Goal: Information Seeking & Learning: Find specific fact

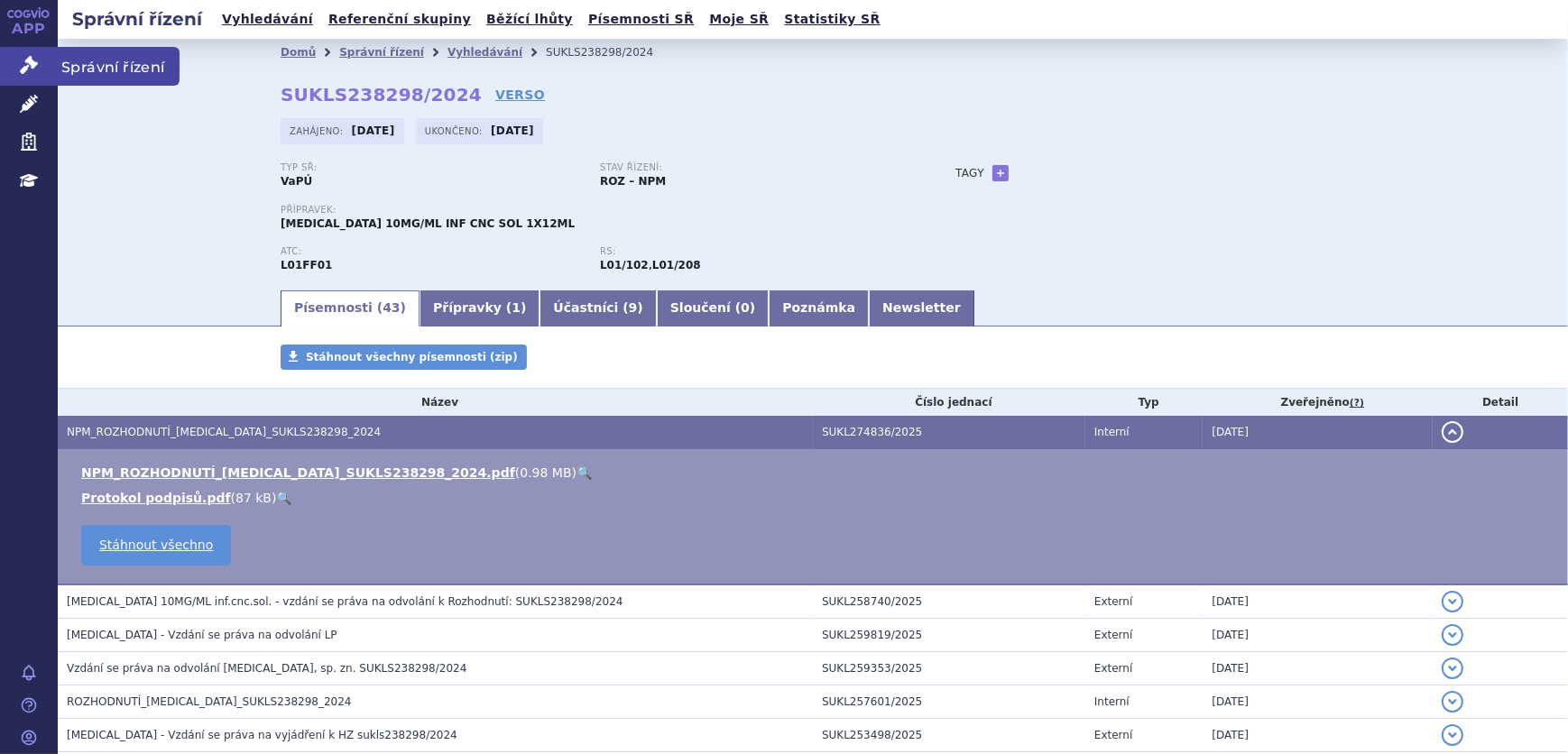
drag, startPoint x: 0, startPoint y: 0, endPoint x: 20, endPoint y: 58, distance: 61.4
click at [20, 58] on icon at bounding box center [28, 64] width 18 height 18
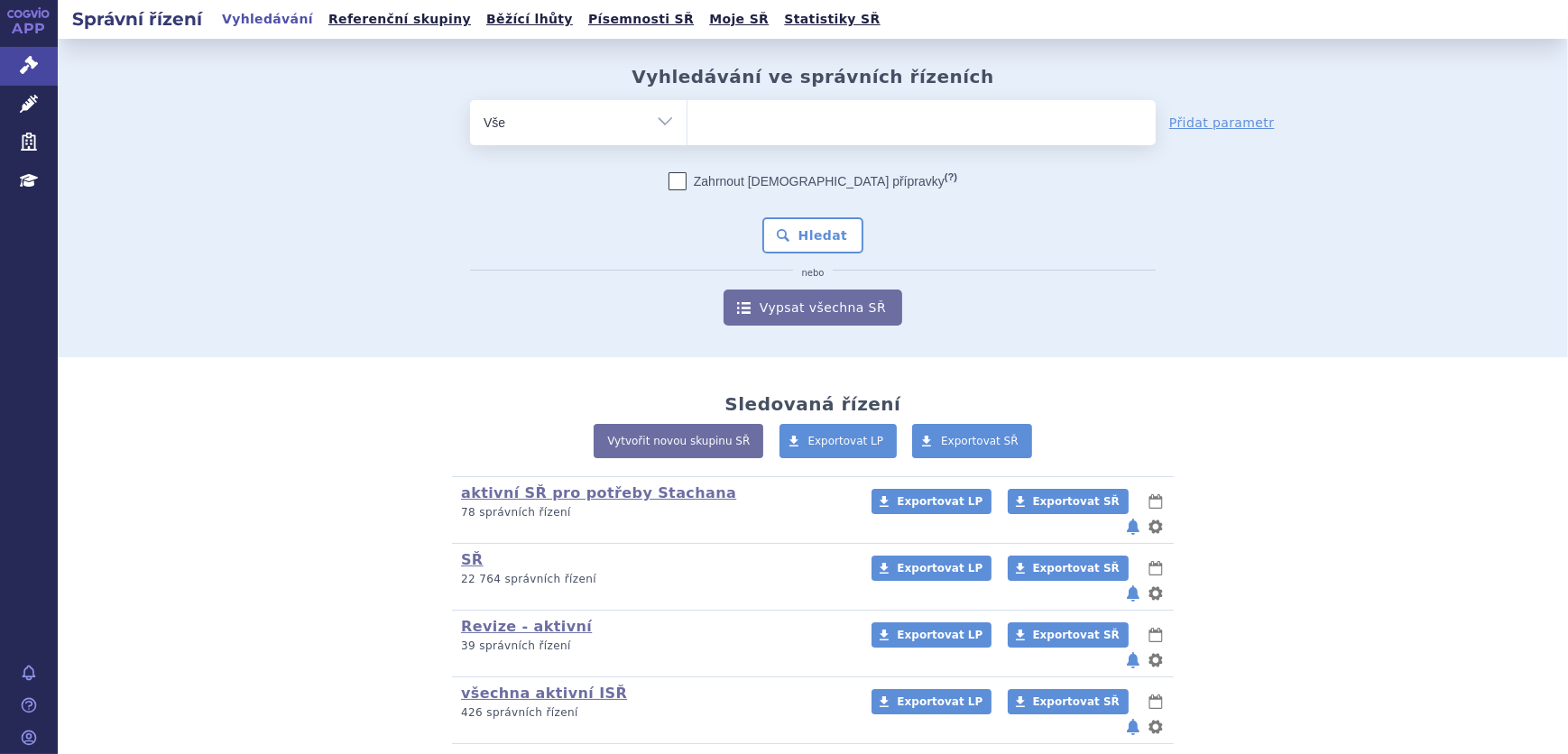
click at [720, 118] on ul at bounding box center [921, 119] width 468 height 38
click at [687, 118] on select at bounding box center [687, 121] width 1 height 45
paste input "SUKLS186909/2025"
type input "SUKLS186909/2025"
select select "SUKLS186909/2025"
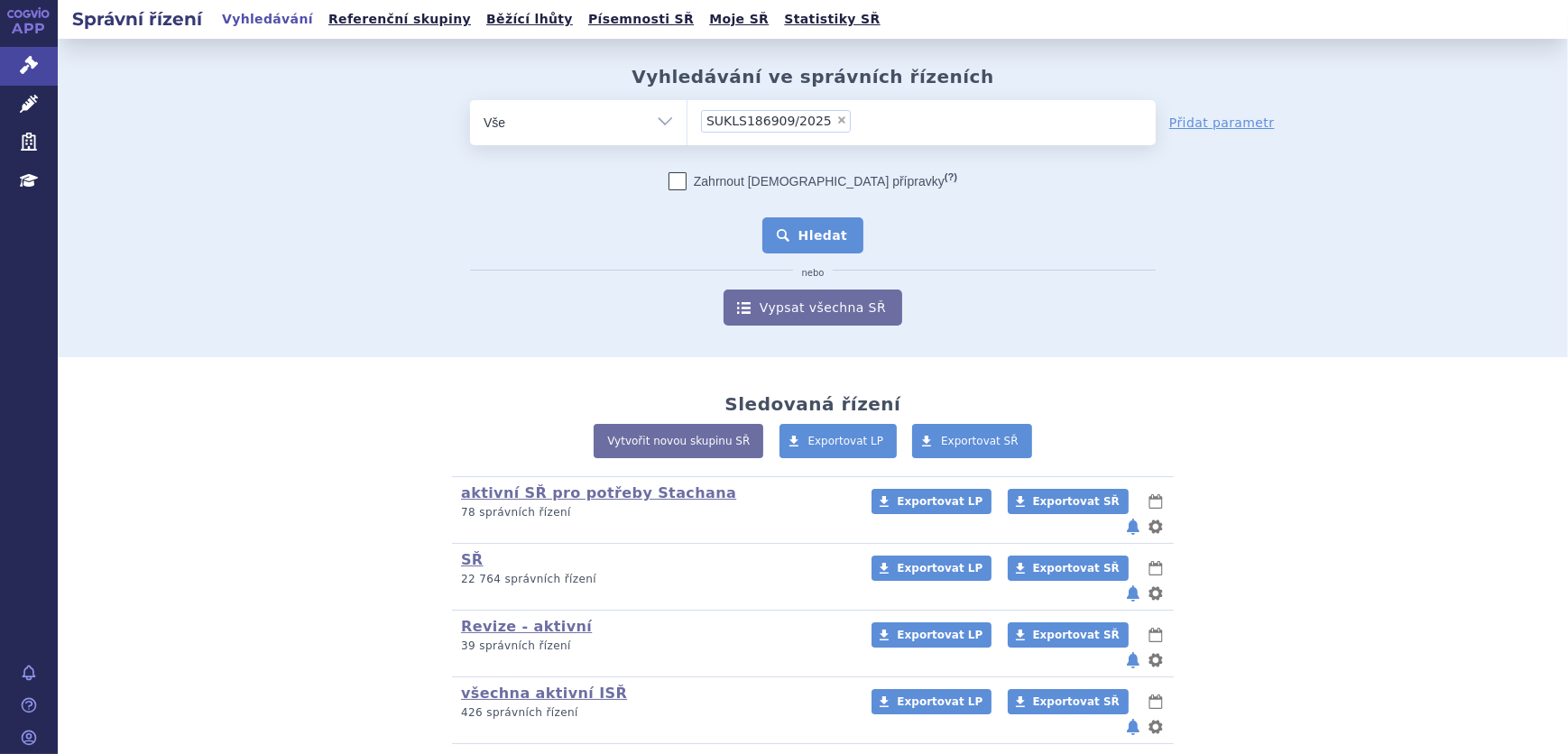
click at [814, 228] on button "Hledat" at bounding box center [814, 235] width 102 height 36
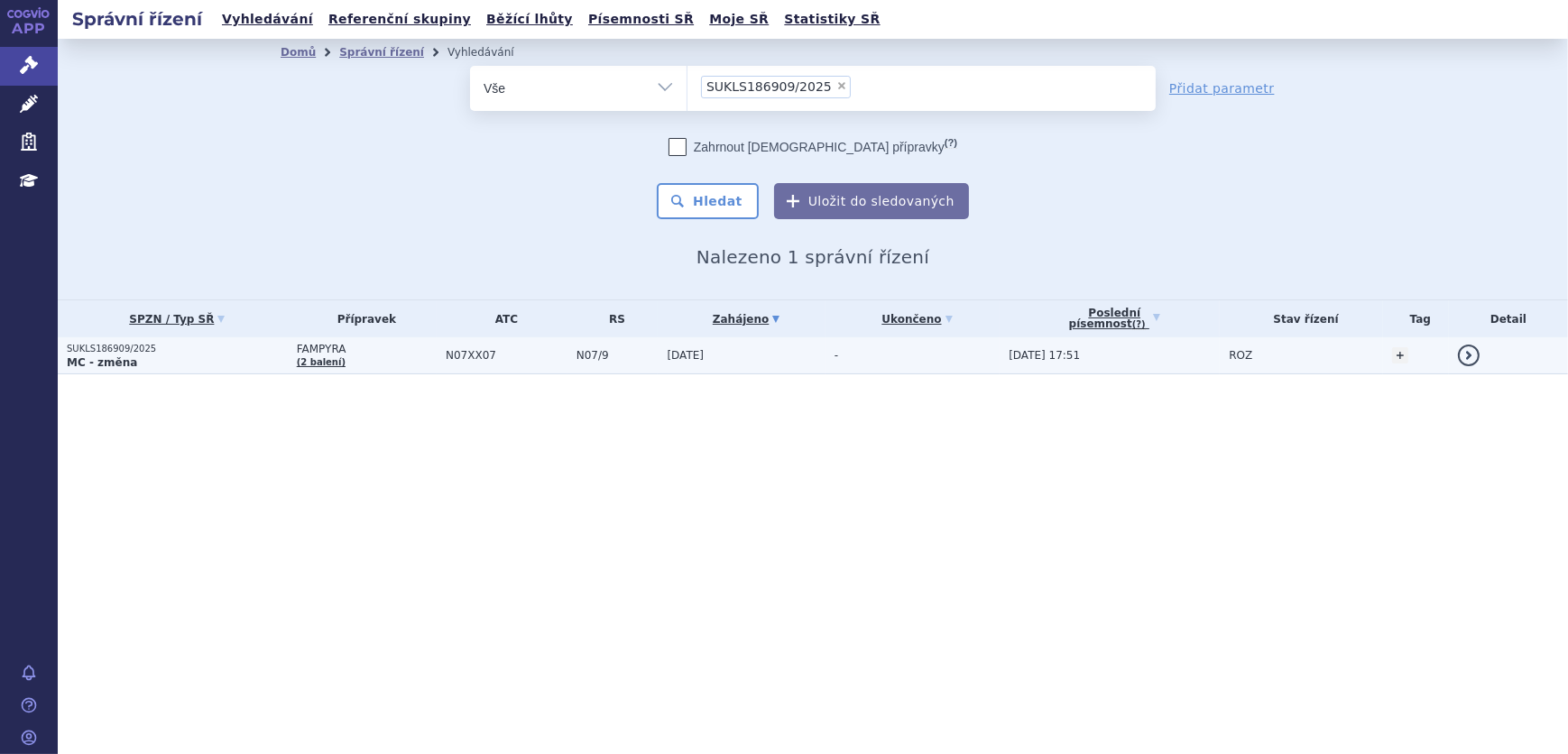
click at [614, 356] on span "N07/9" at bounding box center [617, 355] width 82 height 12
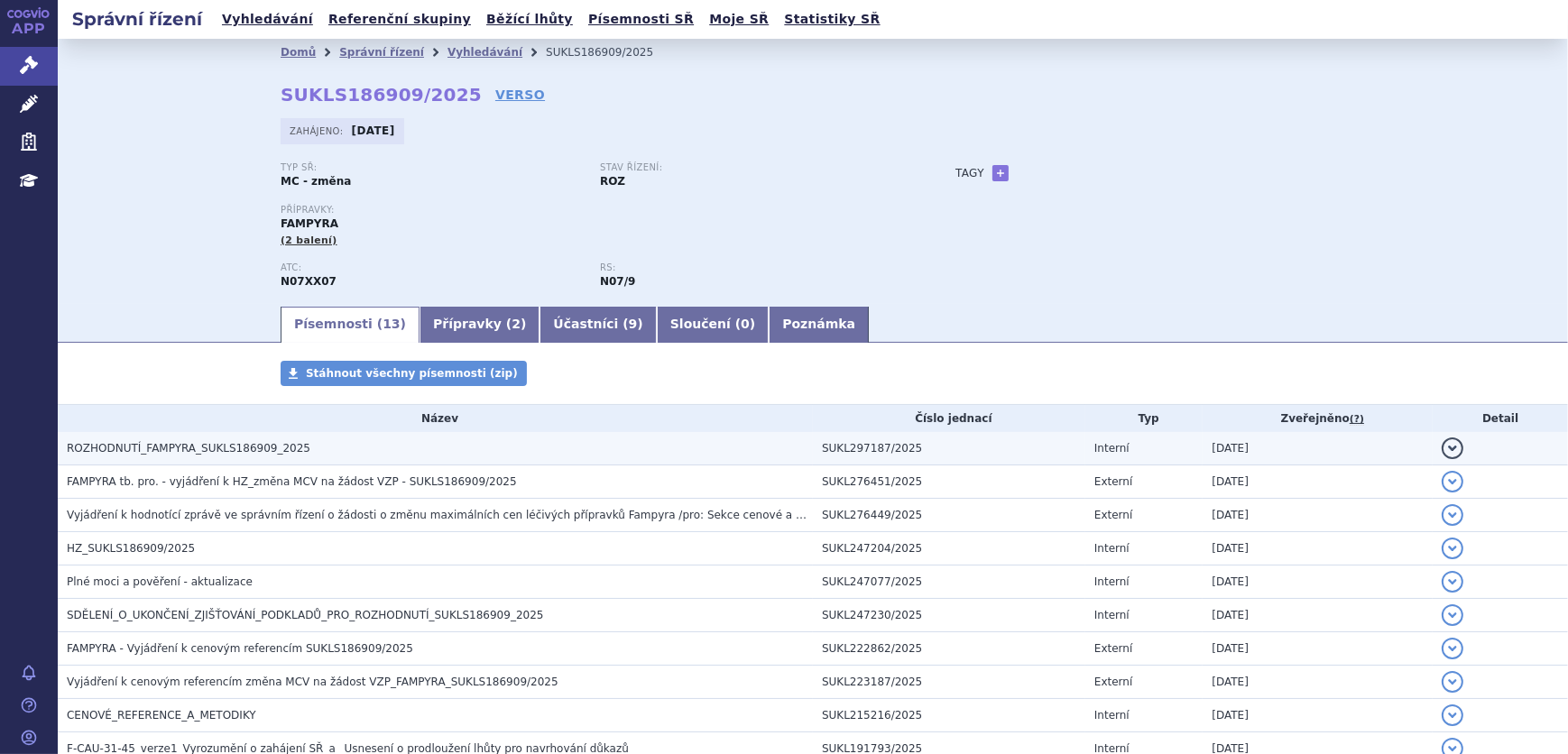
click at [193, 445] on span "ROZHODNUTÍ_FAMPYRA_SUKLS186909_2025" at bounding box center [188, 448] width 244 height 12
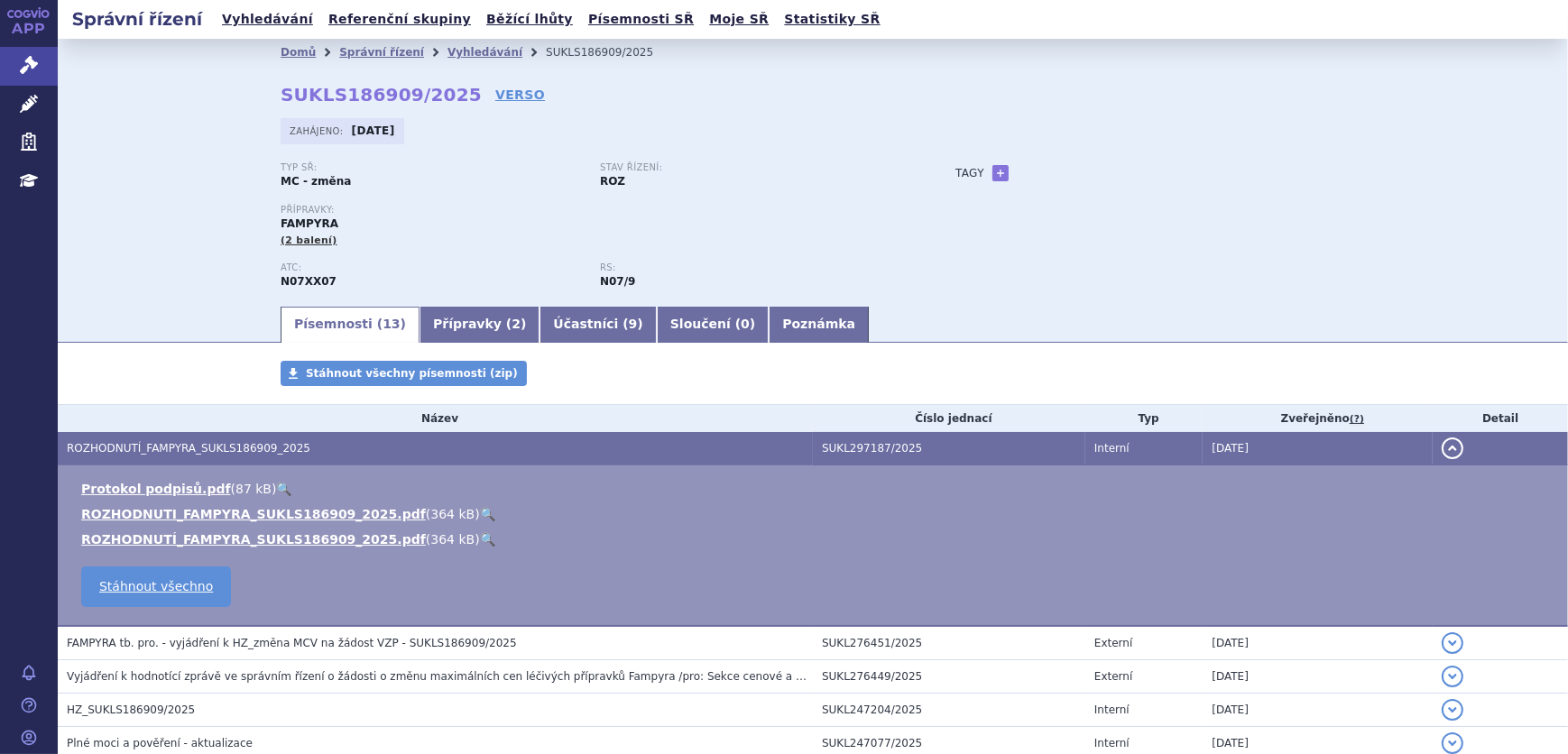
click at [480, 513] on link "🔍" at bounding box center [488, 514] width 15 height 14
click at [24, 104] on icon at bounding box center [28, 104] width 18 height 18
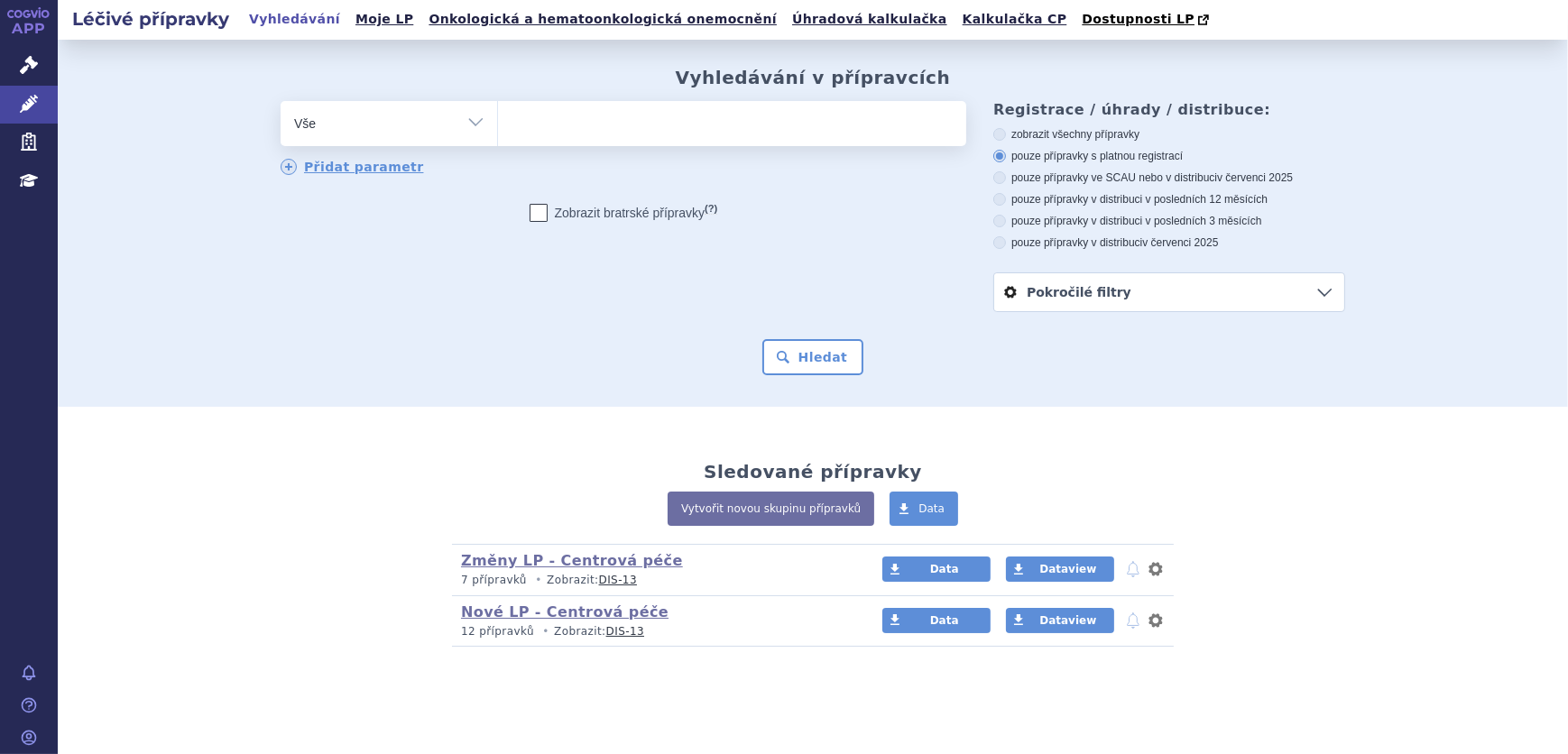
click at [684, 126] on ul at bounding box center [732, 120] width 468 height 38
click at [498, 126] on select at bounding box center [497, 122] width 1 height 45
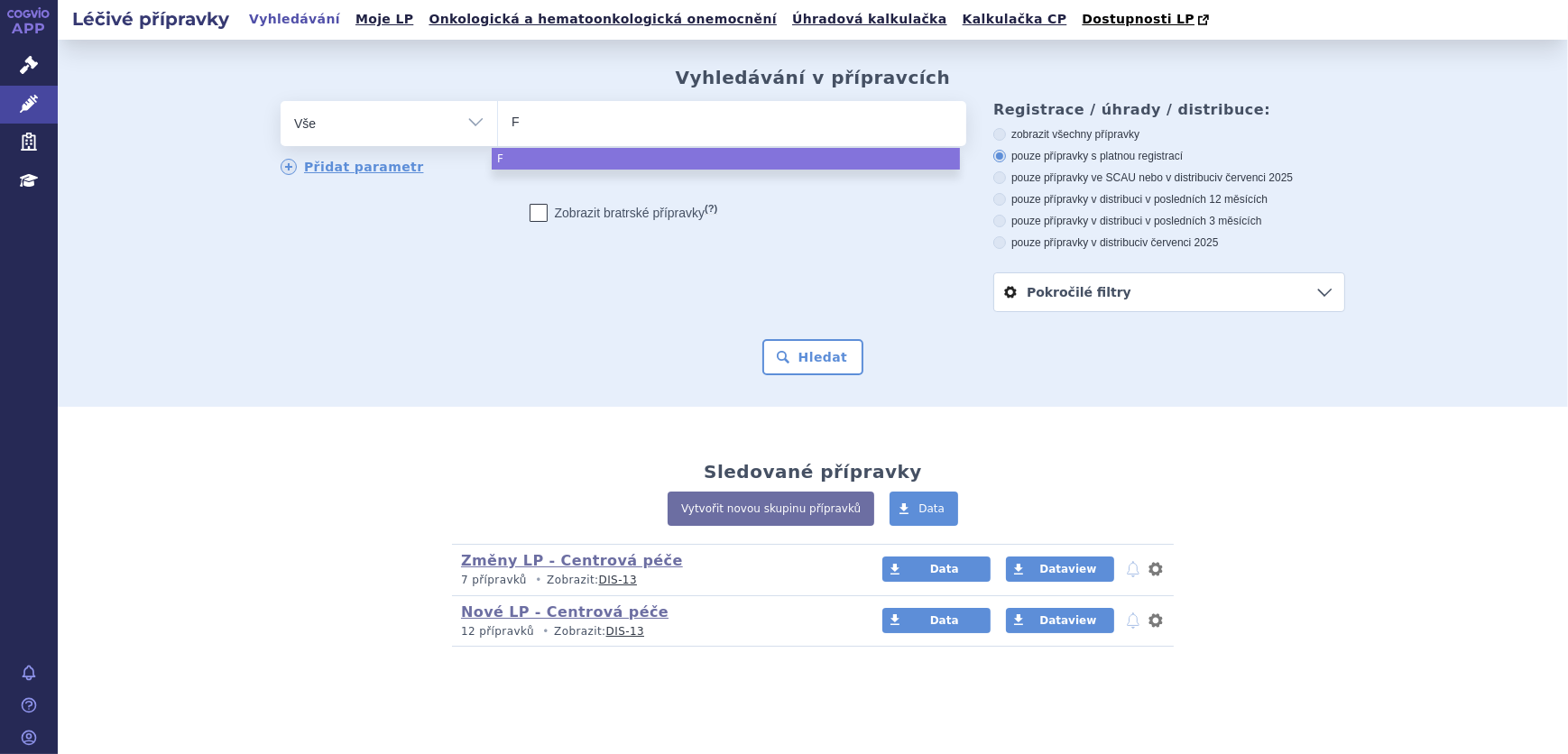
type input "FA"
type input "FAM"
type input "FAMP"
type input "FAMPY"
type input "FAMPYRA"
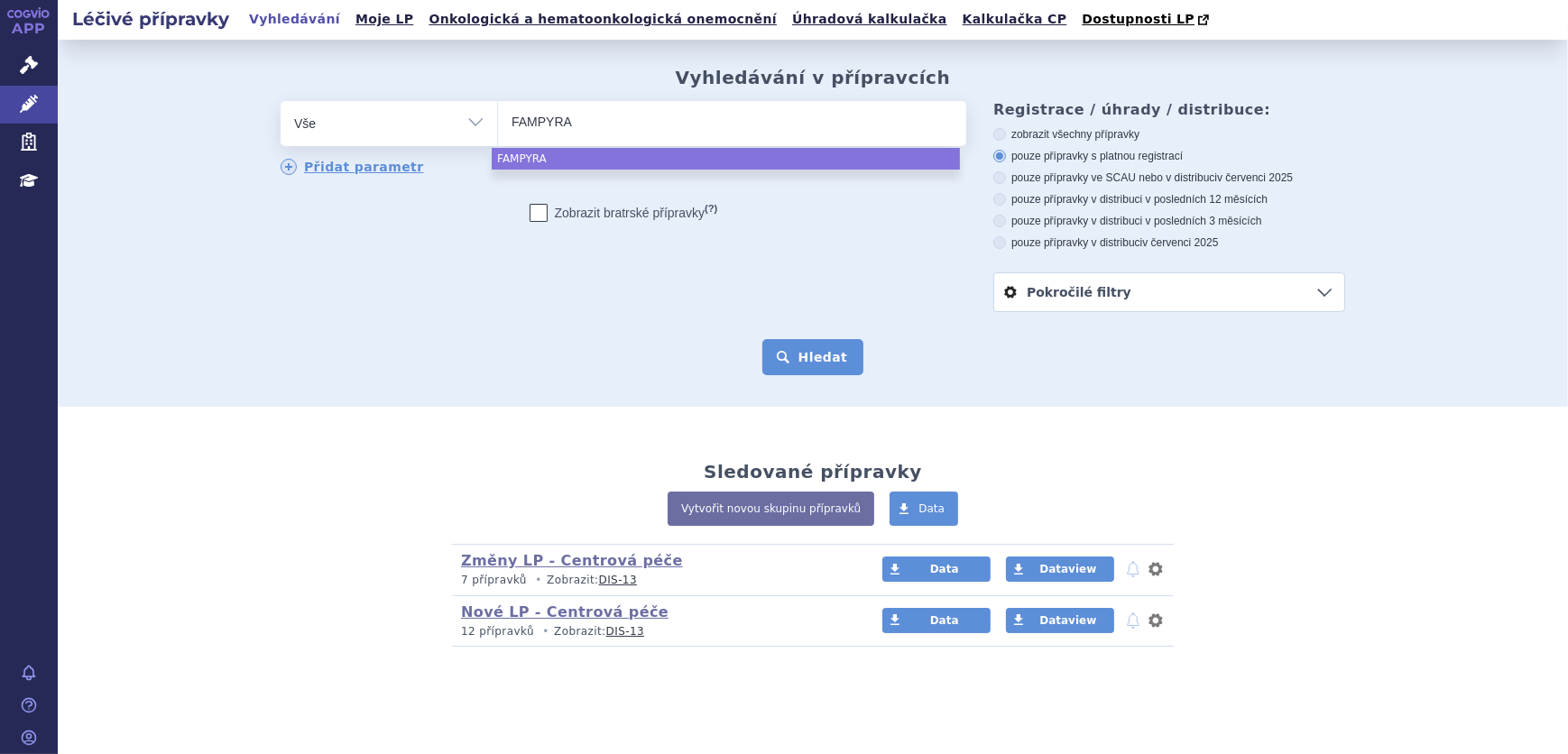
select select "FAMPYRA"
click at [783, 362] on button "Hledat" at bounding box center [814, 357] width 102 height 36
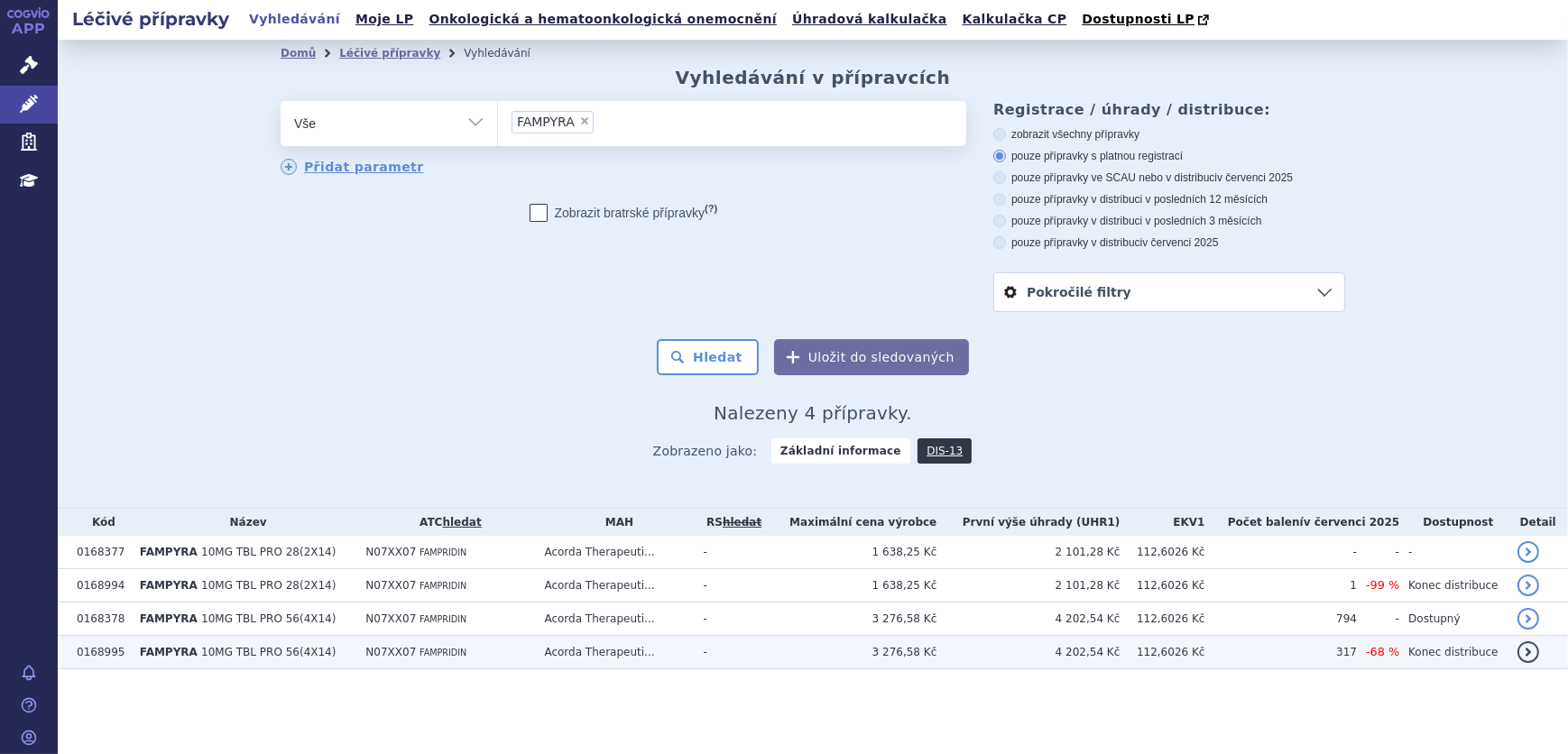
click at [694, 645] on td "Acorda Therapeuti..." at bounding box center [614, 652] width 159 height 33
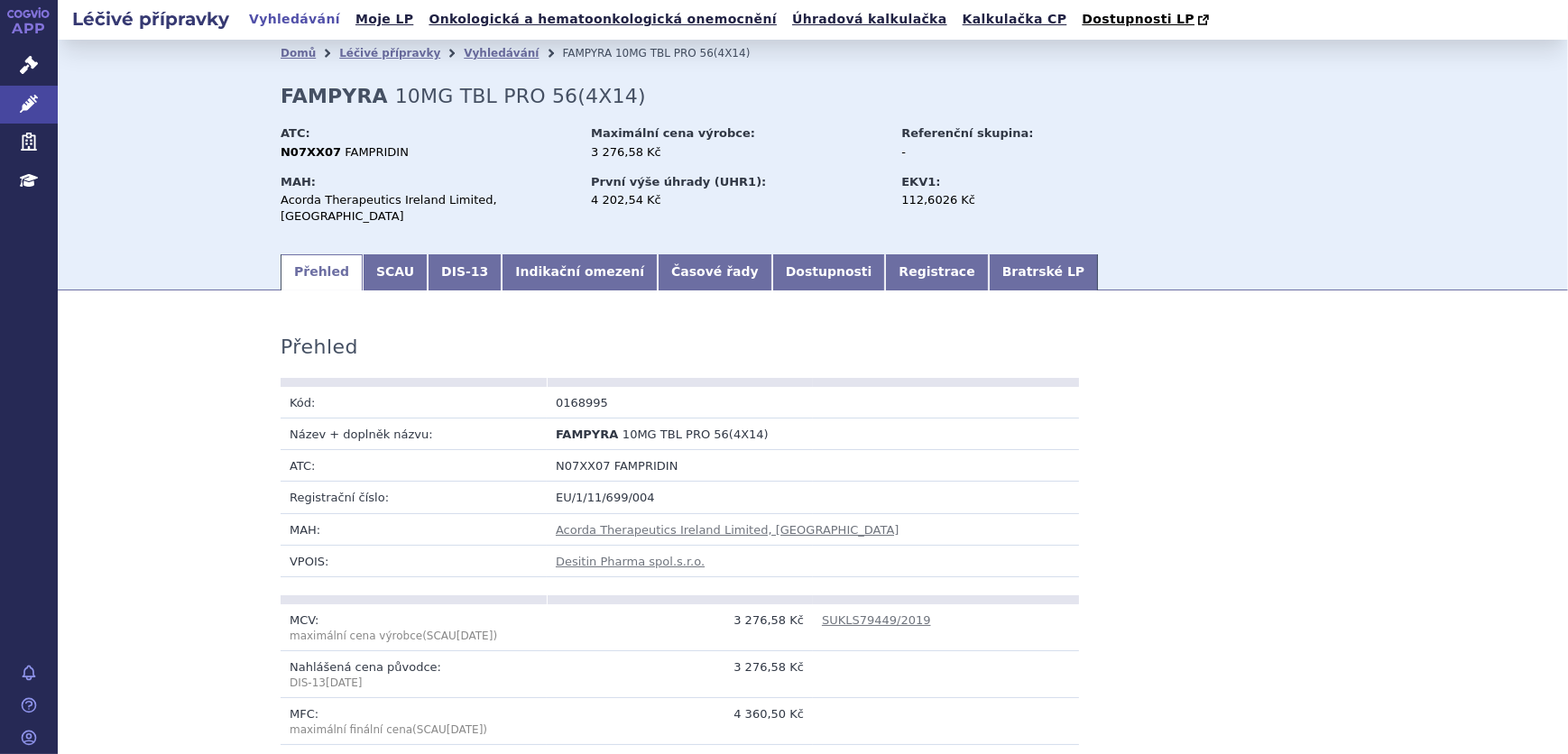
scroll to position [81, 0]
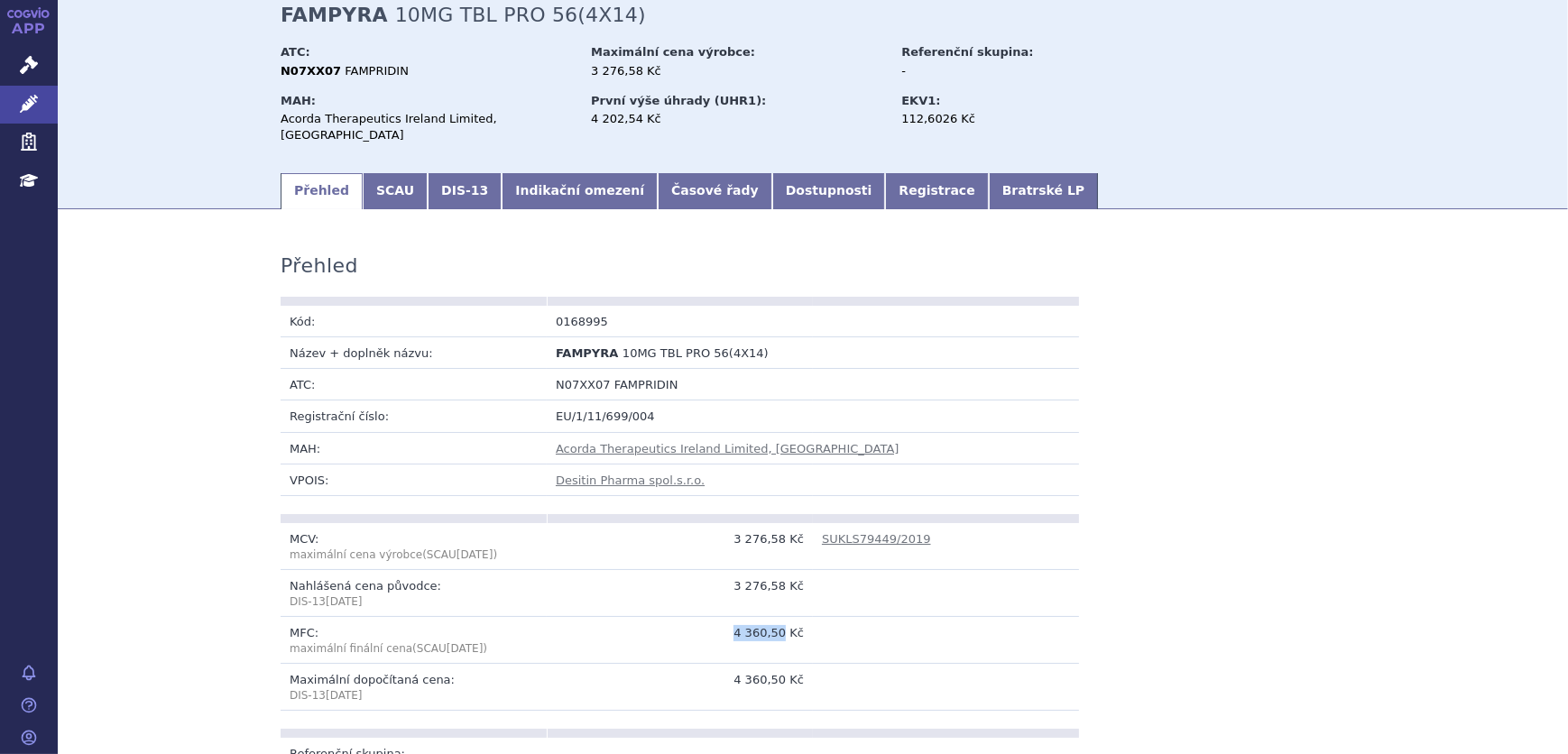
drag, startPoint x: 783, startPoint y: 617, endPoint x: 711, endPoint y: 616, distance: 72.0
click at [723, 617] on td "4 360,50 Kč" at bounding box center [680, 640] width 267 height 47
copy td "4 360,50"
click at [925, 315] on td at bounding box center [946, 322] width 267 height 32
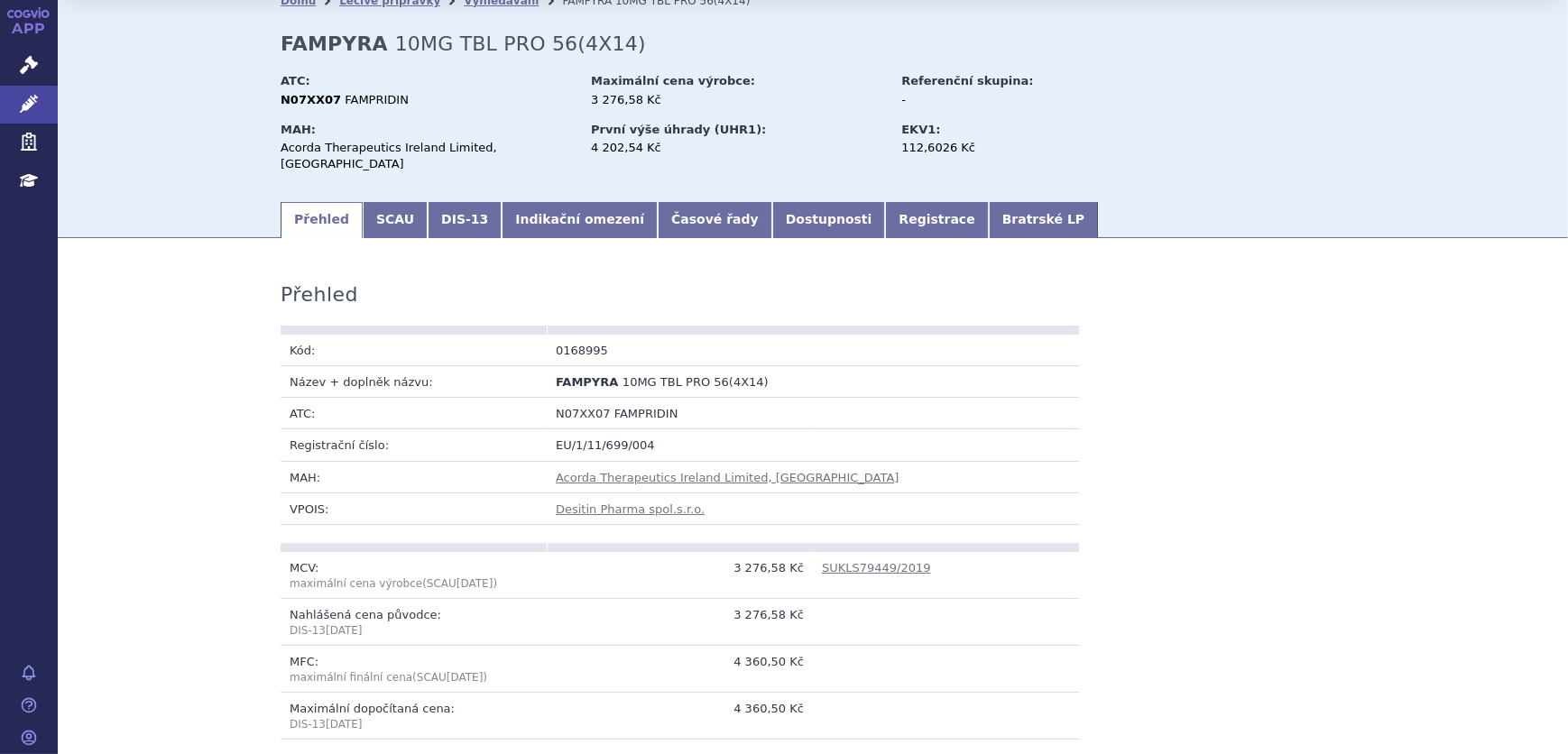
scroll to position [0, 0]
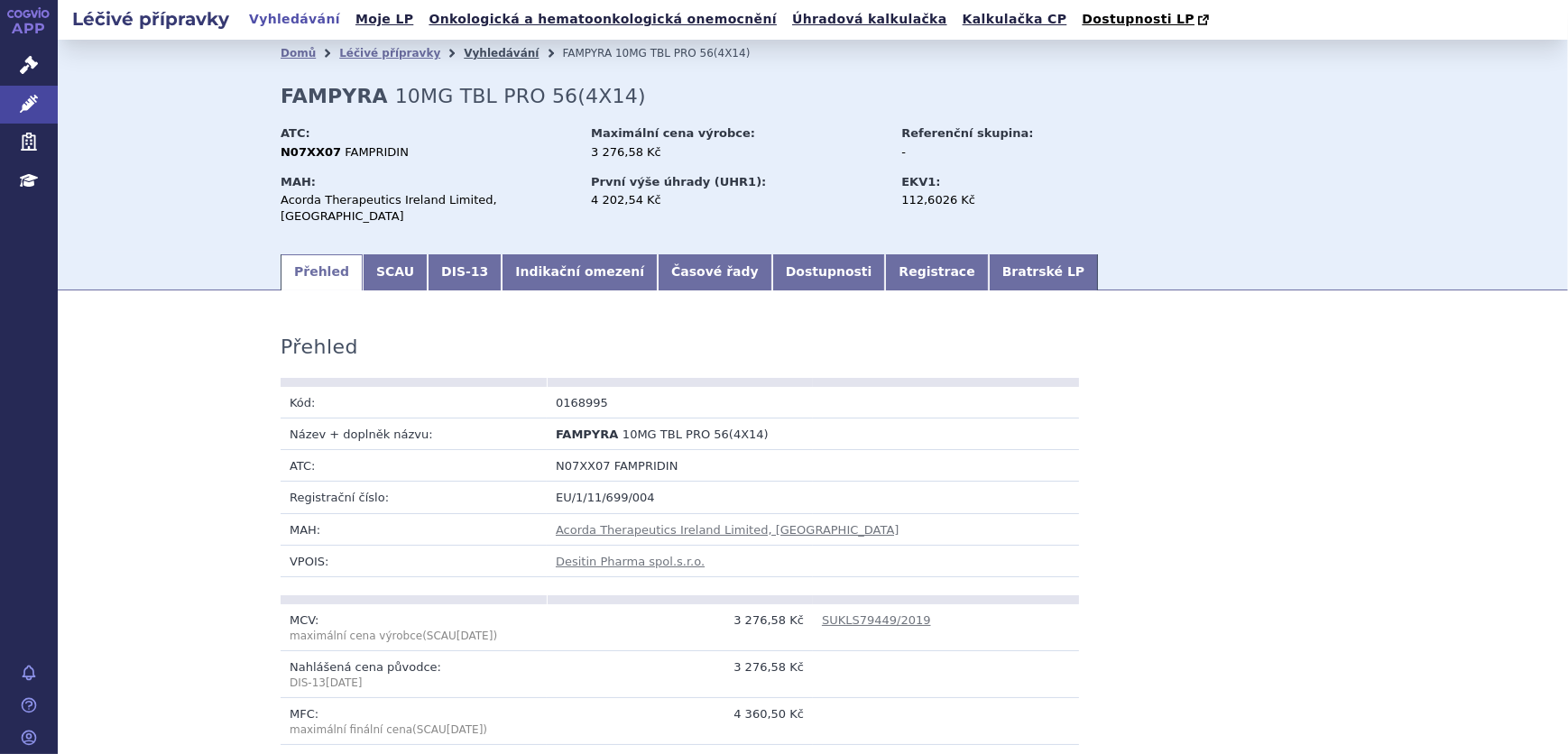
click at [464, 51] on link "Vyhledávání" at bounding box center [502, 53] width 75 height 12
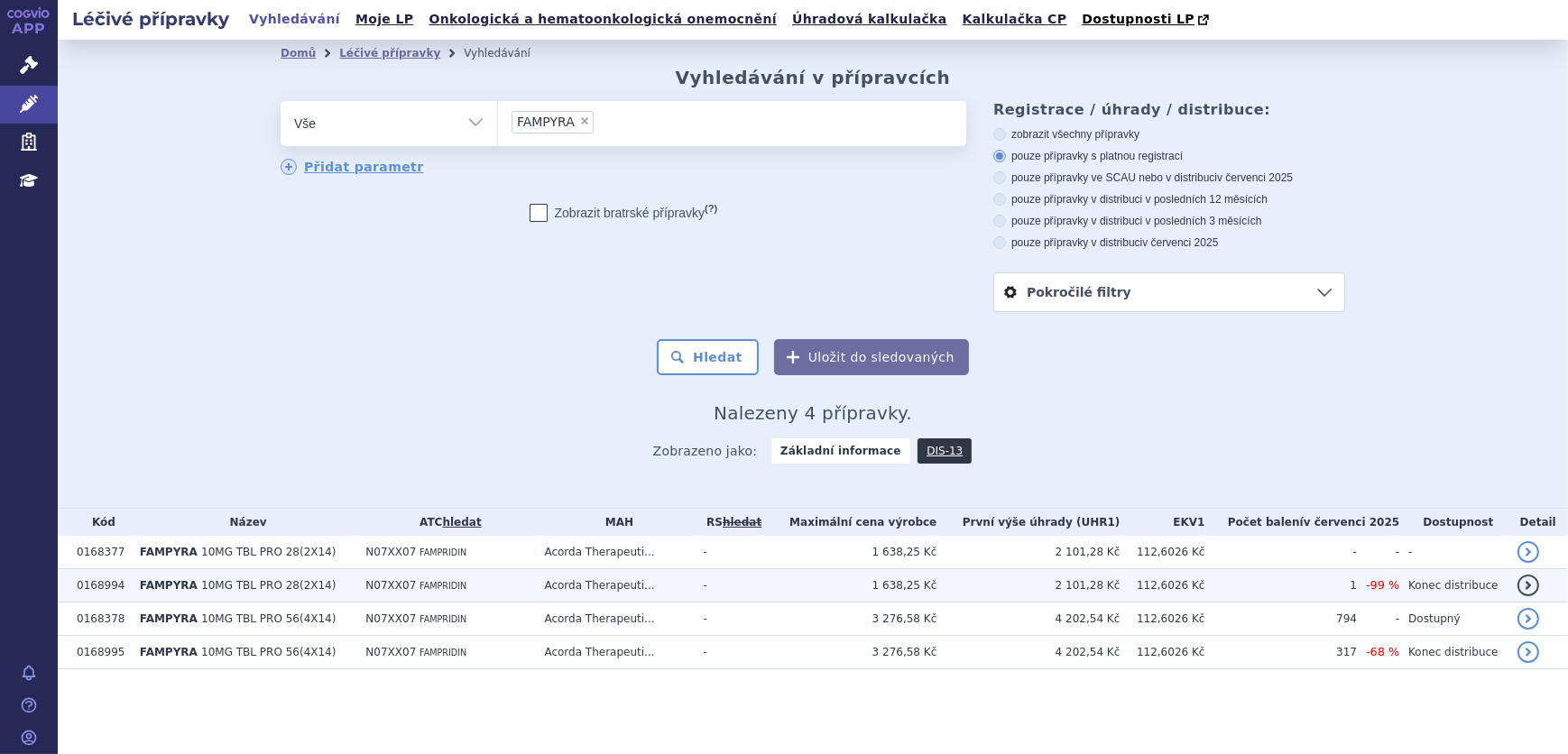
click at [573, 591] on td "Acorda Therapeuti..." at bounding box center [614, 586] width 159 height 33
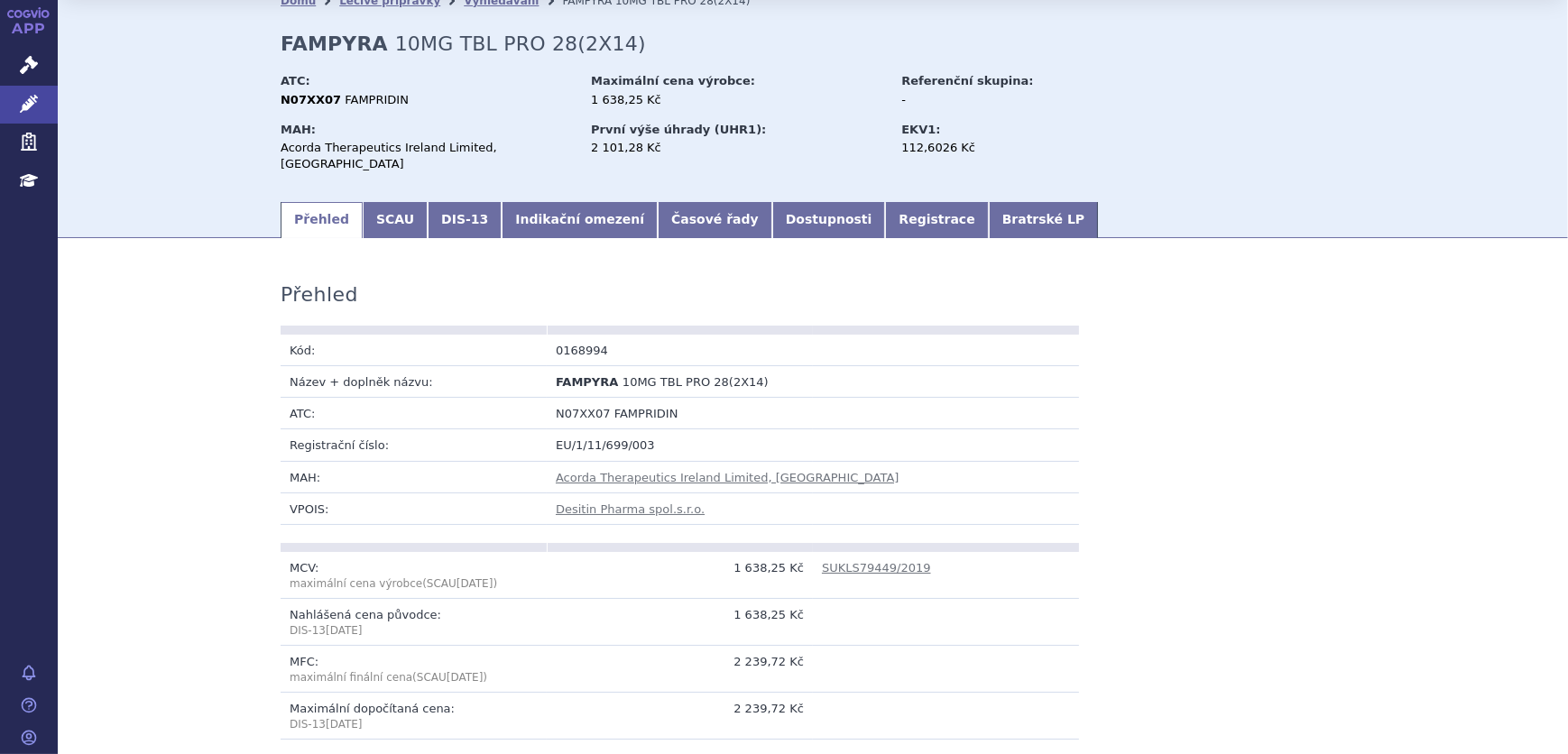
scroll to position [81, 0]
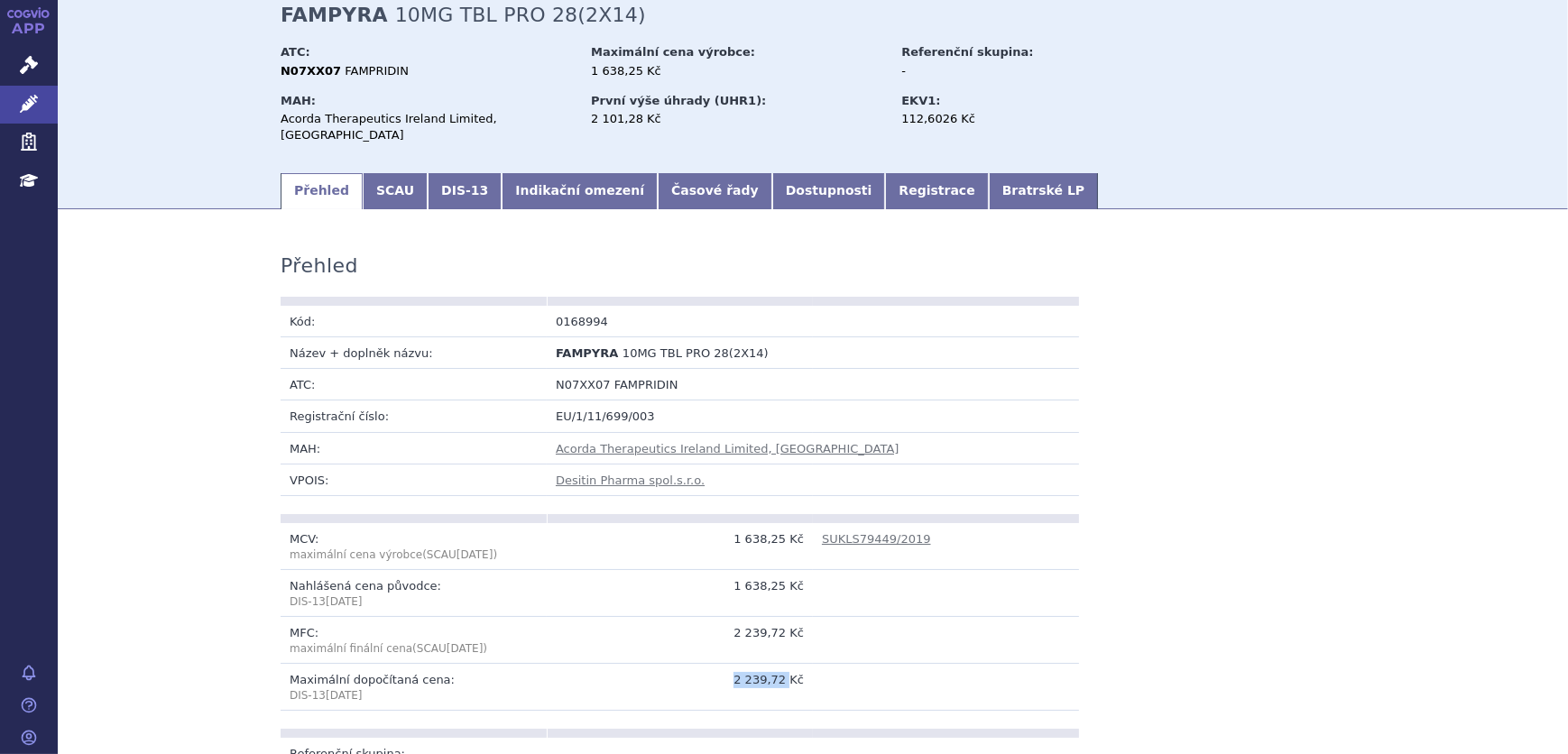
drag, startPoint x: 784, startPoint y: 665, endPoint x: 716, endPoint y: 667, distance: 68.0
click at [716, 667] on td "2 239,72 Kč" at bounding box center [680, 687] width 267 height 47
copy td "2 239,72"
drag, startPoint x: 784, startPoint y: 616, endPoint x: 712, endPoint y: 616, distance: 72.0
click at [718, 617] on td "2 239,72 Kč" at bounding box center [680, 640] width 267 height 47
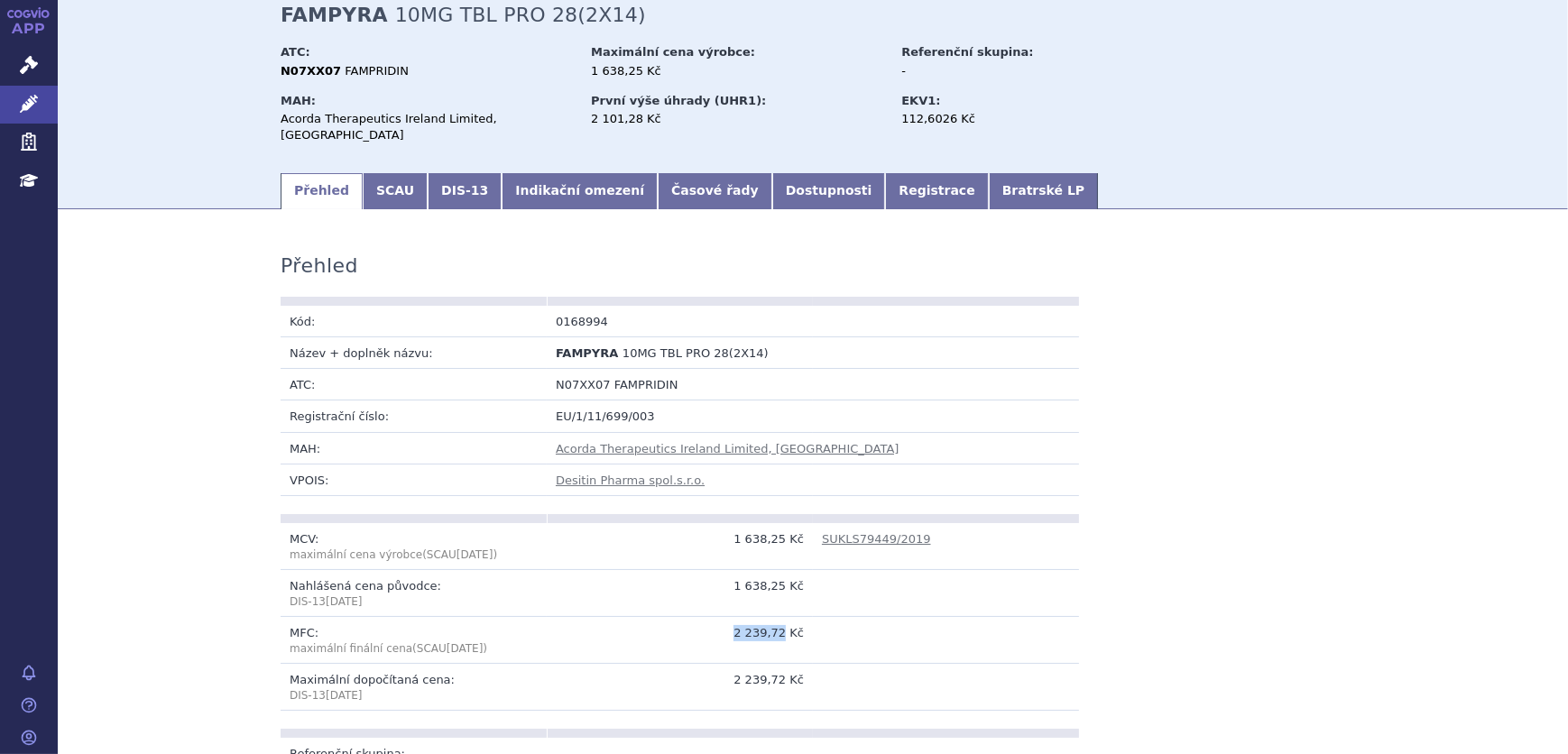
copy td "2 239,72"
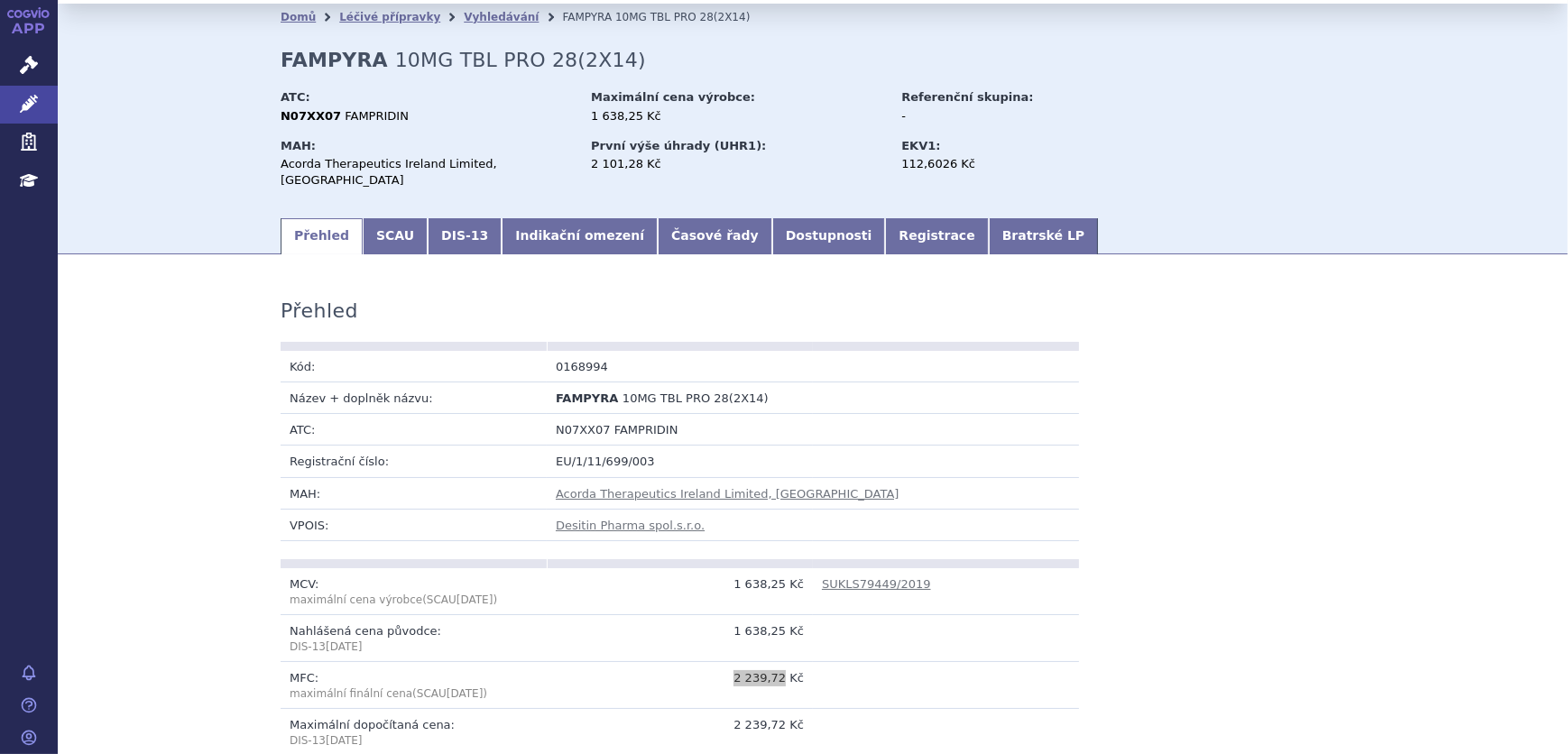
scroll to position [0, 0]
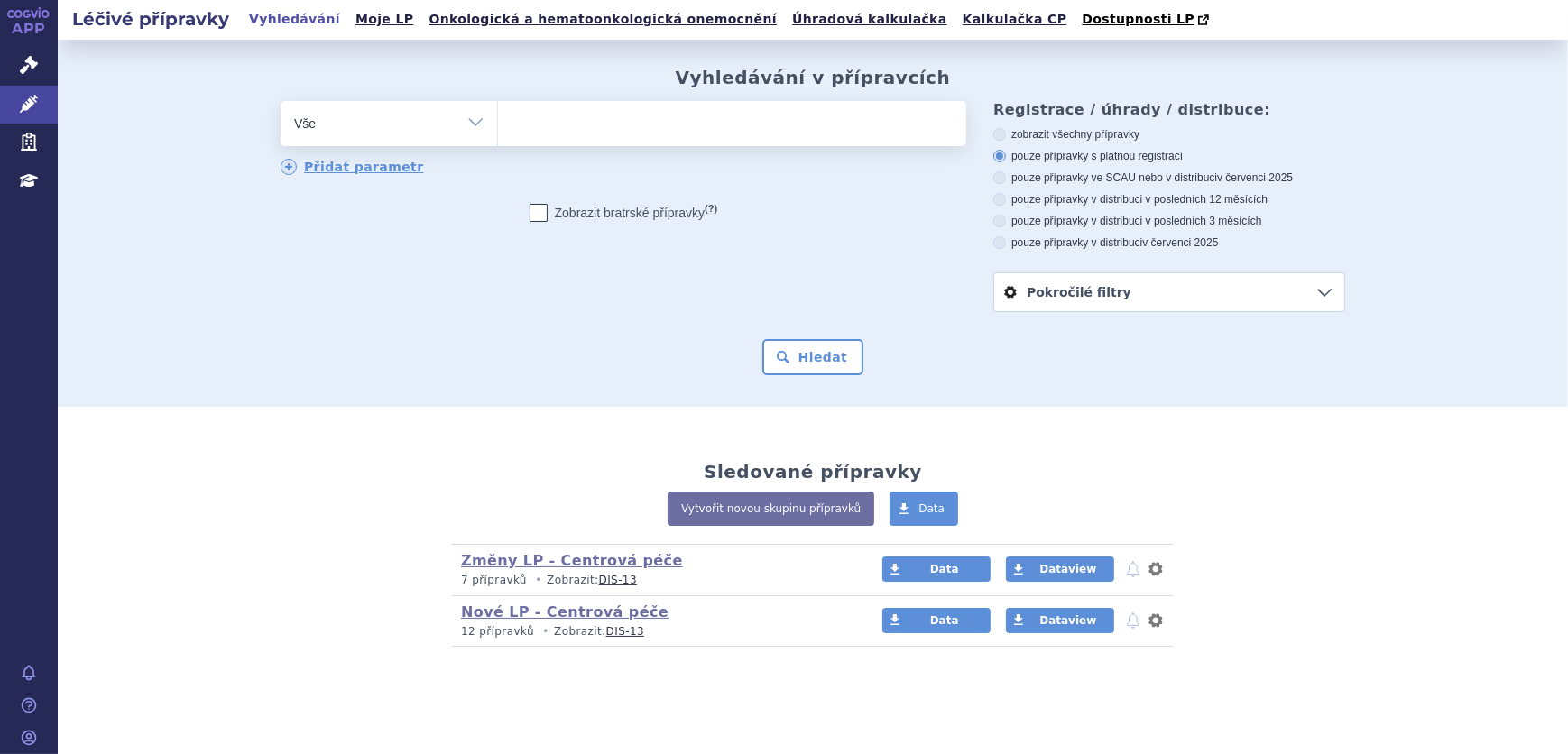
drag, startPoint x: 32, startPoint y: 52, endPoint x: 244, endPoint y: 62, distance: 212.2
click at [32, 52] on link "Správní řízení" at bounding box center [28, 66] width 57 height 38
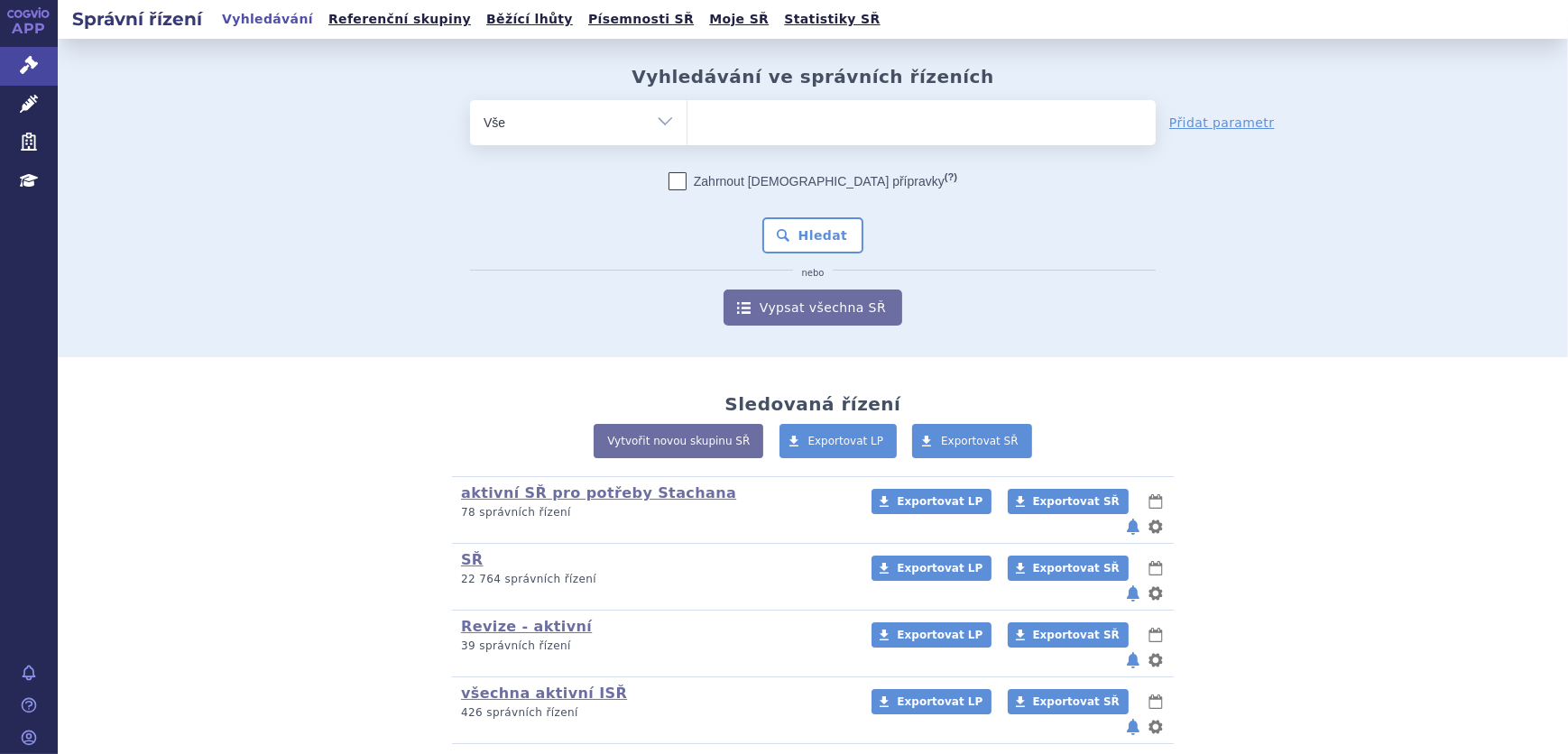
click at [774, 120] on ul at bounding box center [921, 119] width 468 height 38
click at [687, 120] on select at bounding box center [687, 121] width 1 height 45
paste input "SUKLS186909/2025"
type input "SUKLS186909/2025"
select select "SUKLS186909/2025"
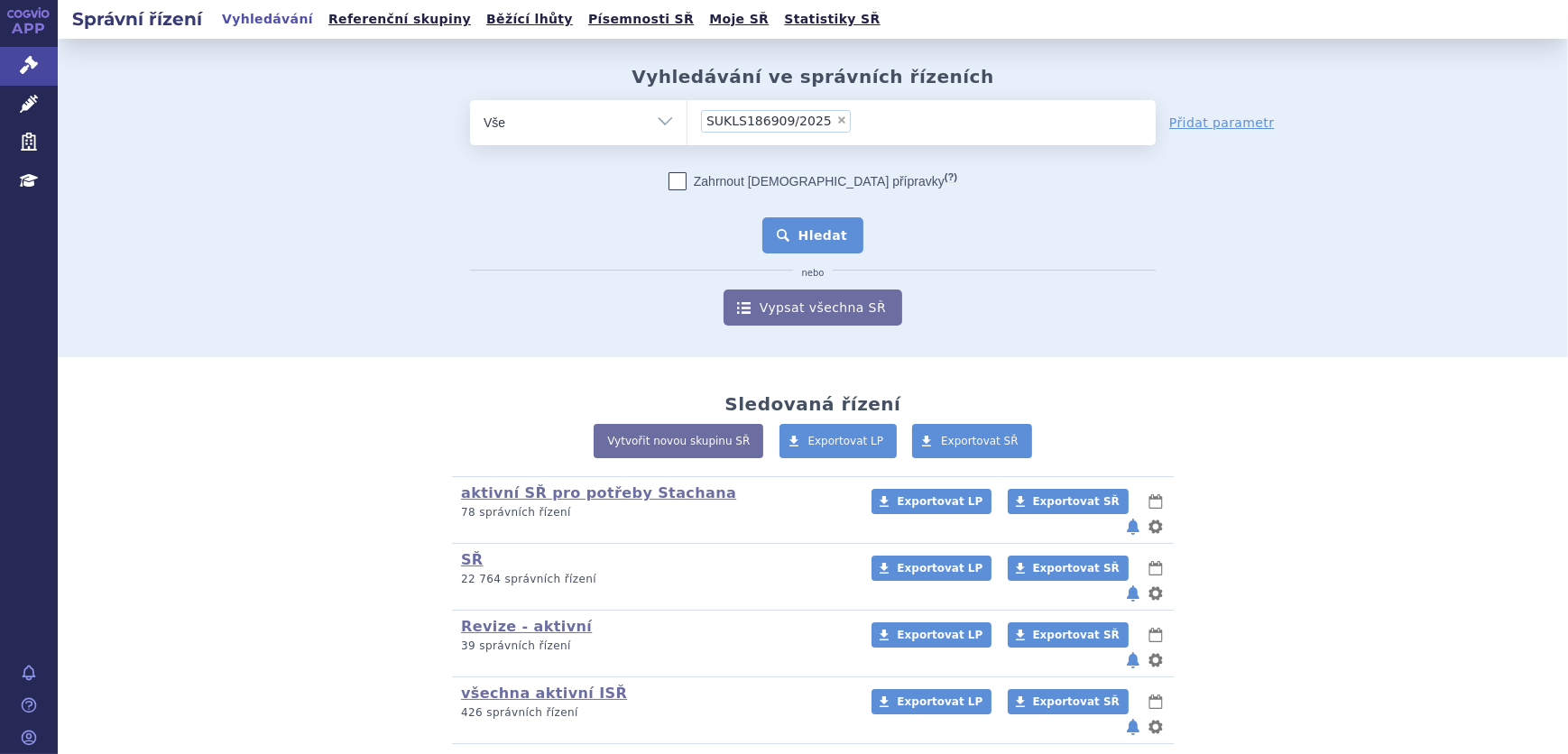
click at [805, 232] on button "Hledat" at bounding box center [814, 235] width 102 height 36
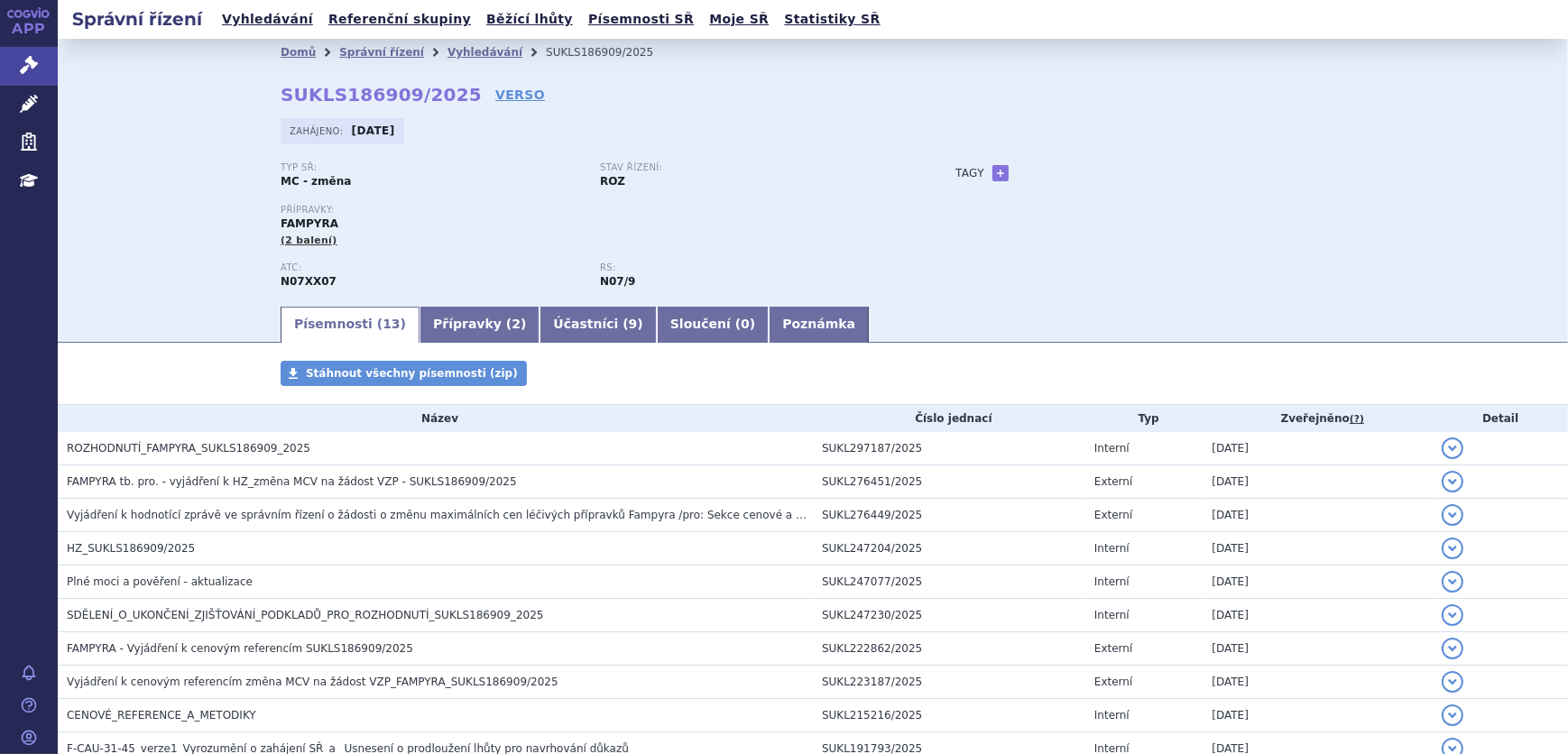
drag, startPoint x: 444, startPoint y: 92, endPoint x: 264, endPoint y: 100, distance: 180.2
click at [265, 100] on div "Domů Správní řízení Vyhledávání SUKLS186909/2025 SUKLS186909/2025 VERSO [GEOGRA…" at bounding box center [813, 184] width 1137 height 238
drag, startPoint x: 264, startPoint y: 100, endPoint x: 442, endPoint y: 105, distance: 178.1
click at [441, 105] on strong "SUKLS186909/2025" at bounding box center [381, 94] width 202 height 22
drag, startPoint x: 440, startPoint y: 97, endPoint x: 221, endPoint y: 97, distance: 219.0
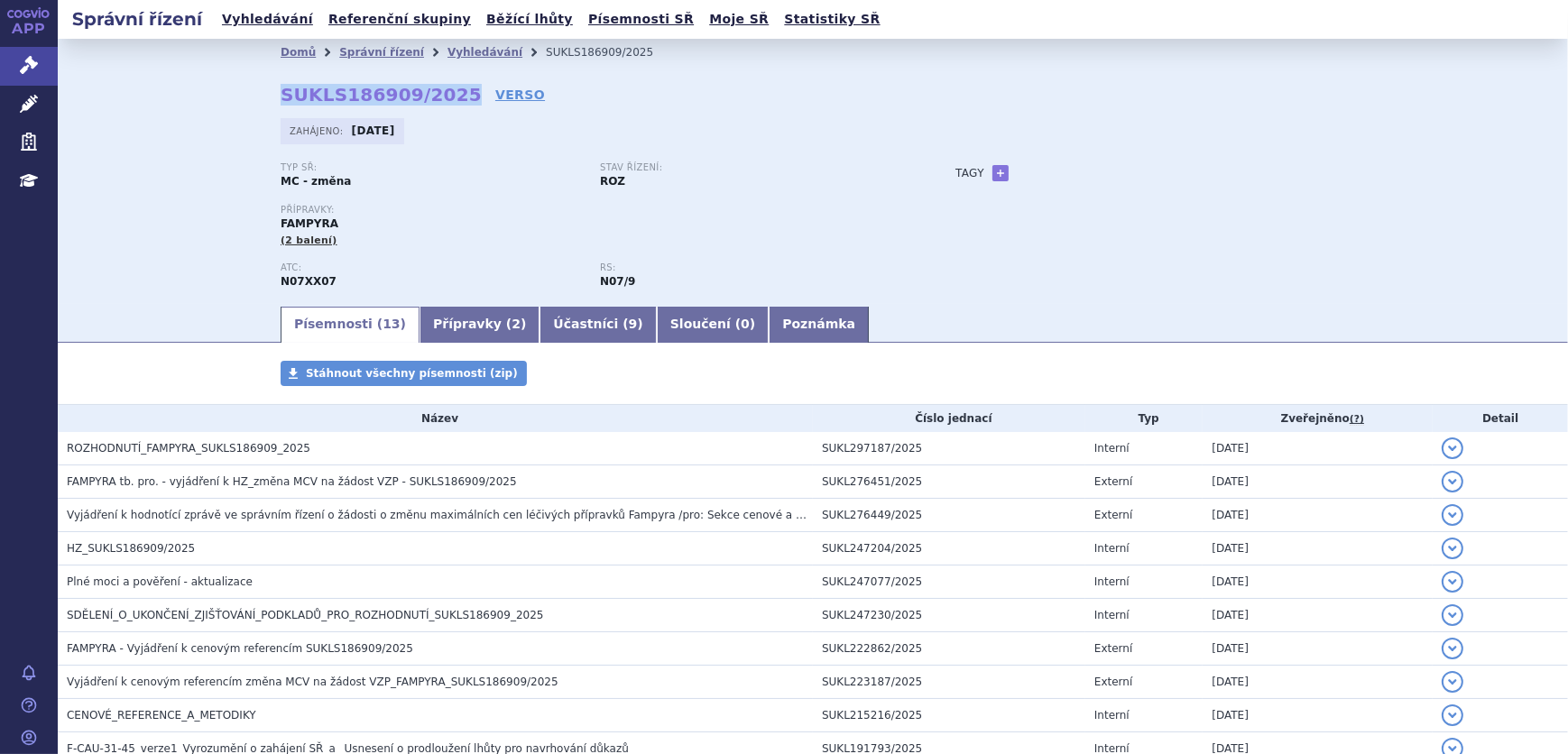
click at [221, 97] on div "Domů Správní řízení Vyhledávání SUKLS186909/2025 SUKLS186909/2025 VERSO Zahájen…" at bounding box center [813, 171] width 1511 height 265
copy strong "SUKLS186909/2025"
click at [421, 45] on li "Správní řízení" at bounding box center [393, 52] width 108 height 27
click at [447, 50] on link "Vyhledávání" at bounding box center [485, 52] width 75 height 12
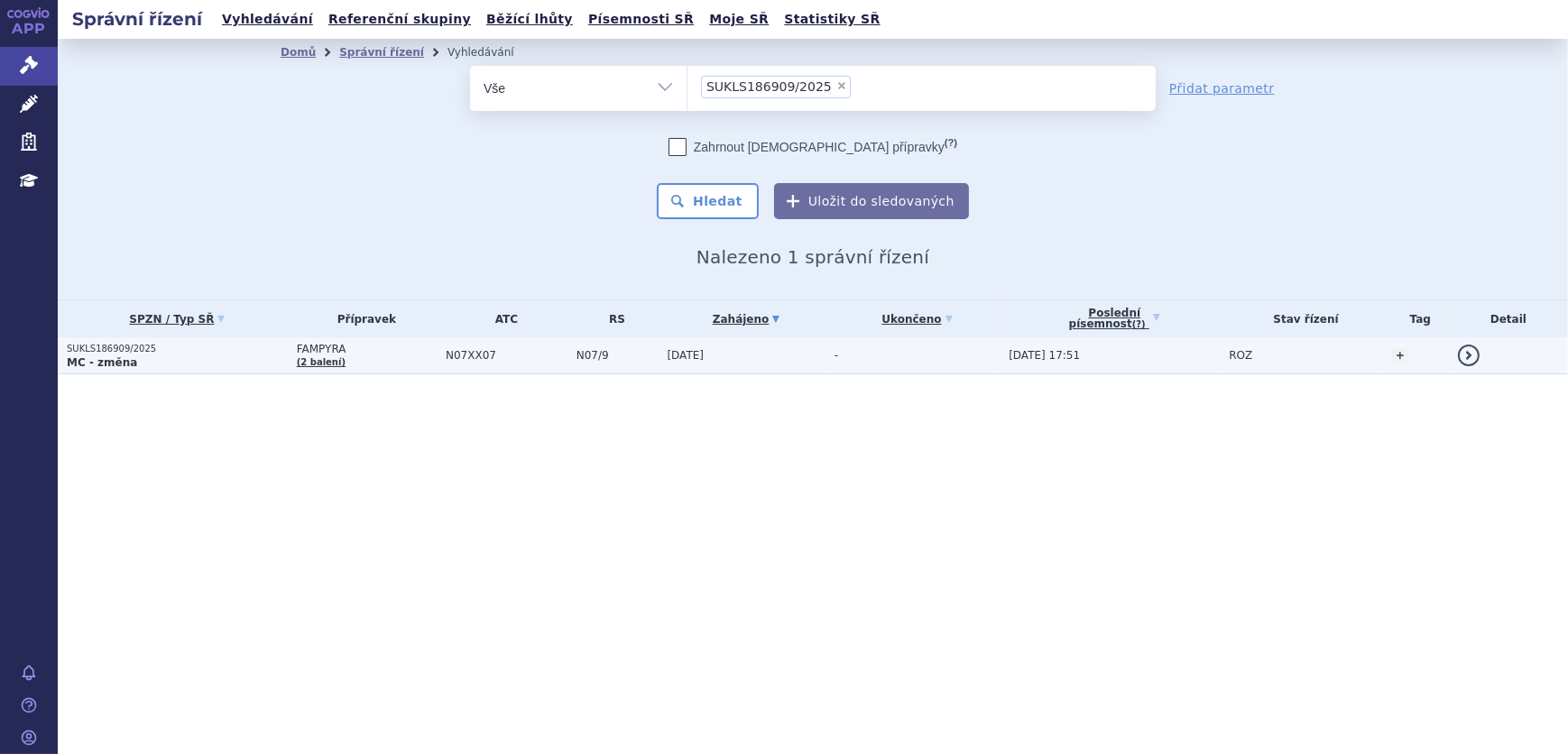
click at [638, 361] on span "N07/9" at bounding box center [617, 355] width 82 height 12
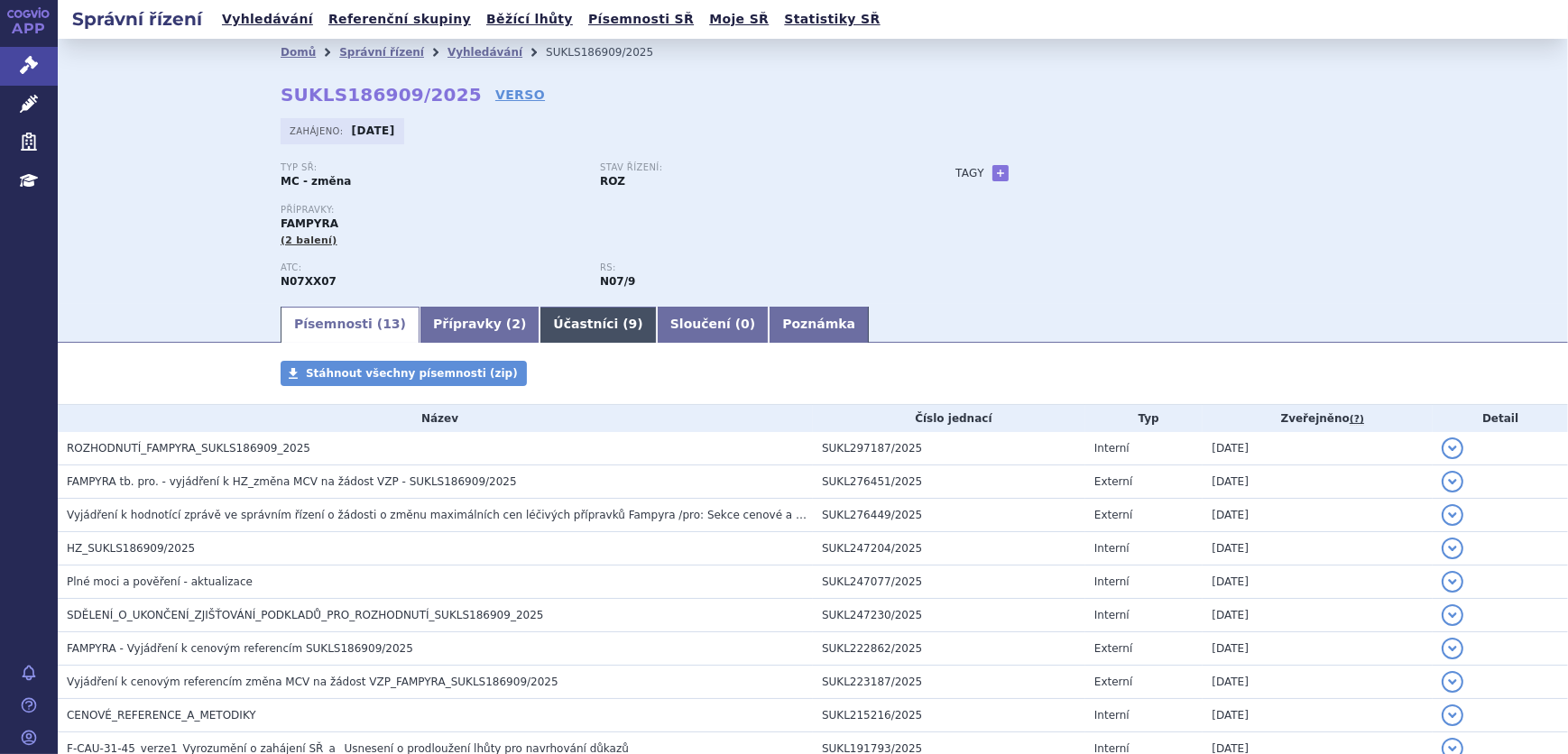
click at [540, 312] on link "Účastníci ( 9 )" at bounding box center [598, 325] width 117 height 36
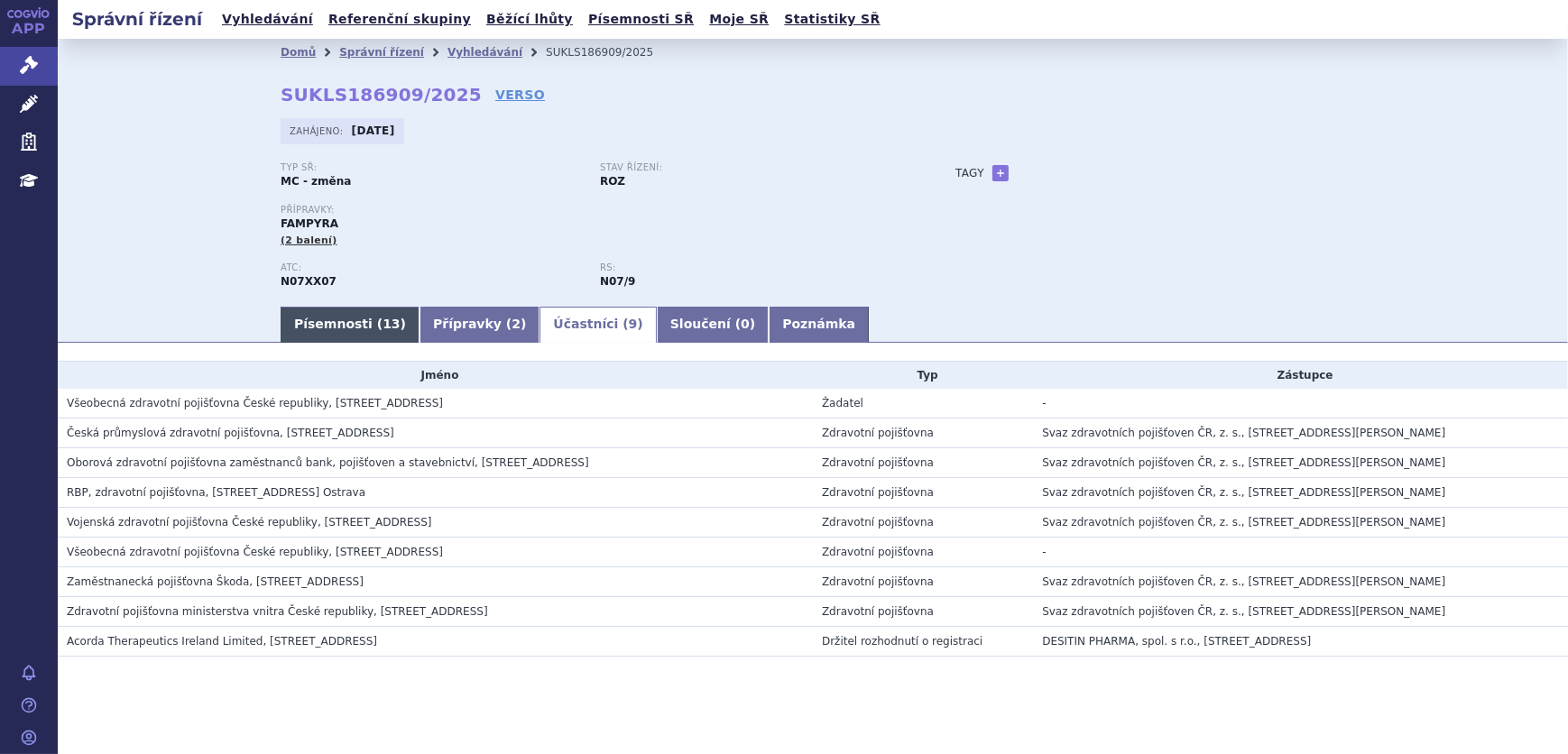
click at [351, 328] on link "Písemnosti ( 13 )" at bounding box center [350, 325] width 139 height 36
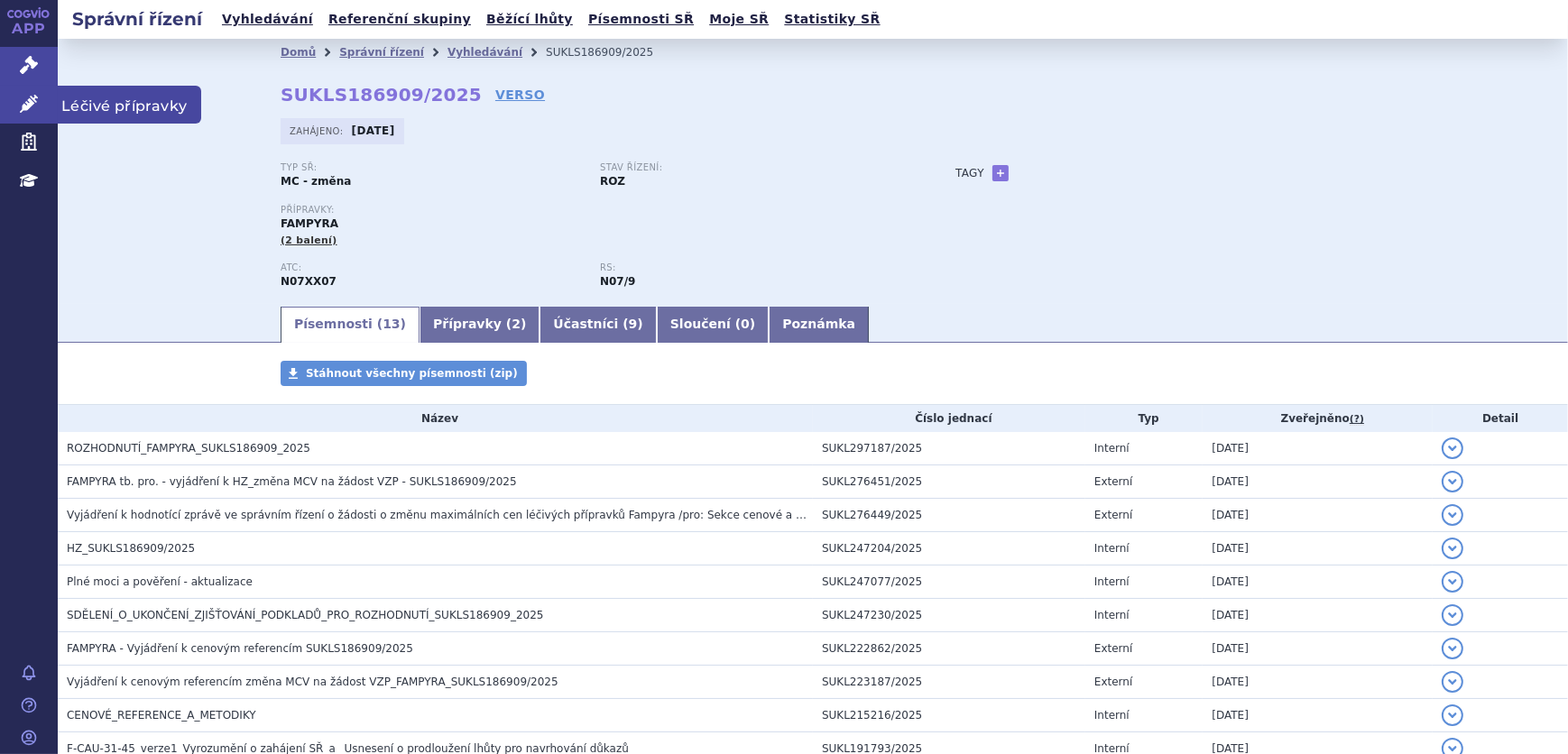
click at [38, 99] on link "Léčivé přípravky" at bounding box center [28, 104] width 57 height 38
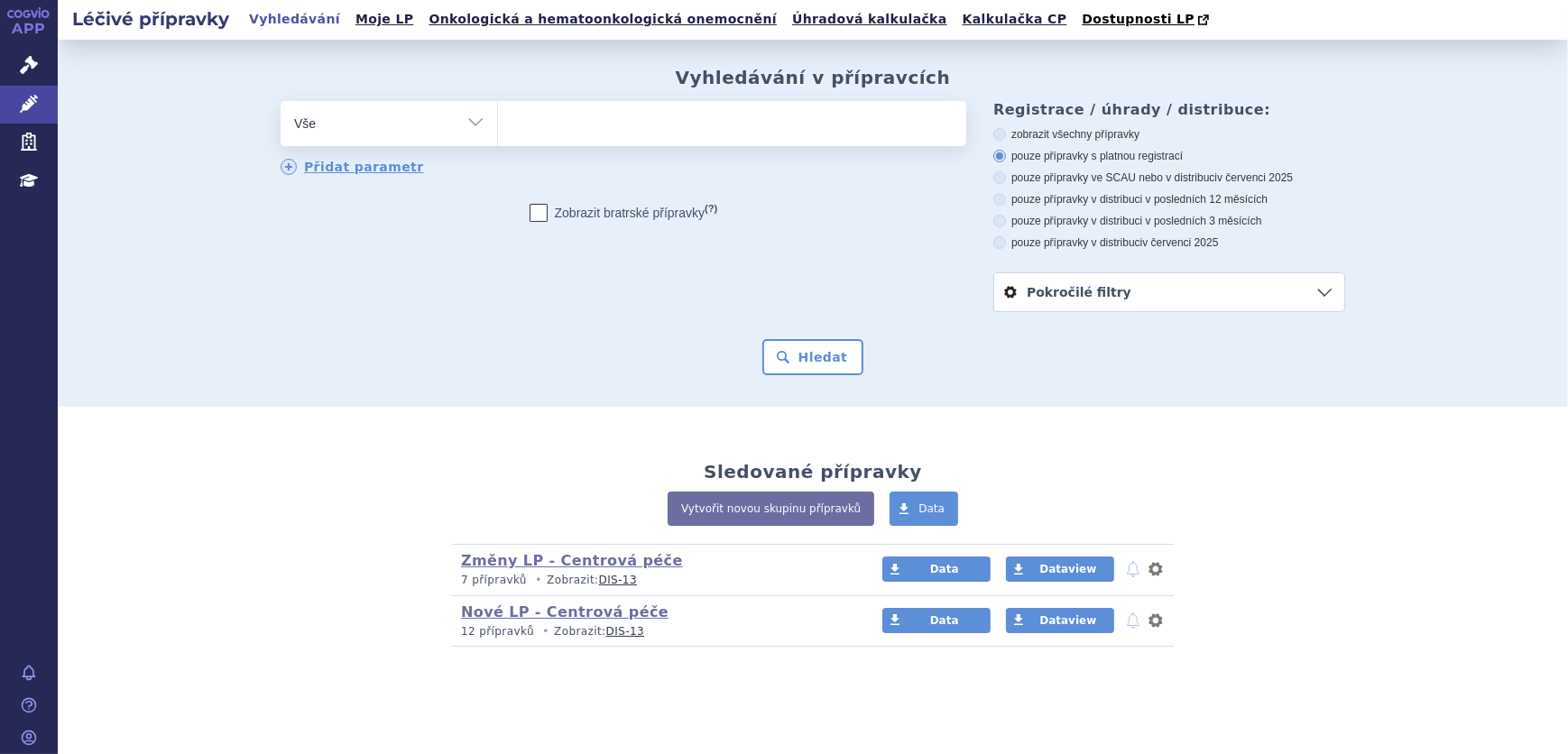
click at [733, 134] on ul at bounding box center [732, 120] width 468 height 38
click at [498, 134] on select at bounding box center [497, 122] width 1 height 45
type input "FA"
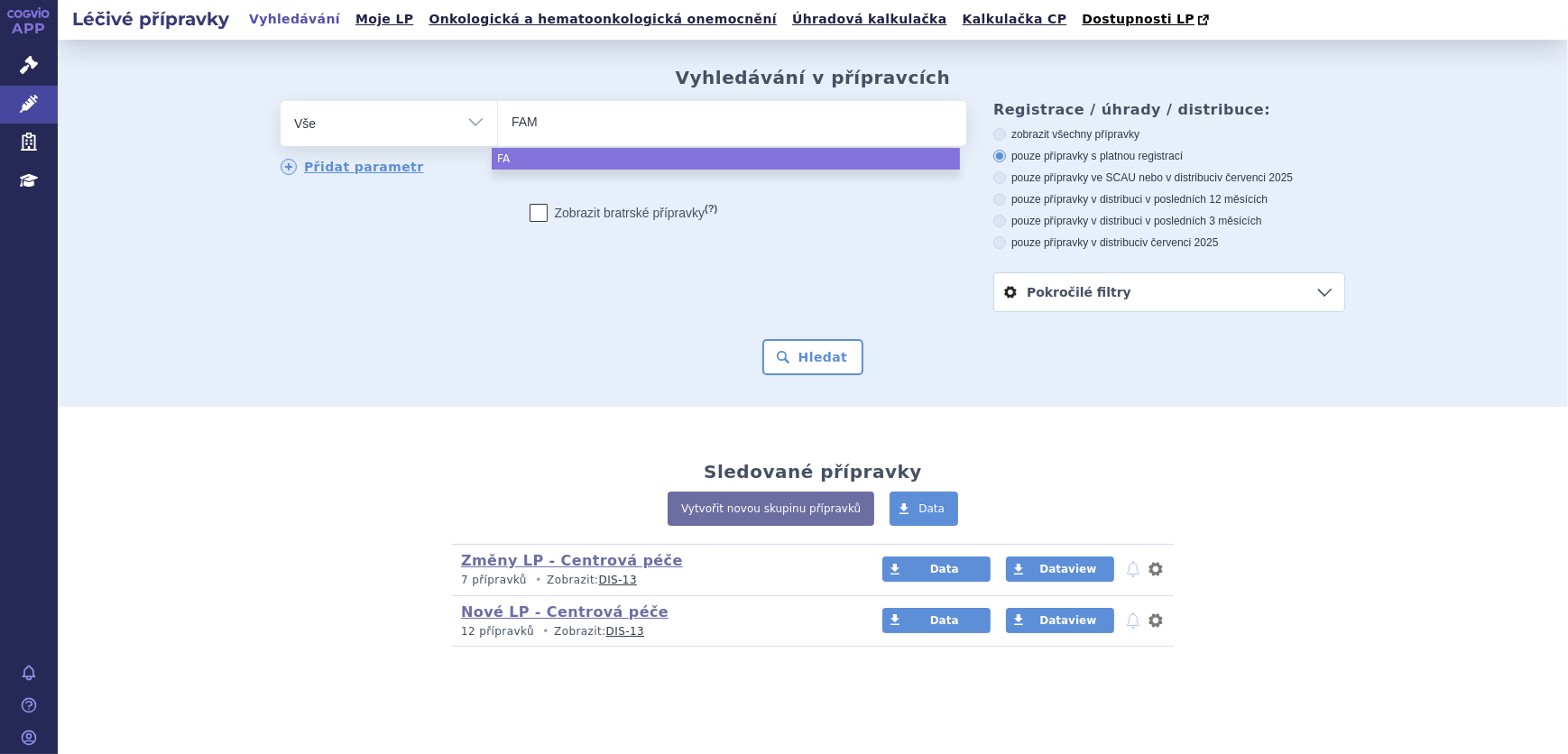
type input "FAMP"
type input "FAMPY"
type input "FAMPYR"
type input "FAMPYRA"
select select "FAMPYRA"
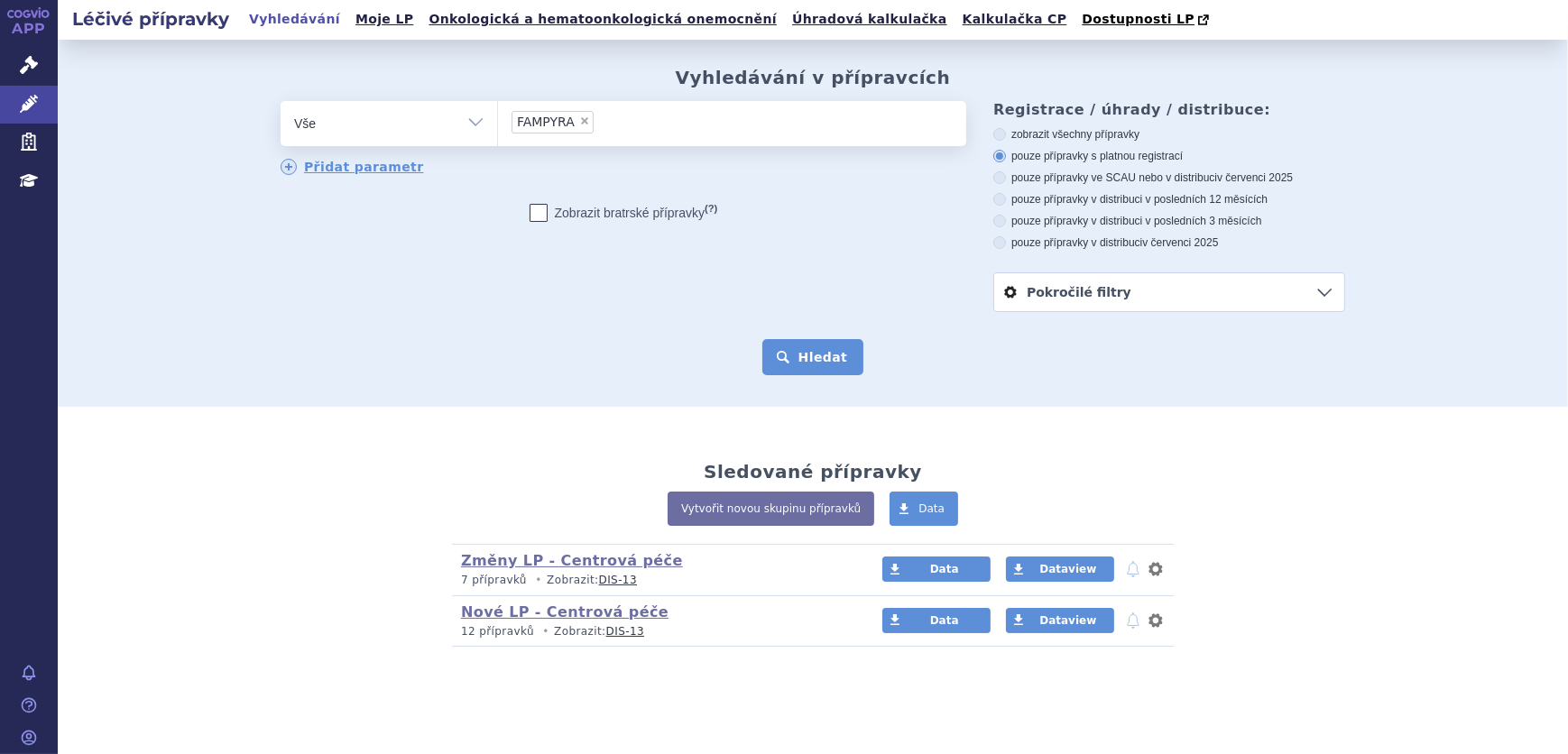
click at [776, 348] on button "Hledat" at bounding box center [814, 357] width 102 height 36
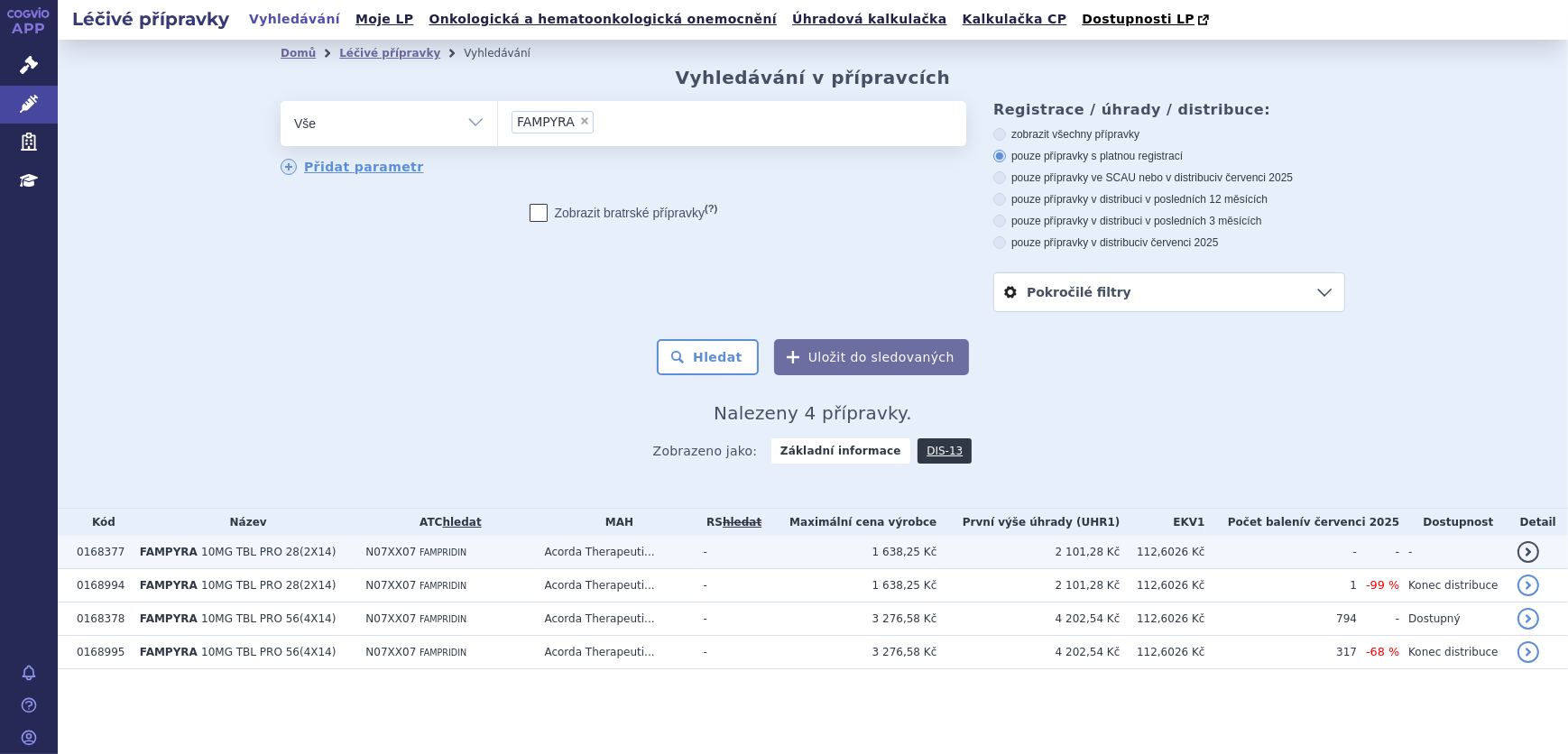
click at [642, 551] on td "Acorda Therapeuti..." at bounding box center [614, 552] width 159 height 33
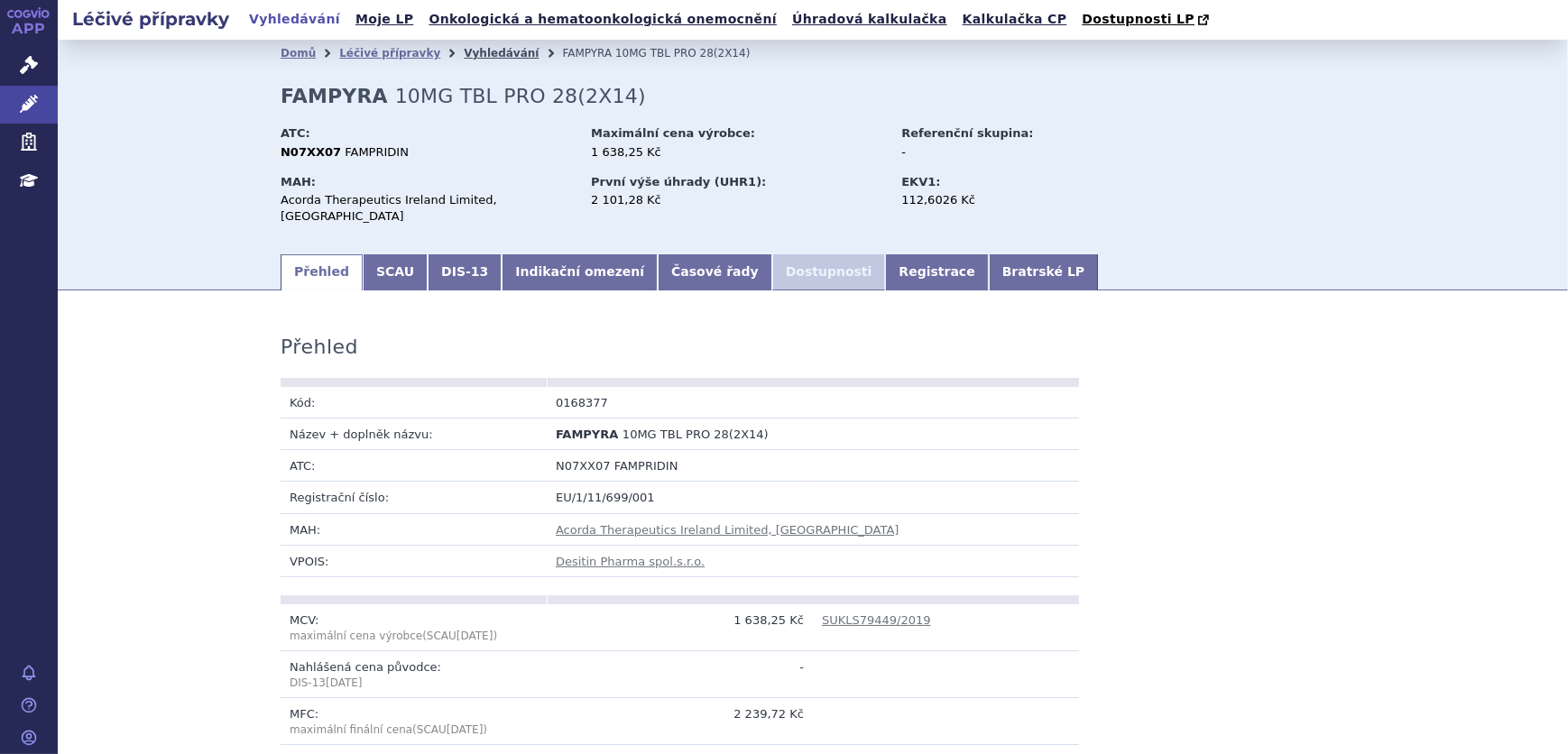
click at [464, 54] on link "Vyhledávání" at bounding box center [502, 53] width 75 height 12
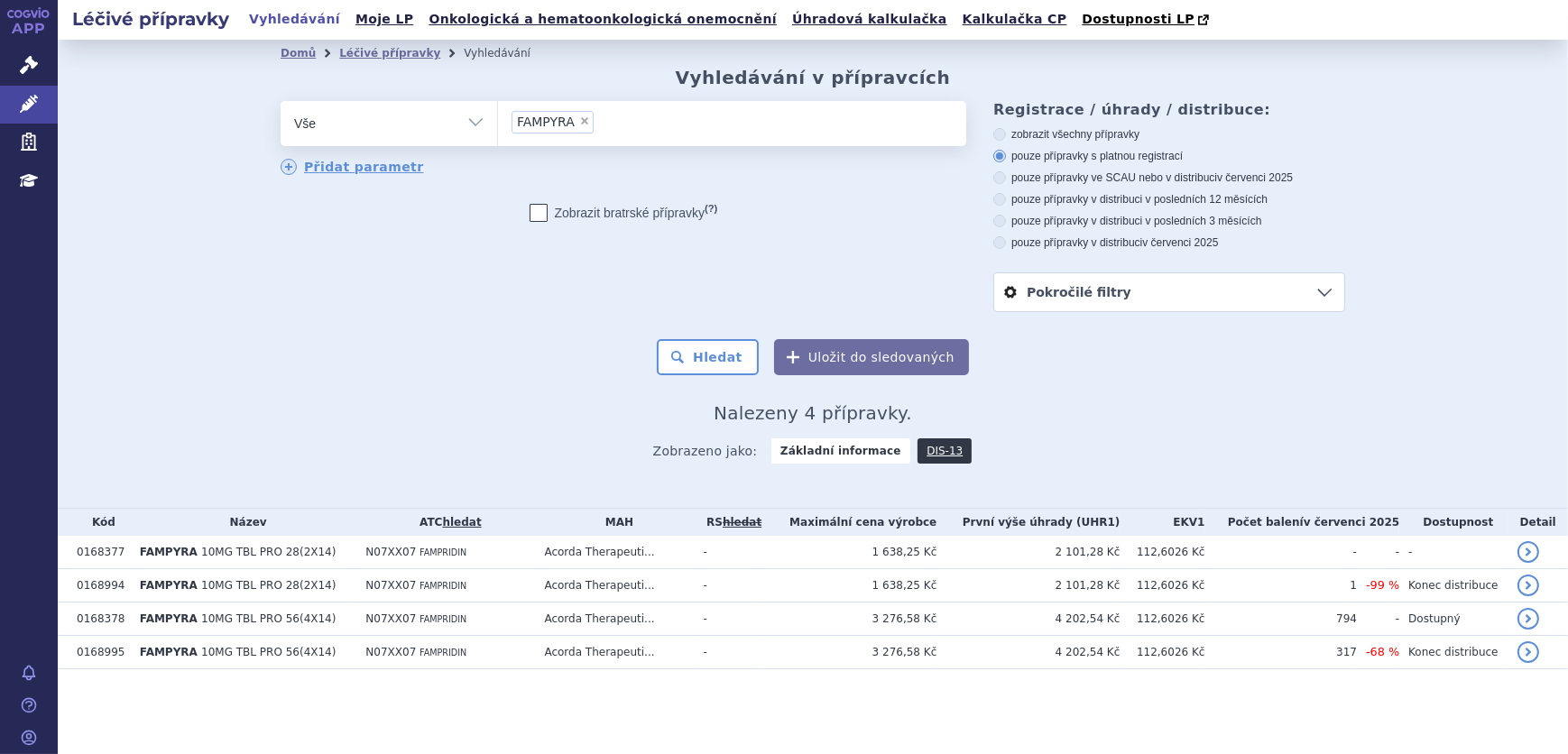
click at [584, 119] on span "×" at bounding box center [584, 120] width 10 height 10
click at [498, 119] on select "FAMPYRA" at bounding box center [497, 122] width 1 height 45
select select
type input "SUKLS207053/2025"
select select "SUKLS207053/2025"
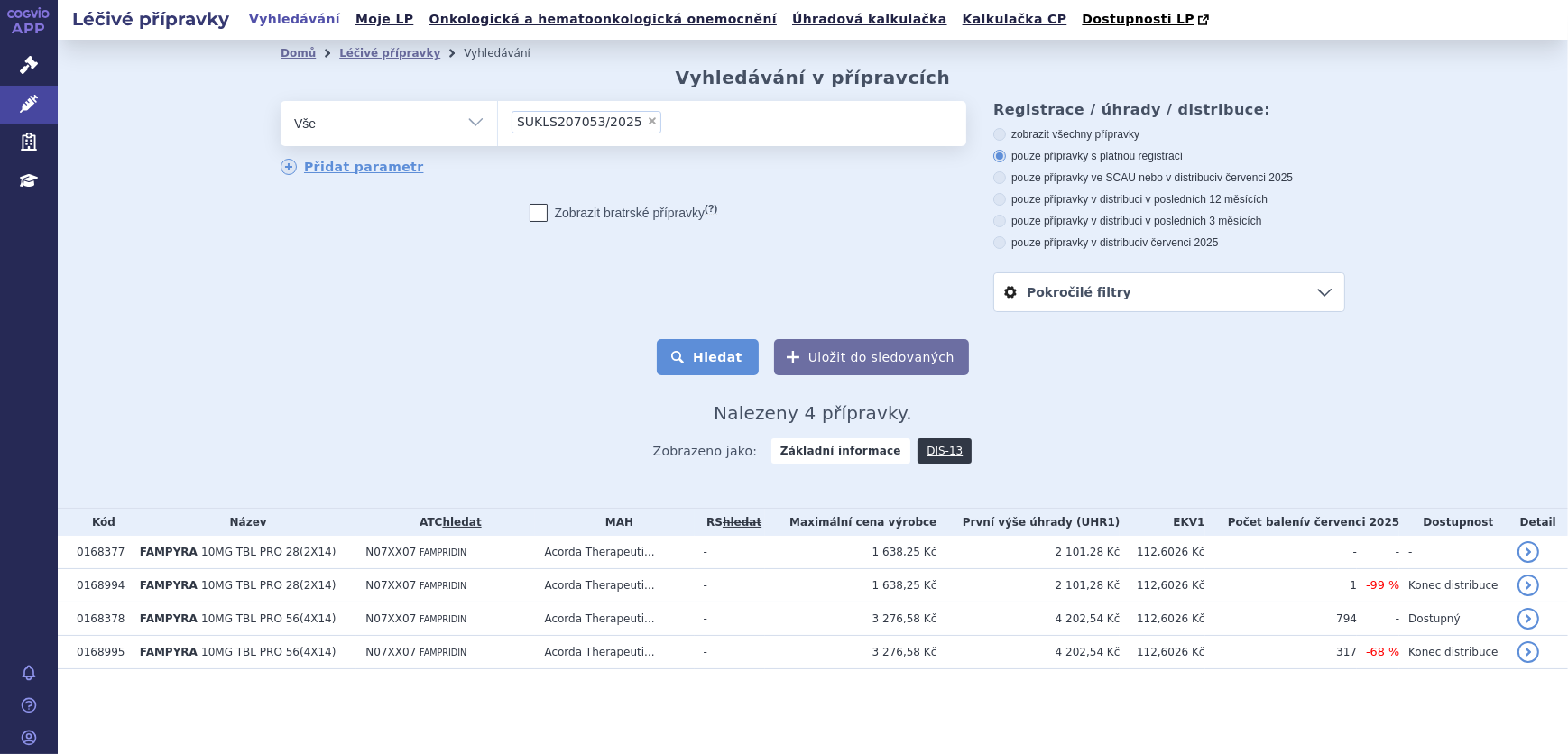
click at [722, 365] on button "Hledat" at bounding box center [708, 357] width 102 height 36
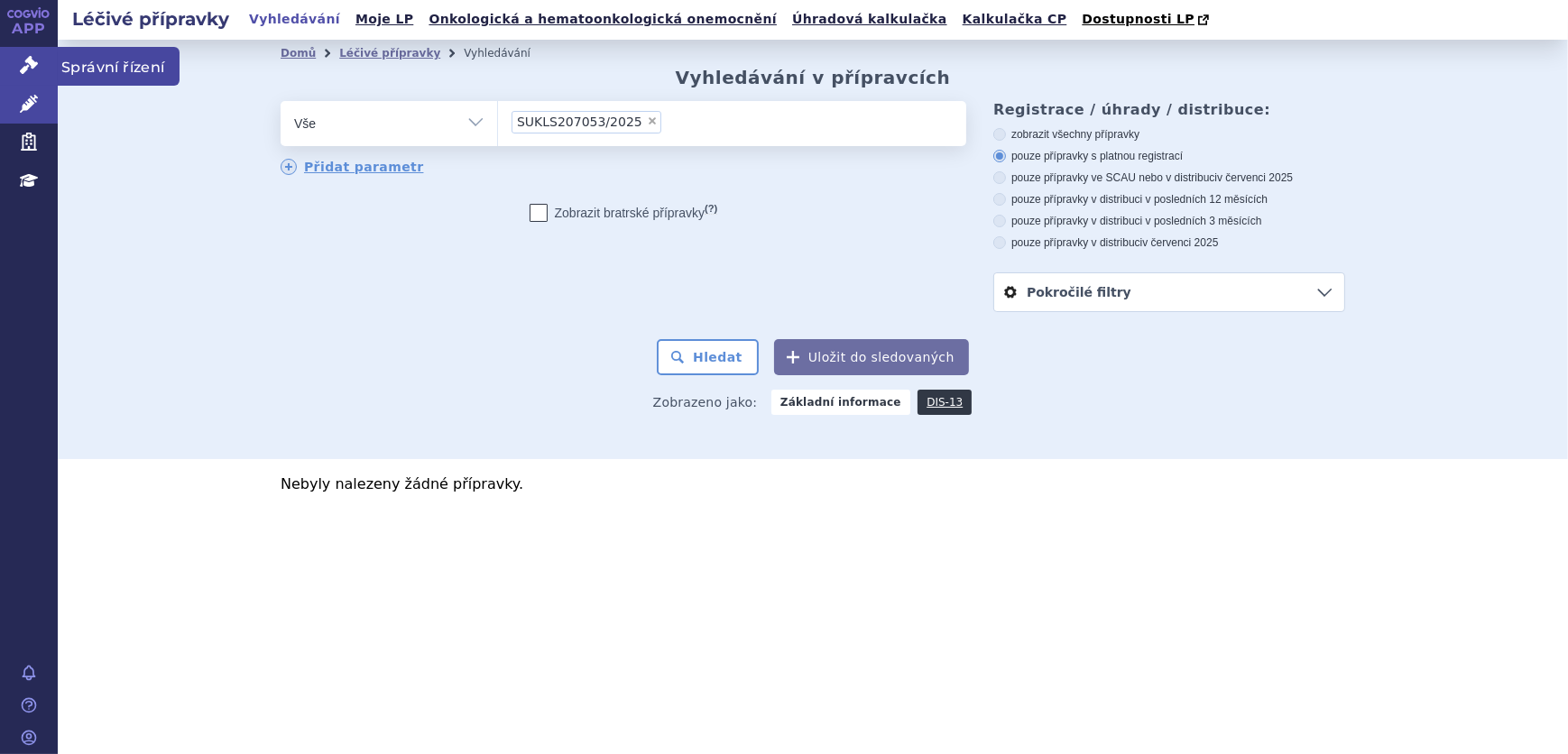
click at [40, 57] on link "Správní řízení" at bounding box center [28, 66] width 57 height 38
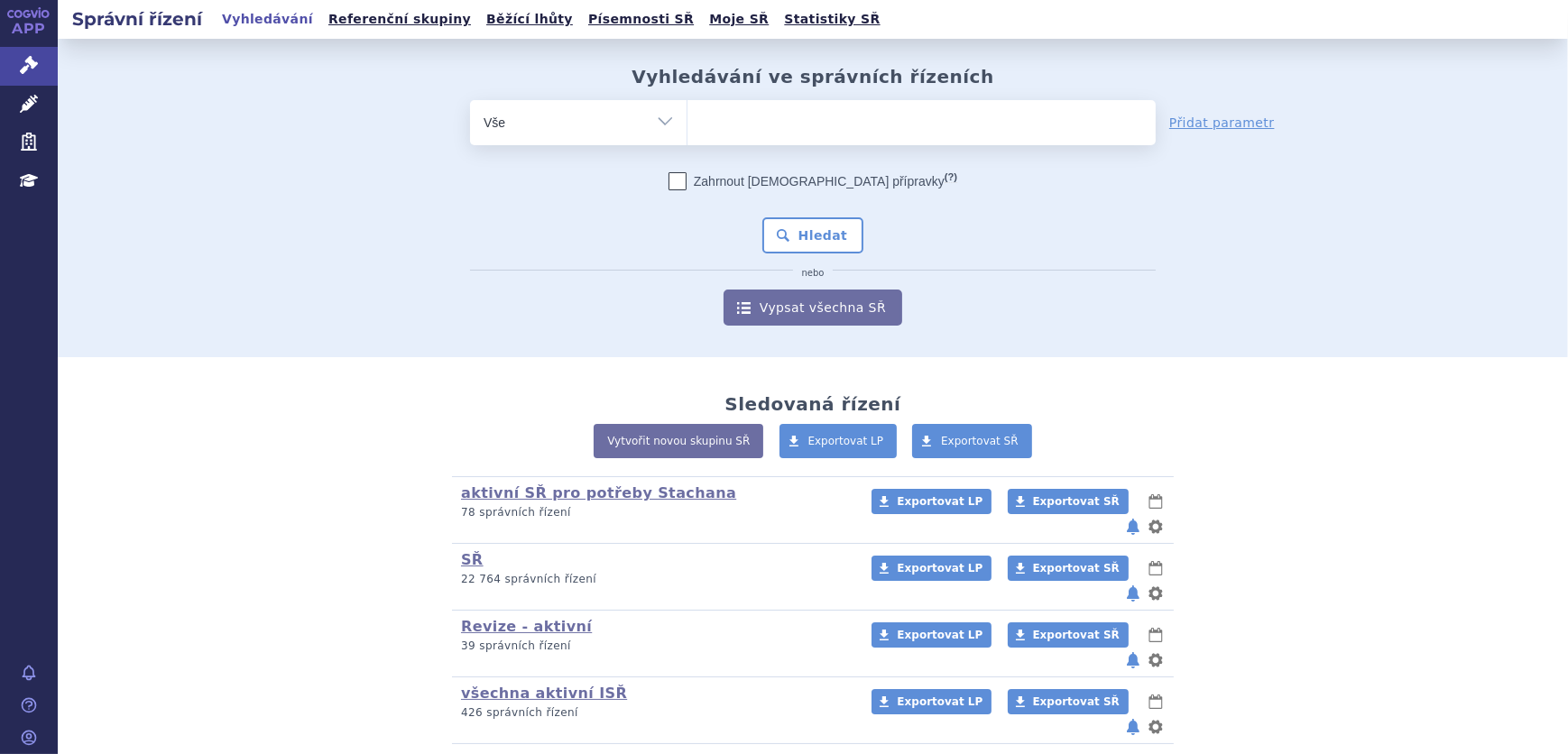
click at [705, 127] on ul at bounding box center [921, 119] width 468 height 38
click at [687, 127] on select at bounding box center [687, 121] width 1 height 45
paste input "SUKLS207053/2025"
type input "SUKLS207053/2025"
select select "SUKLS207053/2025"
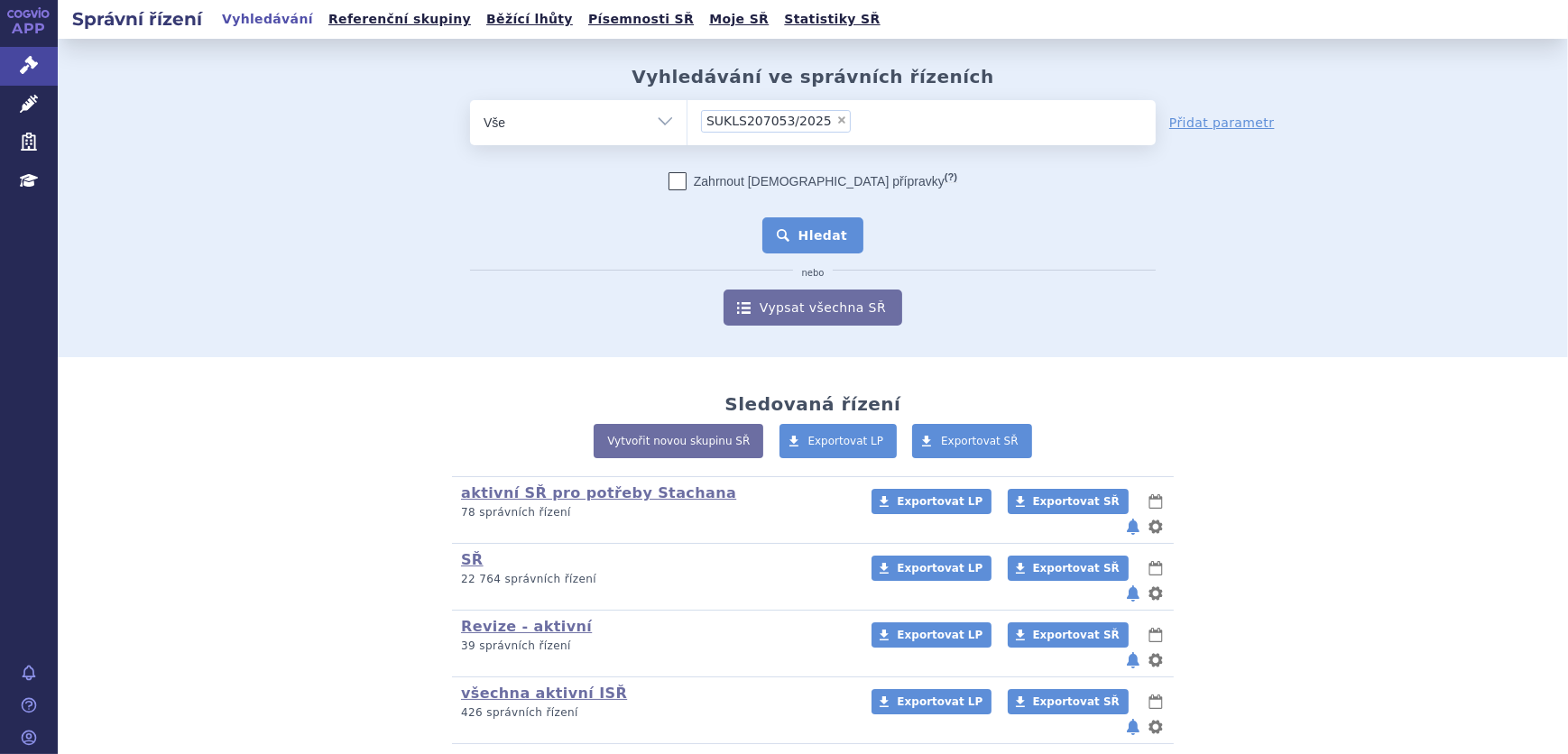
click at [814, 224] on button "Hledat" at bounding box center [814, 235] width 102 height 36
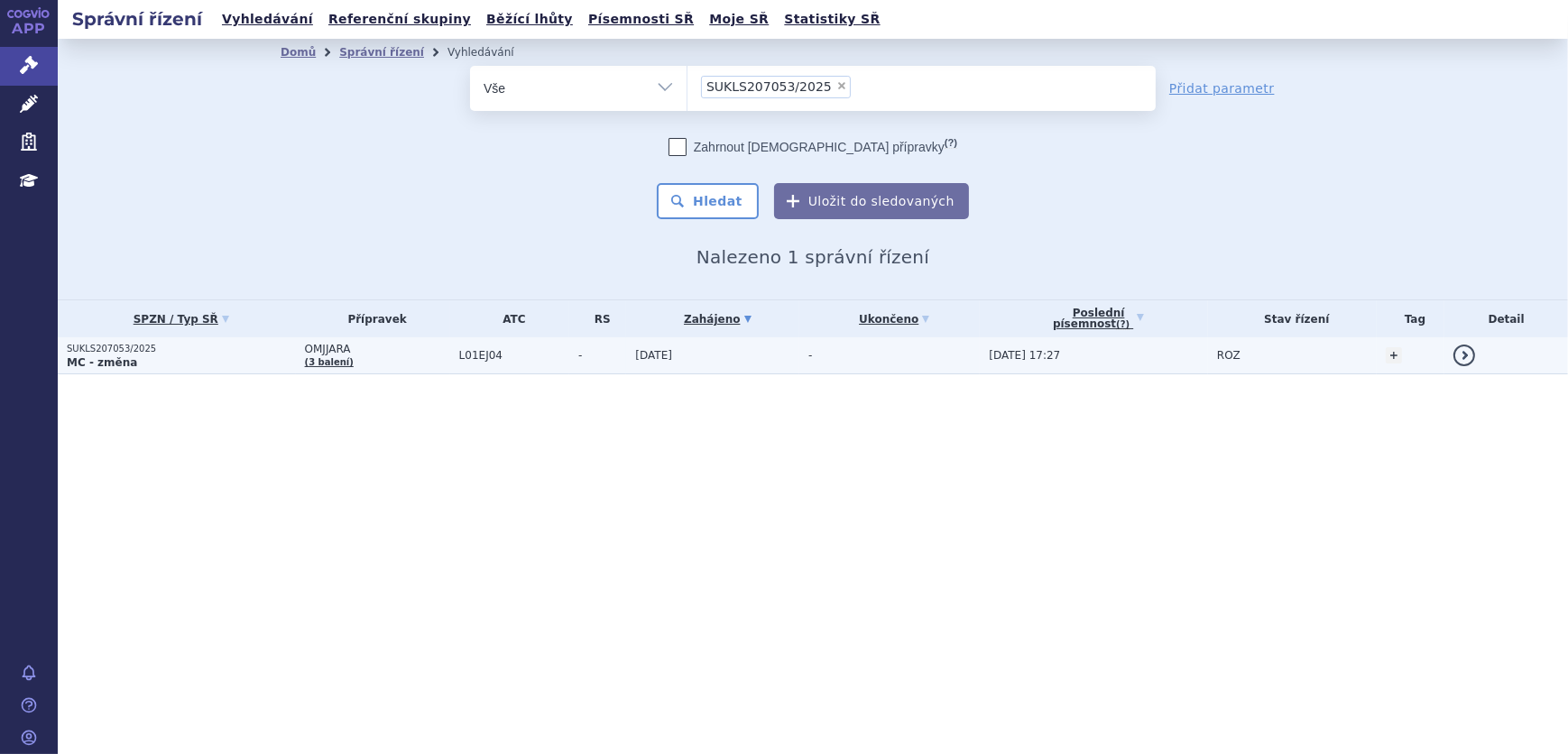
click at [503, 351] on span "L01EJ04" at bounding box center [514, 355] width 110 height 12
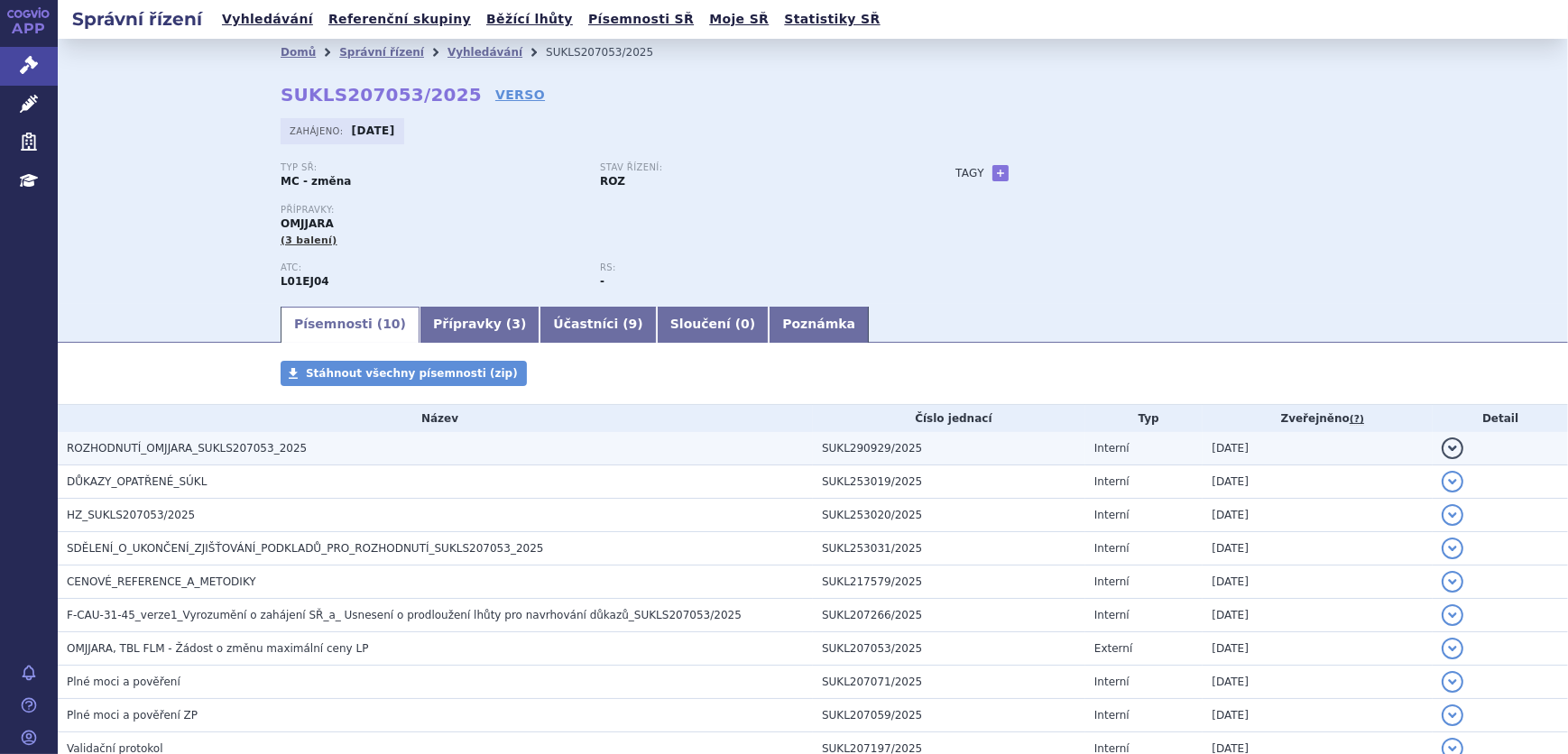
click at [456, 435] on td "ROZHODNUTÍ_OMJJARA_SUKLS207053_2025" at bounding box center [435, 448] width 755 height 33
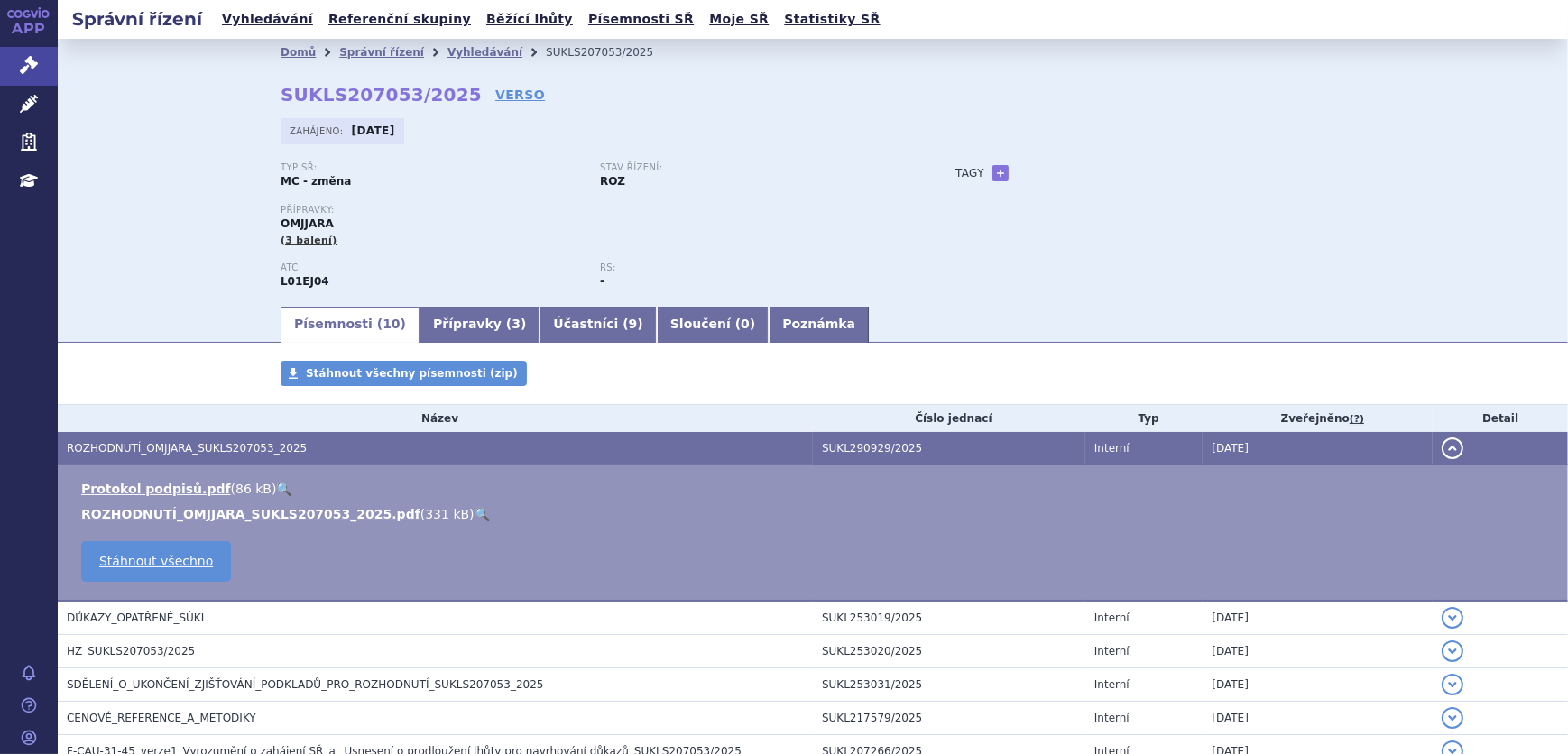
click at [475, 511] on link "🔍" at bounding box center [482, 514] width 15 height 14
click at [447, 53] on link "Vyhledávání" at bounding box center [485, 52] width 75 height 12
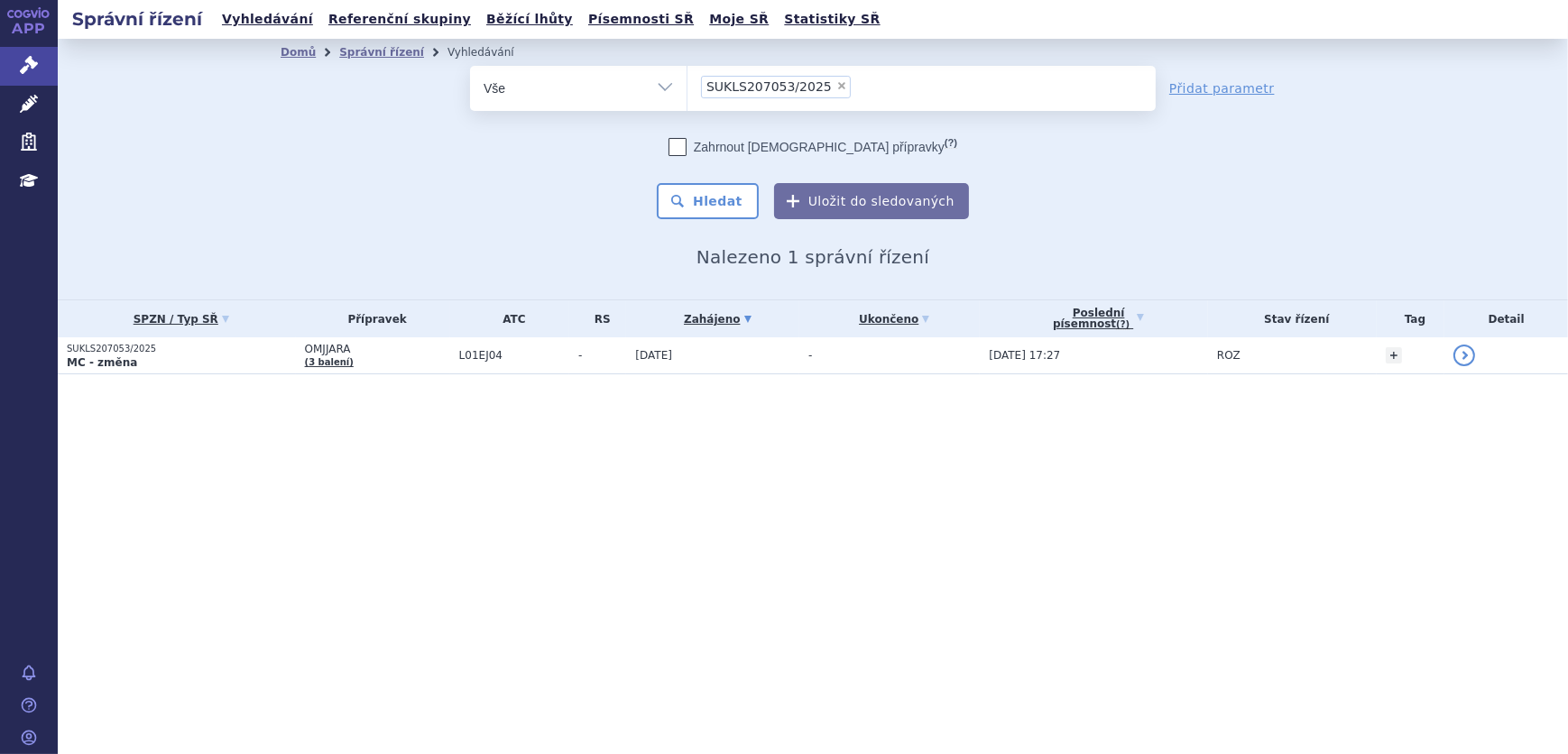
click at [836, 88] on span "×" at bounding box center [841, 85] width 10 height 10
click at [687, 88] on select "SUKLS207053/2025" at bounding box center [687, 88] width 1 height 45
select select
type input "SUKLS207053/2025"
select select "SUKLS207053/2025"
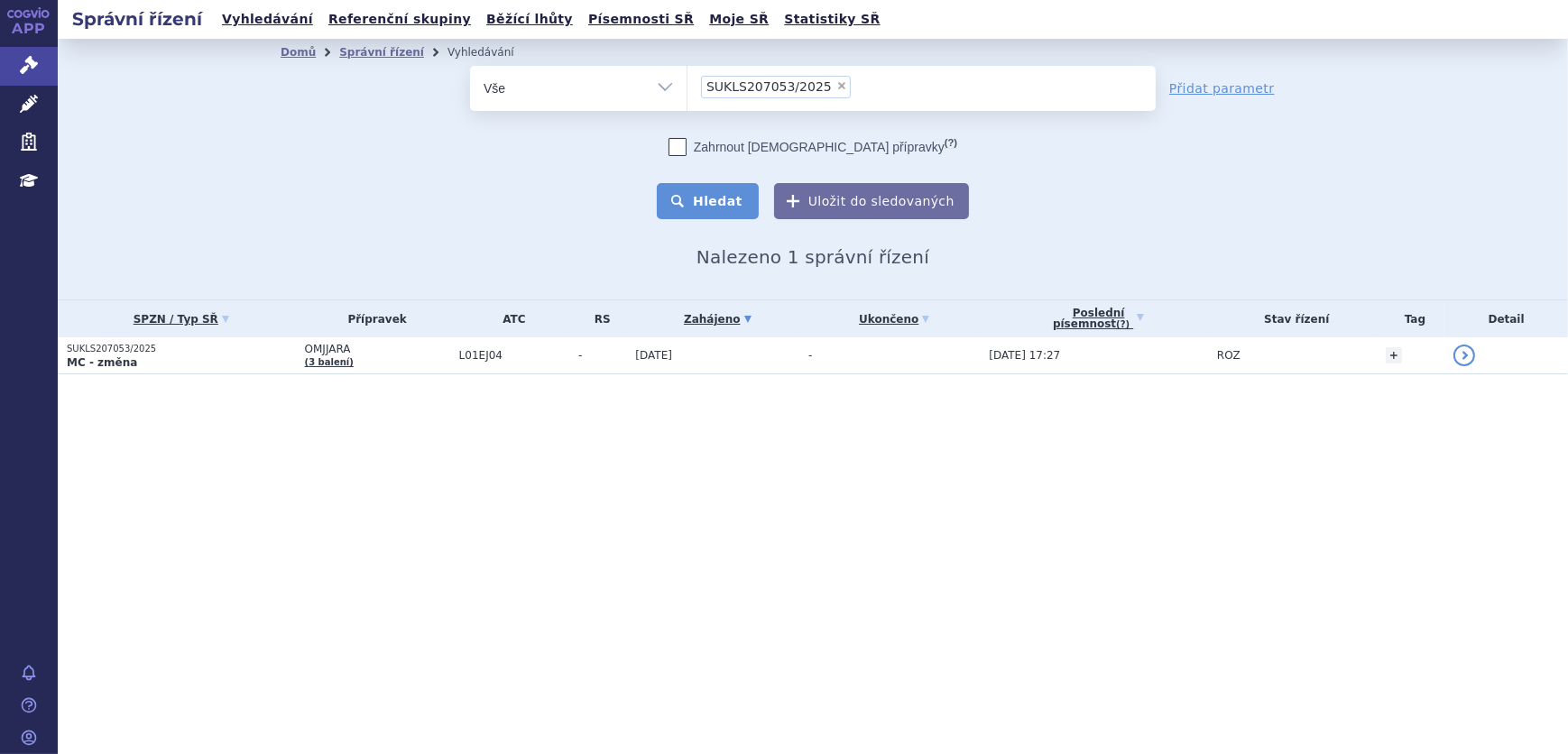
click at [710, 203] on button "Hledat" at bounding box center [708, 201] width 102 height 36
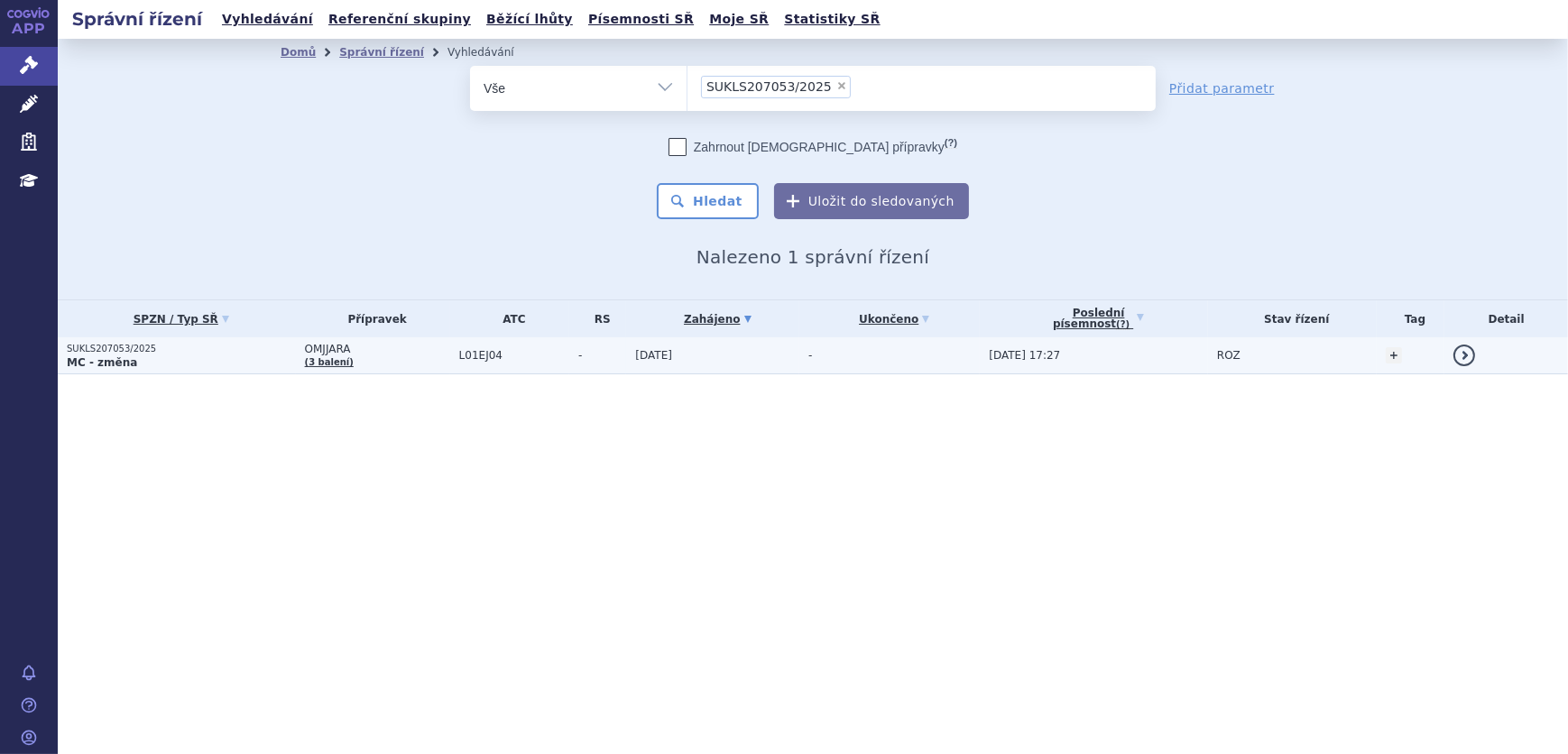
click at [369, 367] on td "OMJJARA (3 balení)" at bounding box center [373, 355] width 154 height 37
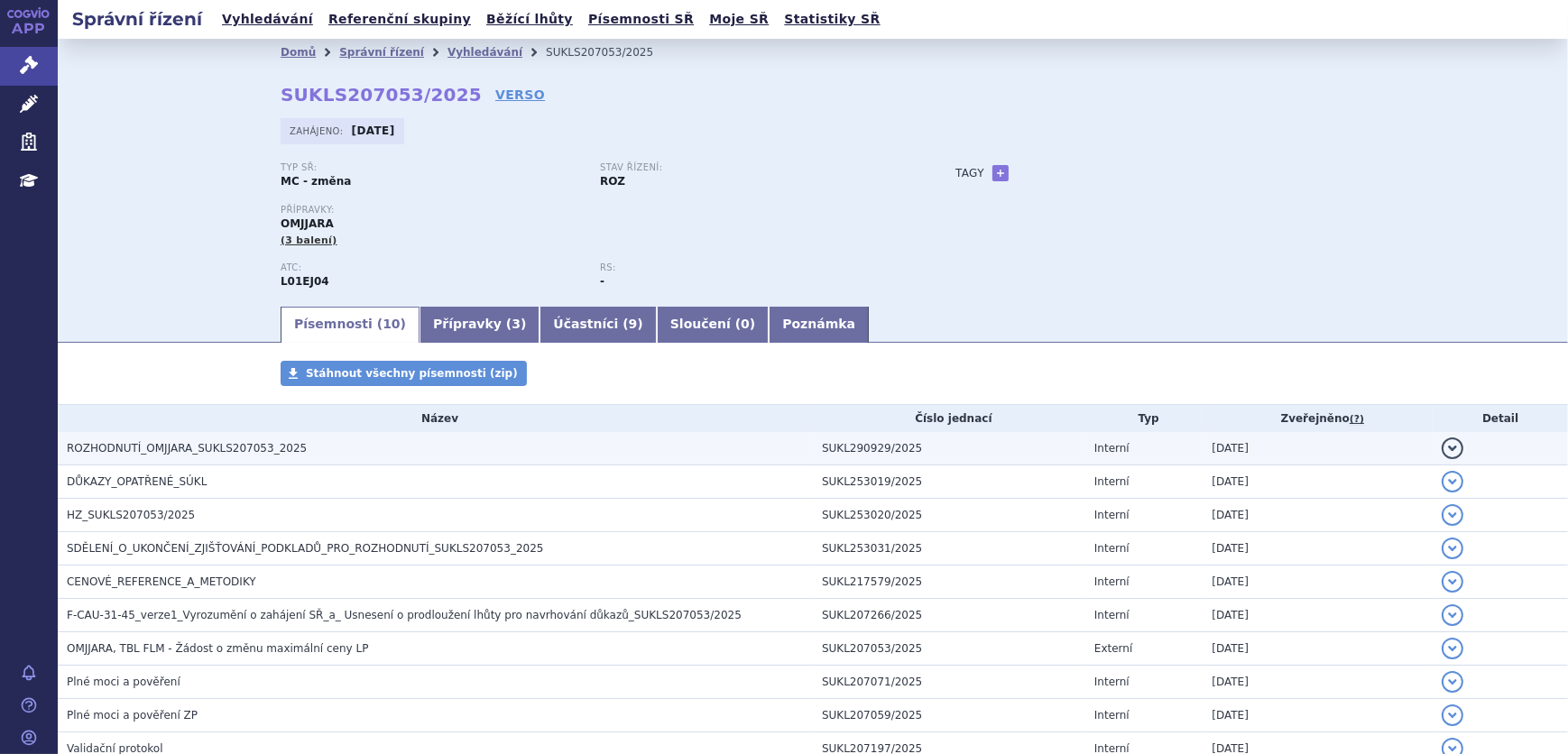
click at [315, 444] on h3 "ROZHODNUTÍ_OMJJARA_SUKLS207053_2025" at bounding box center [440, 448] width 746 height 18
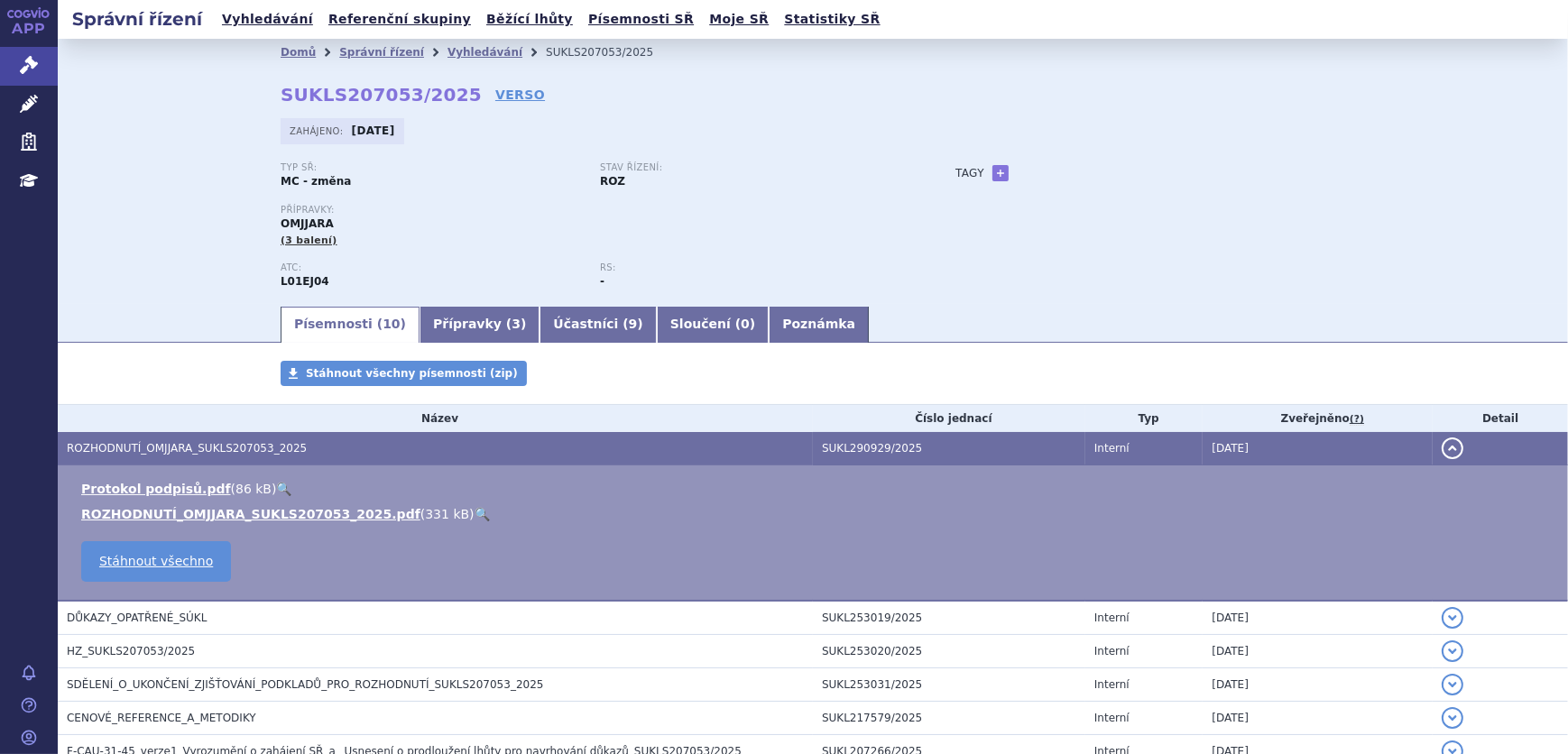
click at [475, 521] on link "🔍" at bounding box center [482, 514] width 15 height 14
click at [540, 338] on link "Účastníci ( 9 )" at bounding box center [598, 325] width 117 height 36
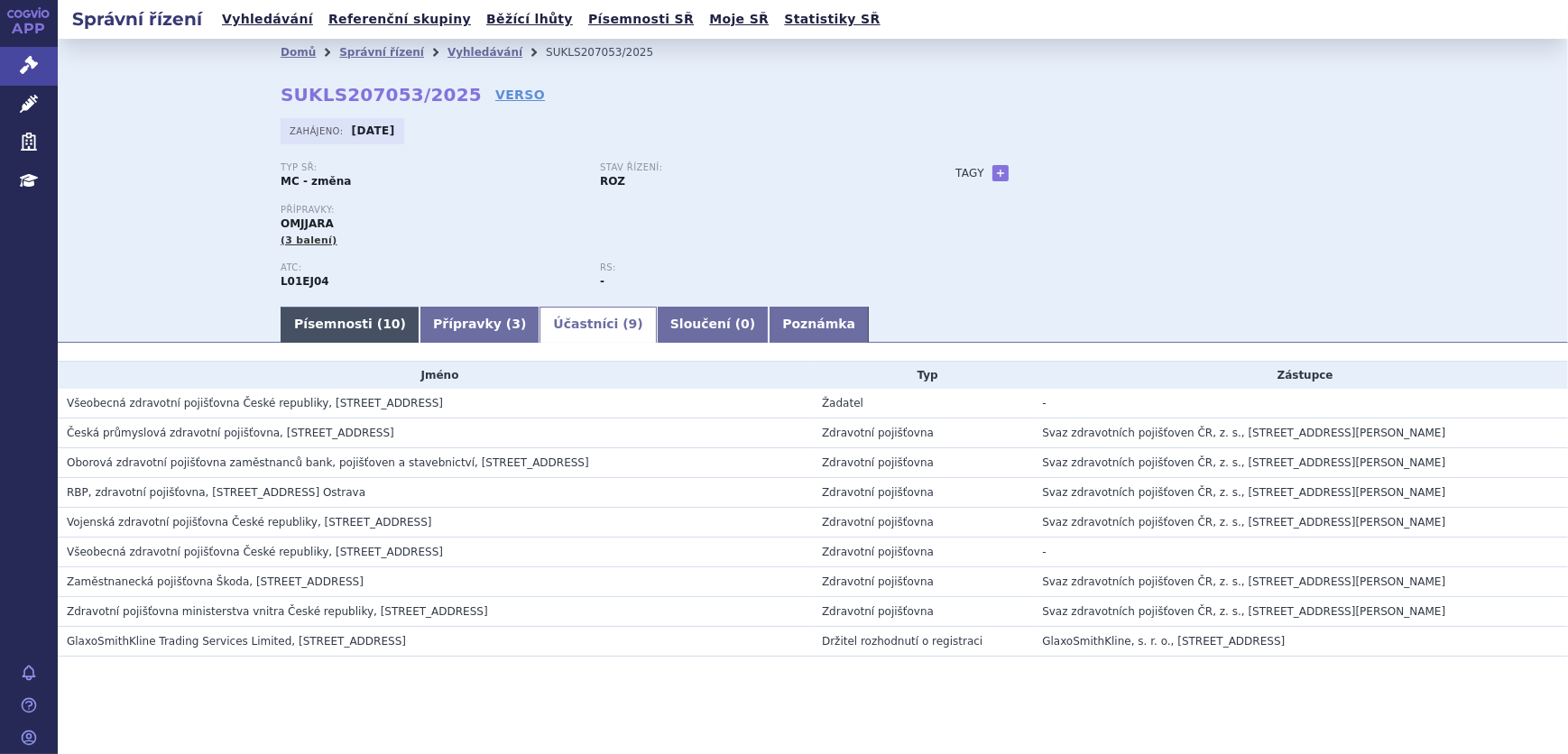
click at [355, 324] on link "Písemnosti ( 10 )" at bounding box center [350, 325] width 139 height 36
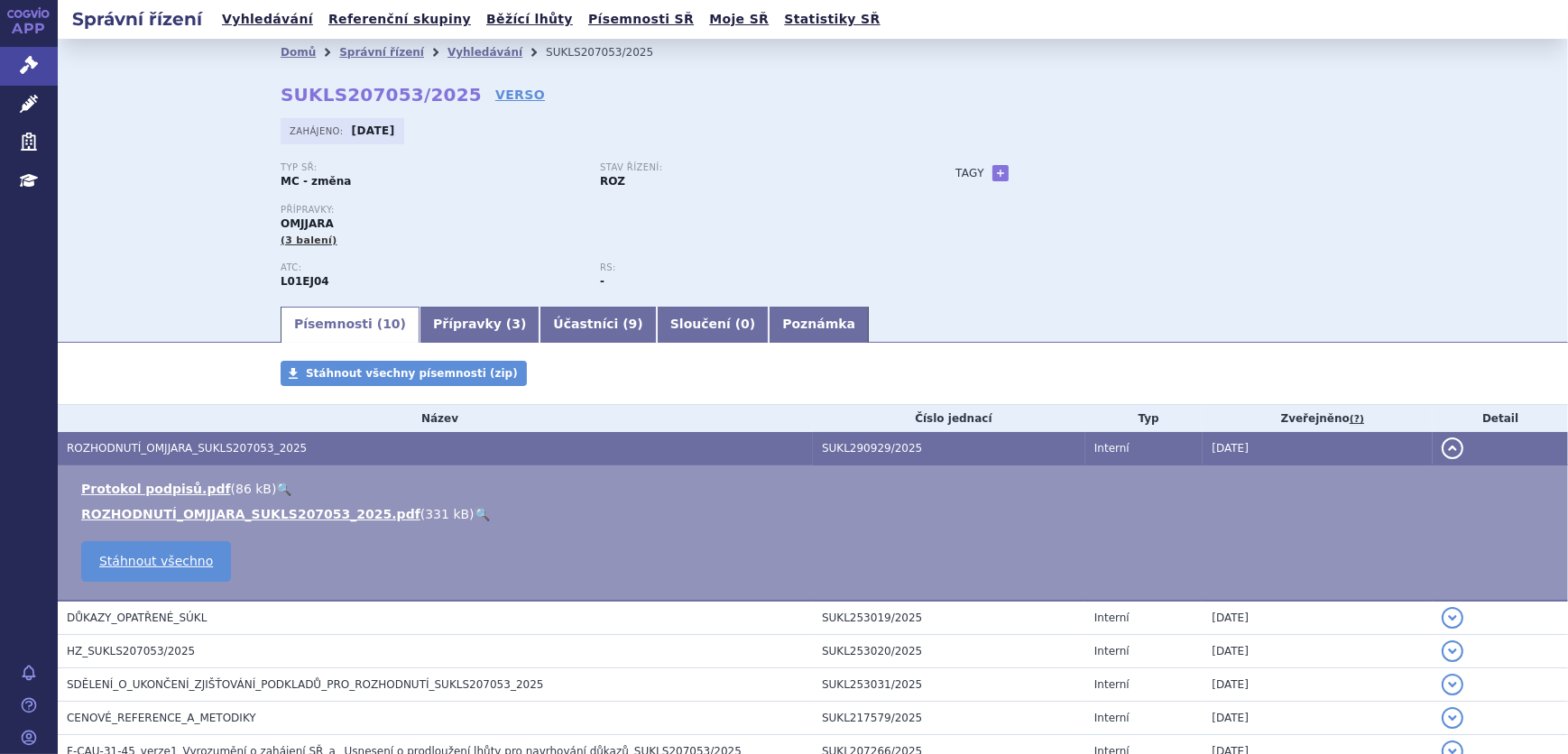
click at [465, 44] on li "Vyhledávání" at bounding box center [496, 52] width 98 height 27
click at [460, 50] on link "Vyhledávání" at bounding box center [485, 52] width 75 height 12
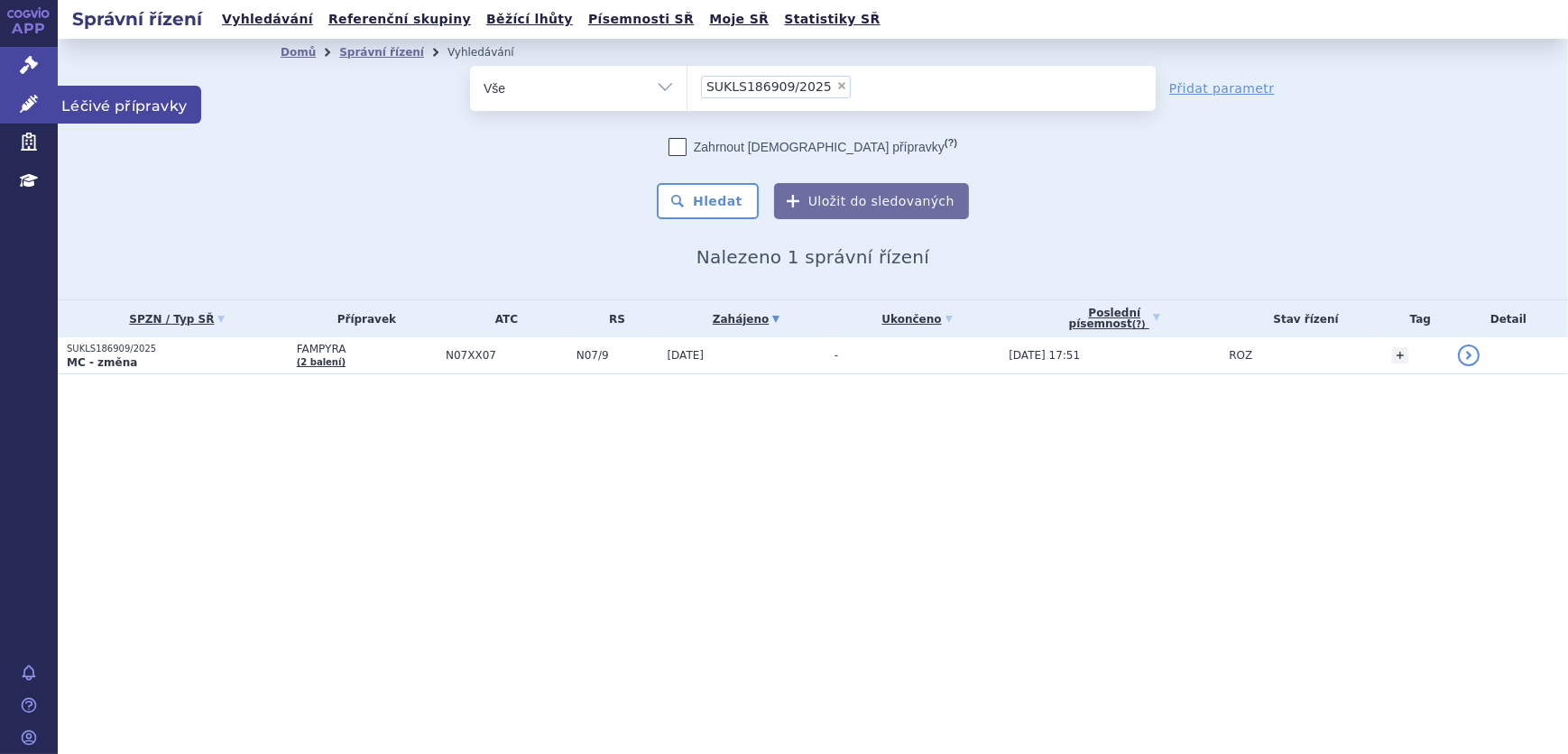
click at [24, 99] on icon at bounding box center [28, 104] width 18 height 18
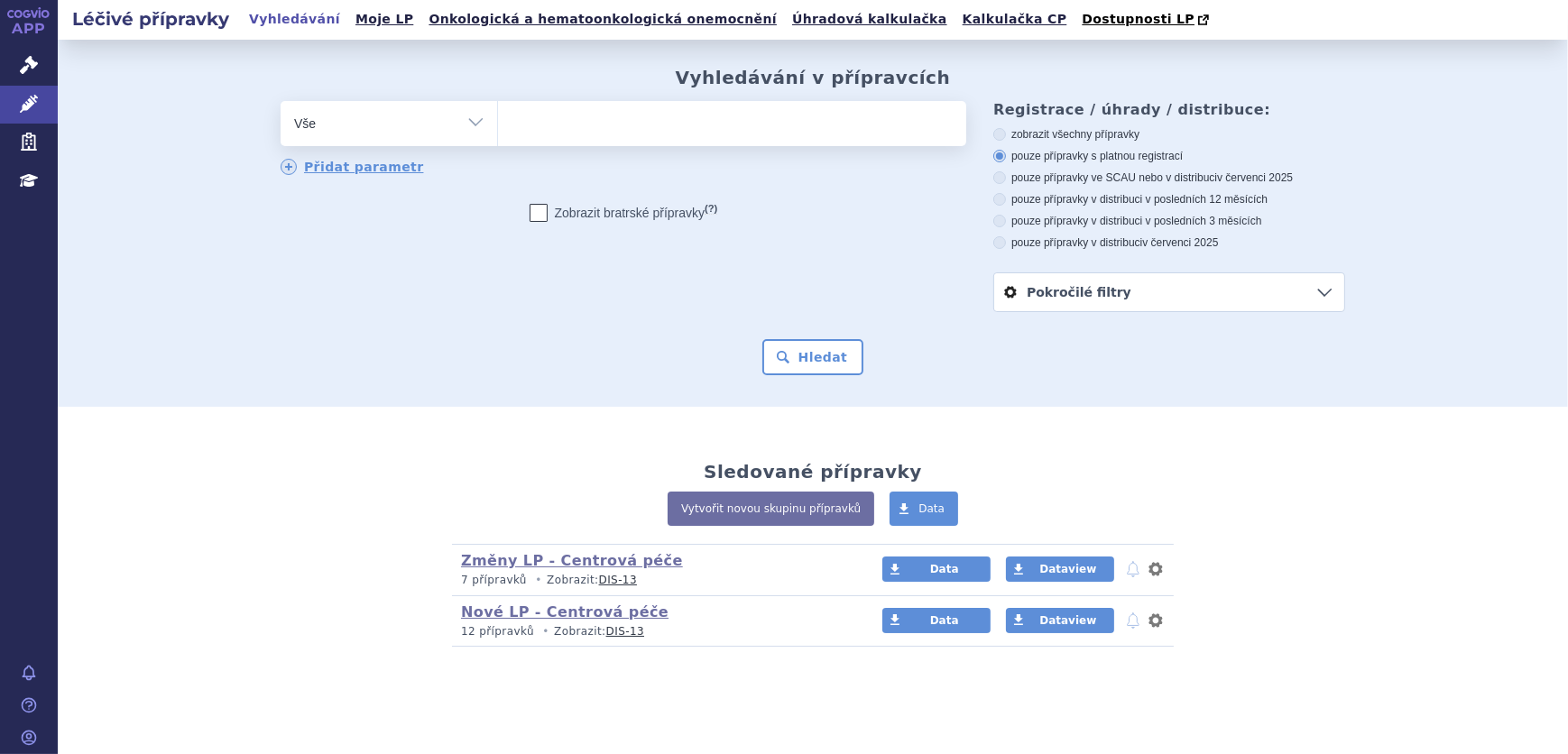
click at [768, 138] on ul at bounding box center [732, 120] width 468 height 38
click at [498, 138] on select at bounding box center [497, 122] width 1 height 45
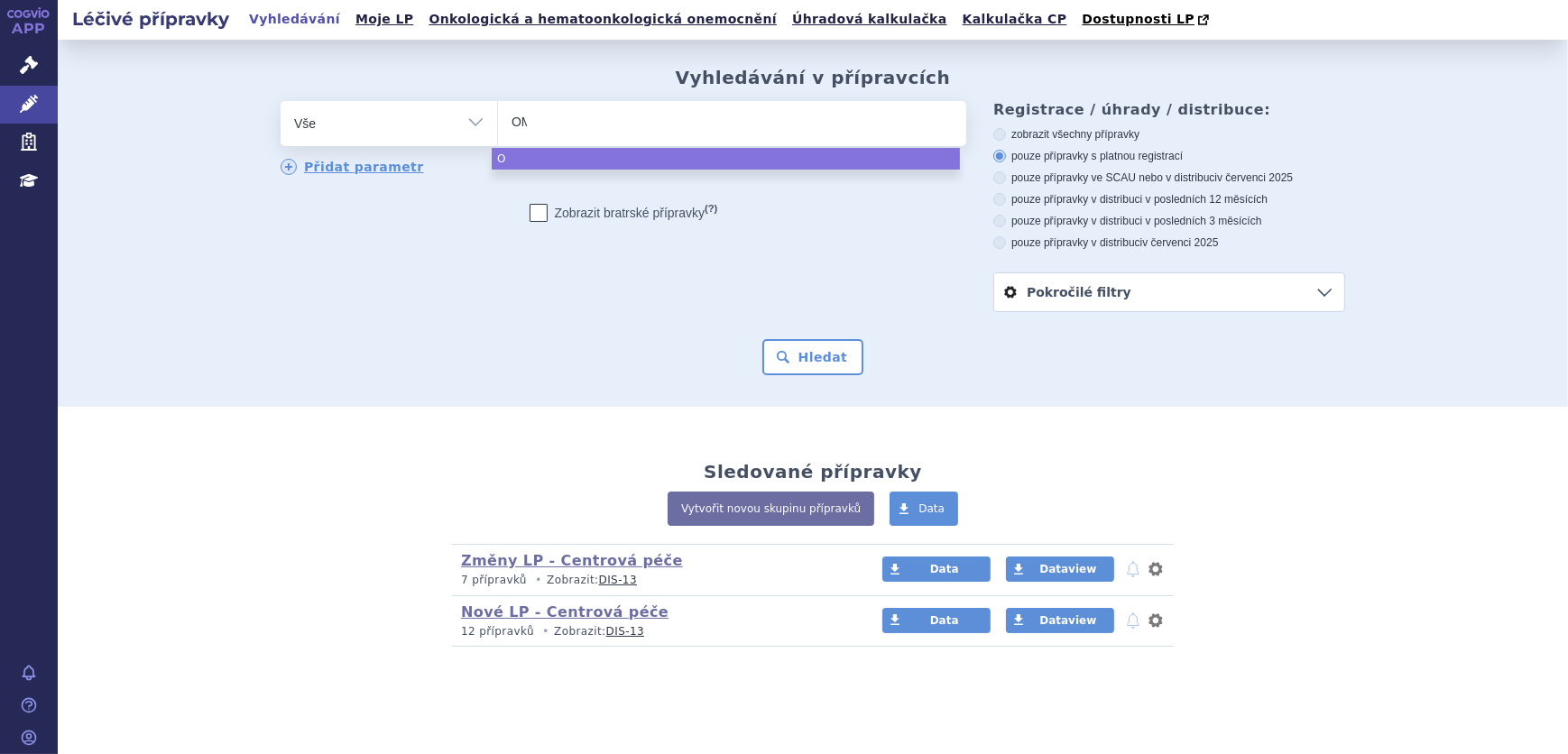
type input "OMI"
type input "OMIJ"
type input "OMIJA"
type input "OMIJAR"
type input "OMIJARA"
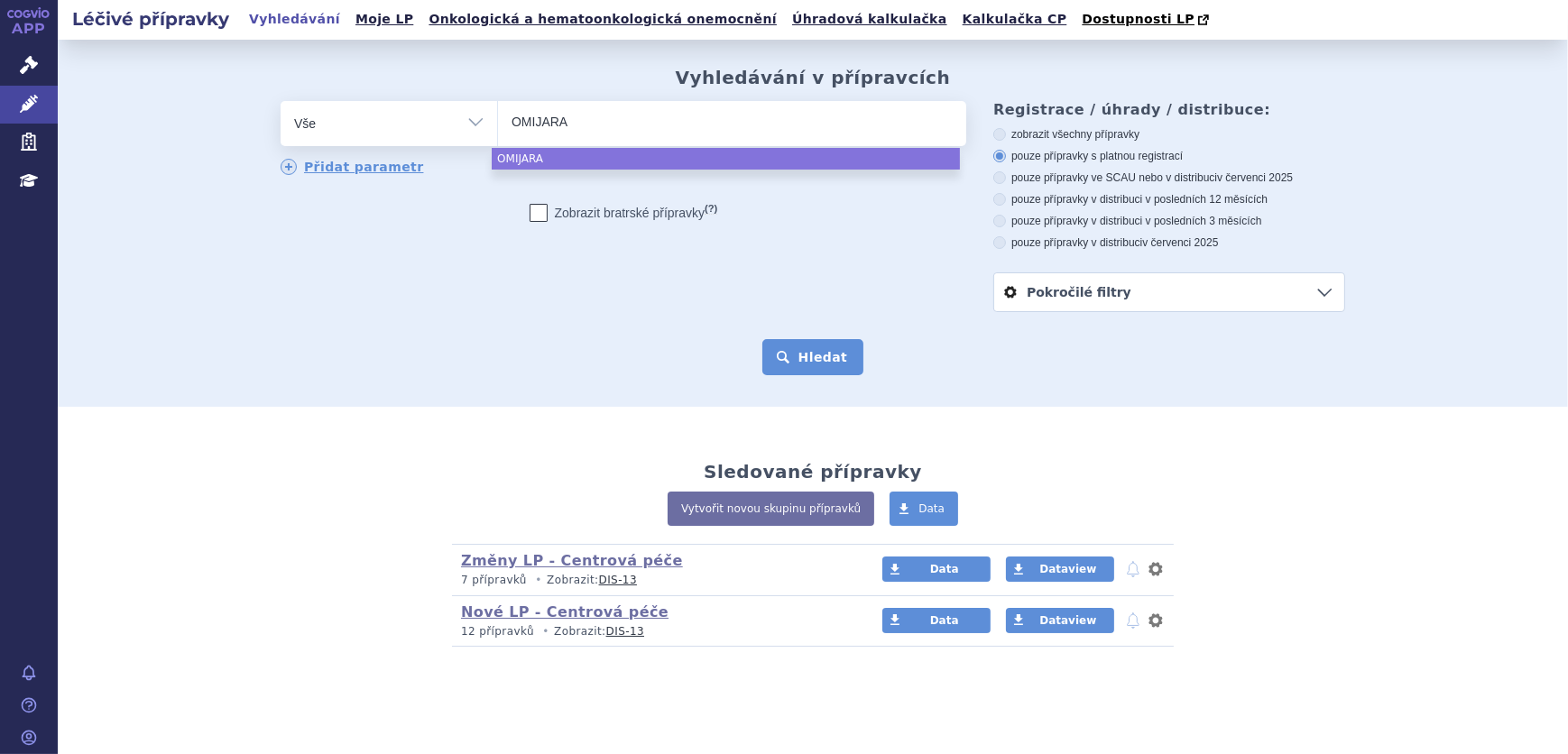
select select "OMIJARA"
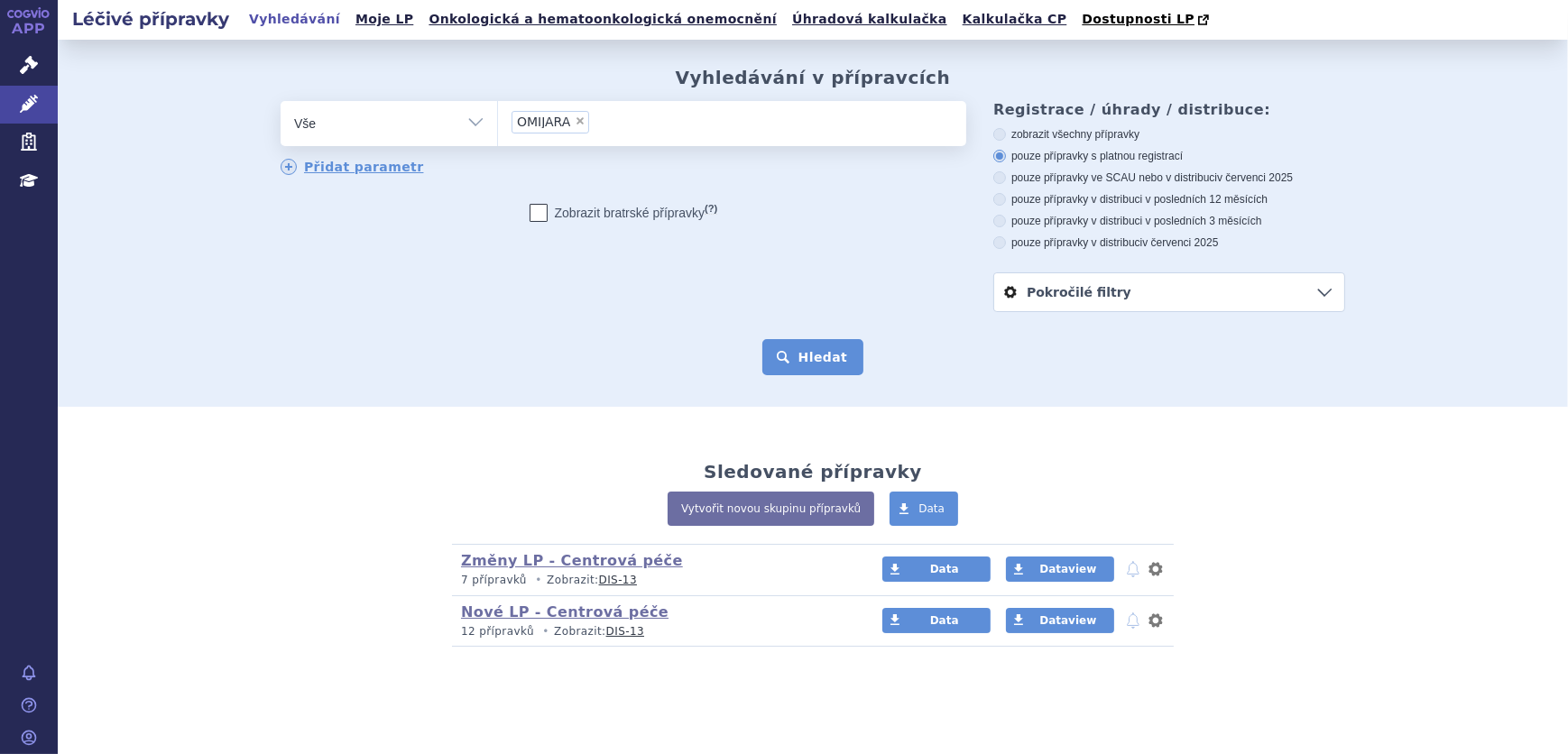
click at [792, 345] on button "Hledat" at bounding box center [814, 357] width 102 height 36
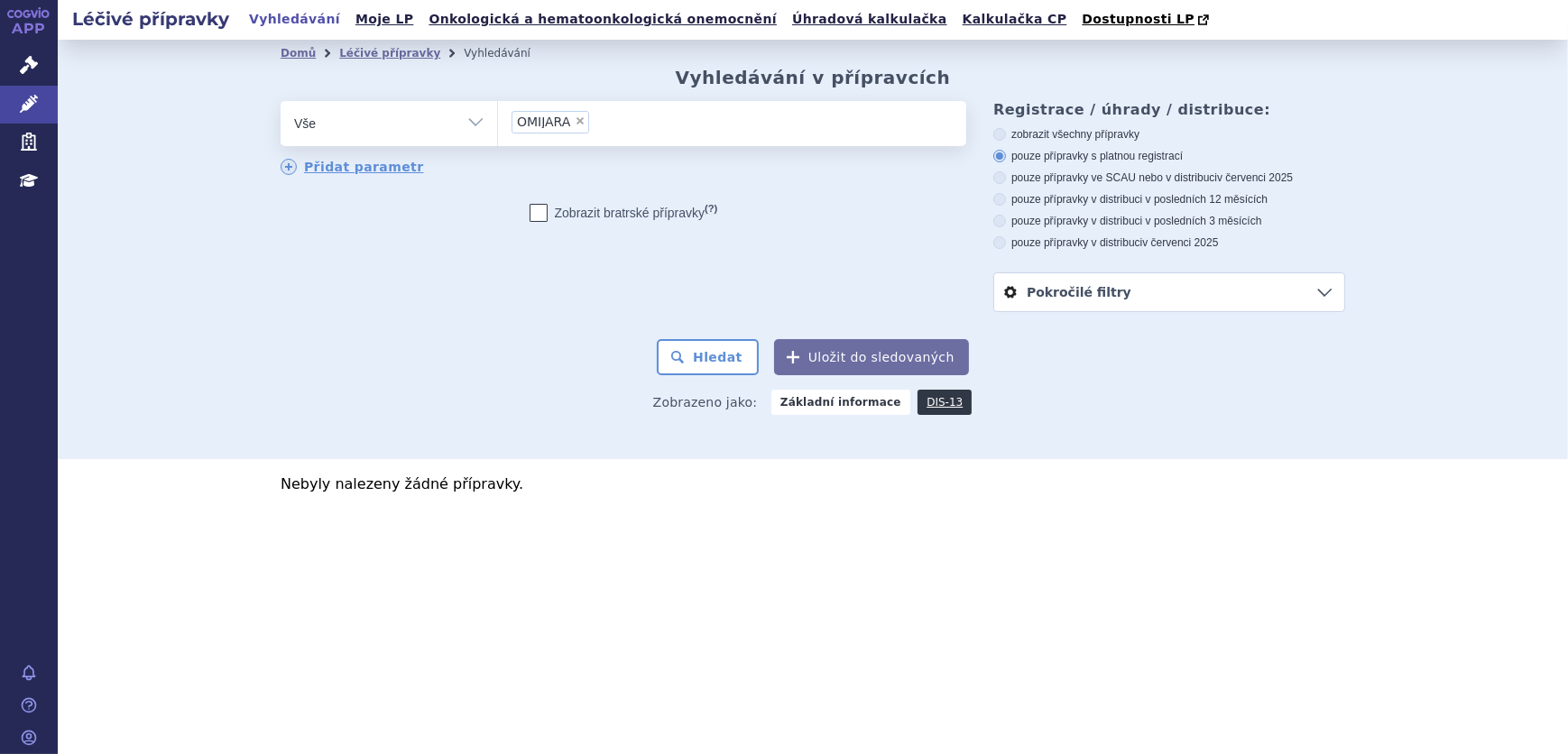
click at [578, 118] on span "×" at bounding box center [579, 120] width 10 height 10
click at [498, 118] on select "OMIJARA" at bounding box center [497, 122] width 1 height 45
select select
type input "OM"
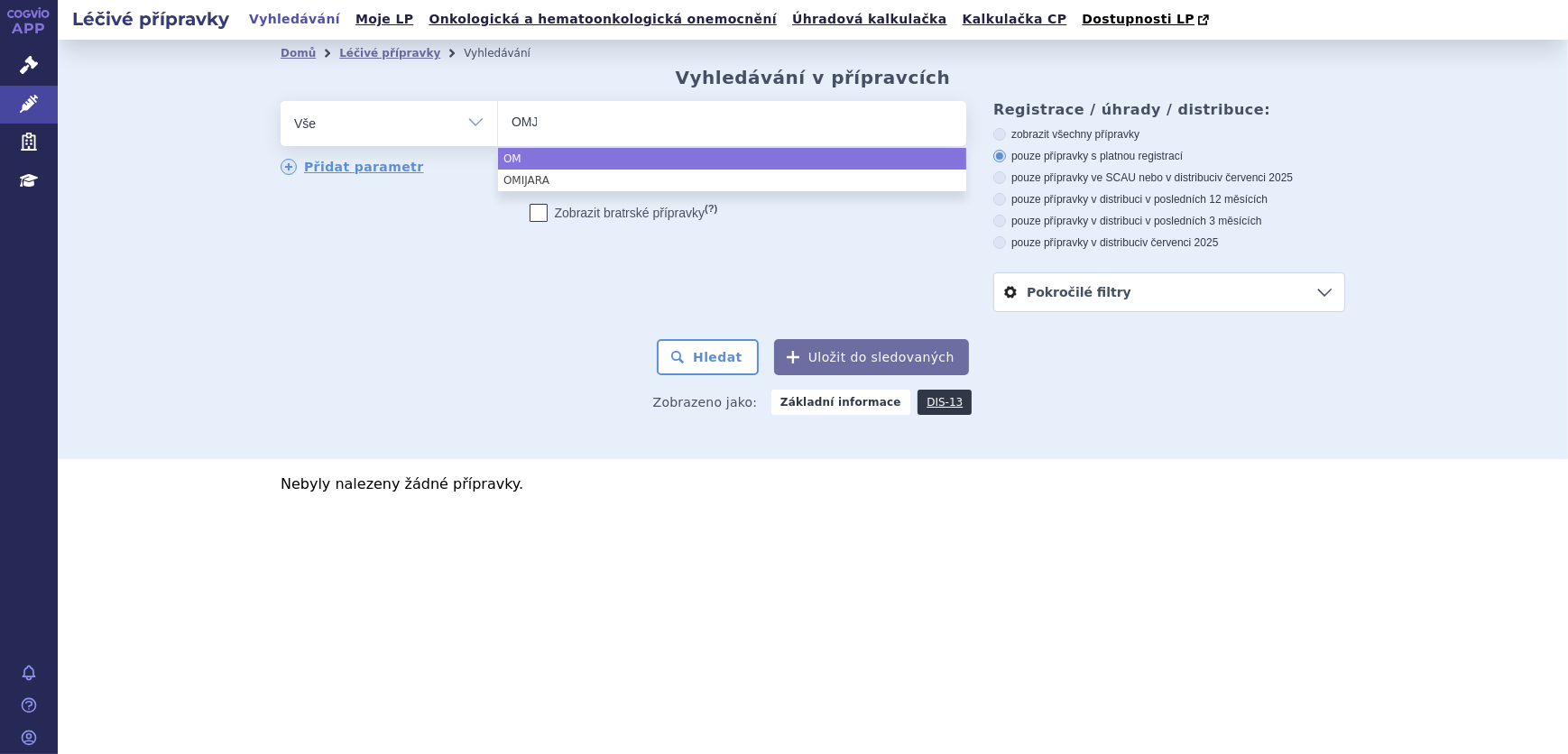
type input "OMJJ"
type input "OMJJA"
type input "OMJJAR"
type input "OMJJARA"
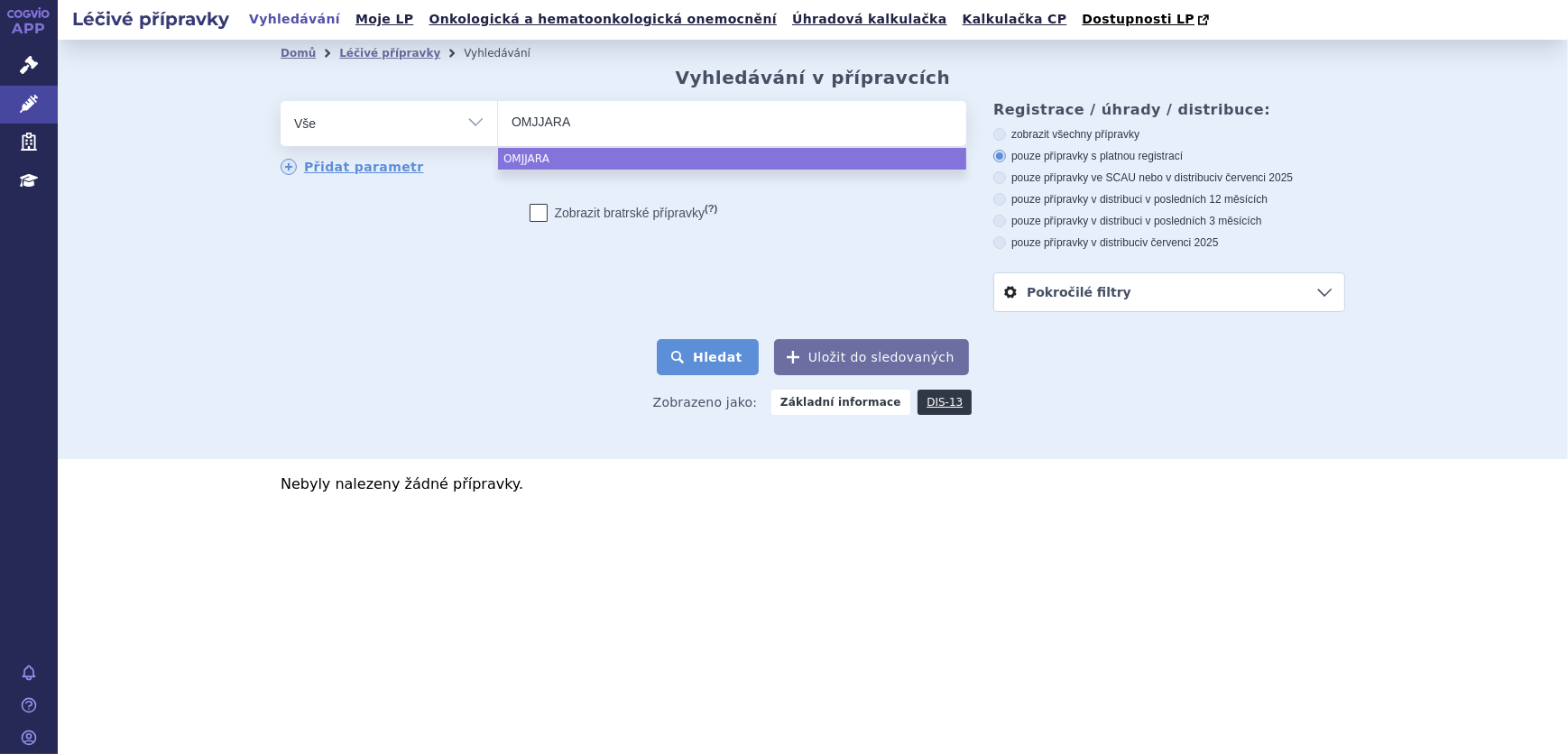
select select "OMJJARA"
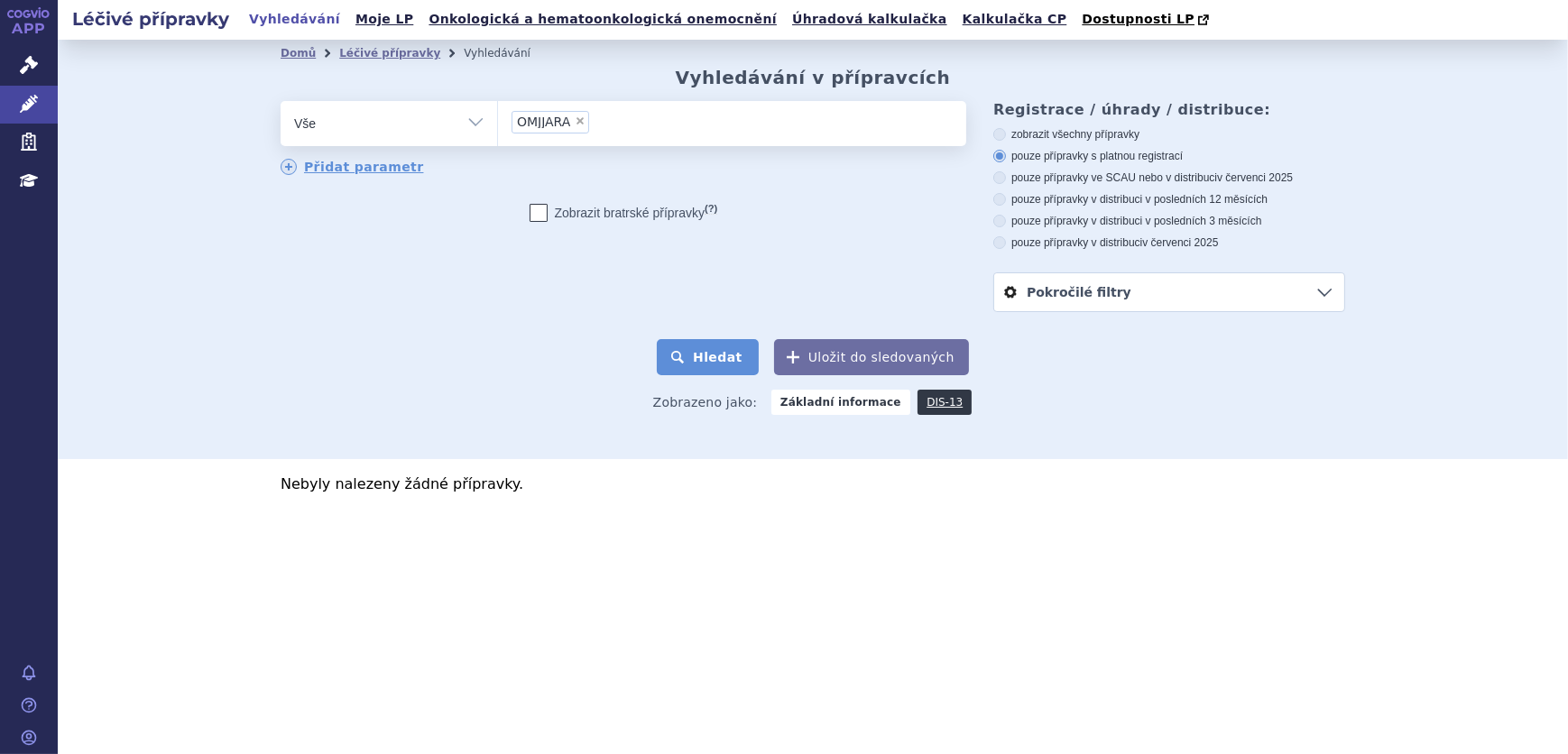
click at [698, 346] on button "Hledat" at bounding box center [708, 357] width 102 height 36
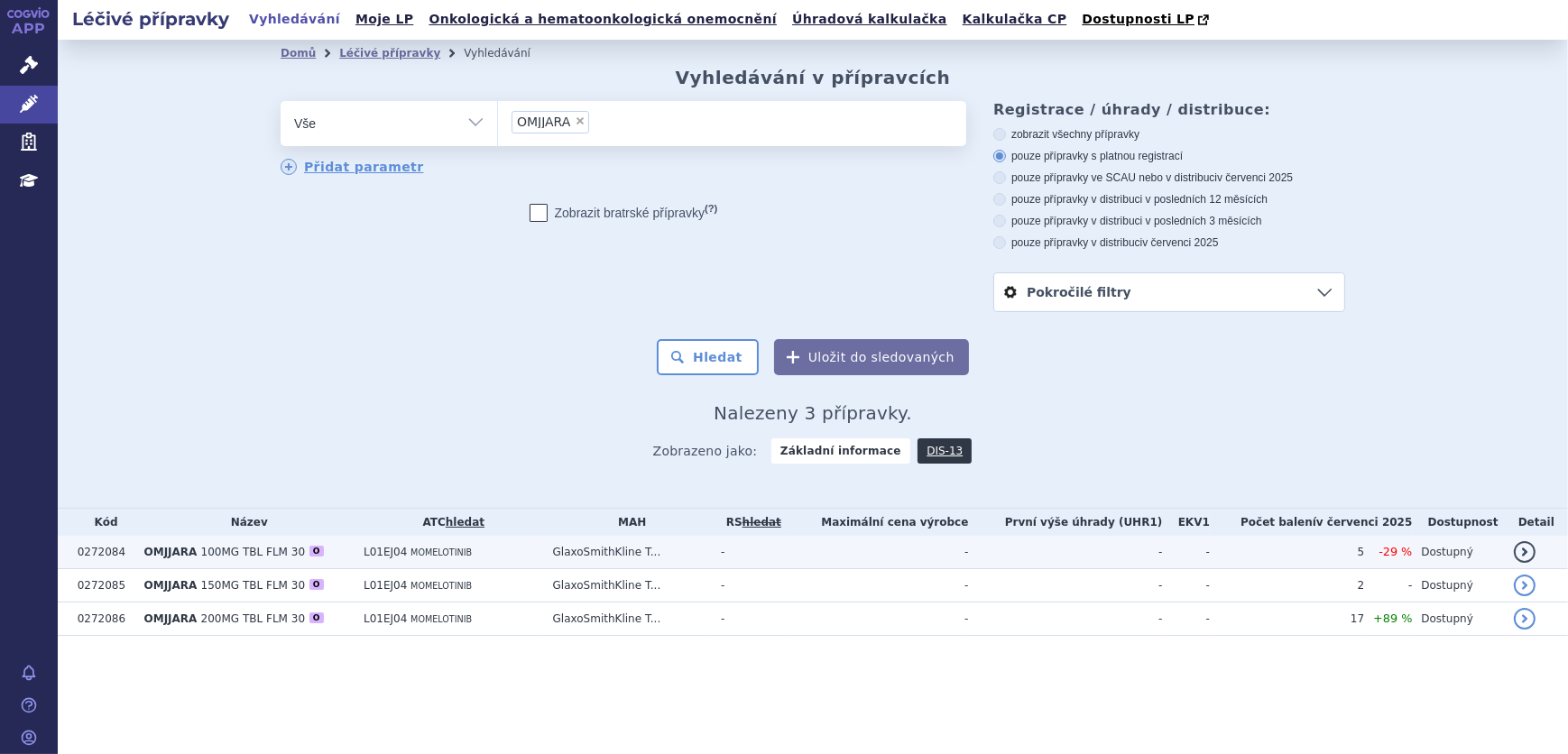
click at [324, 555] on td "OMJJARA 100MG TBL FLM 30 O" at bounding box center [245, 552] width 219 height 33
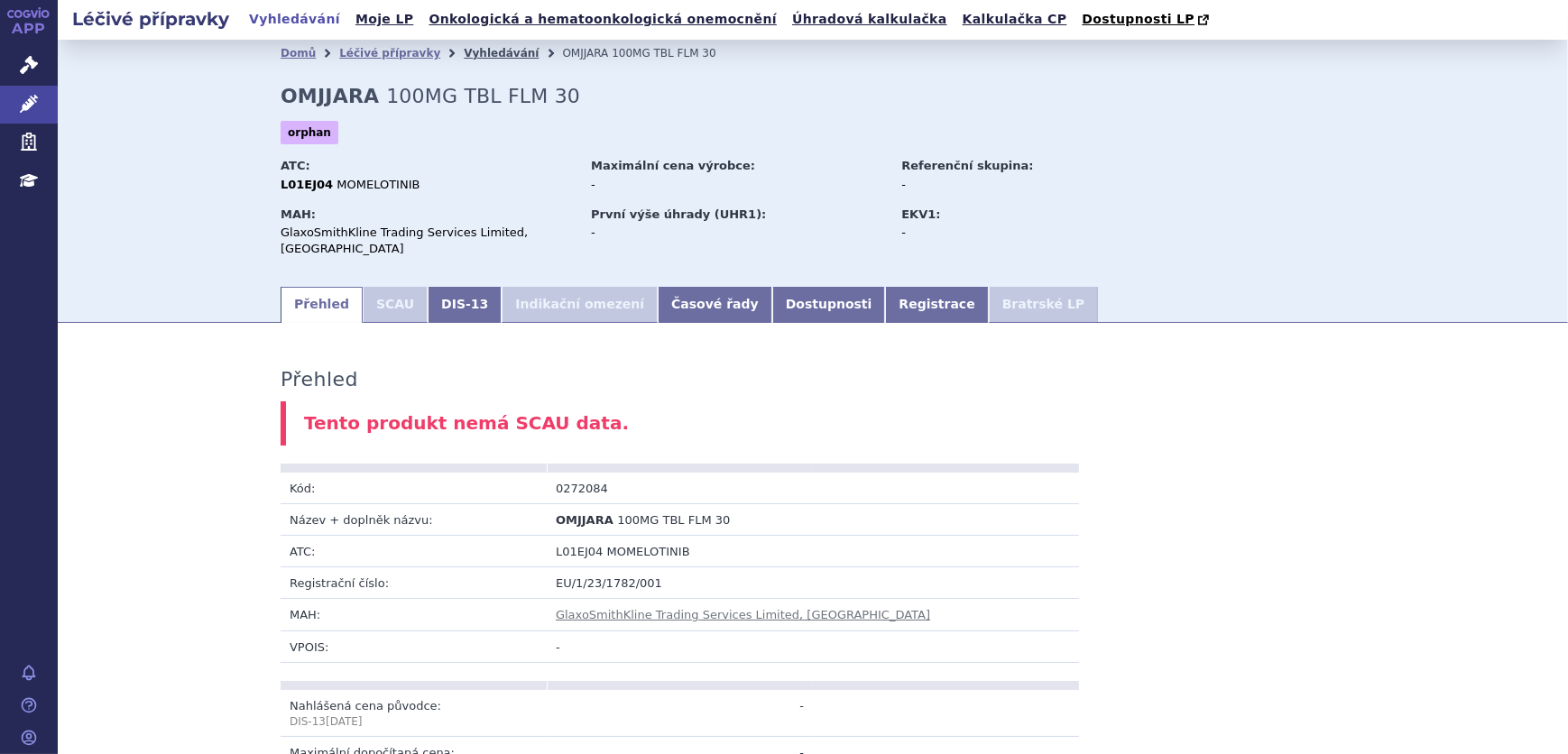
click at [464, 52] on link "Vyhledávání" at bounding box center [502, 53] width 75 height 12
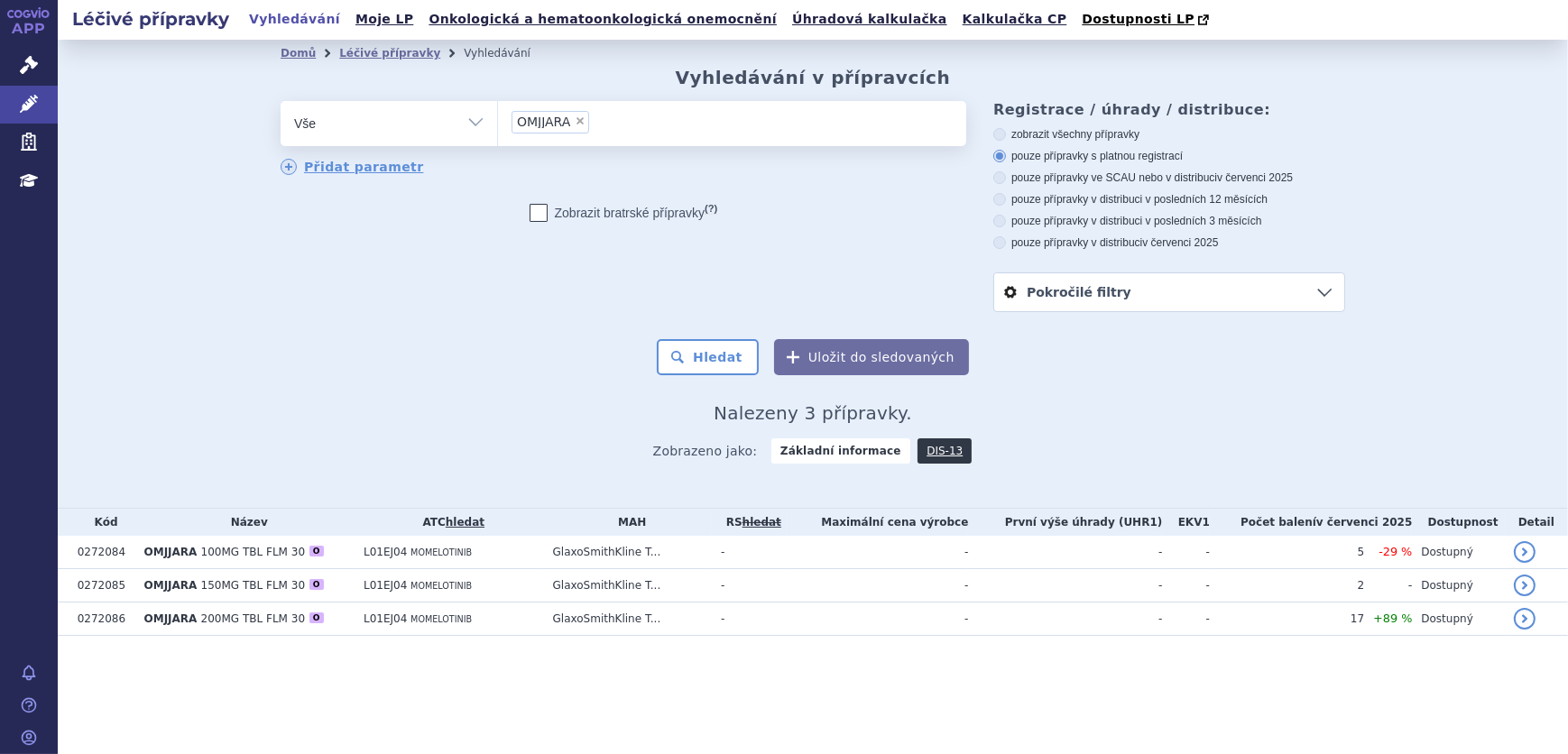
click at [575, 118] on span "×" at bounding box center [579, 120] width 10 height 10
click at [498, 118] on select "OMJJARA" at bounding box center [497, 122] width 1 height 45
select select
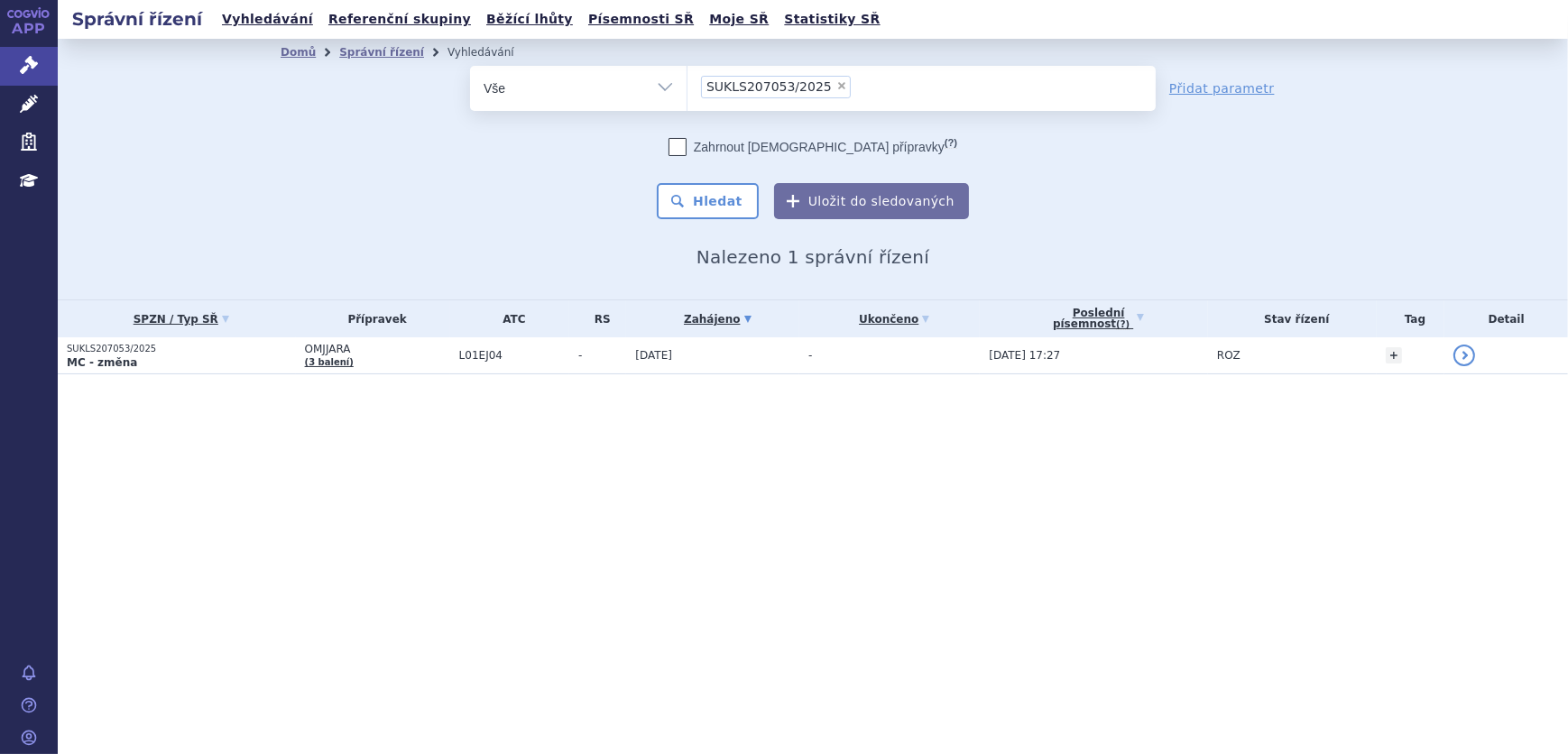
click at [836, 82] on span "×" at bounding box center [841, 85] width 10 height 10
click at [687, 82] on select "SUKLS207053/2025" at bounding box center [687, 88] width 1 height 45
select select
type input "SUKLS246054/2025"
select select "SUKLS246054/2025"
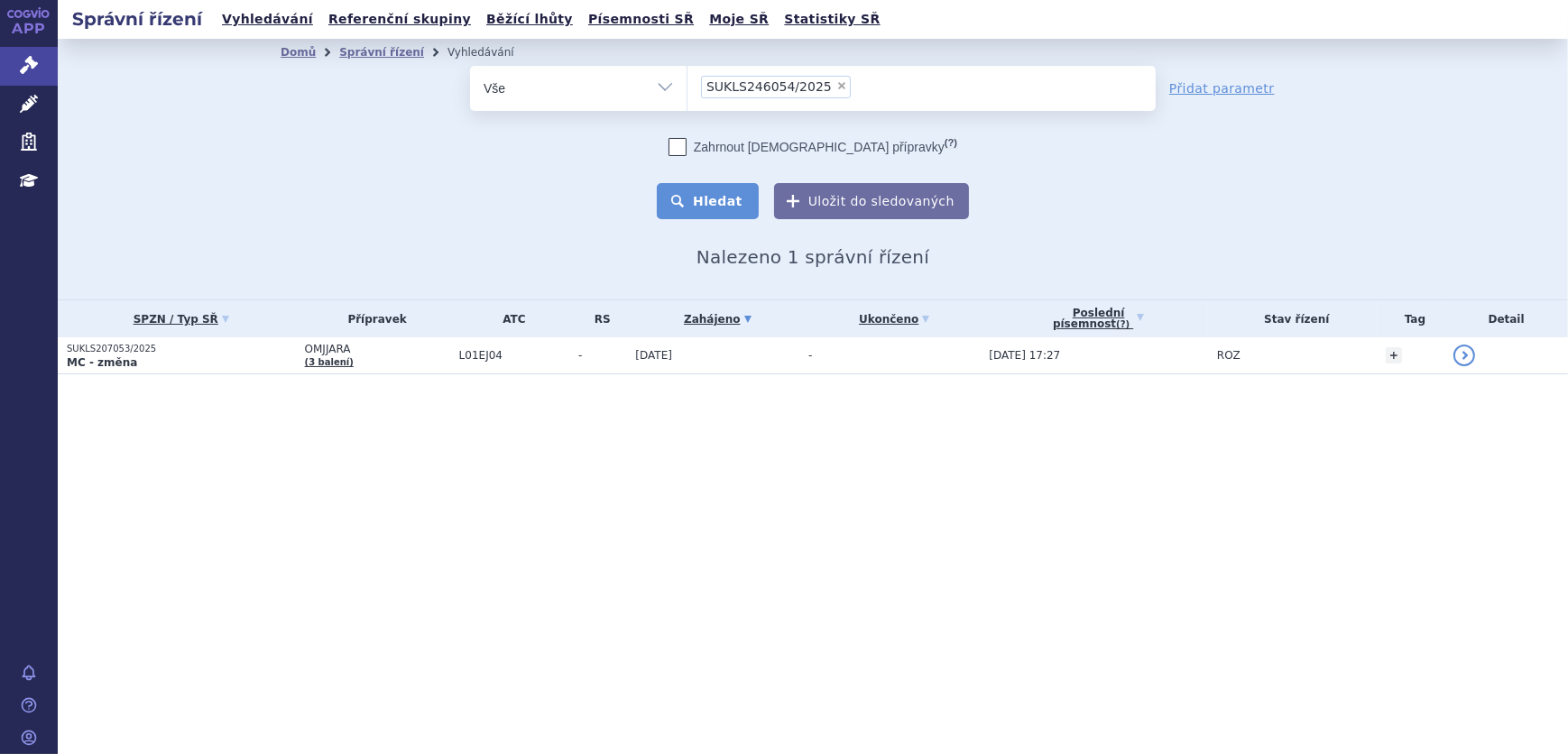
click at [725, 195] on button "Hledat" at bounding box center [708, 201] width 102 height 36
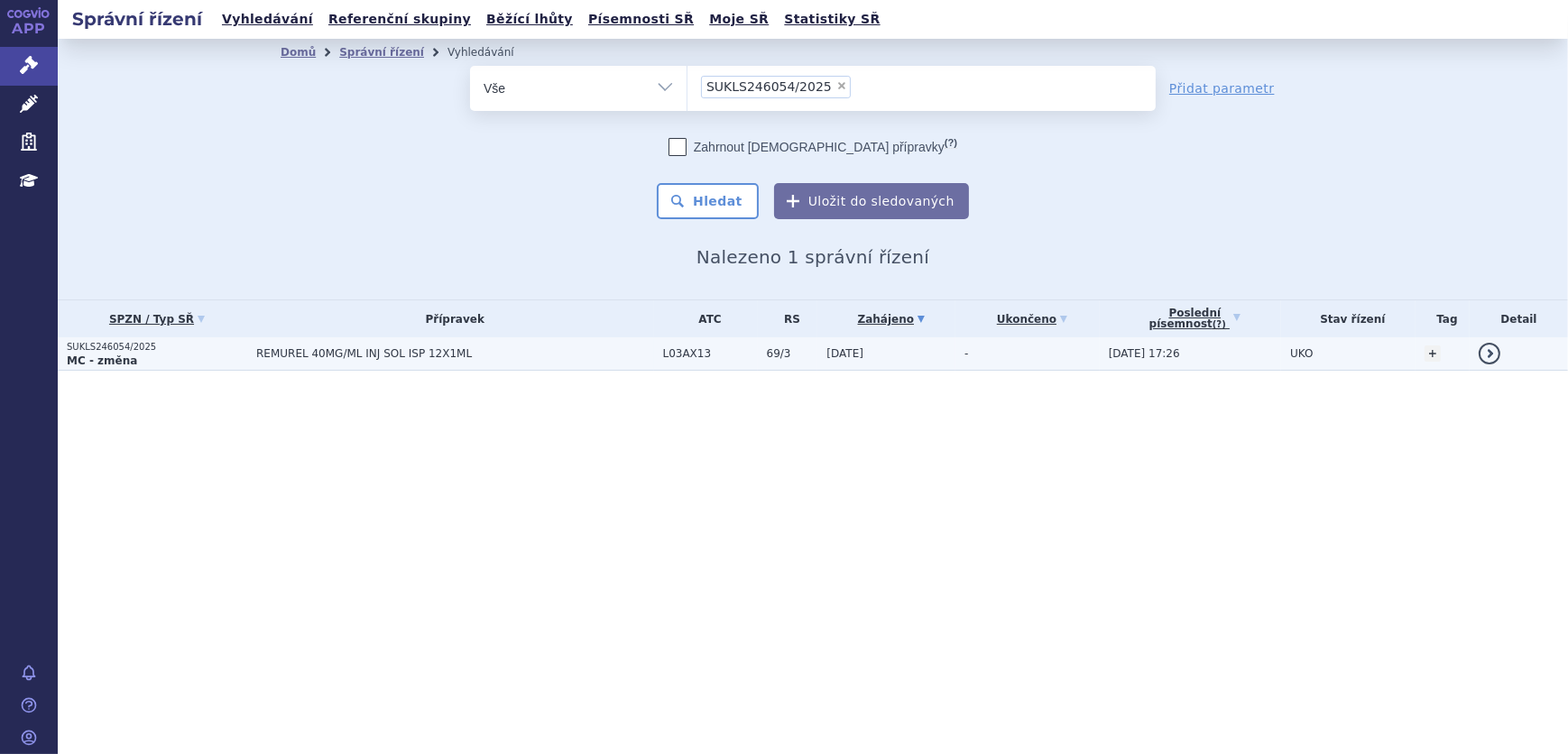
click at [460, 350] on span "REMUREL 40MG/ML INJ SOL ISP 12X1ML" at bounding box center [455, 353] width 397 height 12
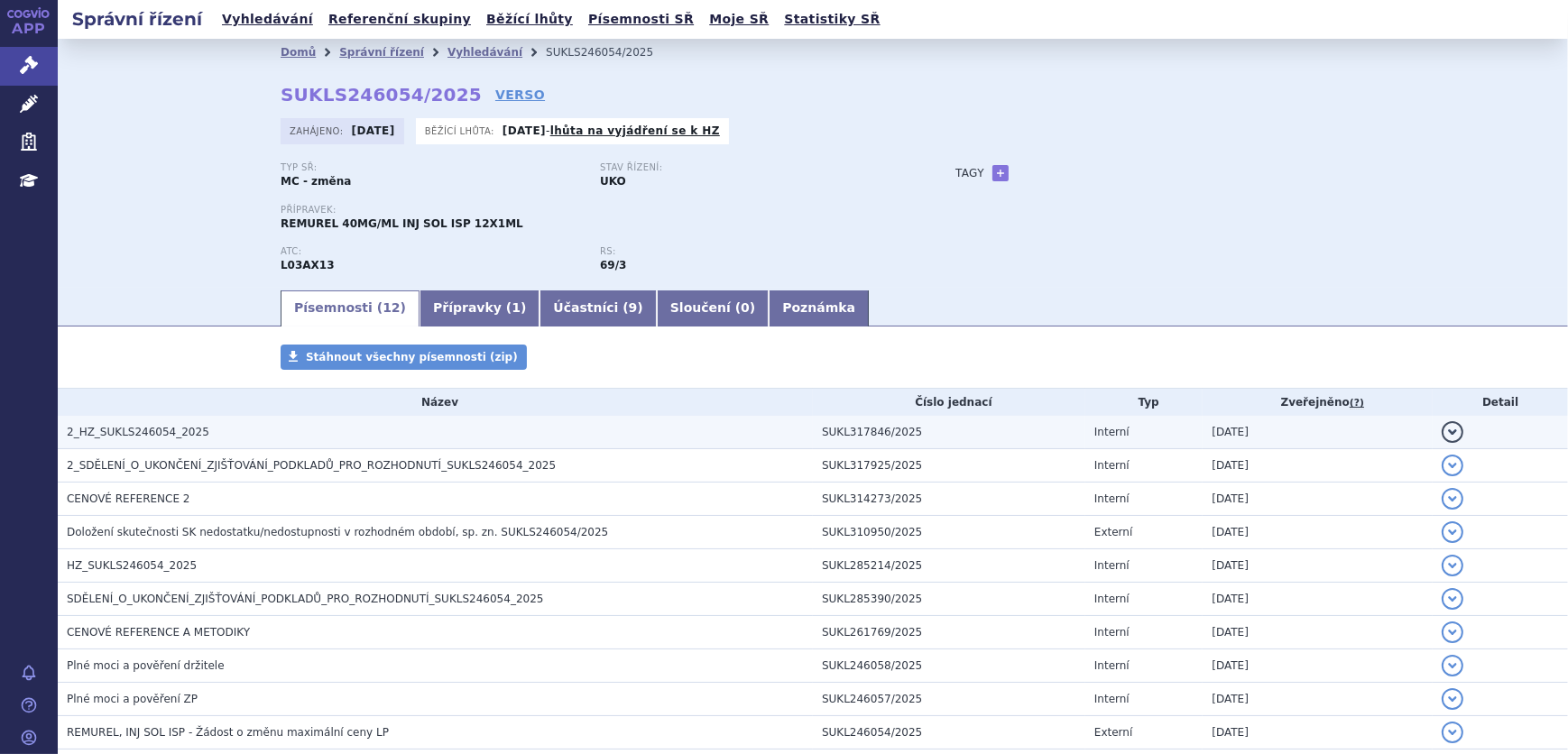
click at [245, 424] on h3 "2_HZ_SUKLS246054_2025" at bounding box center [440, 431] width 746 height 18
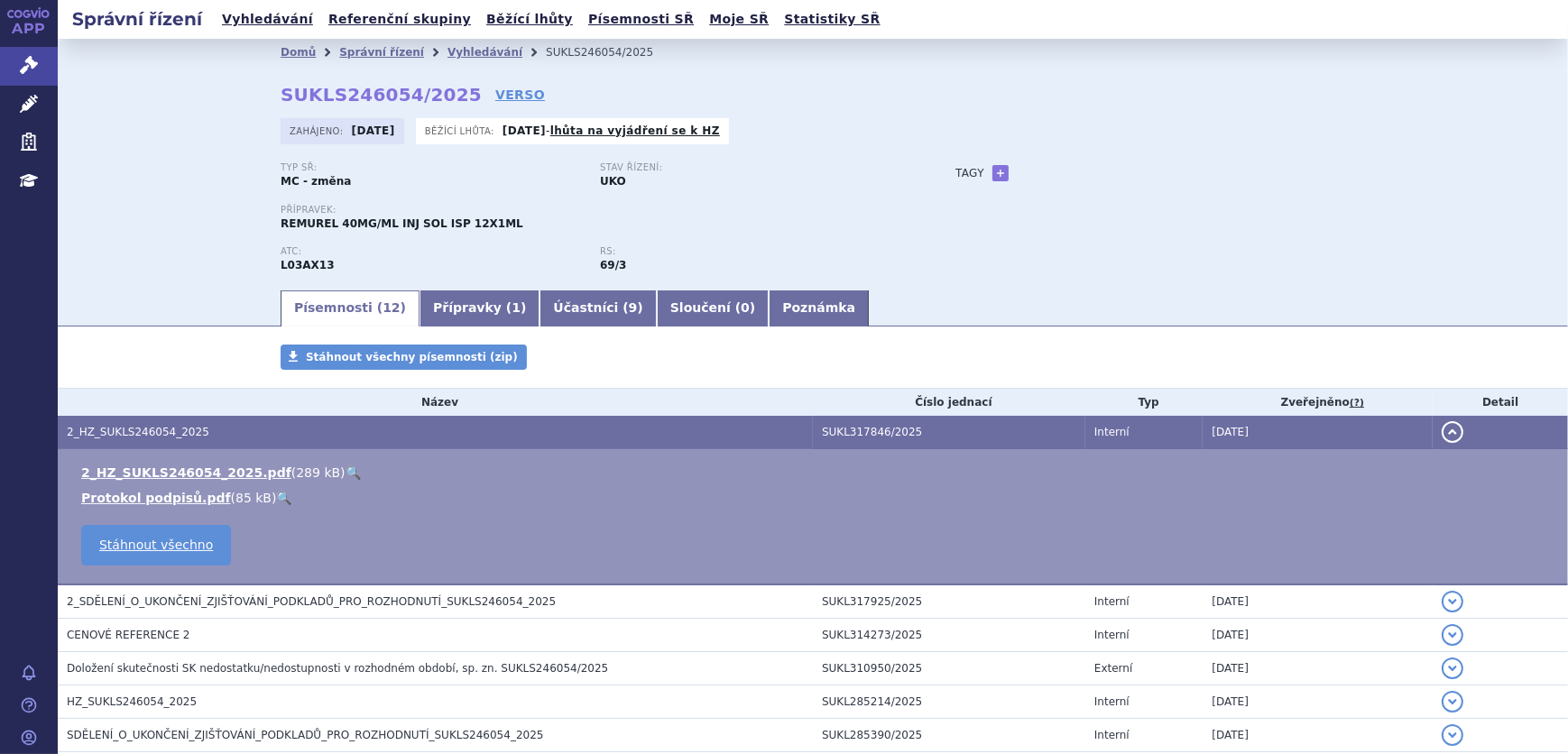
click at [346, 472] on link "🔍" at bounding box center [353, 472] width 15 height 14
click at [447, 55] on link "Vyhledávání" at bounding box center [485, 52] width 75 height 12
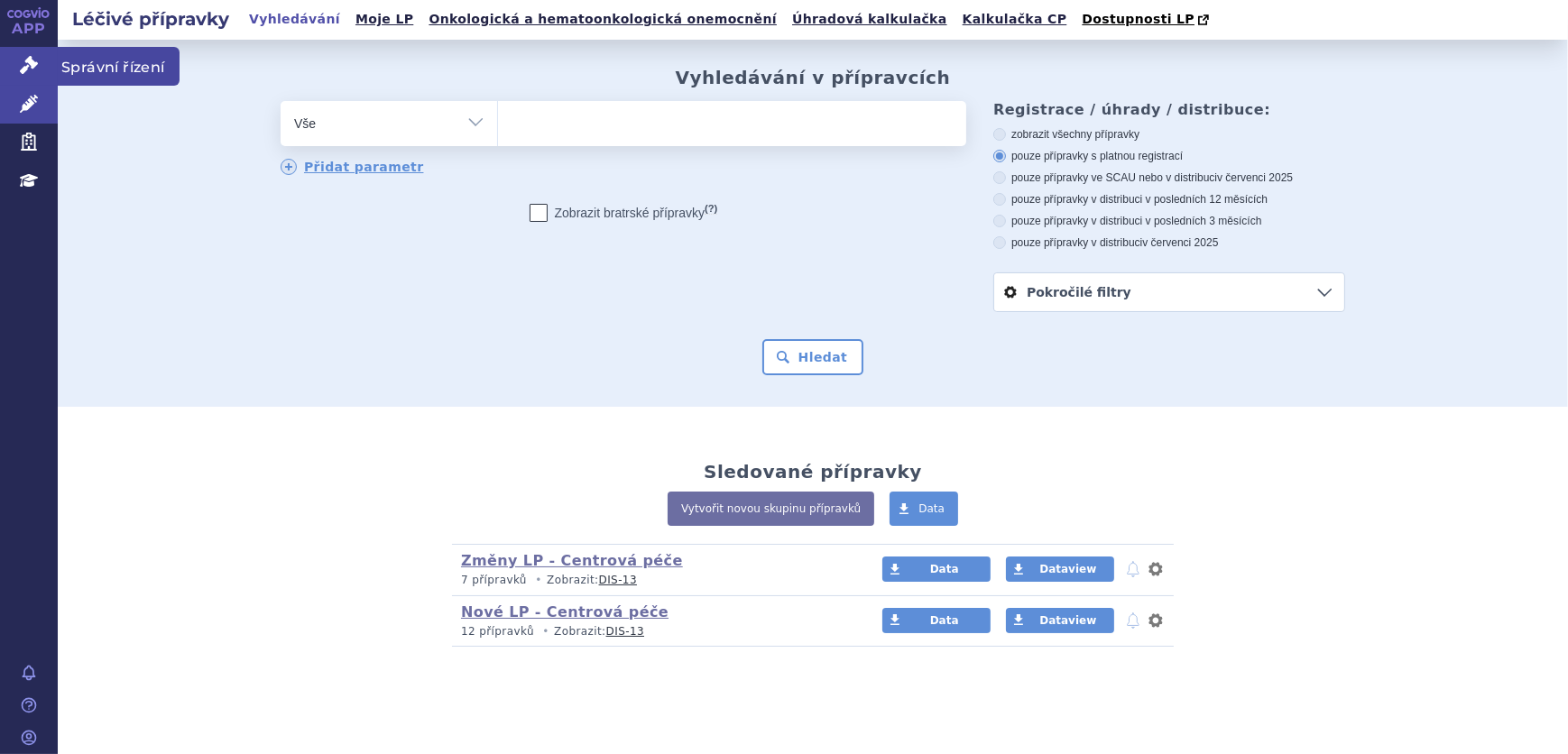
click at [22, 63] on icon at bounding box center [28, 64] width 18 height 18
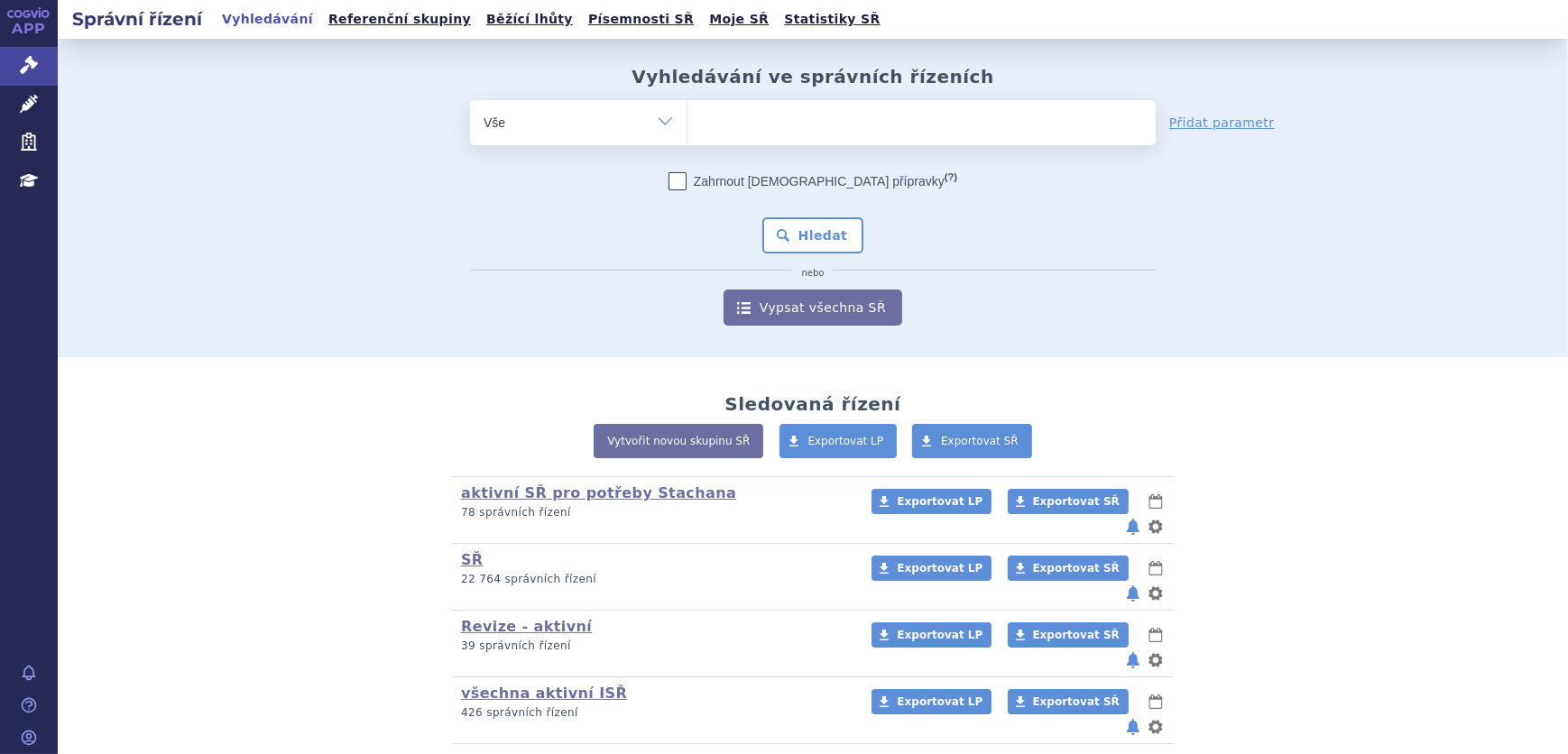
click at [731, 119] on ul at bounding box center [921, 119] width 468 height 38
click at [687, 119] on select at bounding box center [687, 121] width 1 height 45
paste input "SUKLS246116/2025"
type input "SUKLS246116/2025"
select select "SUKLS246116/2025"
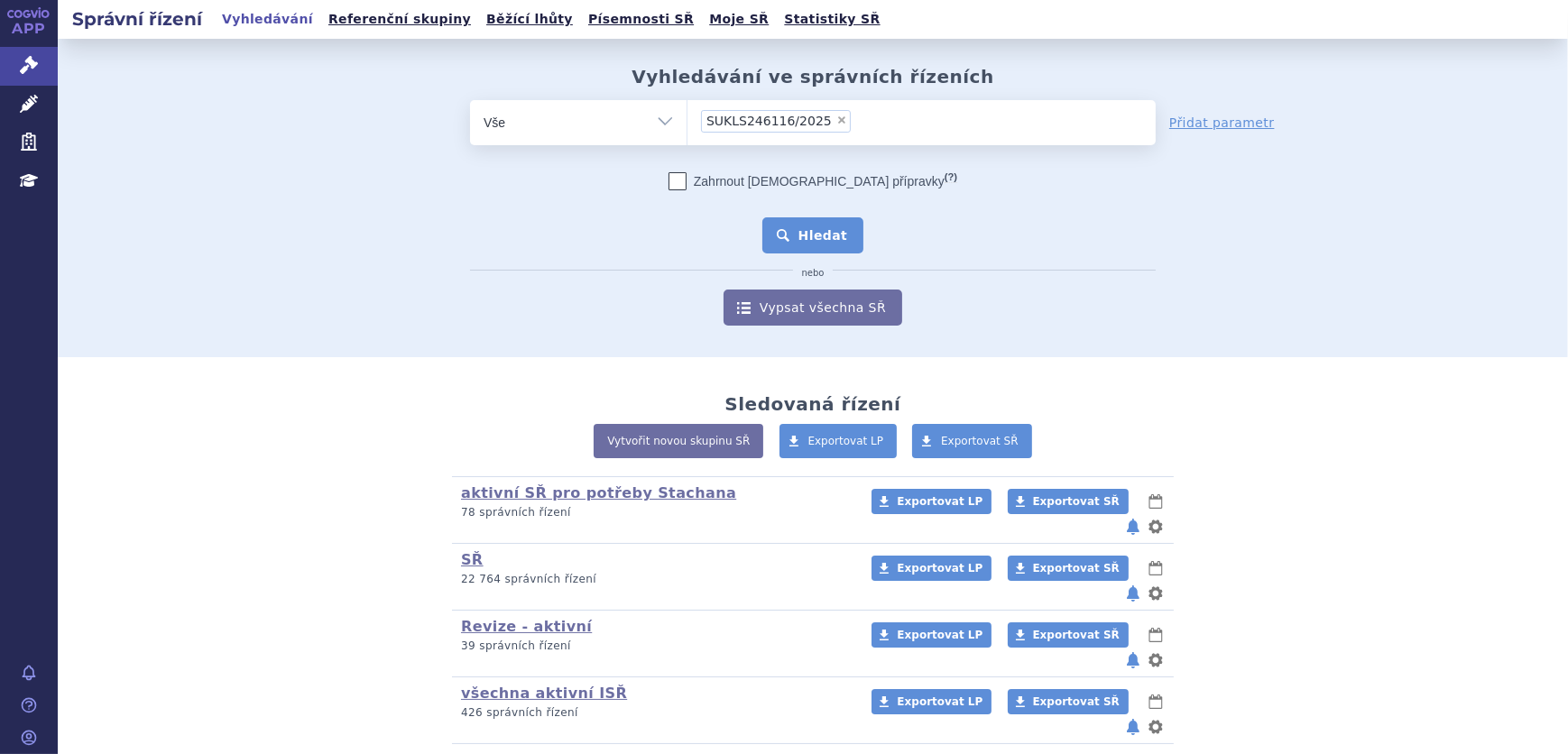
click at [788, 233] on button "Hledat" at bounding box center [814, 235] width 102 height 36
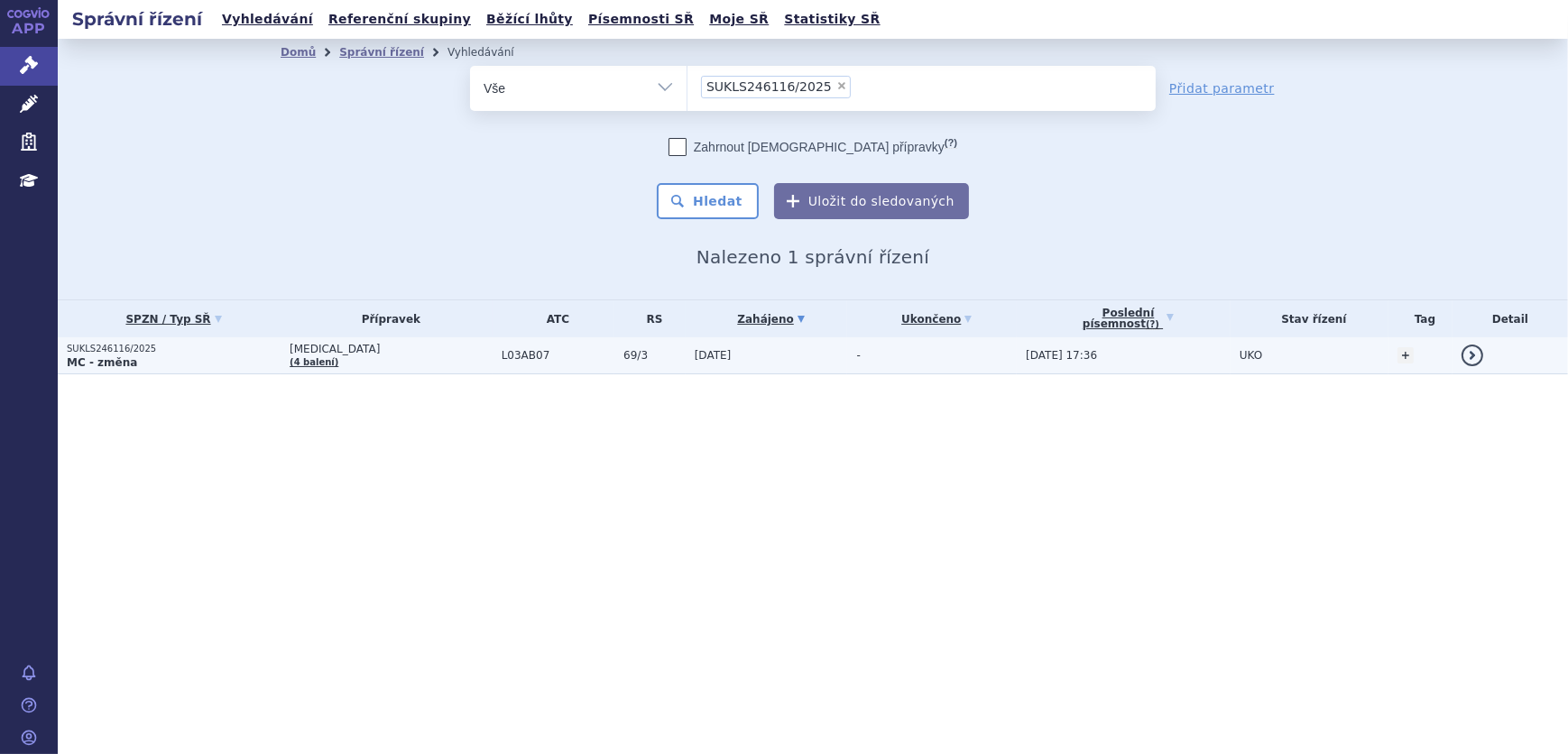
click at [562, 359] on span "L03AB07" at bounding box center [558, 355] width 113 height 12
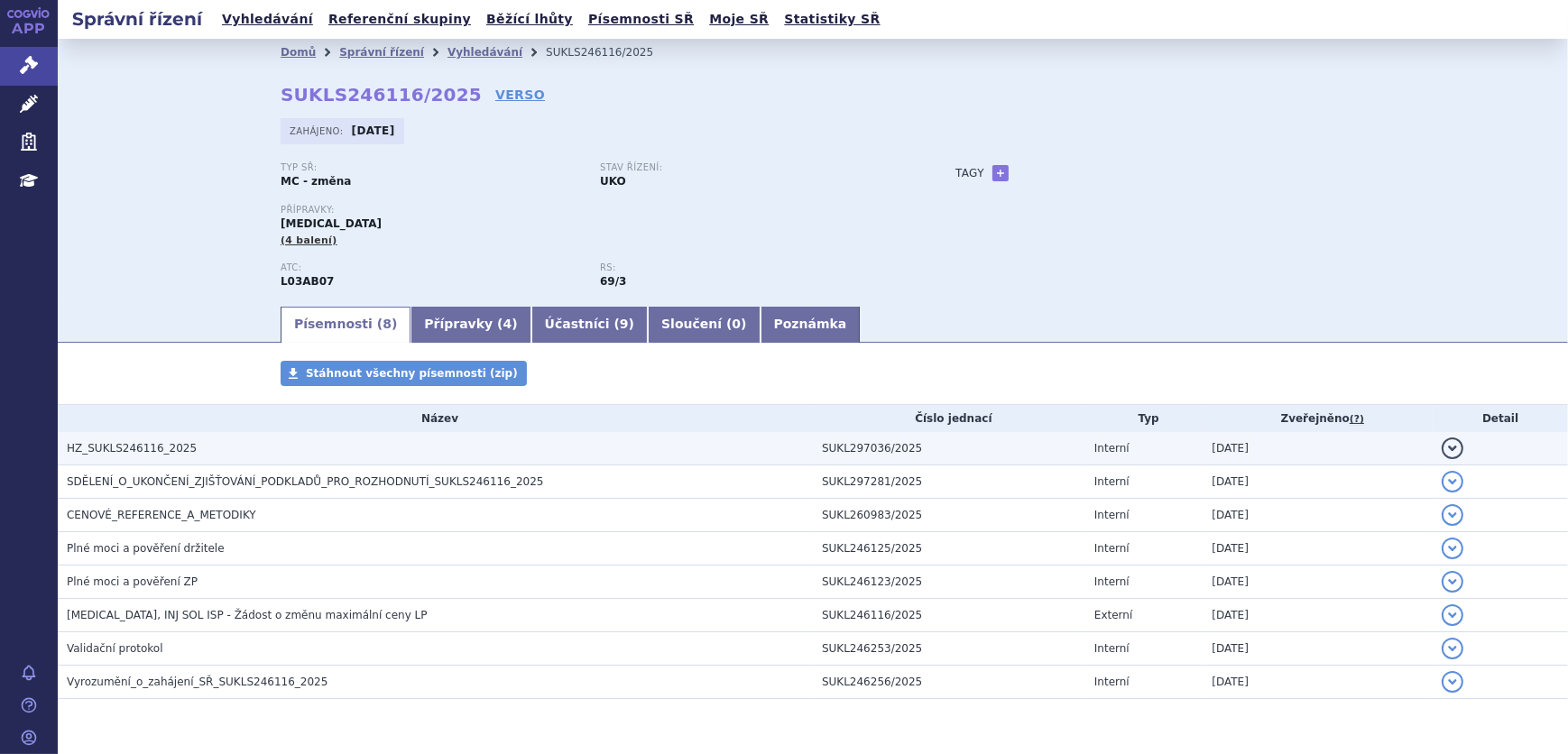
click at [411, 442] on h3 "HZ_SUKLS246116_2025" at bounding box center [440, 448] width 746 height 18
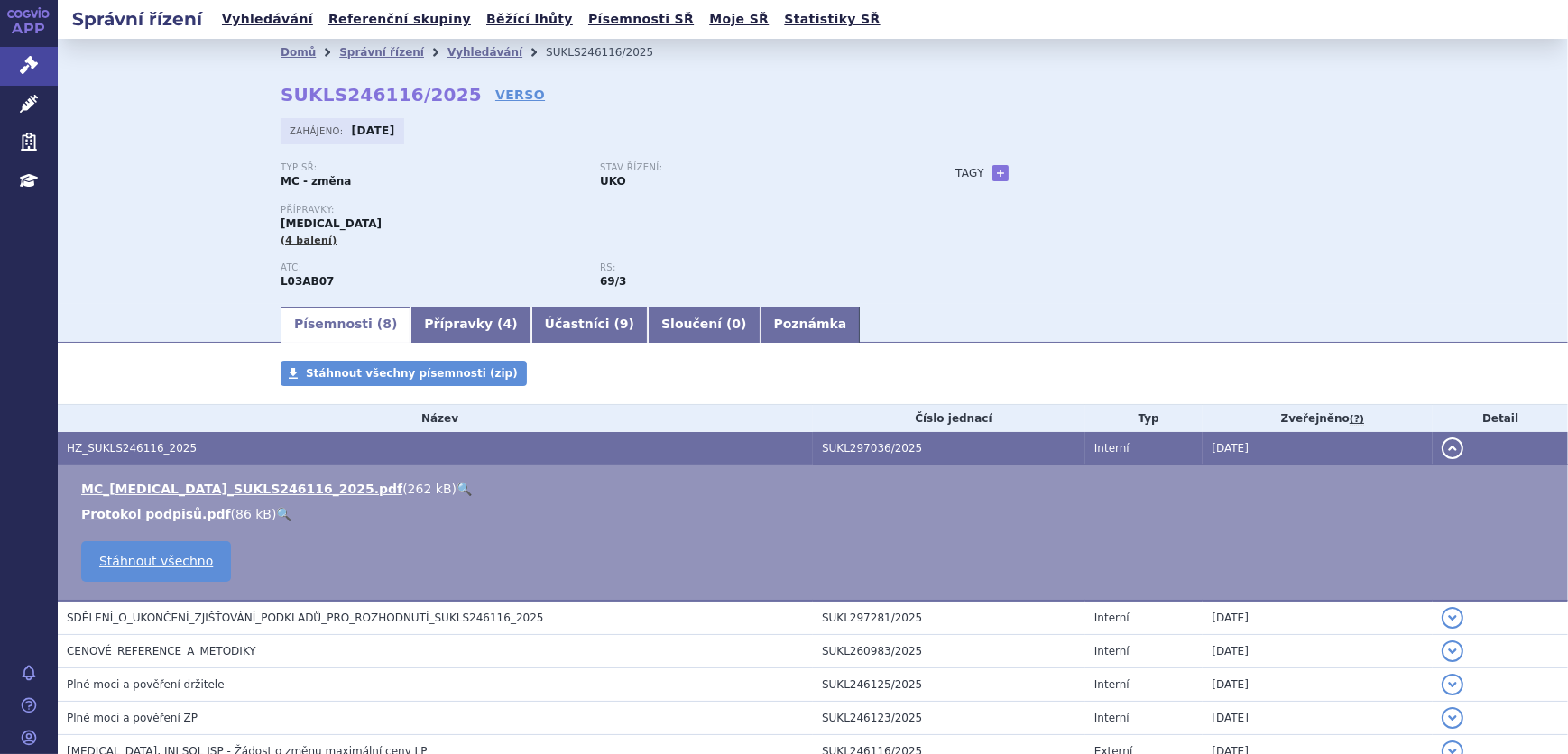
click at [457, 483] on link "🔍" at bounding box center [464, 489] width 15 height 14
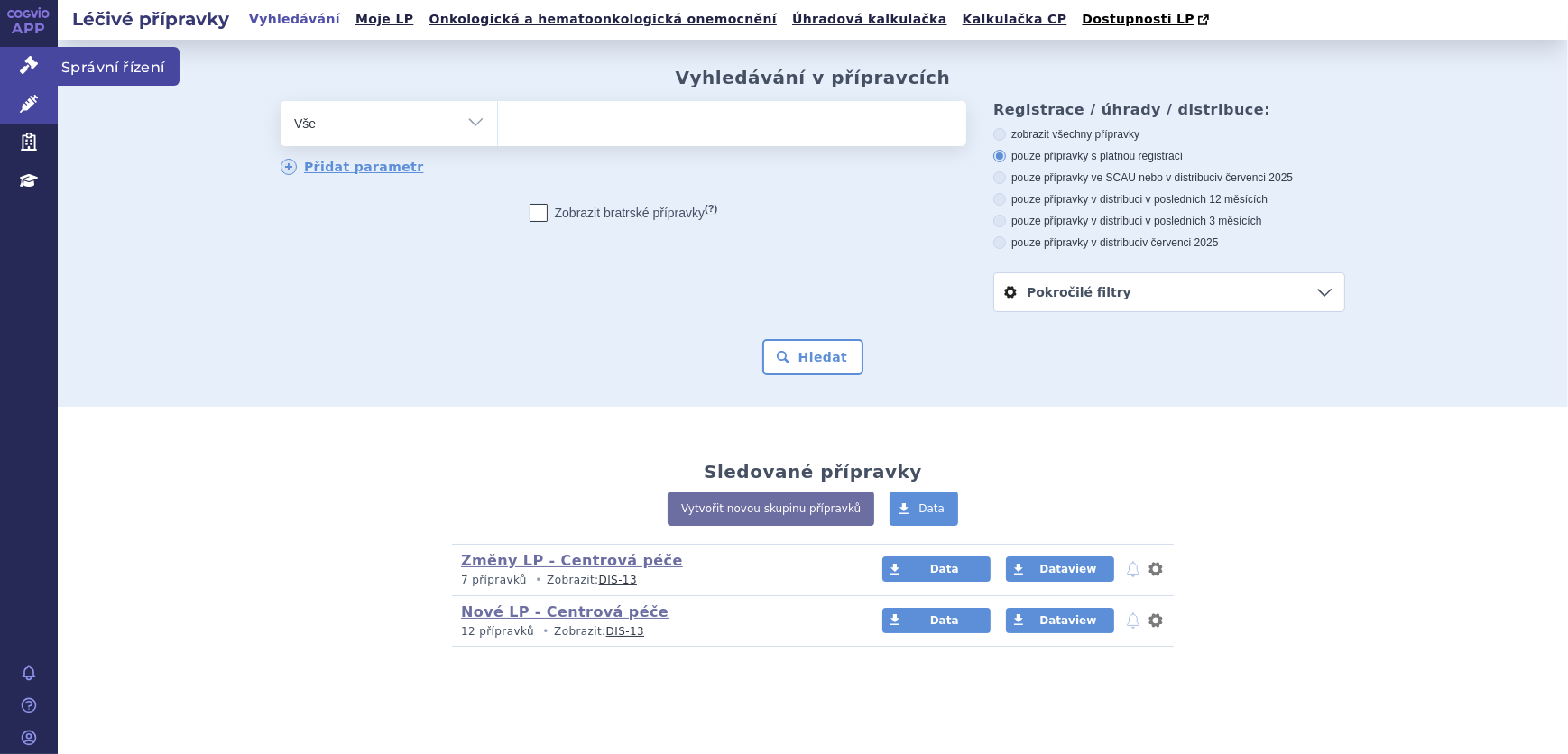
click at [17, 68] on link "Správní řízení" at bounding box center [28, 66] width 57 height 38
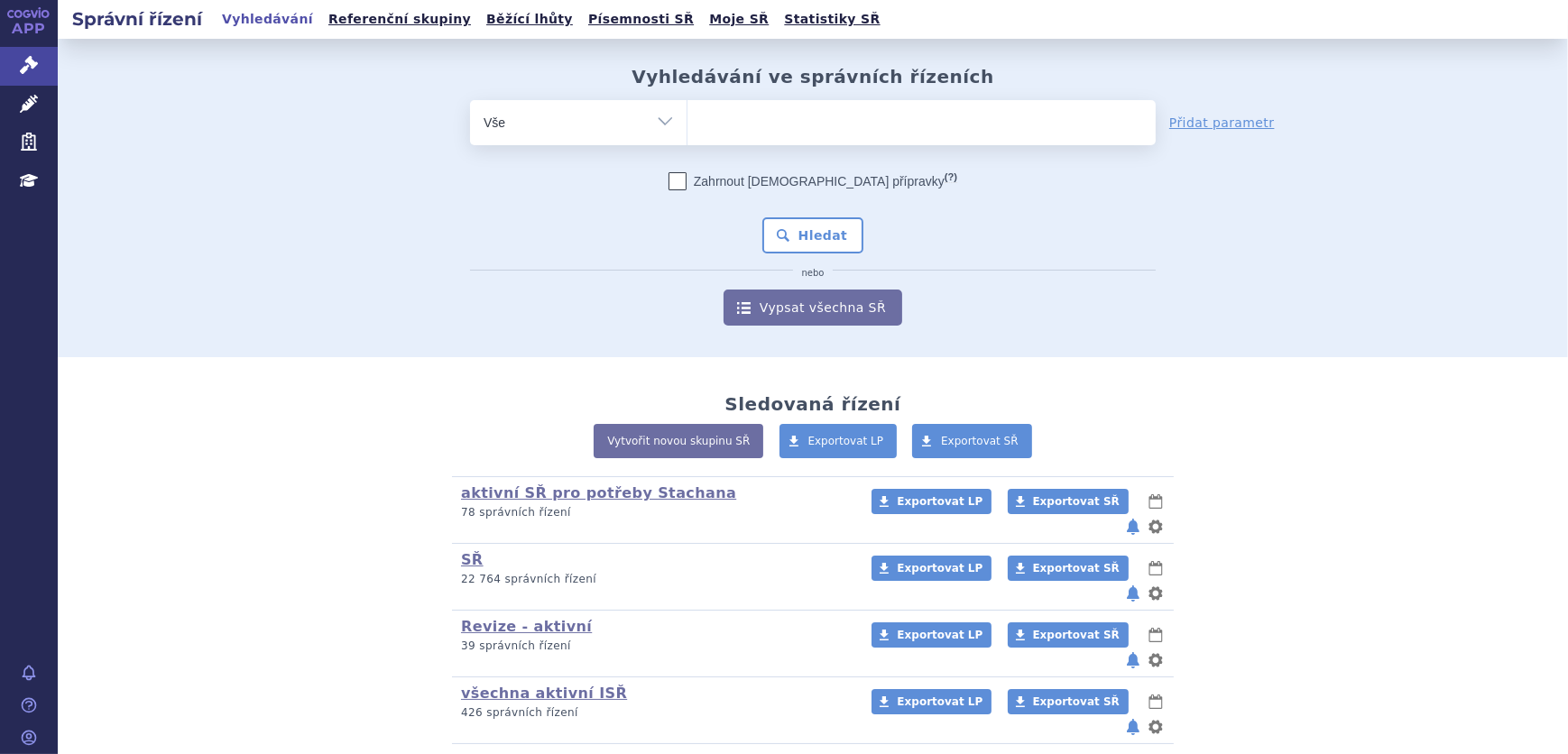
click at [893, 107] on ul at bounding box center [921, 119] width 468 height 38
click at [687, 107] on select at bounding box center [687, 121] width 1 height 45
paste input "SUKLS247105/2025"
type input "SUKLS247105/2025"
select select "SUKLS247105/2025"
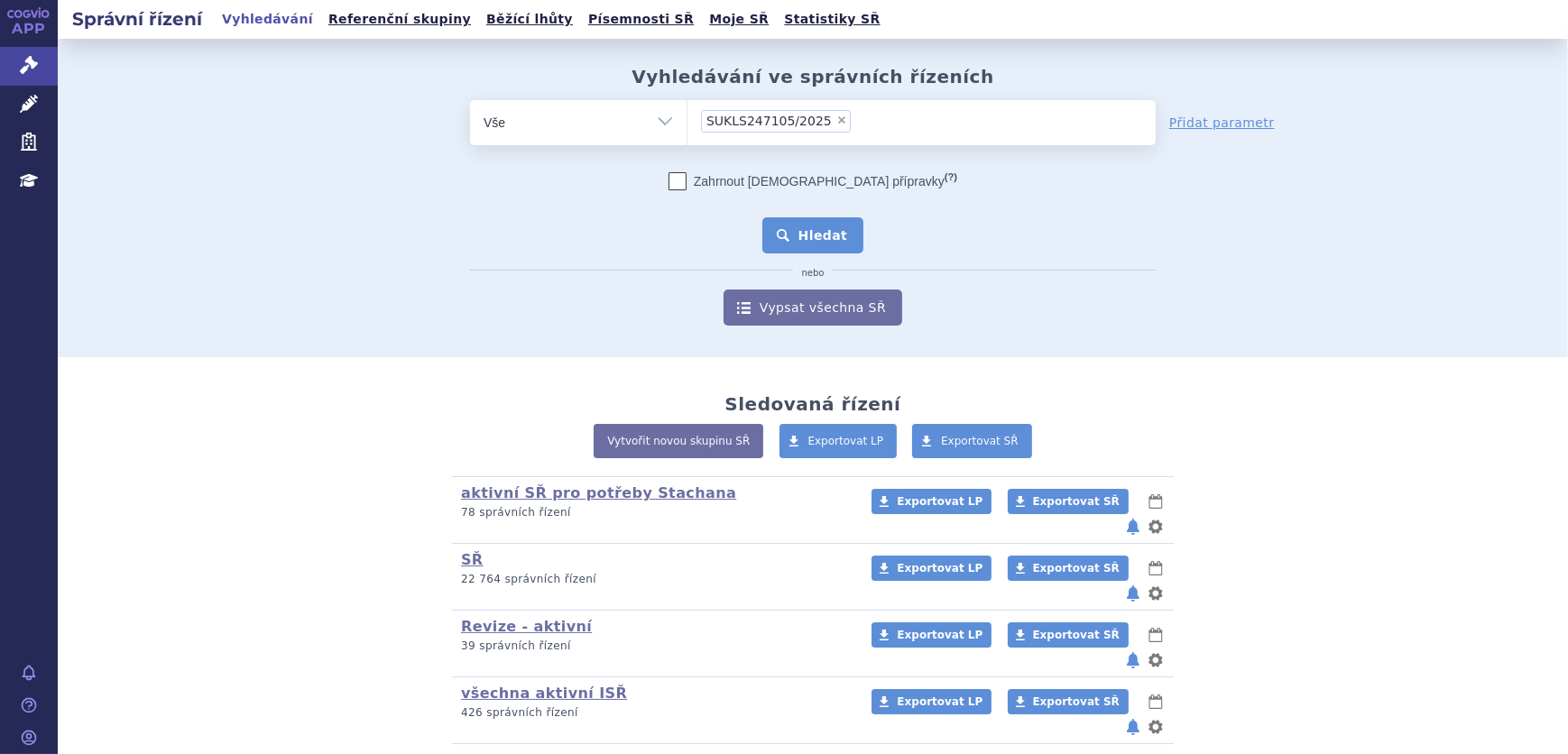
click at [824, 234] on button "Hledat" at bounding box center [814, 235] width 102 height 36
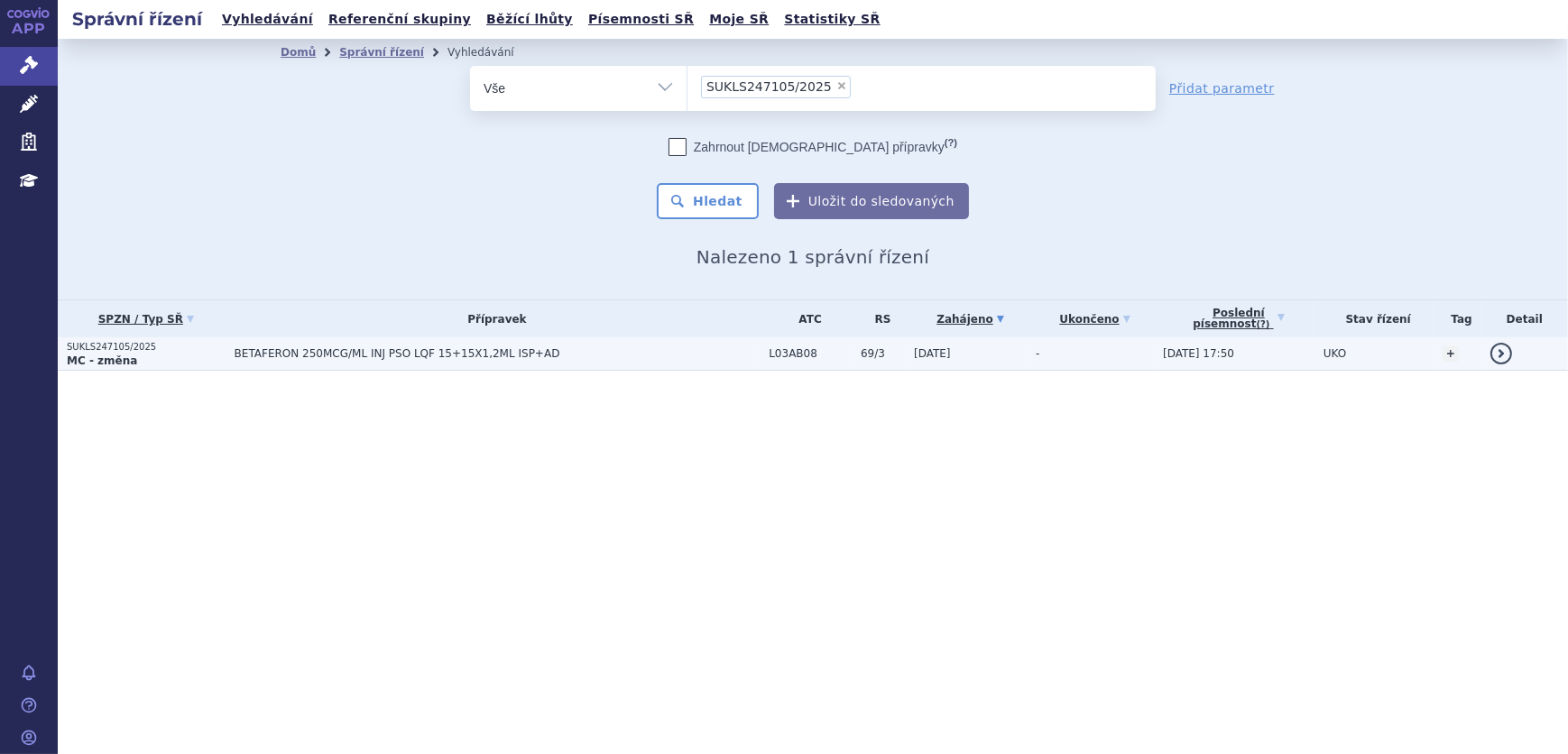
click at [456, 358] on span "BETAFERON 250MCG/ML INJ PSO LQF 15+15X1,2ML ISP+AD" at bounding box center [460, 353] width 451 height 12
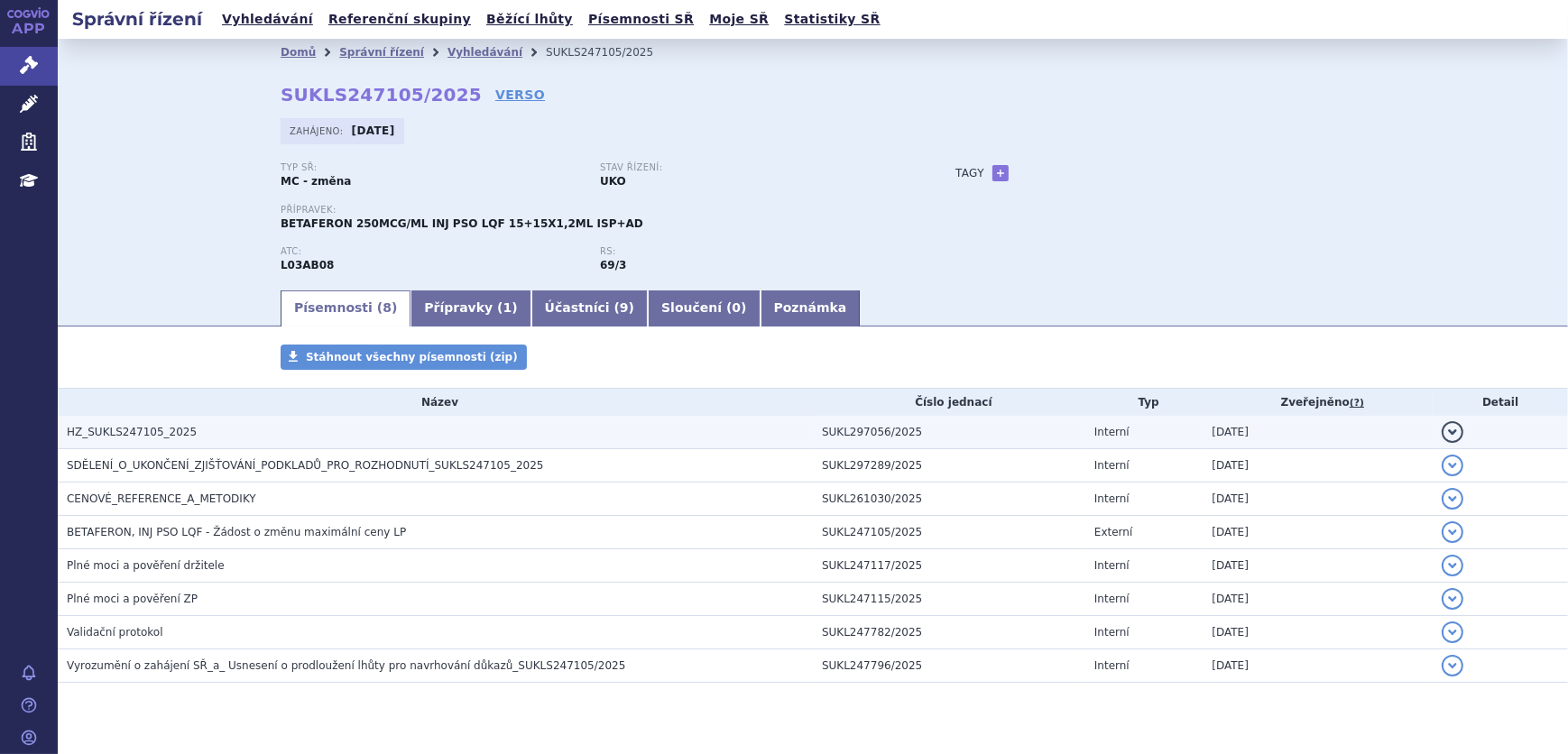
click at [434, 432] on h3 "HZ_SUKLS247105_2025" at bounding box center [440, 431] width 746 height 18
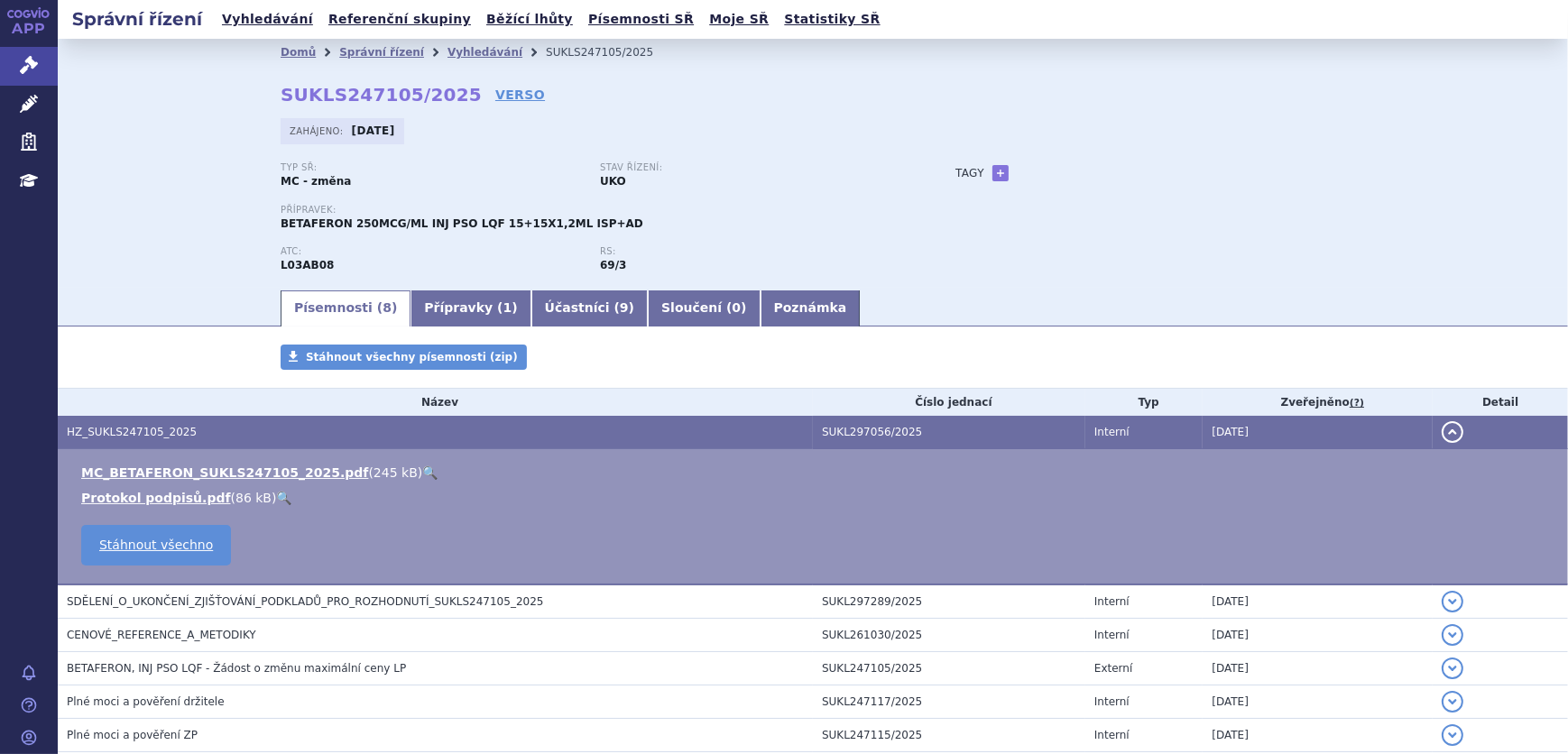
click at [422, 469] on link "🔍" at bounding box center [429, 472] width 15 height 14
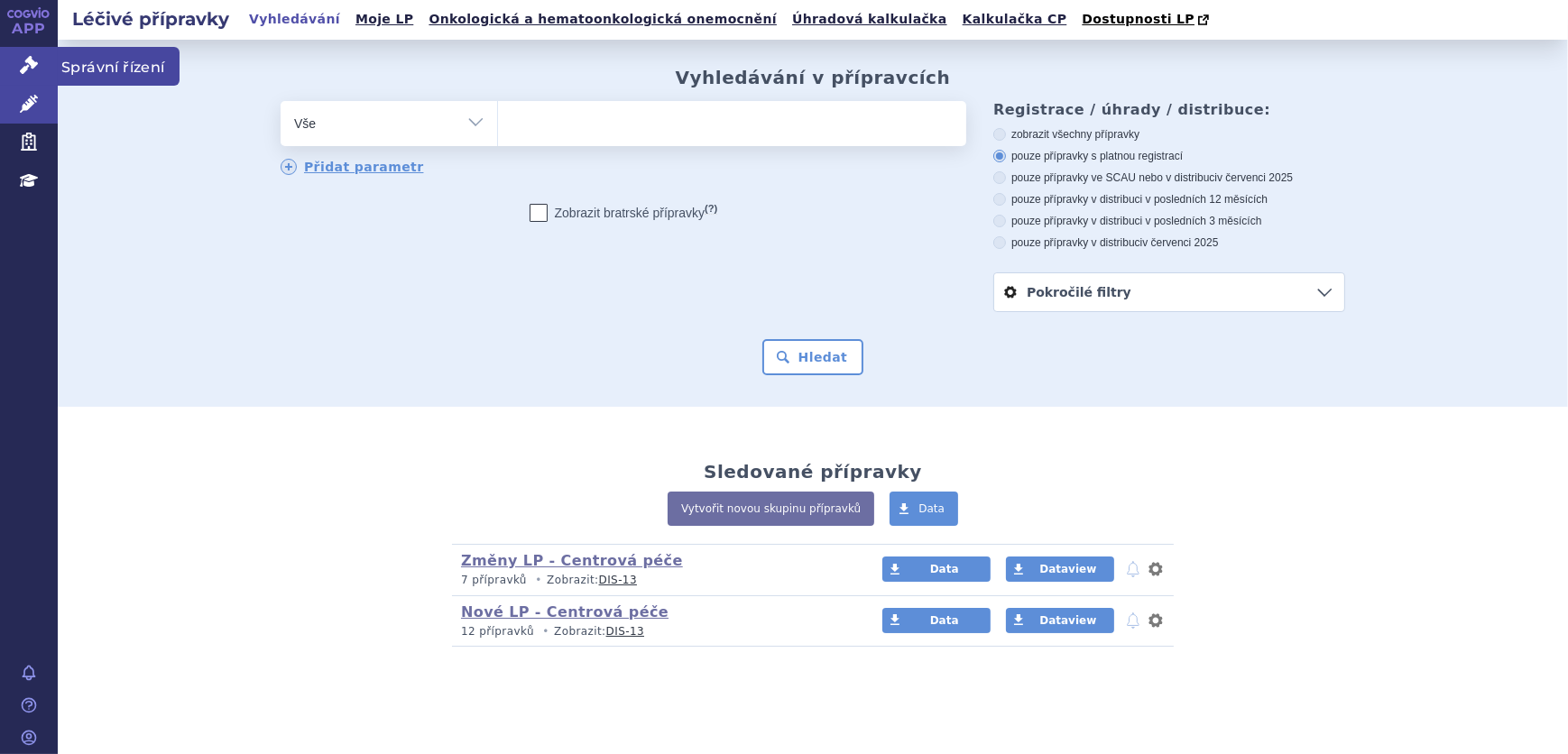
click at [52, 64] on link "Správní řízení" at bounding box center [28, 66] width 57 height 38
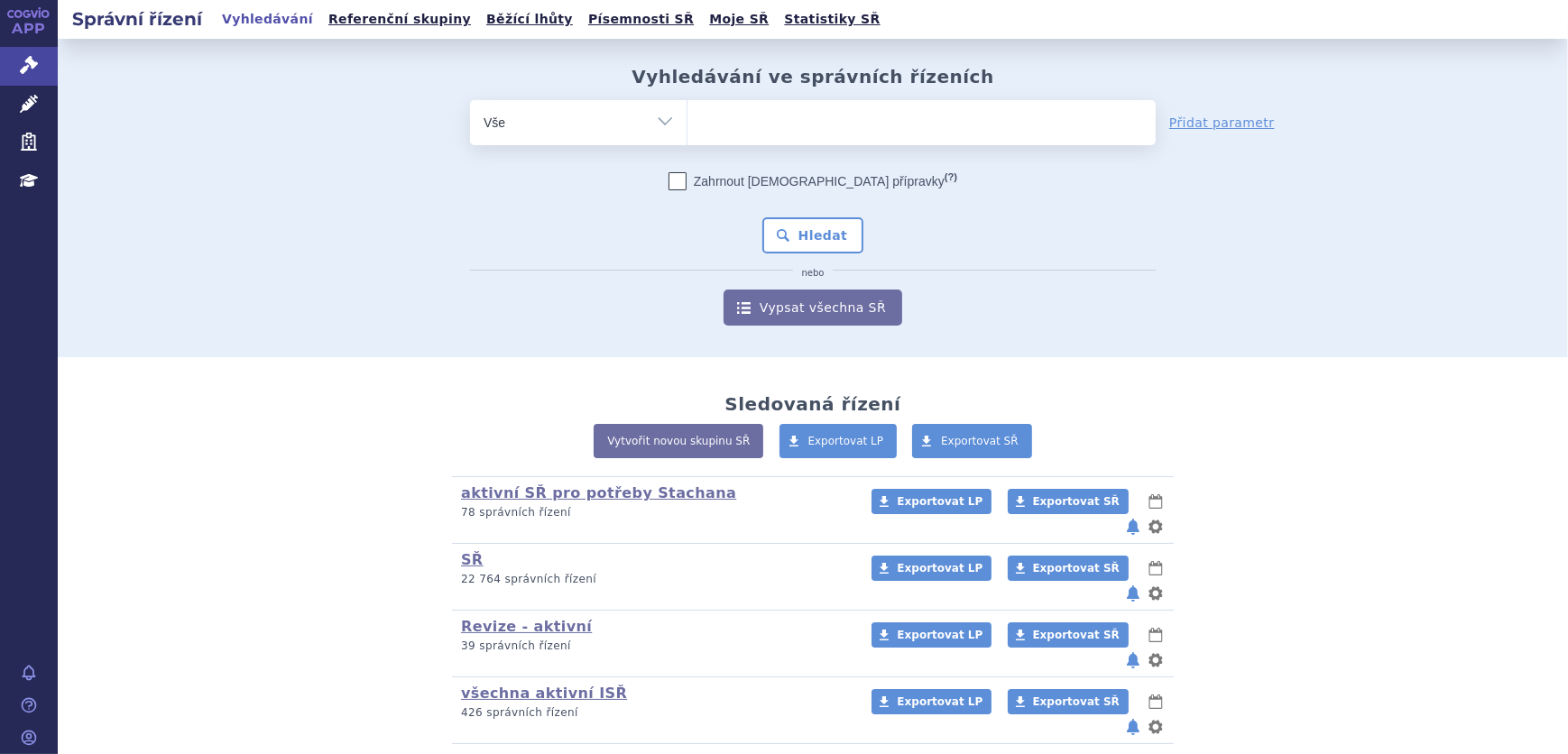
click at [740, 131] on ul at bounding box center [921, 119] width 468 height 38
click at [687, 131] on select at bounding box center [687, 121] width 1 height 45
paste input "SUKLS247239/2025"
type input "SUKLS247239/2025"
select select "SUKLS247239/2025"
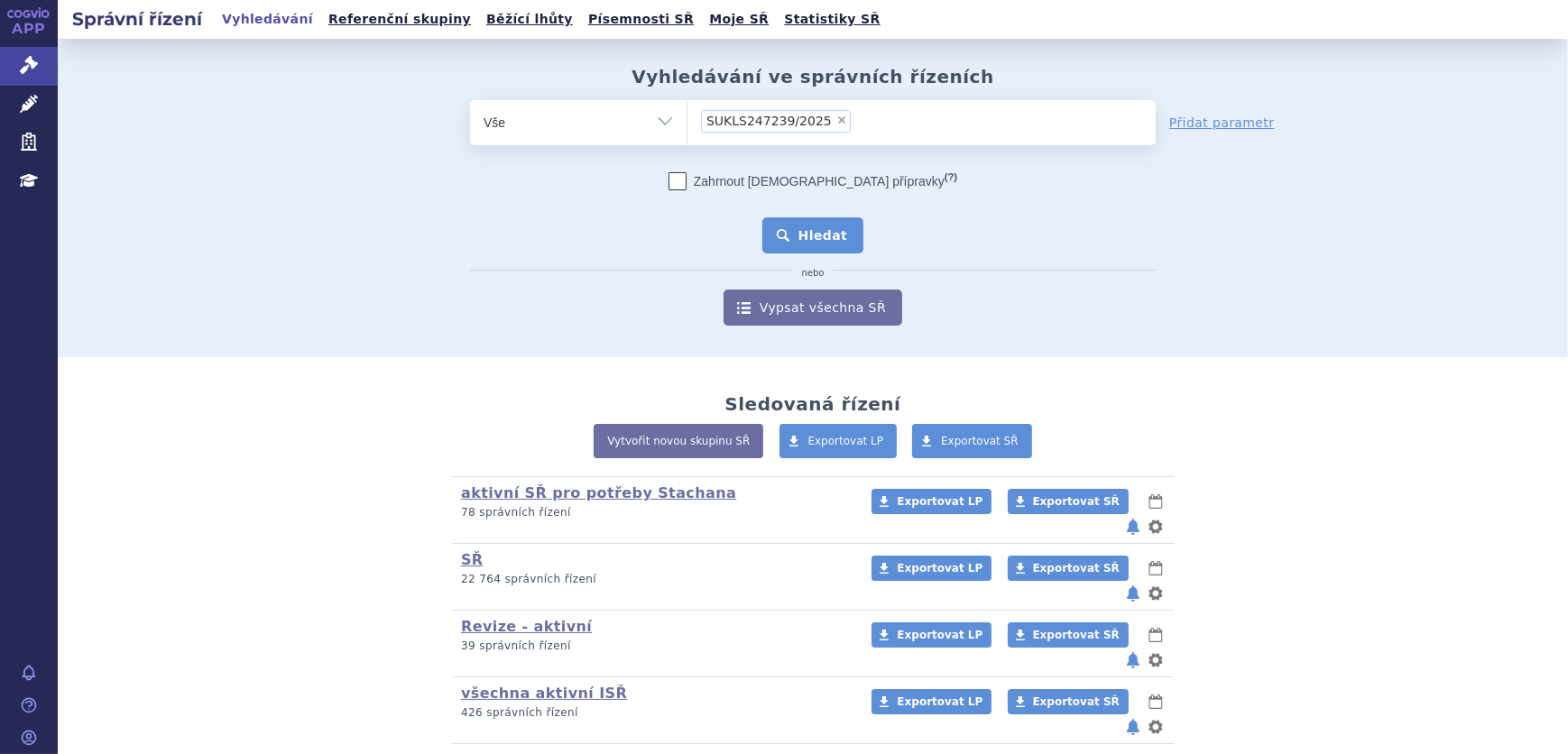
click at [810, 246] on button "Hledat" at bounding box center [814, 235] width 102 height 36
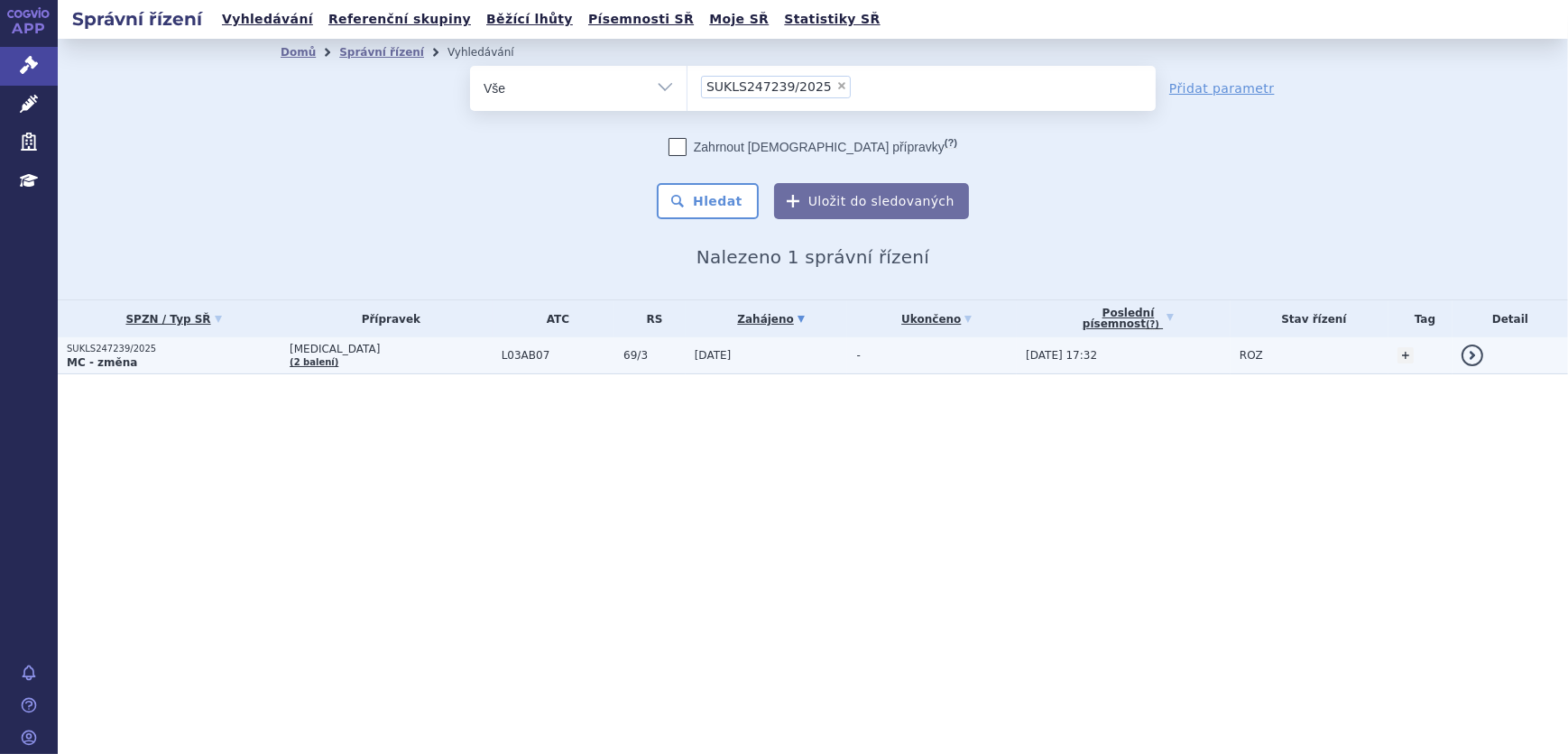
click at [623, 356] on span "69/3" at bounding box center [655, 355] width 62 height 12
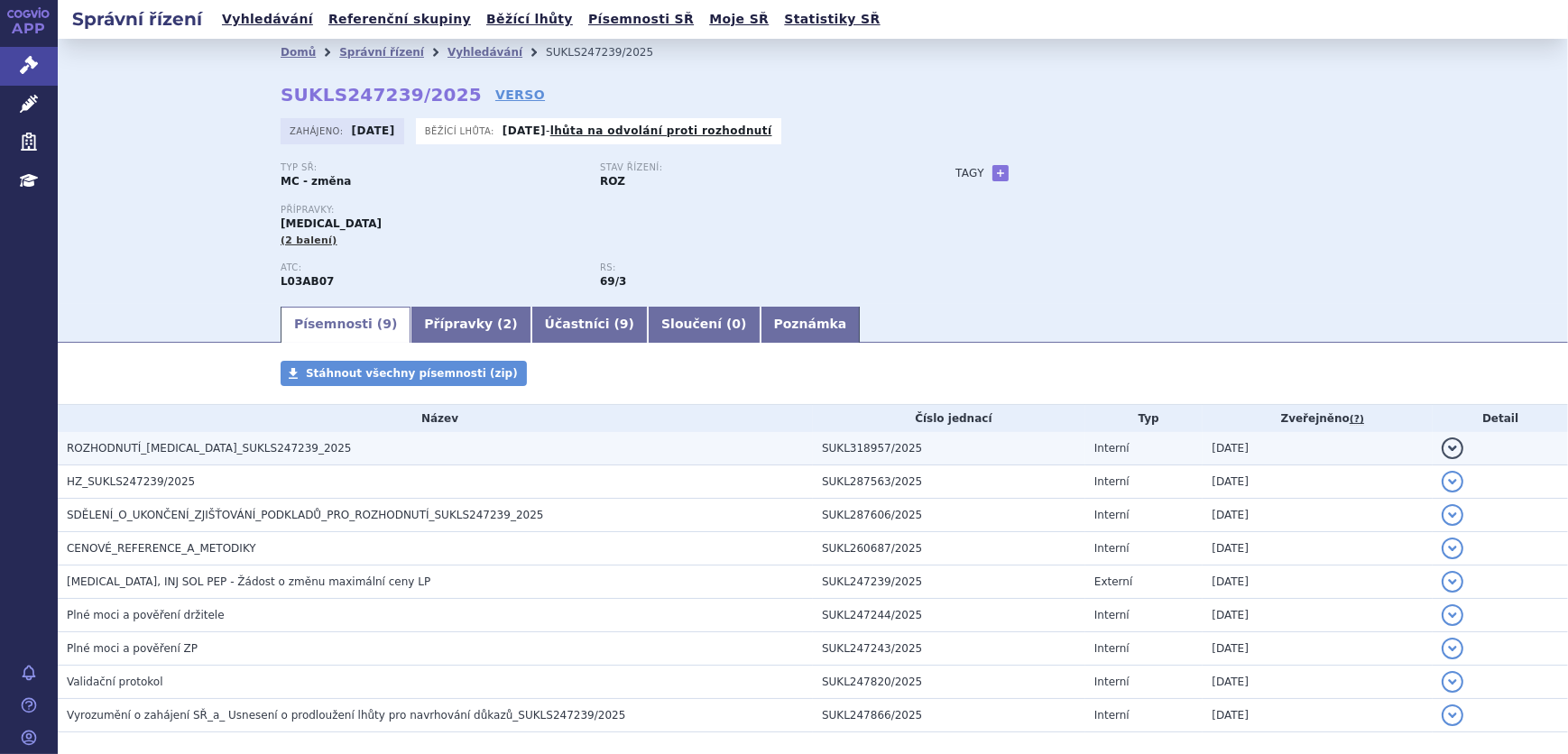
click at [393, 446] on h3 "ROZHODNUTÍ_[MEDICAL_DATA]_SUKLS247239_2025" at bounding box center [440, 448] width 746 height 18
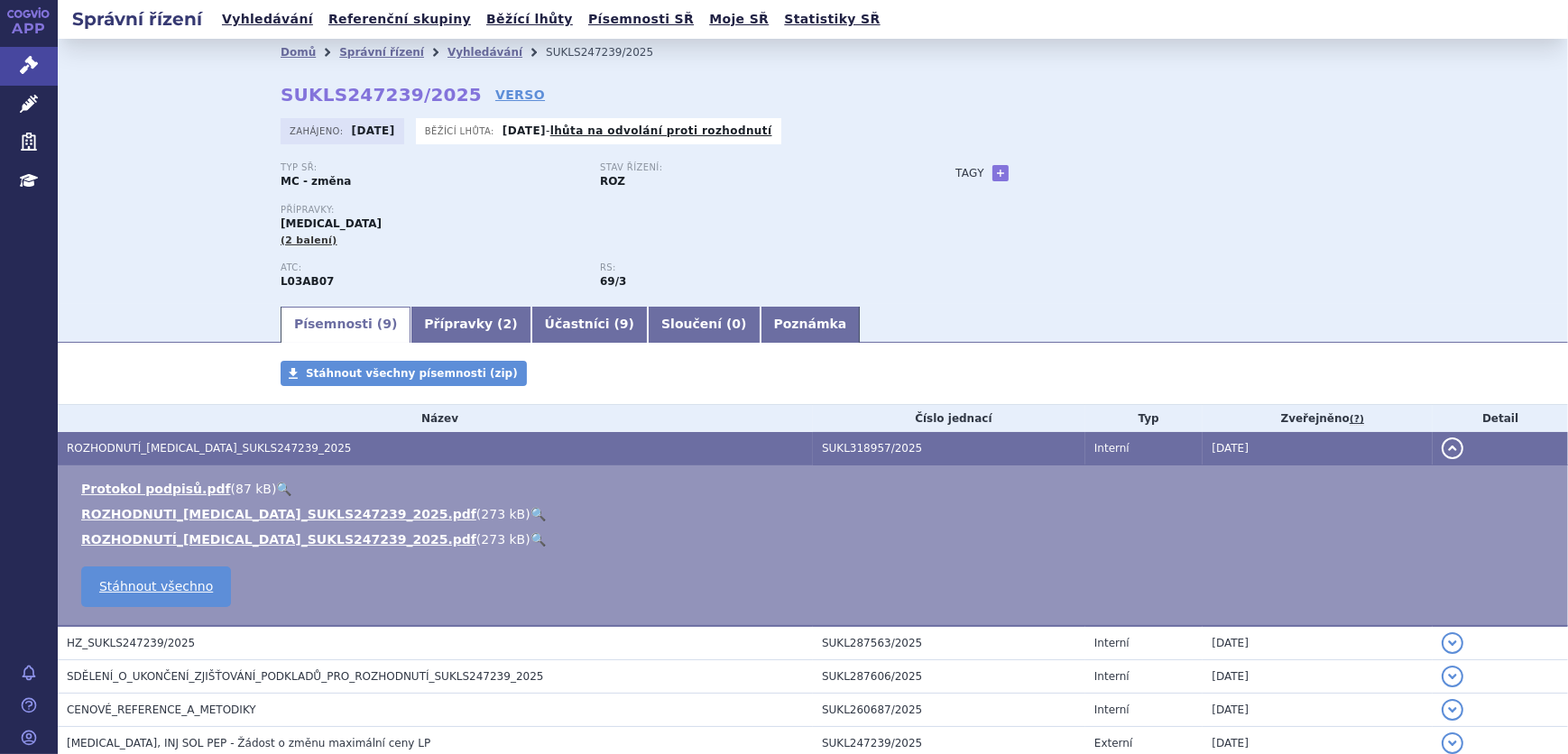
click at [530, 515] on link "🔍" at bounding box center [538, 514] width 15 height 14
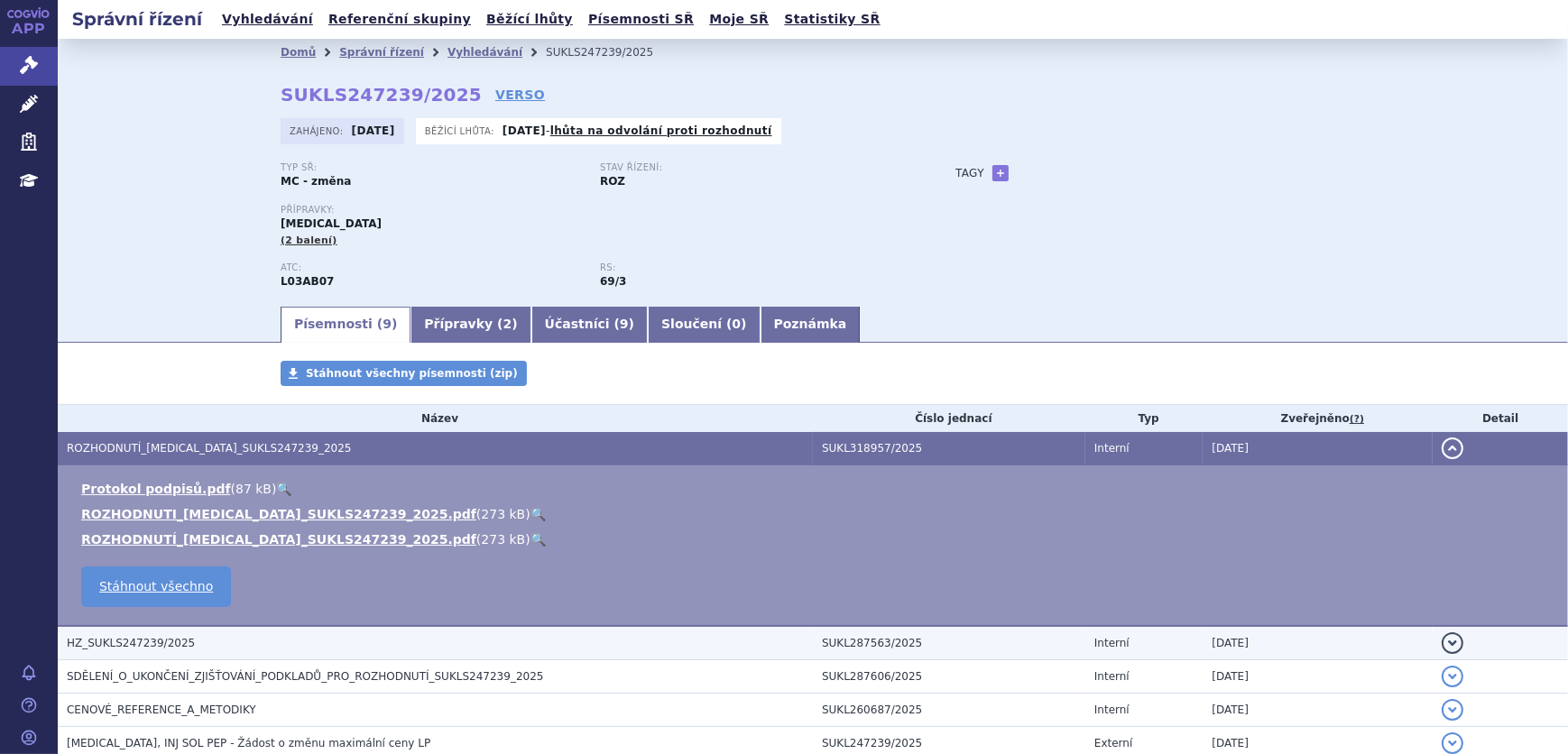
click at [302, 642] on h3 "HZ_SUKLS247239/2025" at bounding box center [440, 643] width 746 height 18
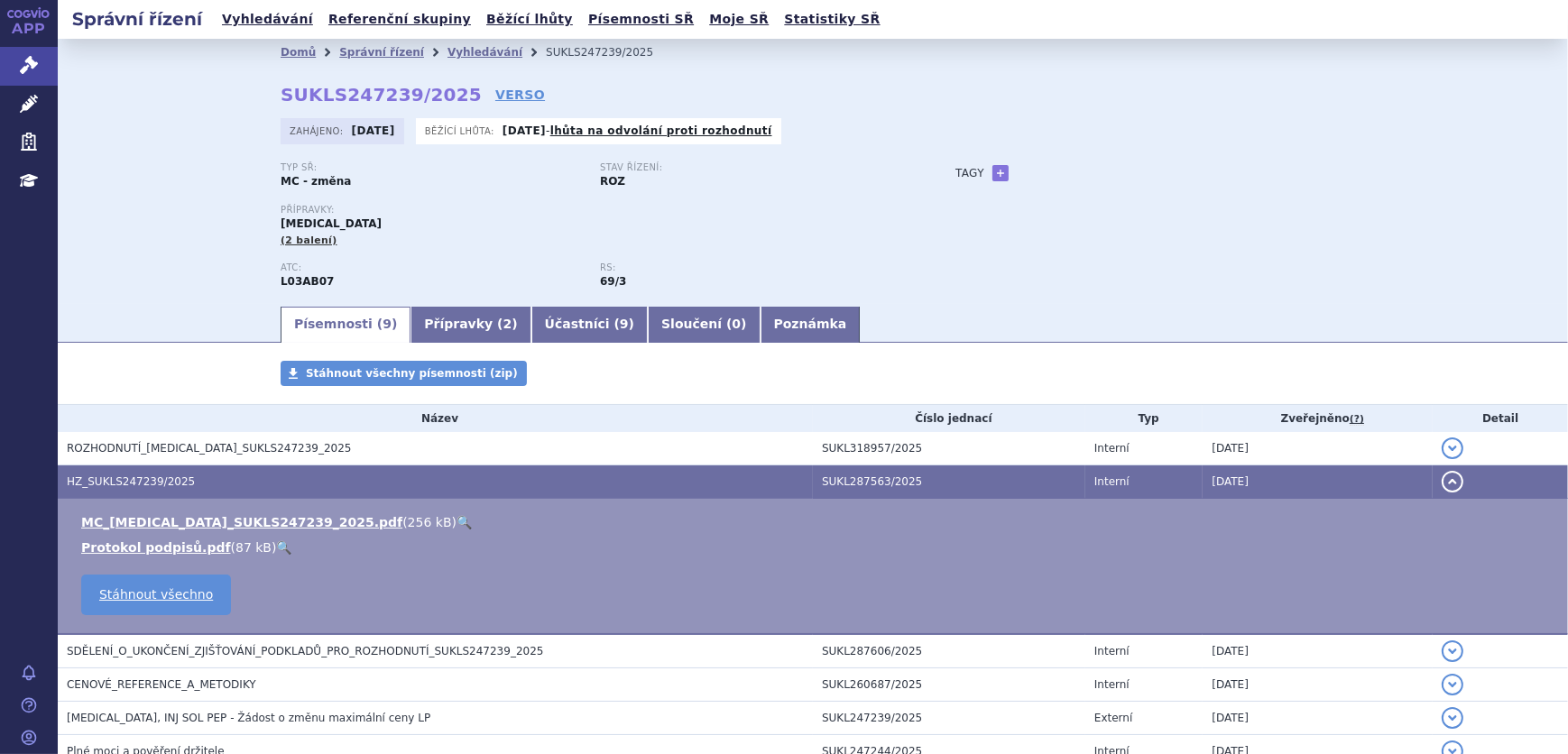
click at [457, 519] on link "🔍" at bounding box center [464, 521] width 15 height 14
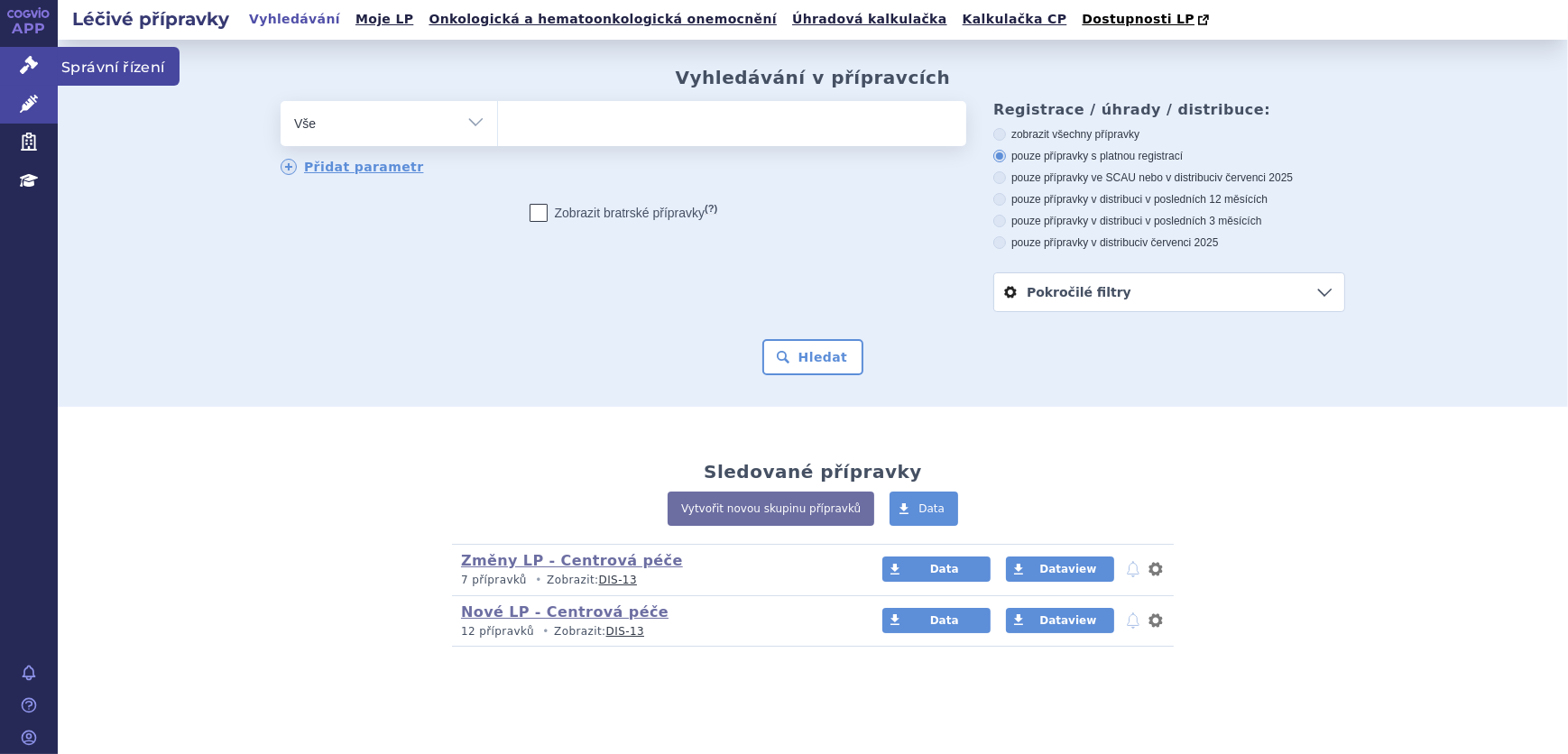
click at [2, 75] on link "Správní řízení" at bounding box center [28, 66] width 57 height 38
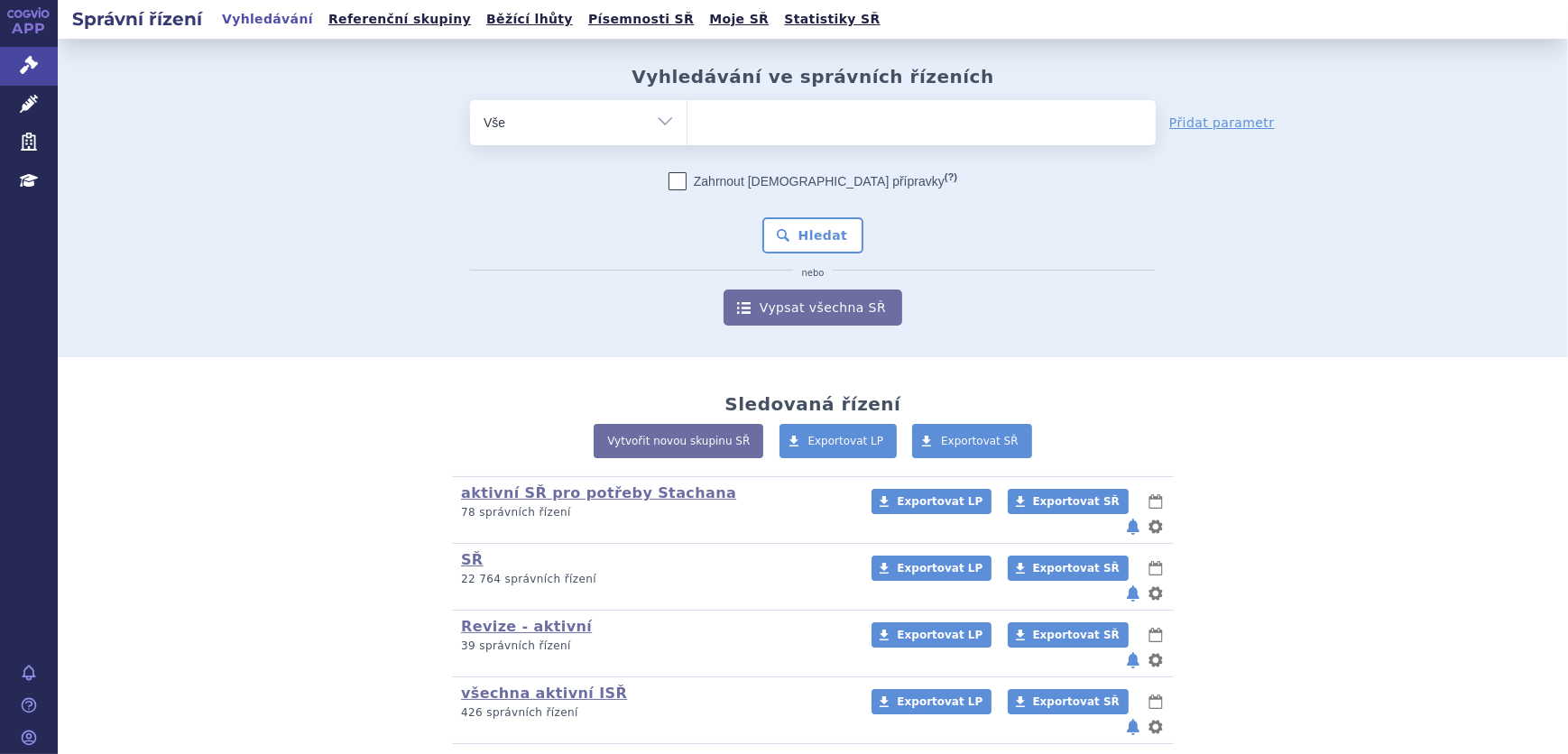
click at [865, 118] on ul at bounding box center [921, 119] width 468 height 38
click at [687, 118] on select at bounding box center [687, 121] width 1 height 45
paste input "SUKLS247419/2025"
type input "SUKLS247419/2025"
select select "SUKLS247419/2025"
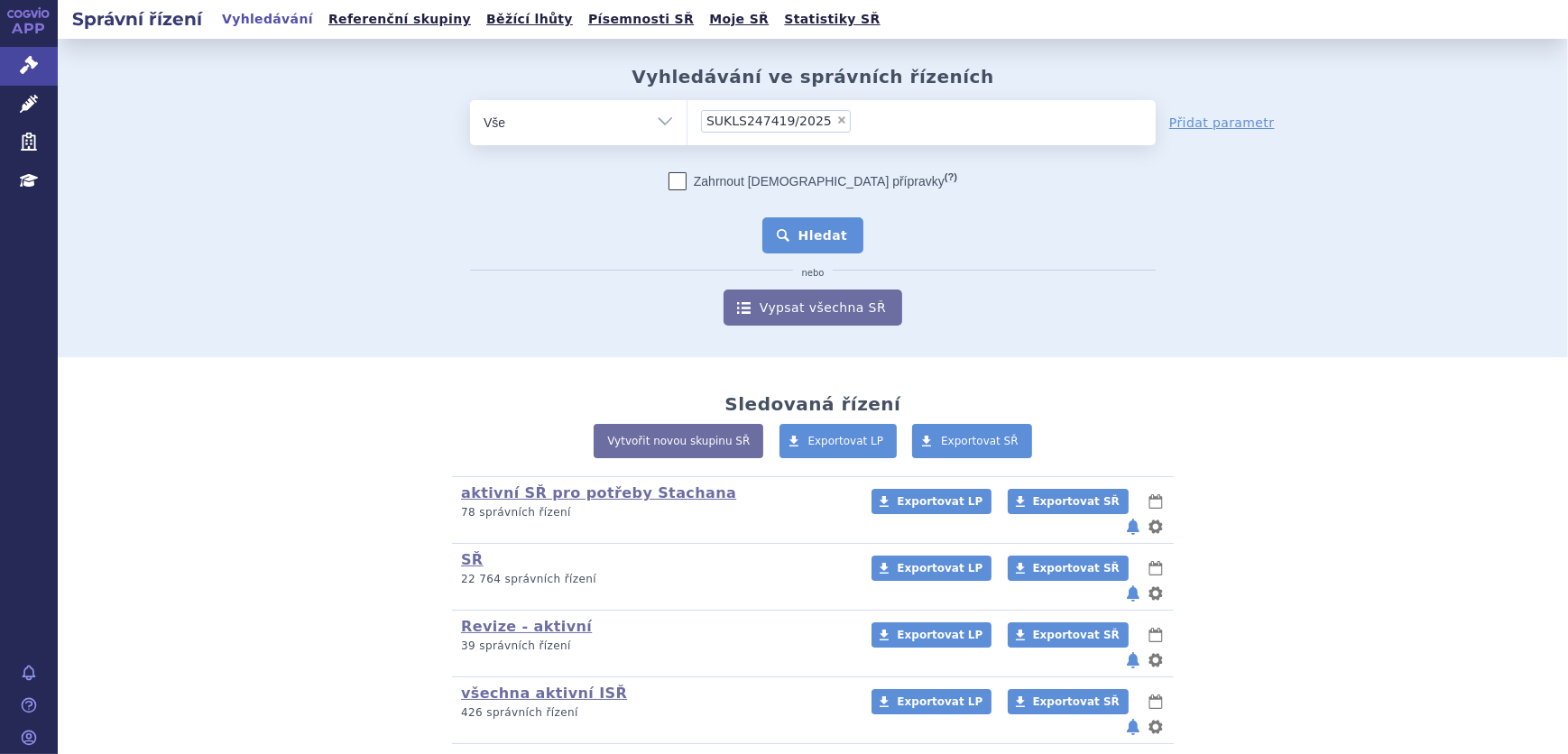
click at [826, 226] on button "Hledat" at bounding box center [814, 235] width 102 height 36
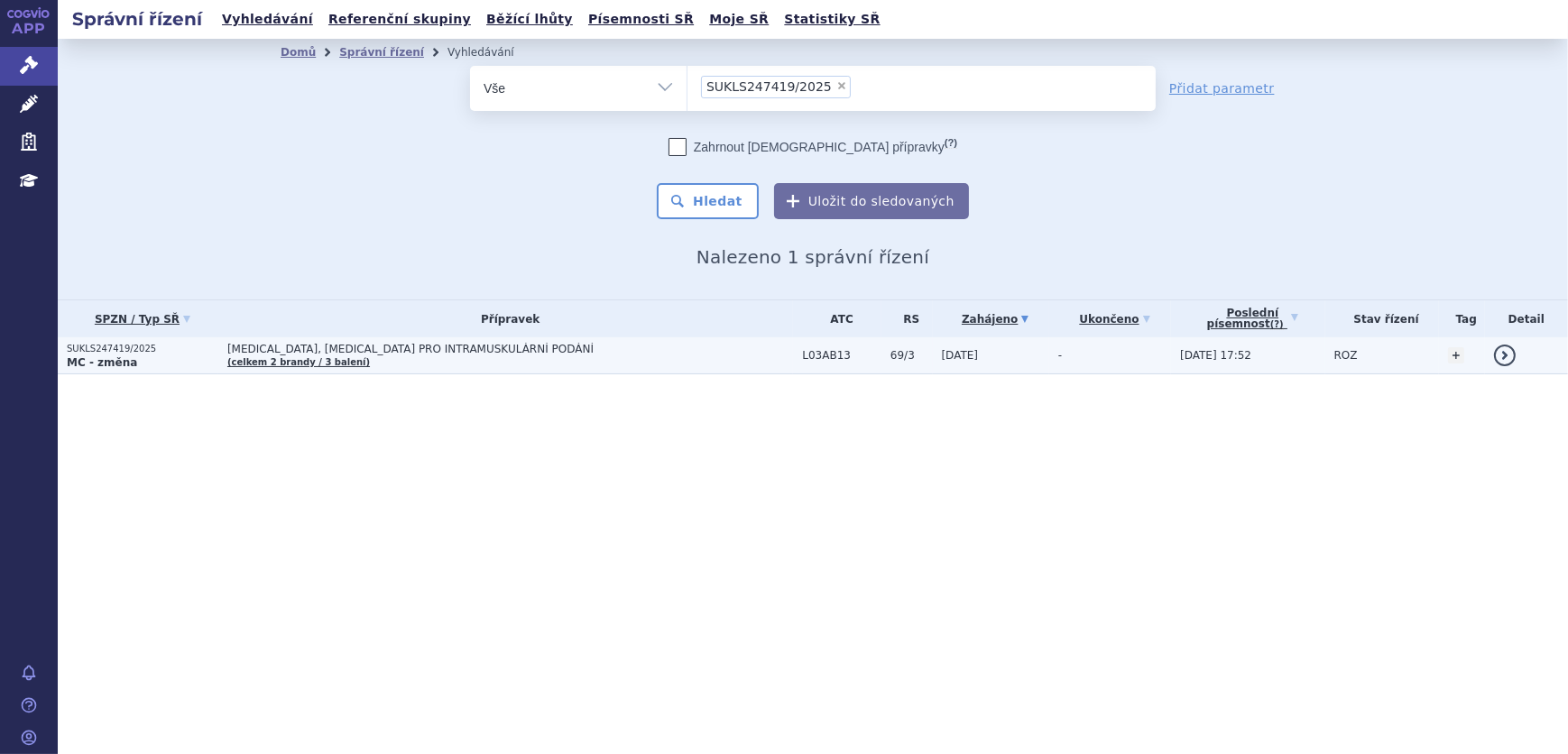
click at [490, 361] on td "PLEGRIDY, PLEGRIDY PRO INTRAMUSKULÁRNÍ PODÁNÍ (celkem 2 brandy / 3 balení)" at bounding box center [506, 355] width 574 height 37
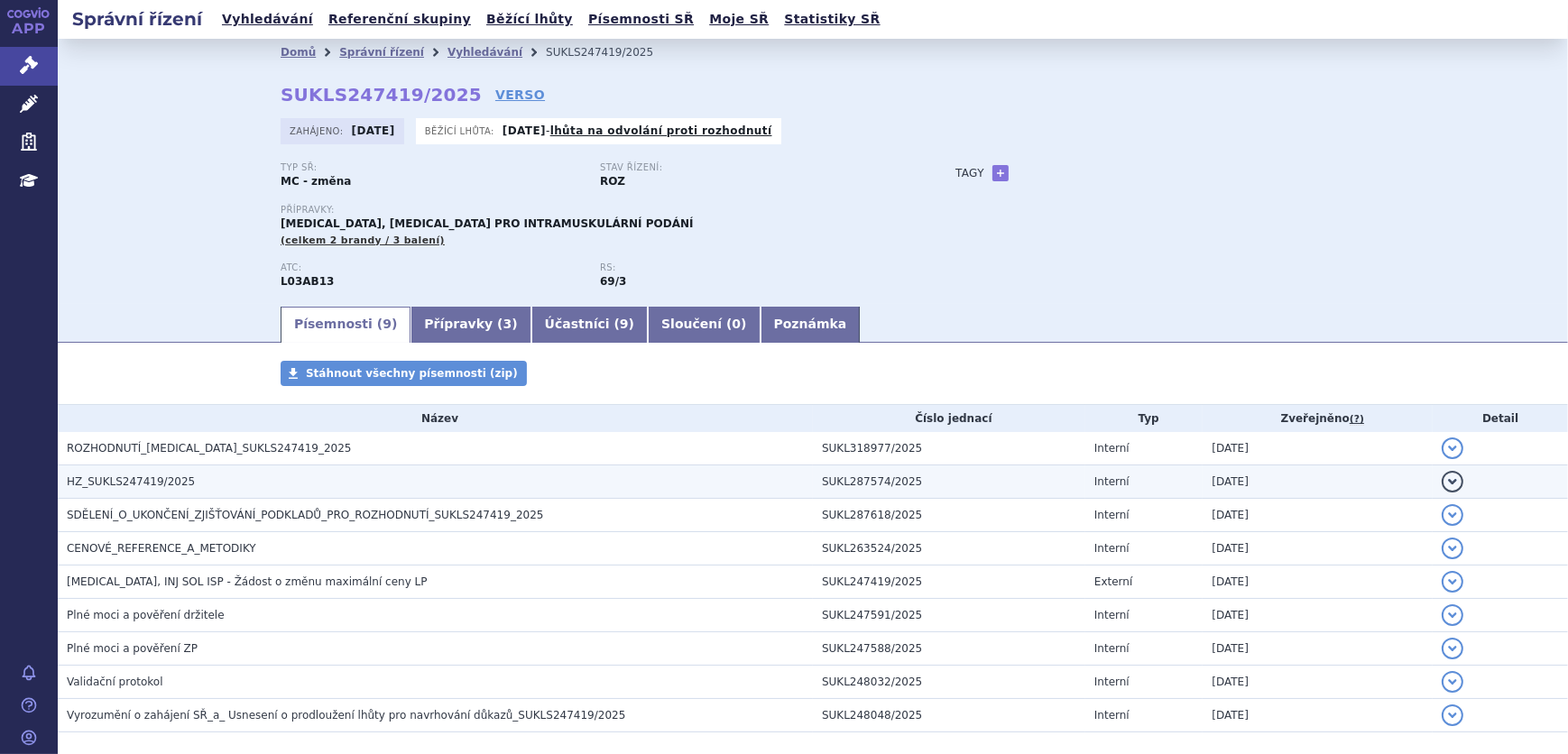
click at [321, 485] on h3 "HZ_SUKLS247419/2025" at bounding box center [440, 481] width 746 height 18
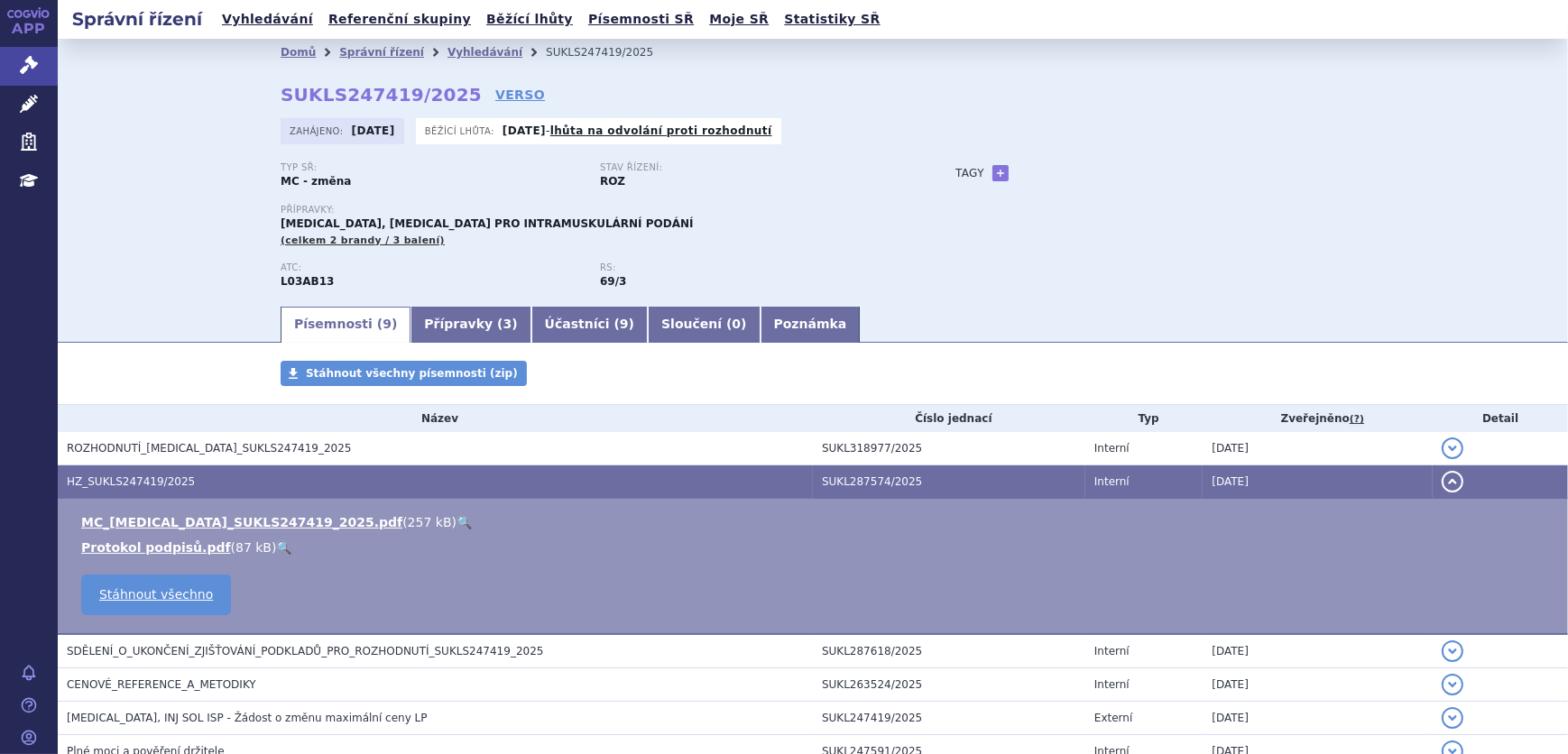
click at [457, 519] on link "🔍" at bounding box center [464, 521] width 15 height 14
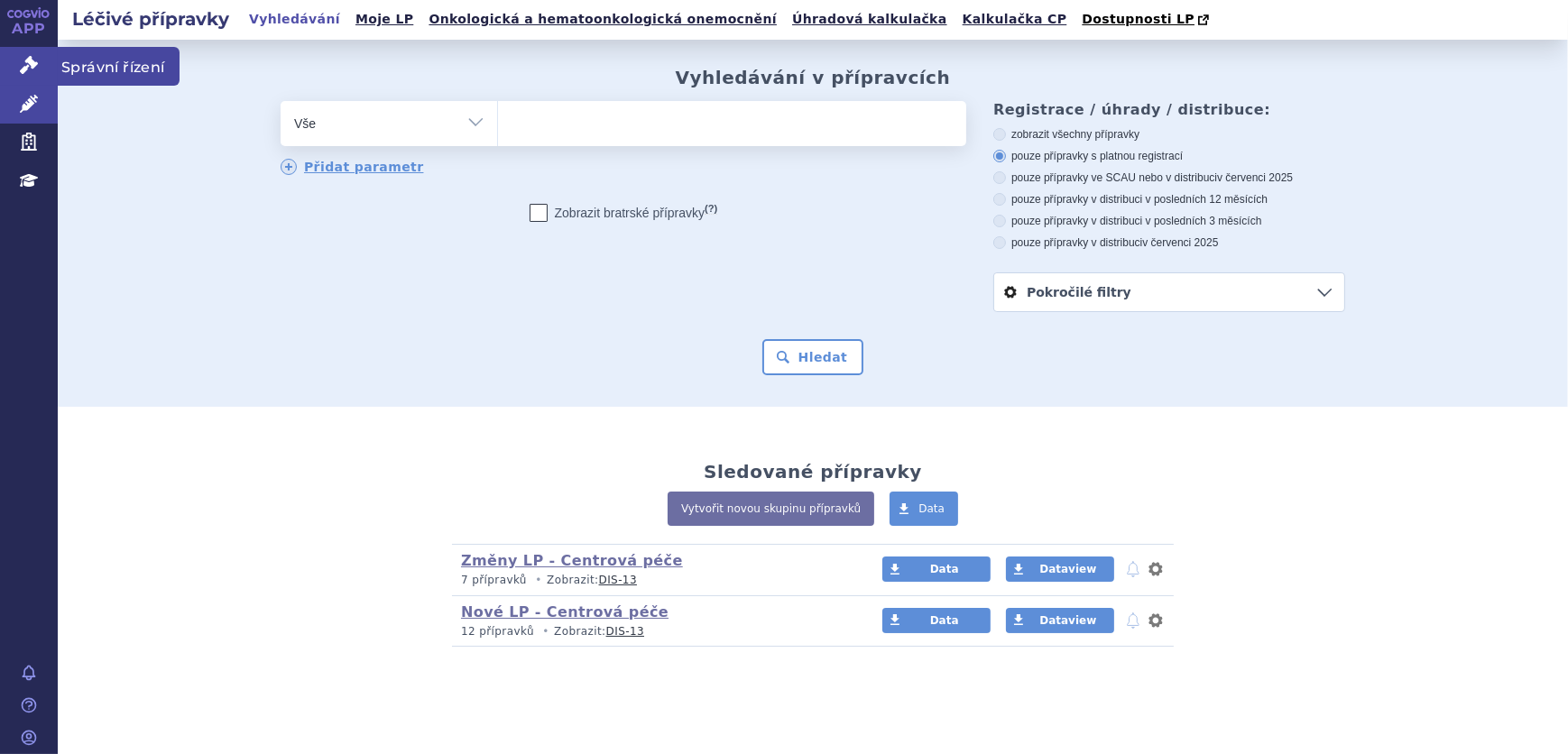
click at [9, 62] on link "Správní řízení" at bounding box center [28, 66] width 57 height 38
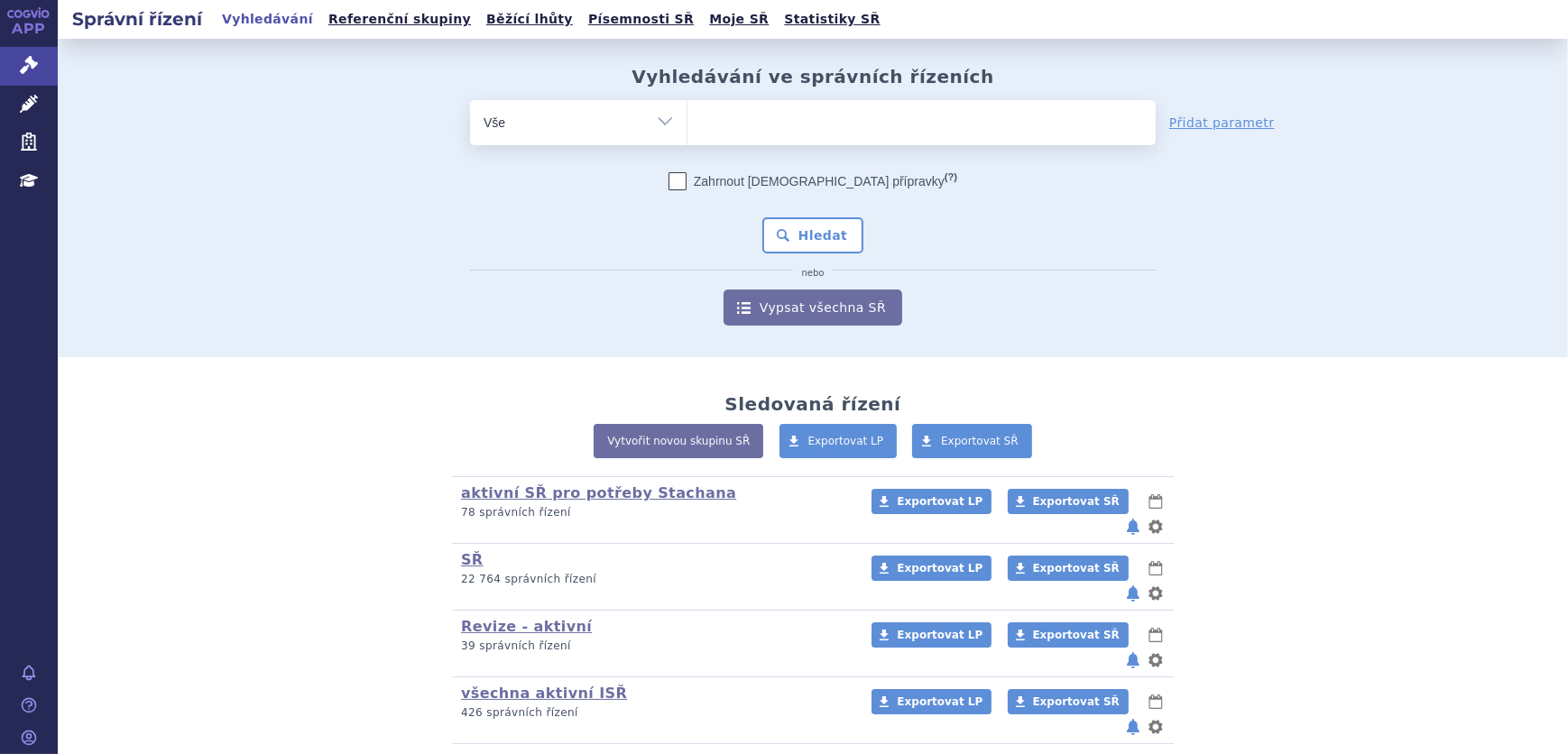
click at [713, 120] on ul at bounding box center [921, 119] width 468 height 38
click at [687, 120] on select at bounding box center [687, 121] width 1 height 45
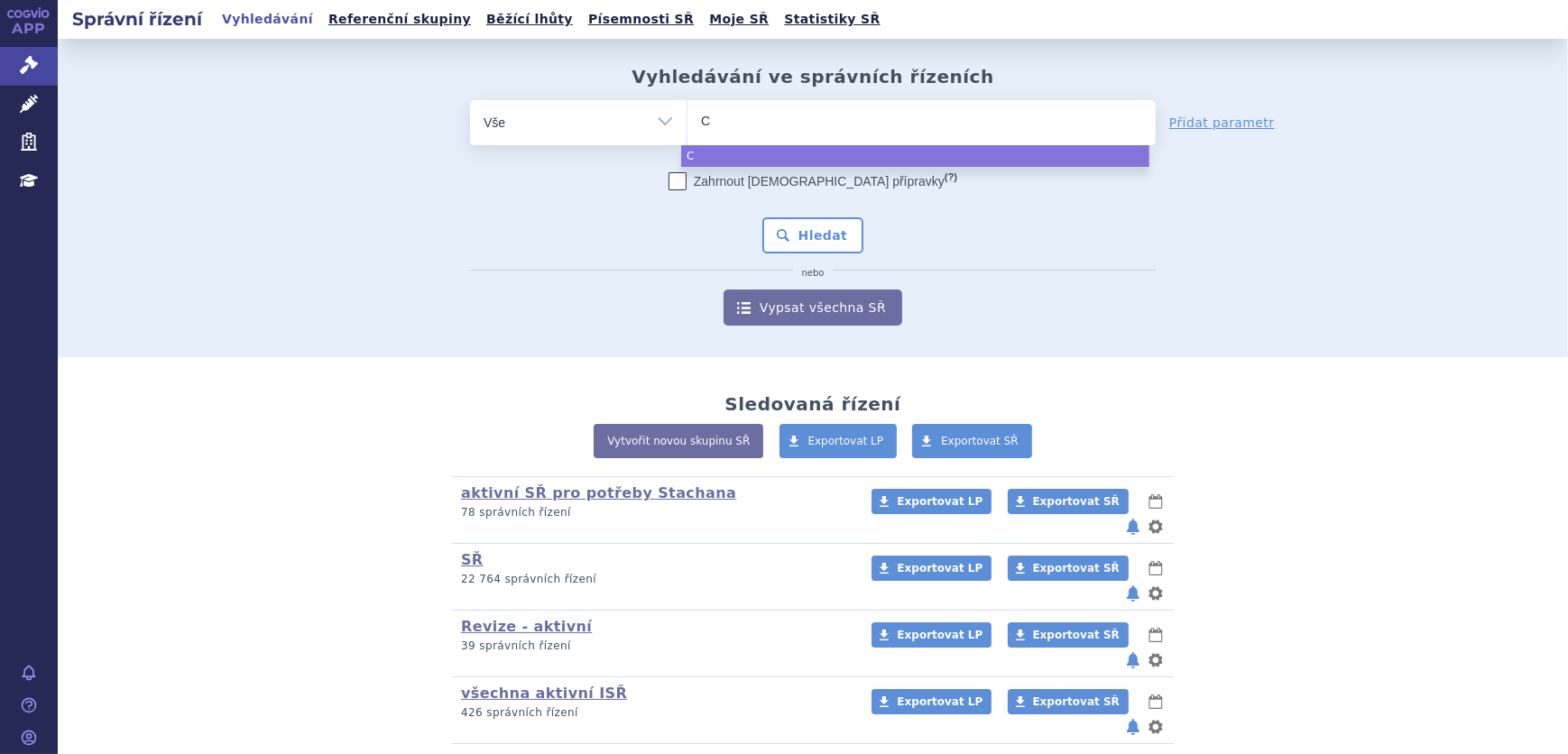
type input "CO"
type input "COP"
type input "COPA"
type input "COPAX"
type input "COPAXO"
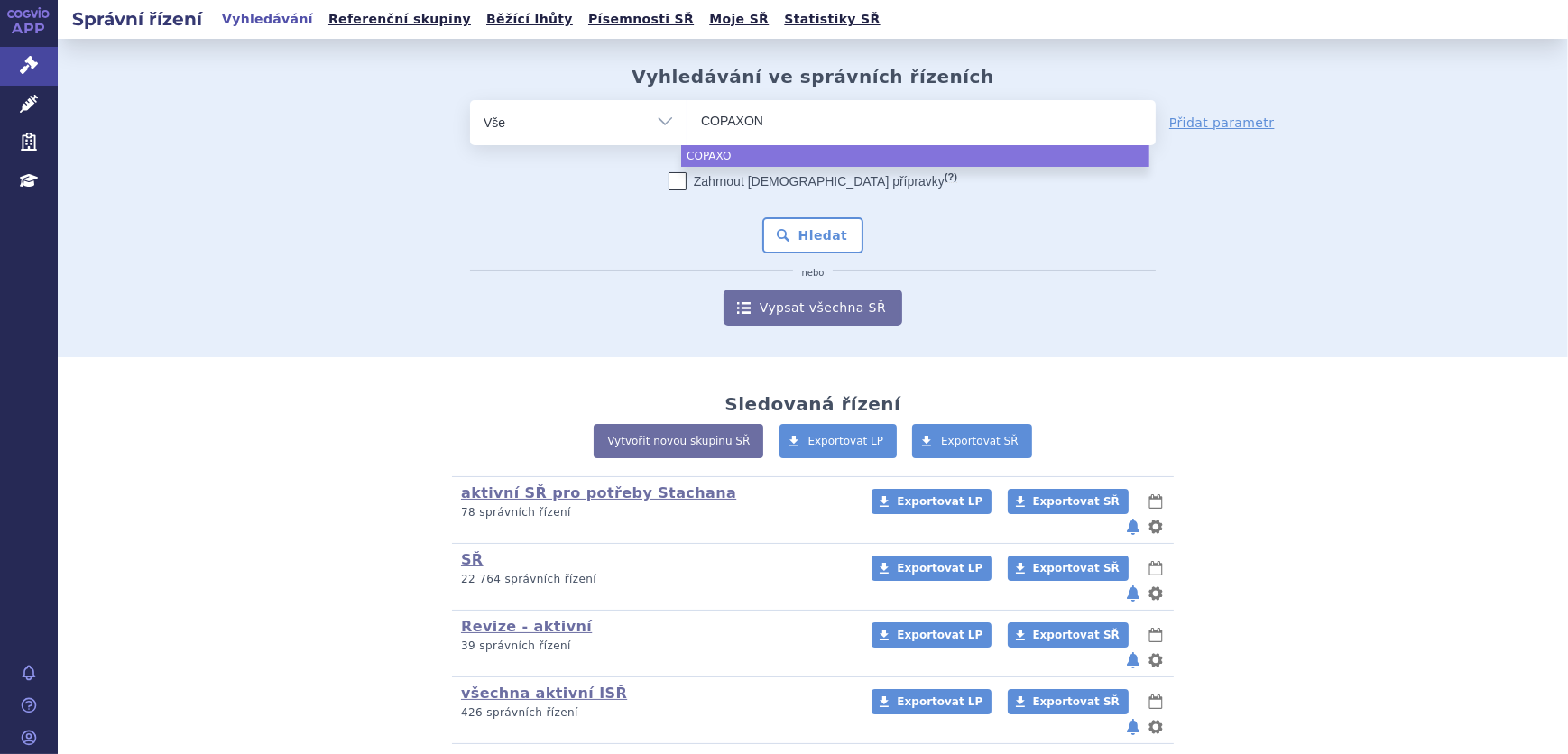
type input "COPAXONE"
select select "COPAXONE"
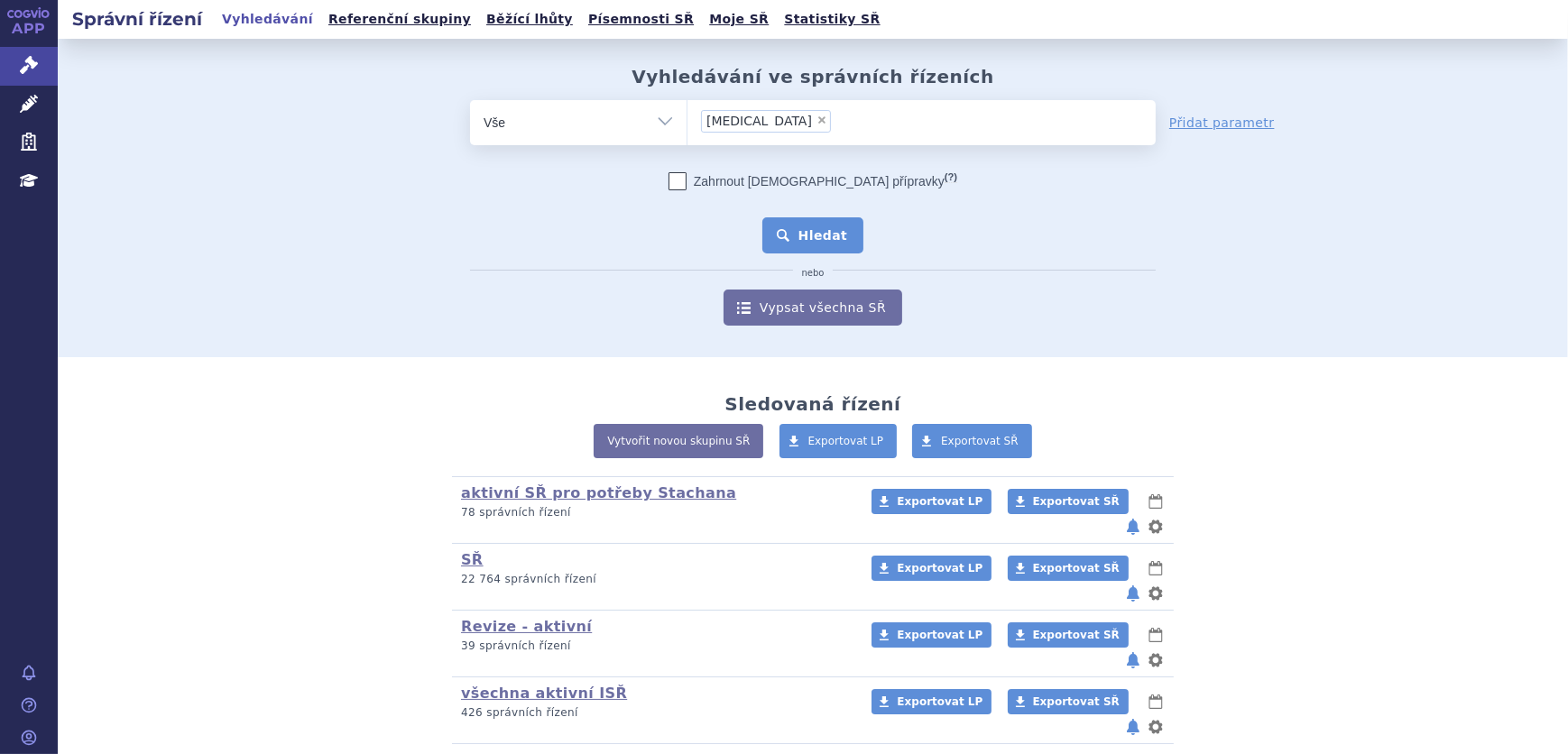
click at [779, 230] on button "Hledat" at bounding box center [814, 235] width 102 height 36
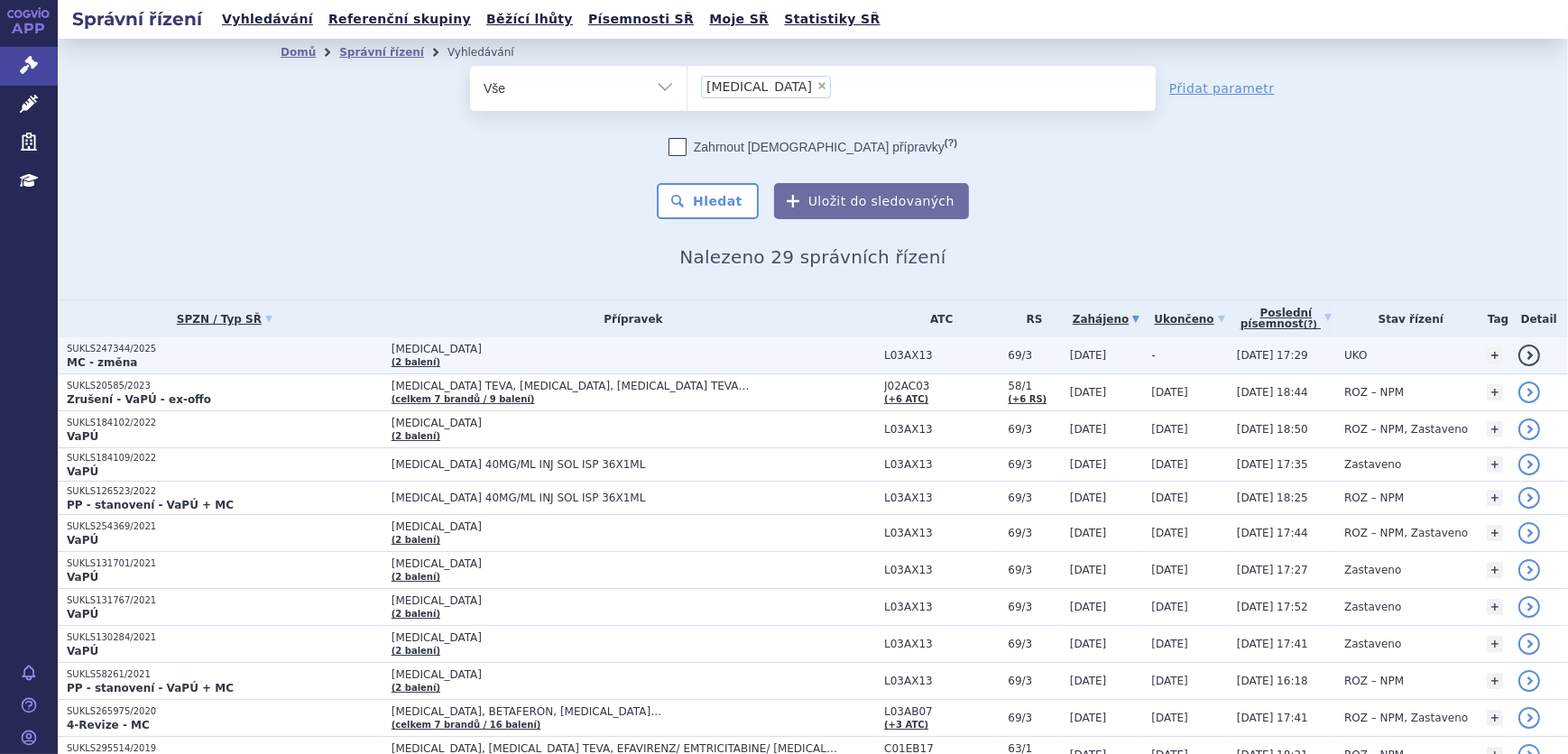
click at [540, 351] on span "[MEDICAL_DATA]" at bounding box center [617, 348] width 451 height 12
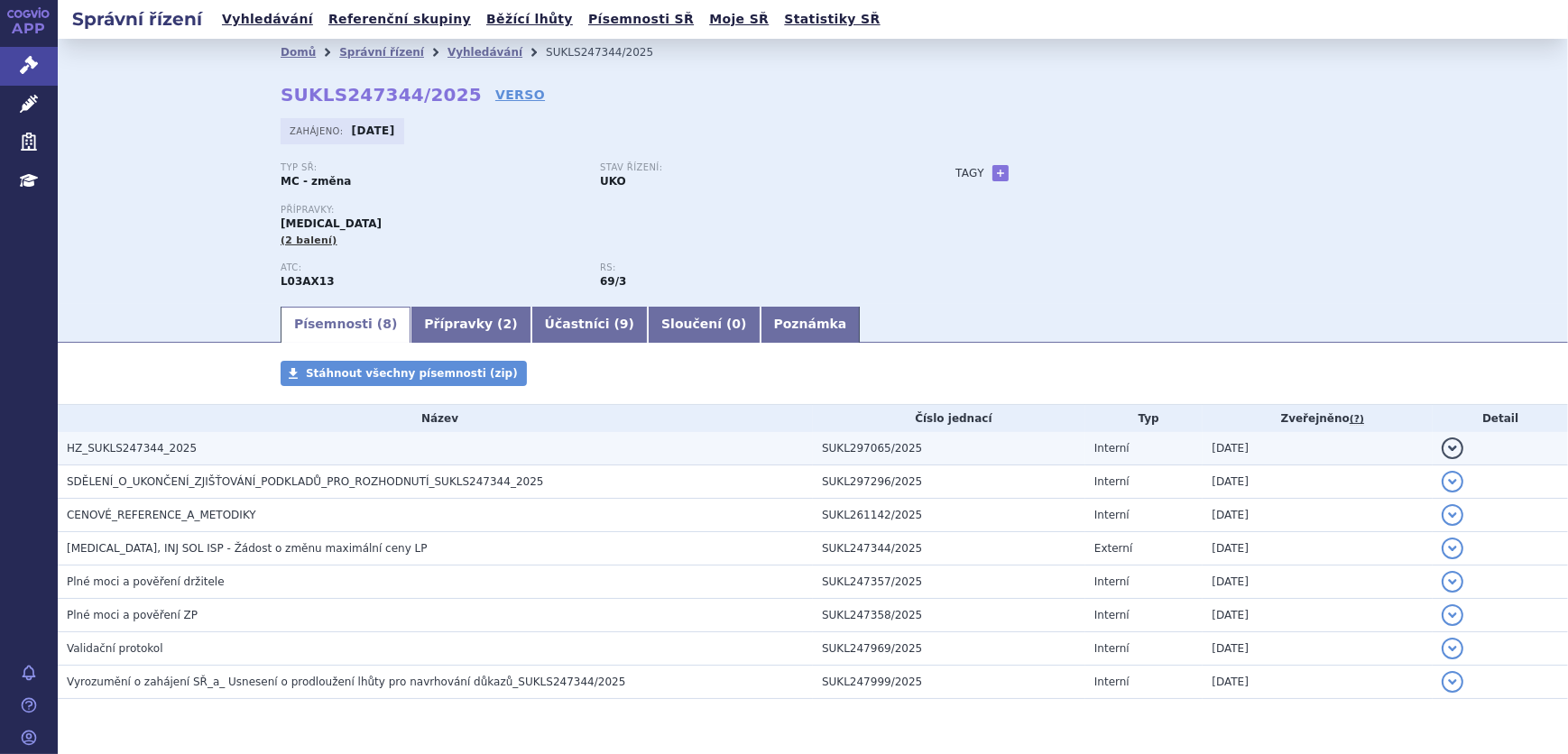
click at [338, 450] on h3 "HZ_SUKLS247344_2025" at bounding box center [440, 448] width 746 height 18
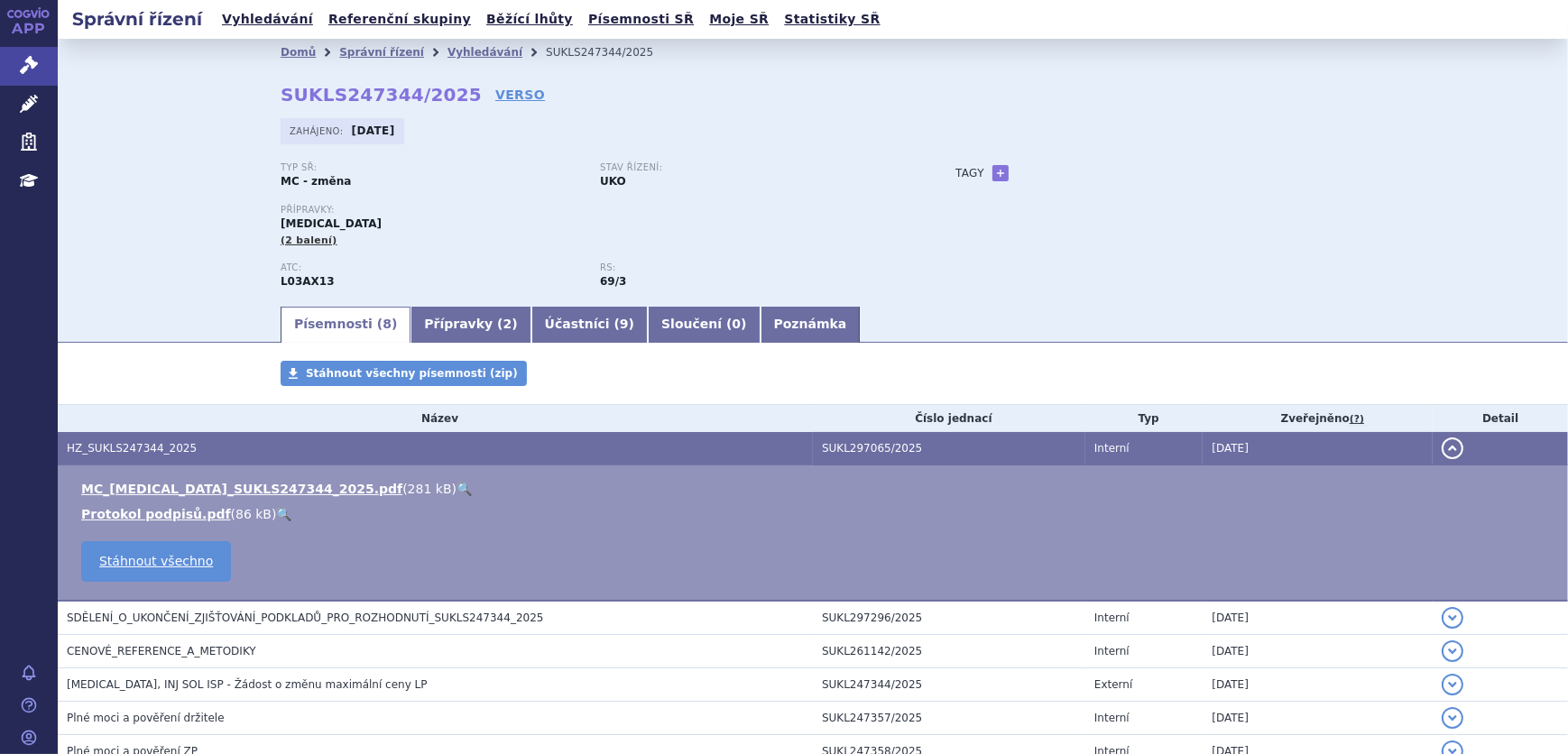
click at [457, 489] on link "🔍" at bounding box center [464, 489] width 15 height 14
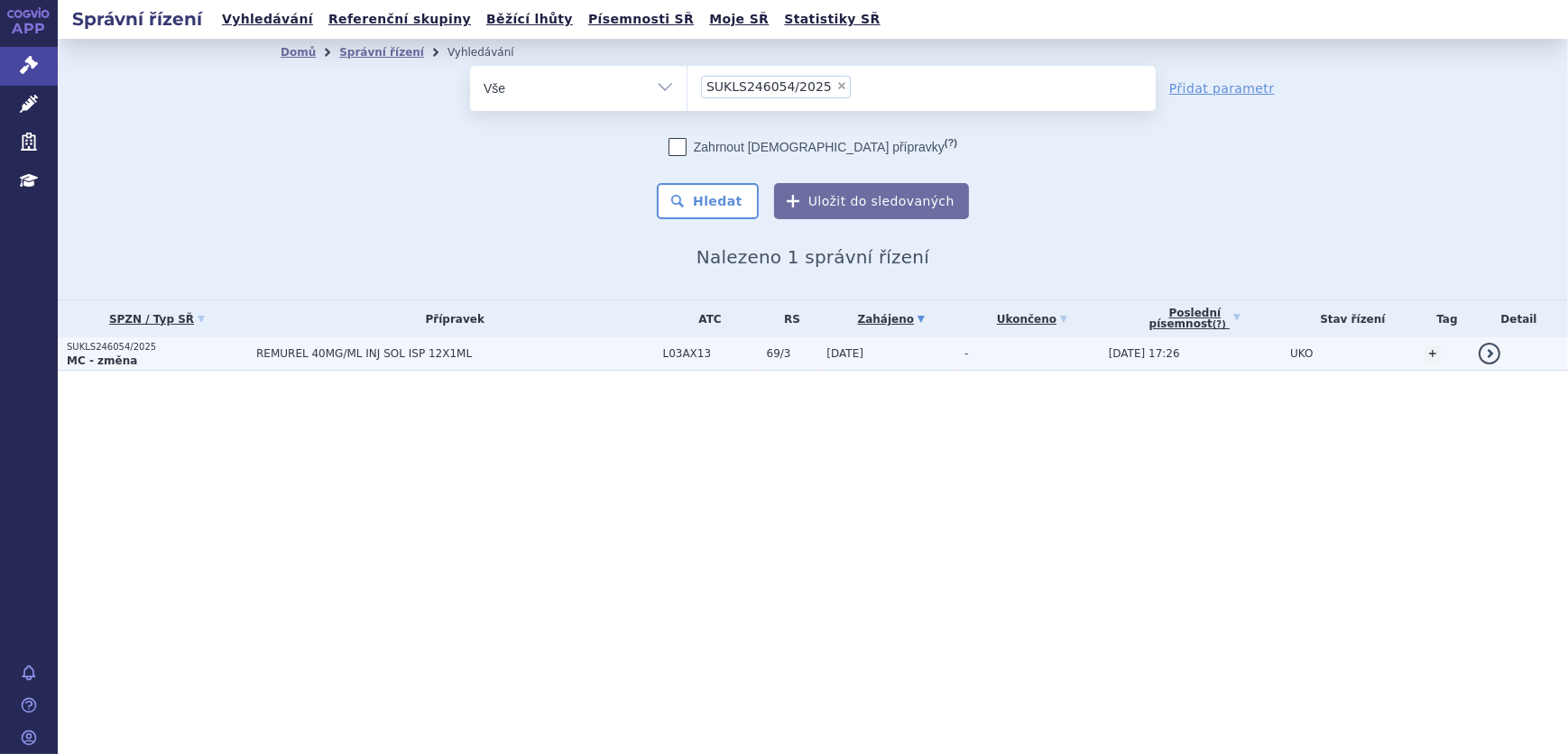
click at [352, 349] on span "REMUREL 40MG/ML INJ SOL ISP 12X1ML" at bounding box center [455, 353] width 397 height 12
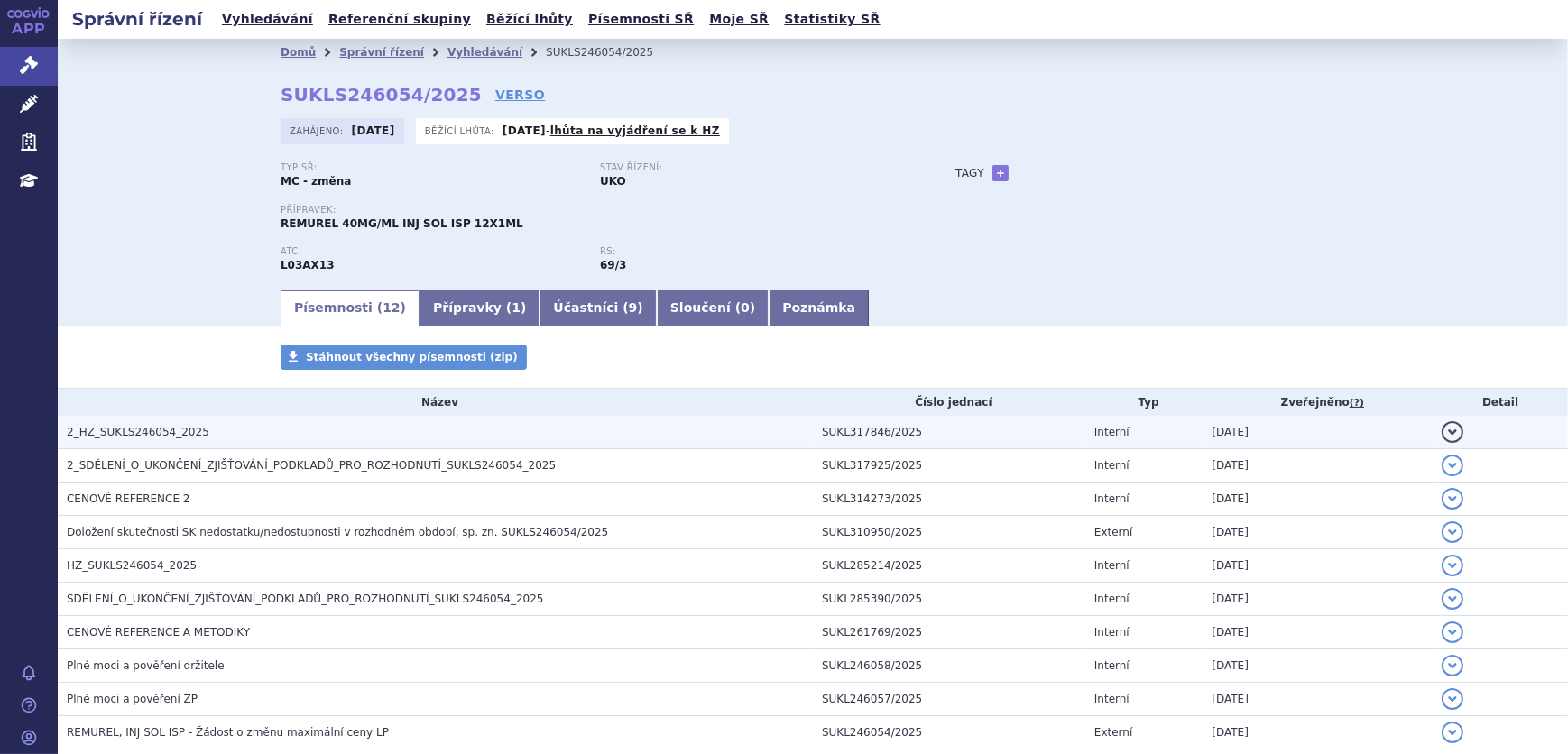
click at [209, 433] on h3 "2_HZ_SUKLS246054_2025" at bounding box center [440, 431] width 746 height 18
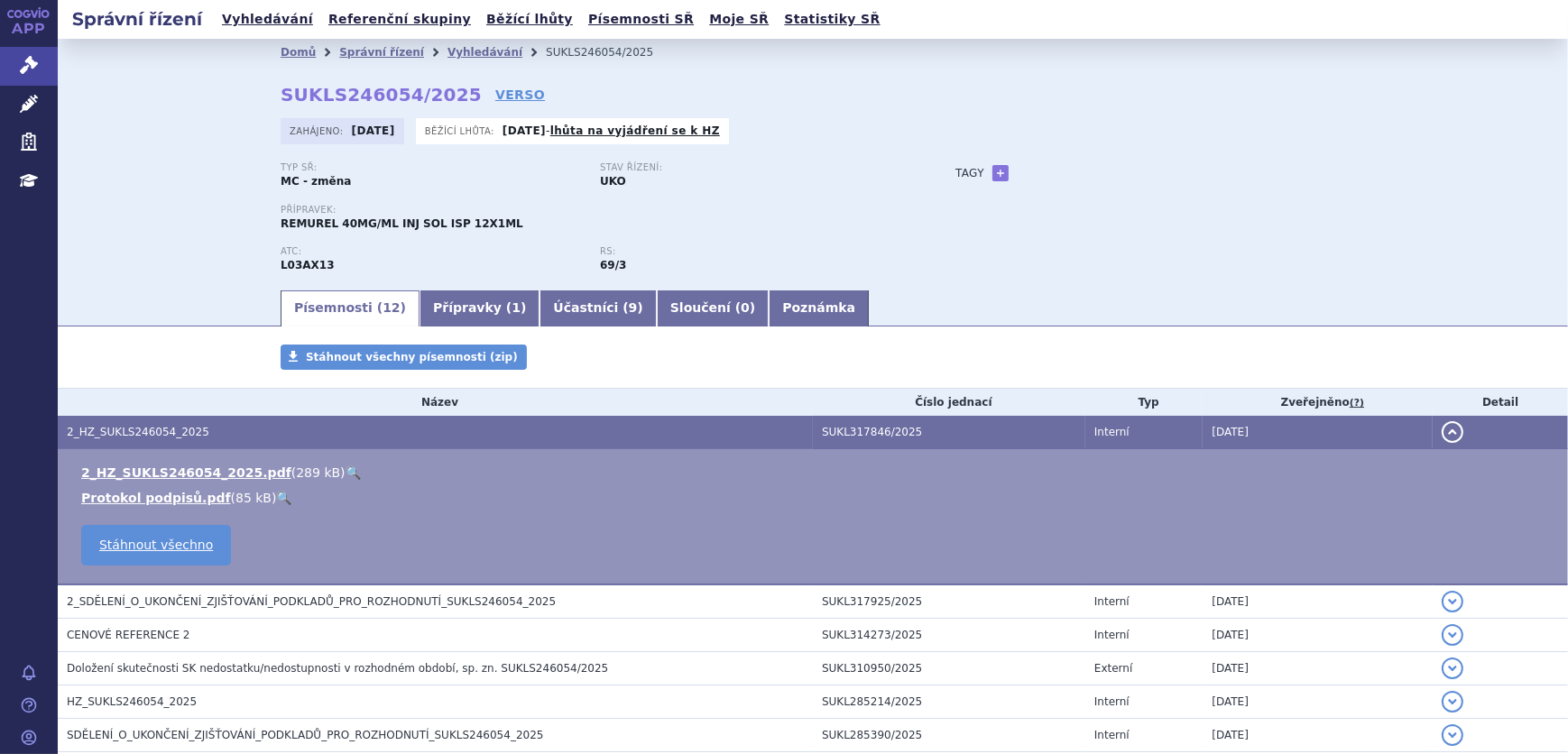
click at [346, 473] on link "🔍" at bounding box center [353, 472] width 15 height 14
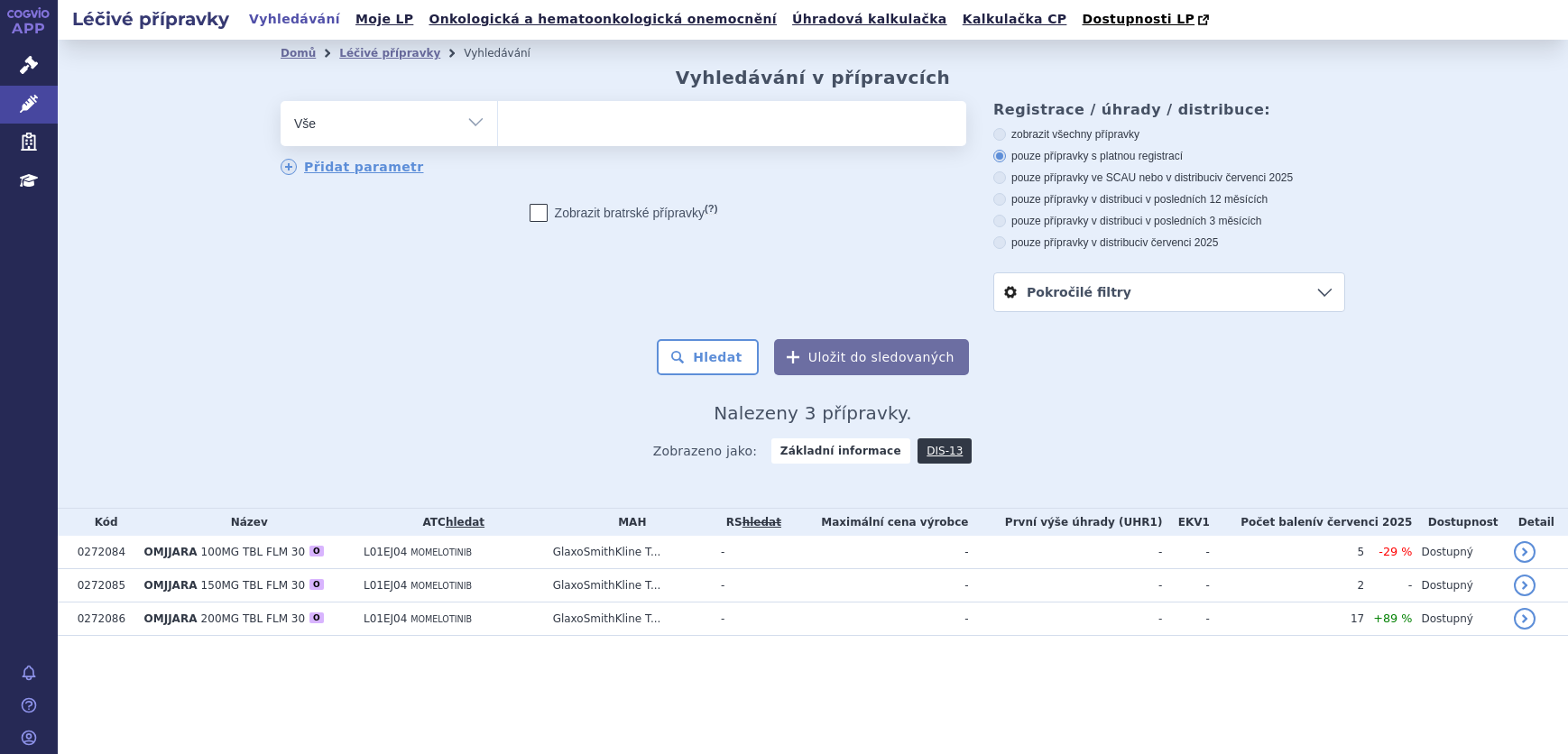
select select
click at [40, 54] on link "Správní řízení" at bounding box center [28, 66] width 57 height 38
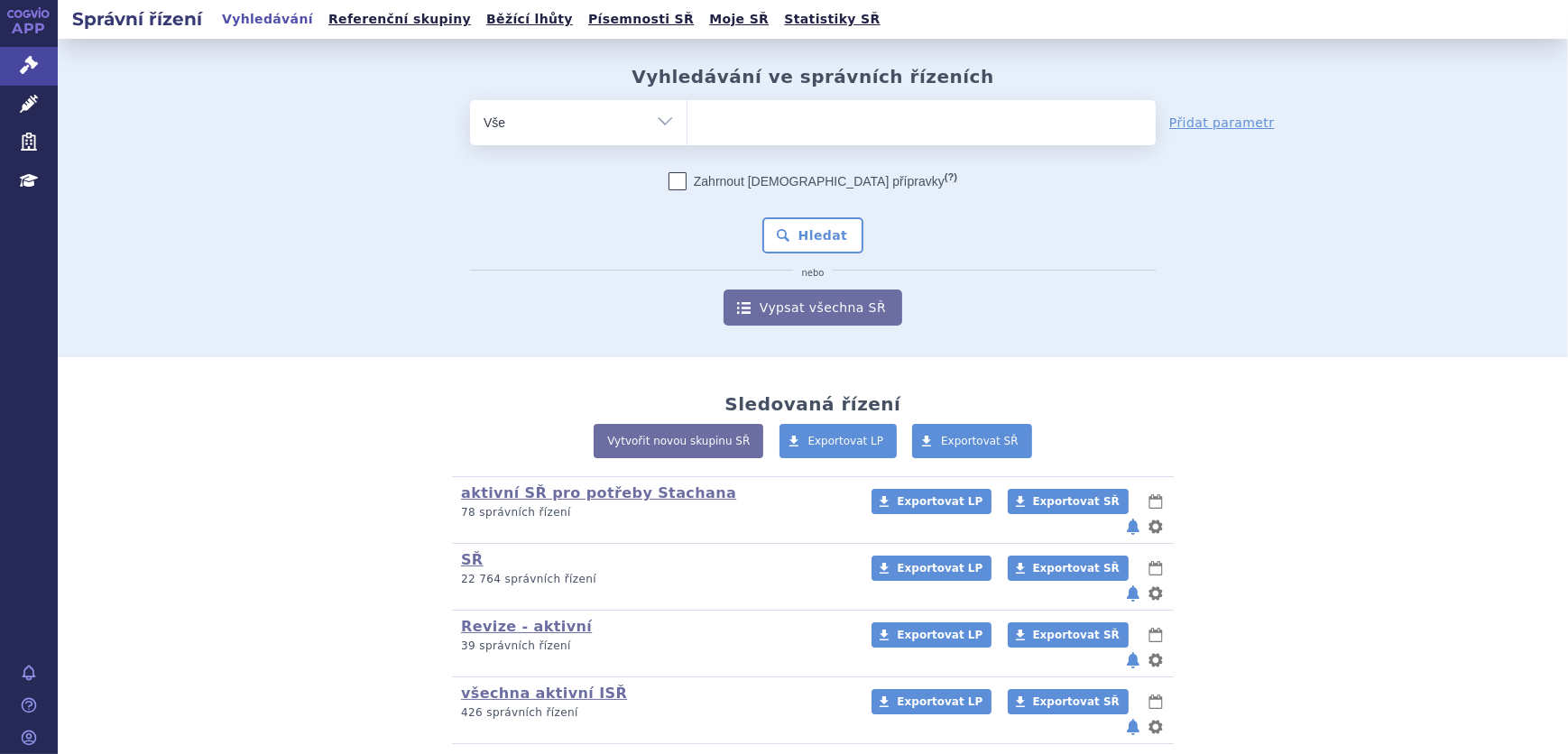
click at [723, 120] on ul at bounding box center [921, 119] width 468 height 38
click at [687, 120] on select at bounding box center [687, 121] width 1 height 45
paste input "SUKLS186909/2025"
type input "SUKLS186909/2025"
select select "SUKLS186909/2025"
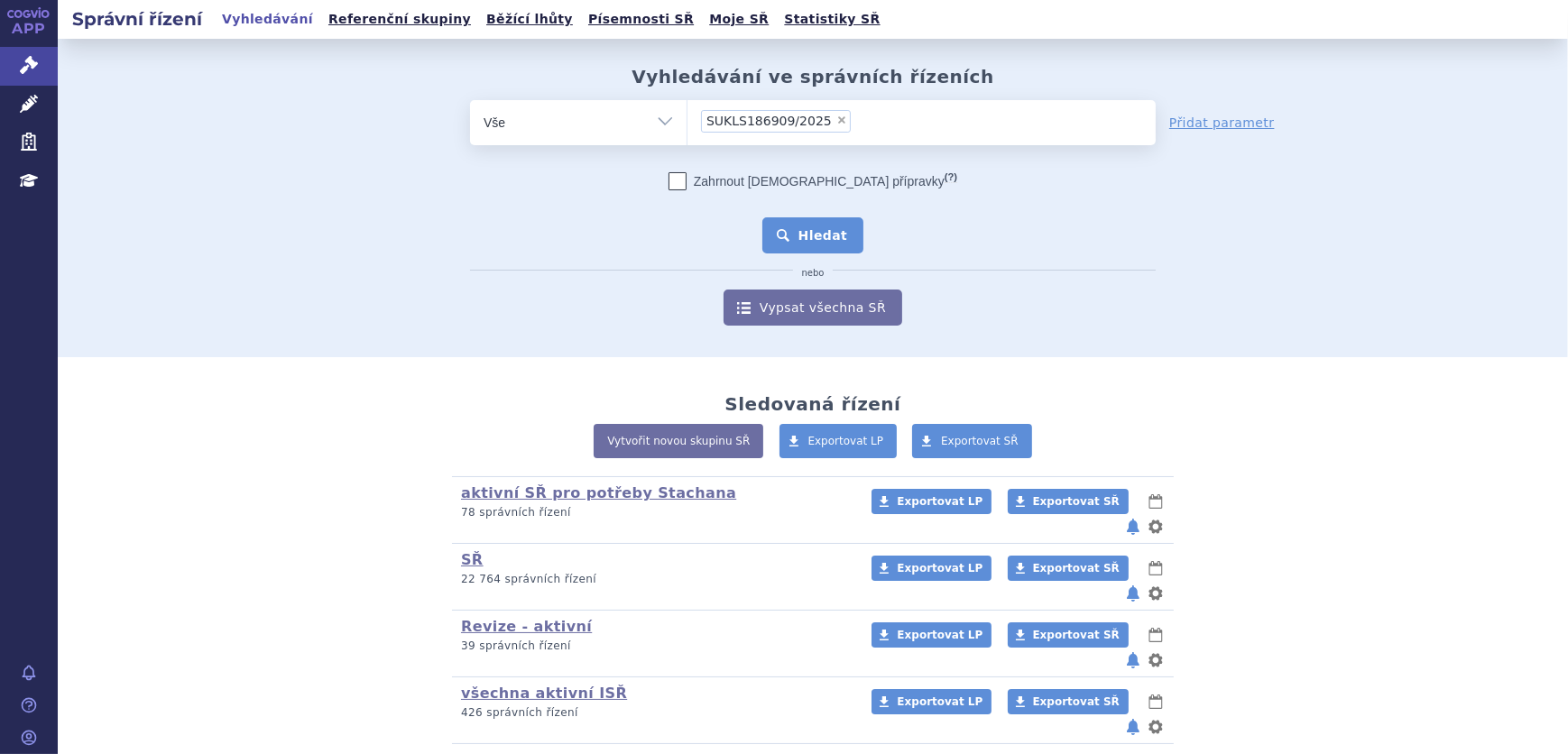
click at [806, 234] on button "Hledat" at bounding box center [814, 235] width 102 height 36
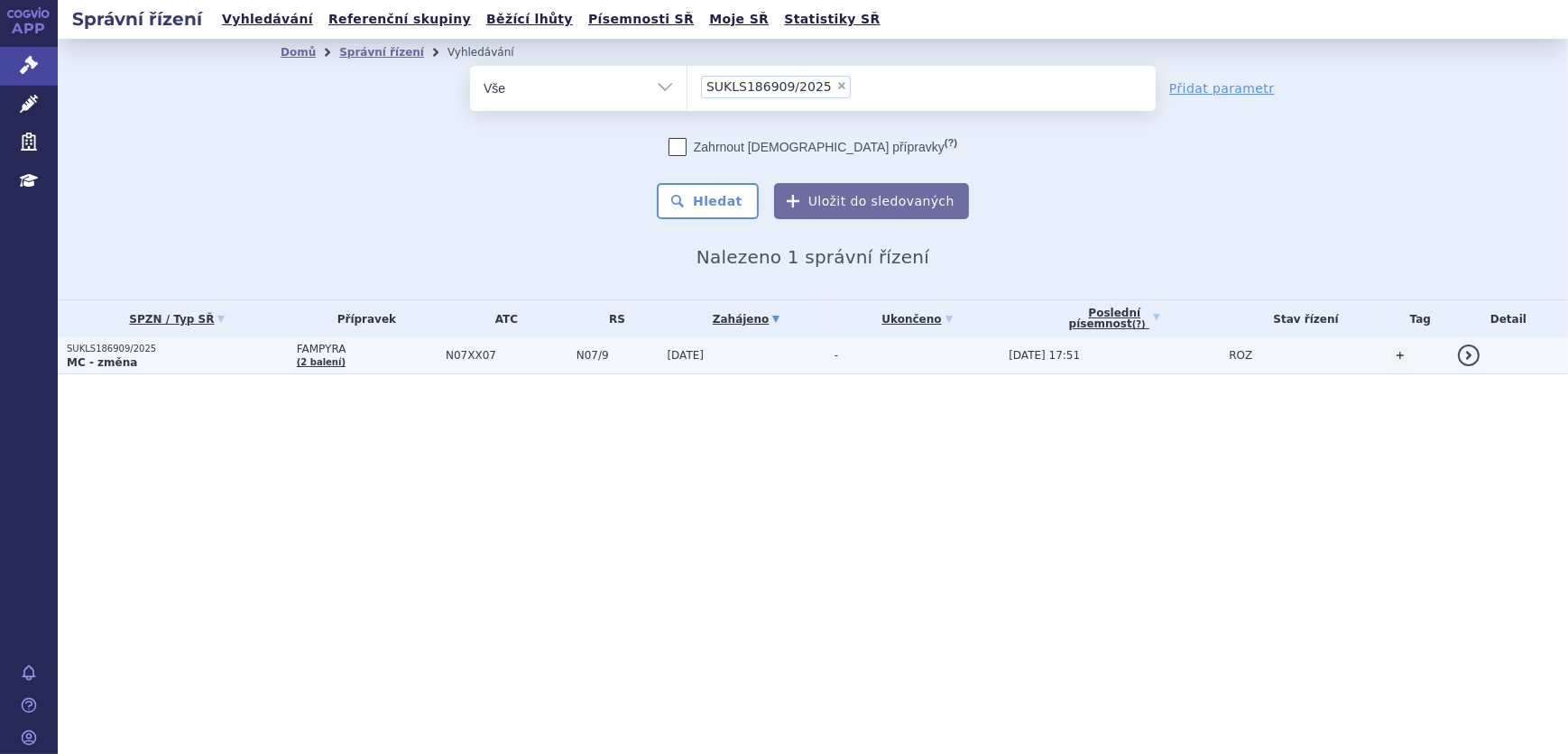
click at [438, 361] on td "N07XX07" at bounding box center [502, 355] width 131 height 37
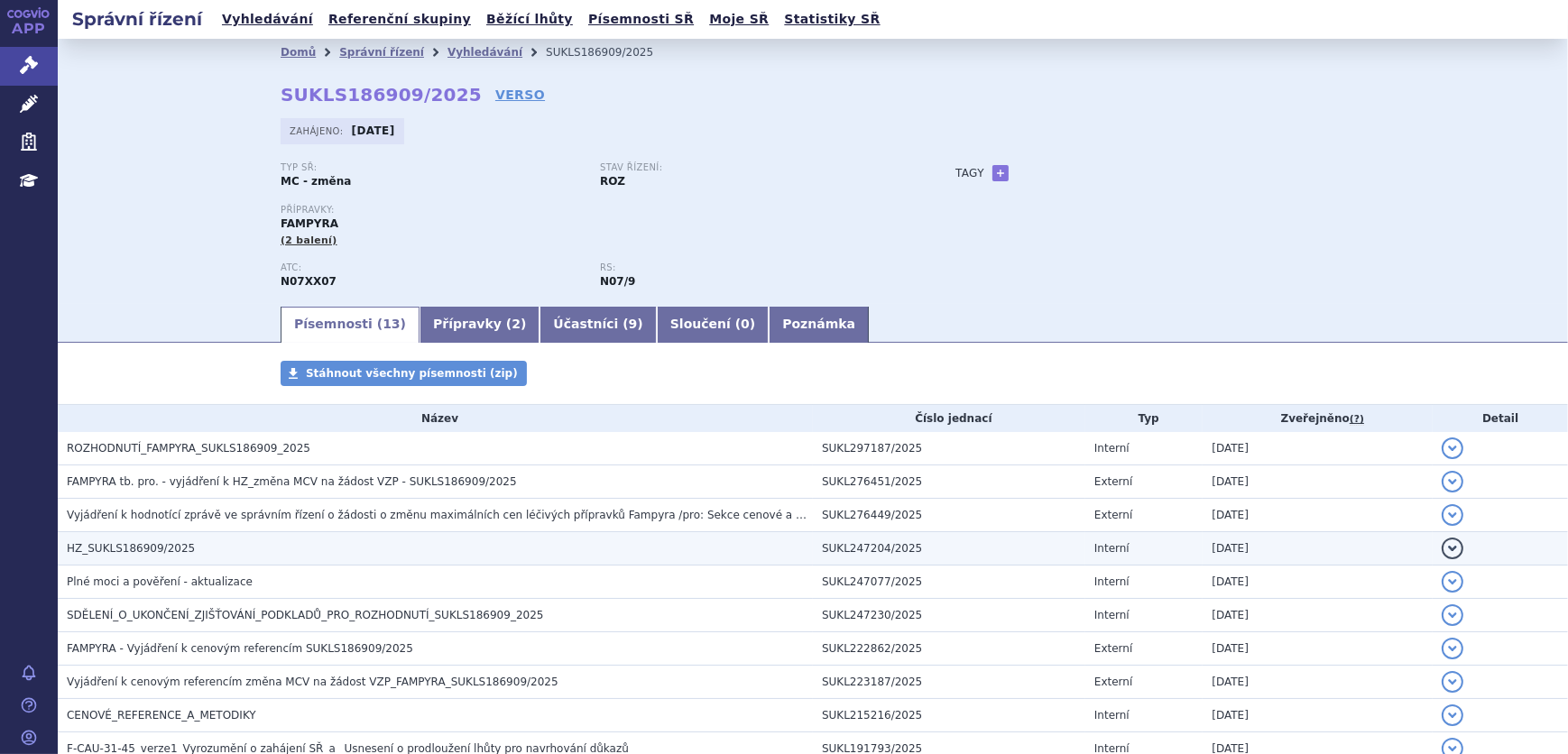
click at [213, 556] on h3 "HZ_SUKLS186909/2025" at bounding box center [440, 548] width 746 height 18
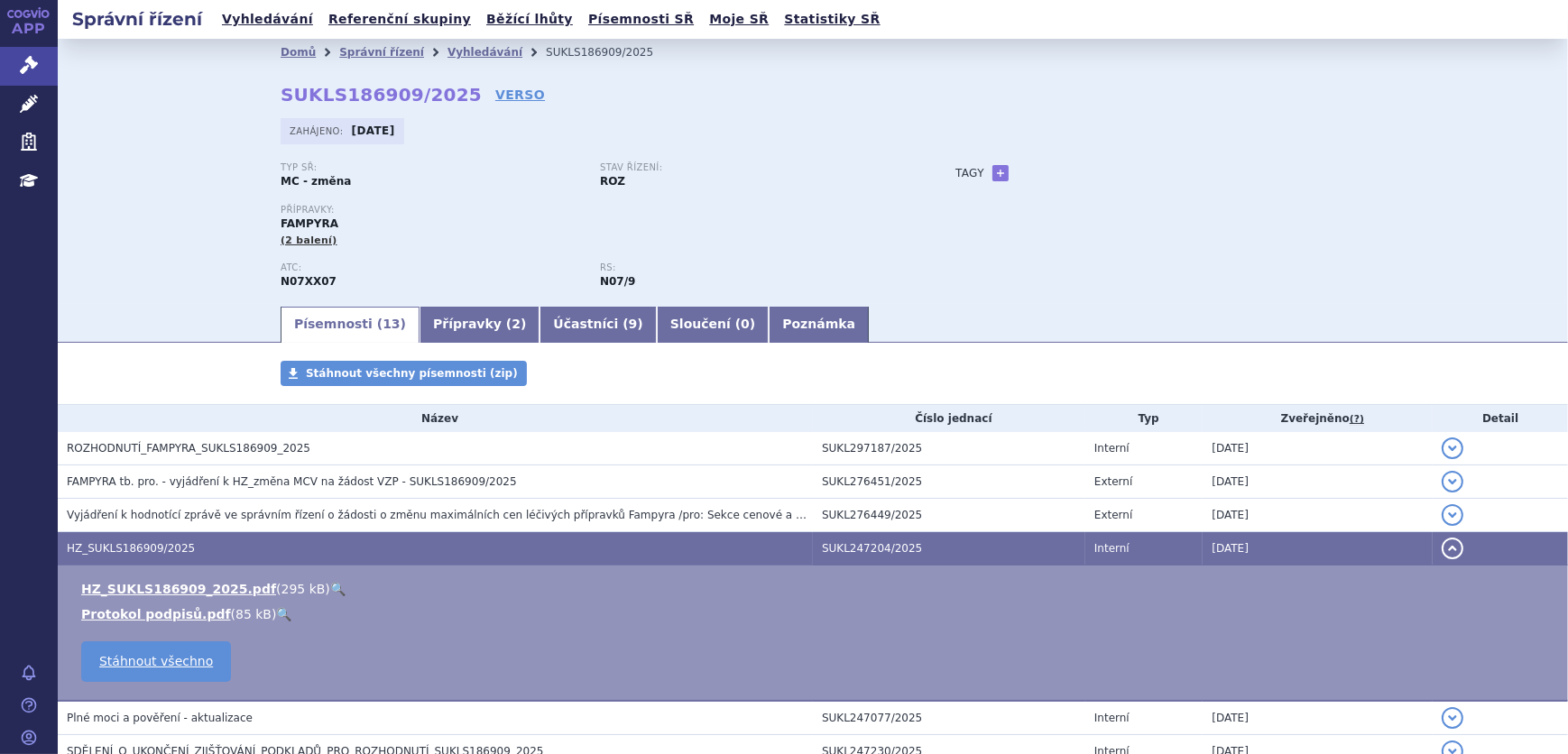
click at [331, 583] on link "🔍" at bounding box center [338, 588] width 15 height 14
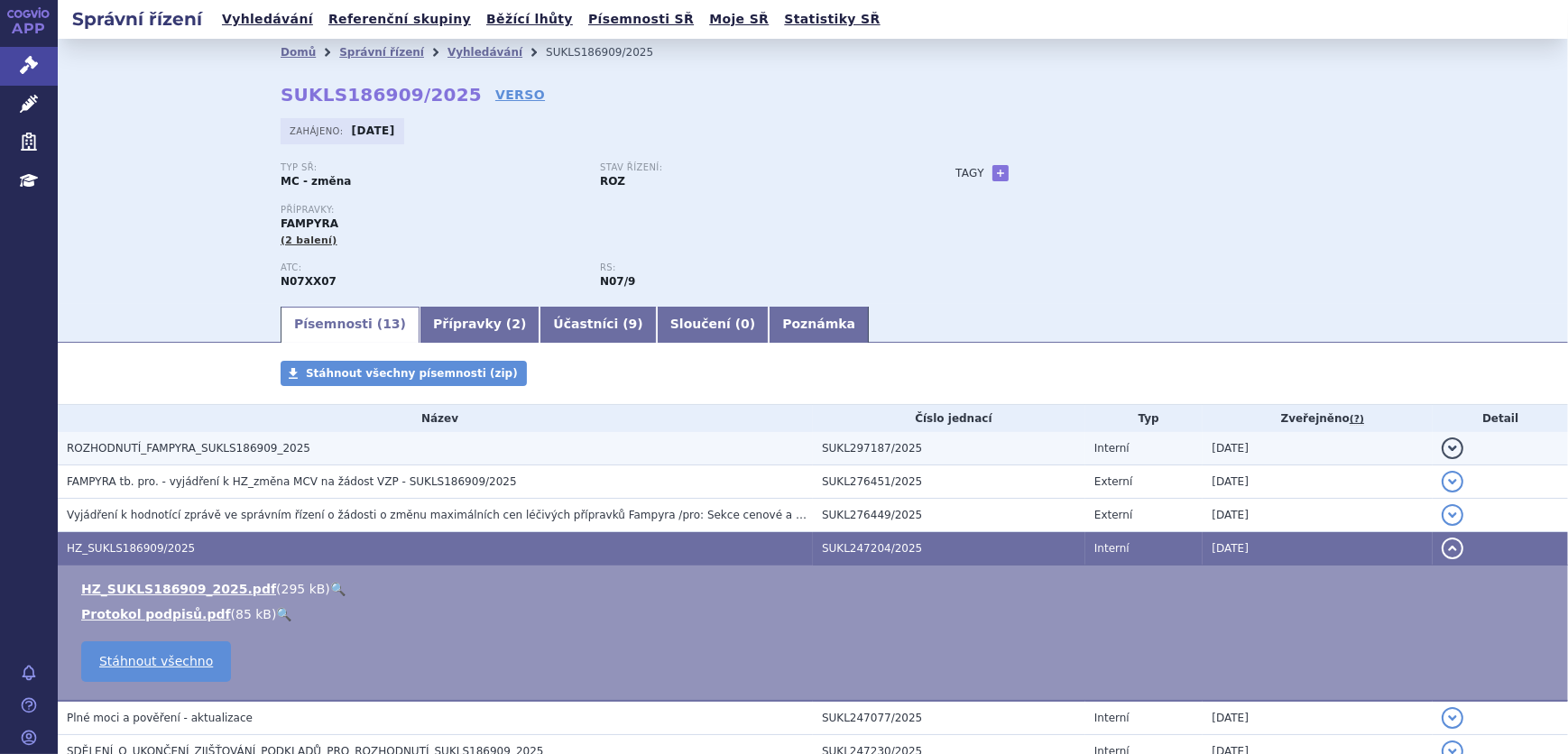
drag, startPoint x: 165, startPoint y: 441, endPoint x: 201, endPoint y: 444, distance: 36.1
click at [165, 442] on span "ROZHODNUTÍ_FAMPYRA_SUKLS186909_2025" at bounding box center [188, 448] width 244 height 12
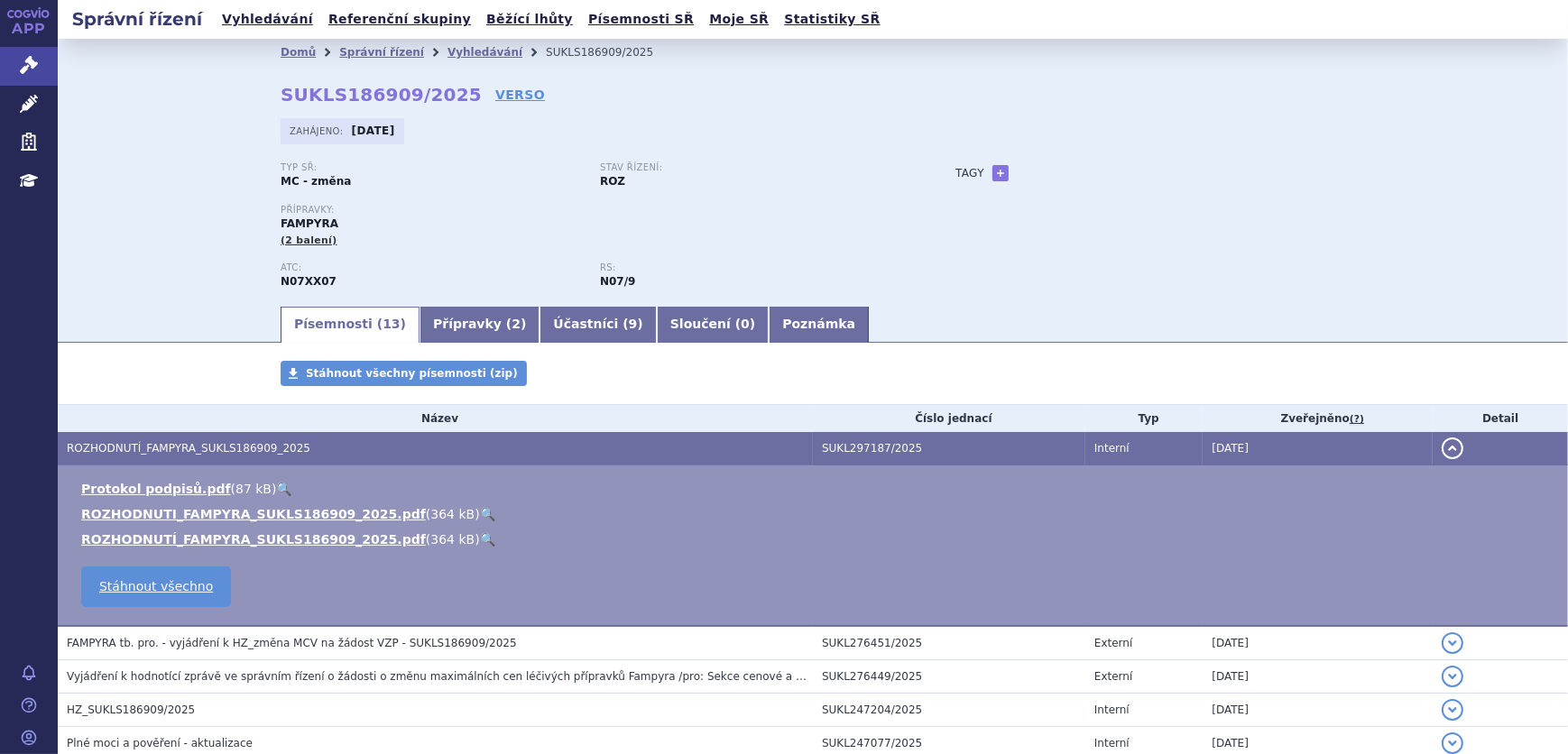
click at [480, 513] on link "🔍" at bounding box center [488, 514] width 15 height 14
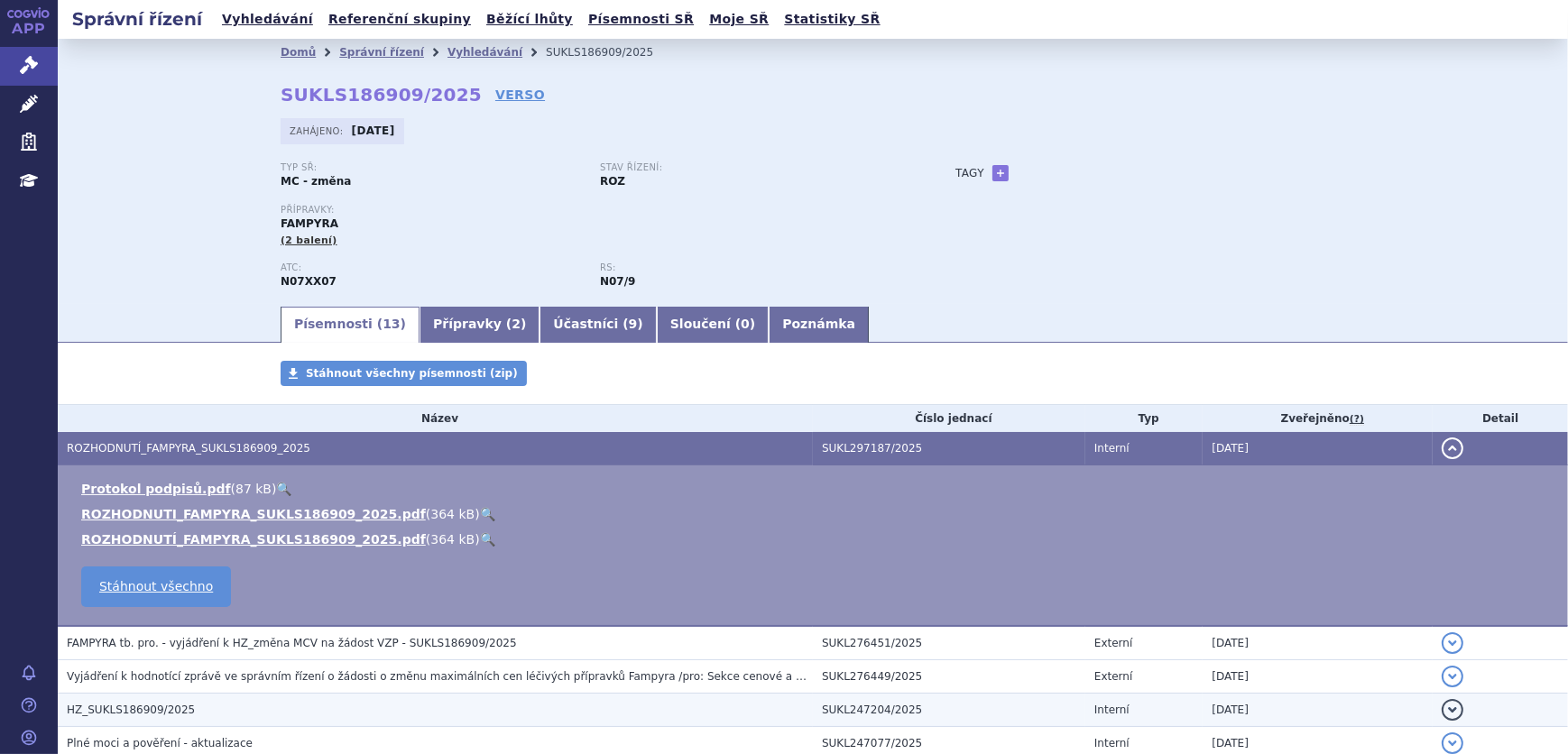
click at [148, 703] on span "HZ_SUKLS186909/2025" at bounding box center [131, 709] width 128 height 12
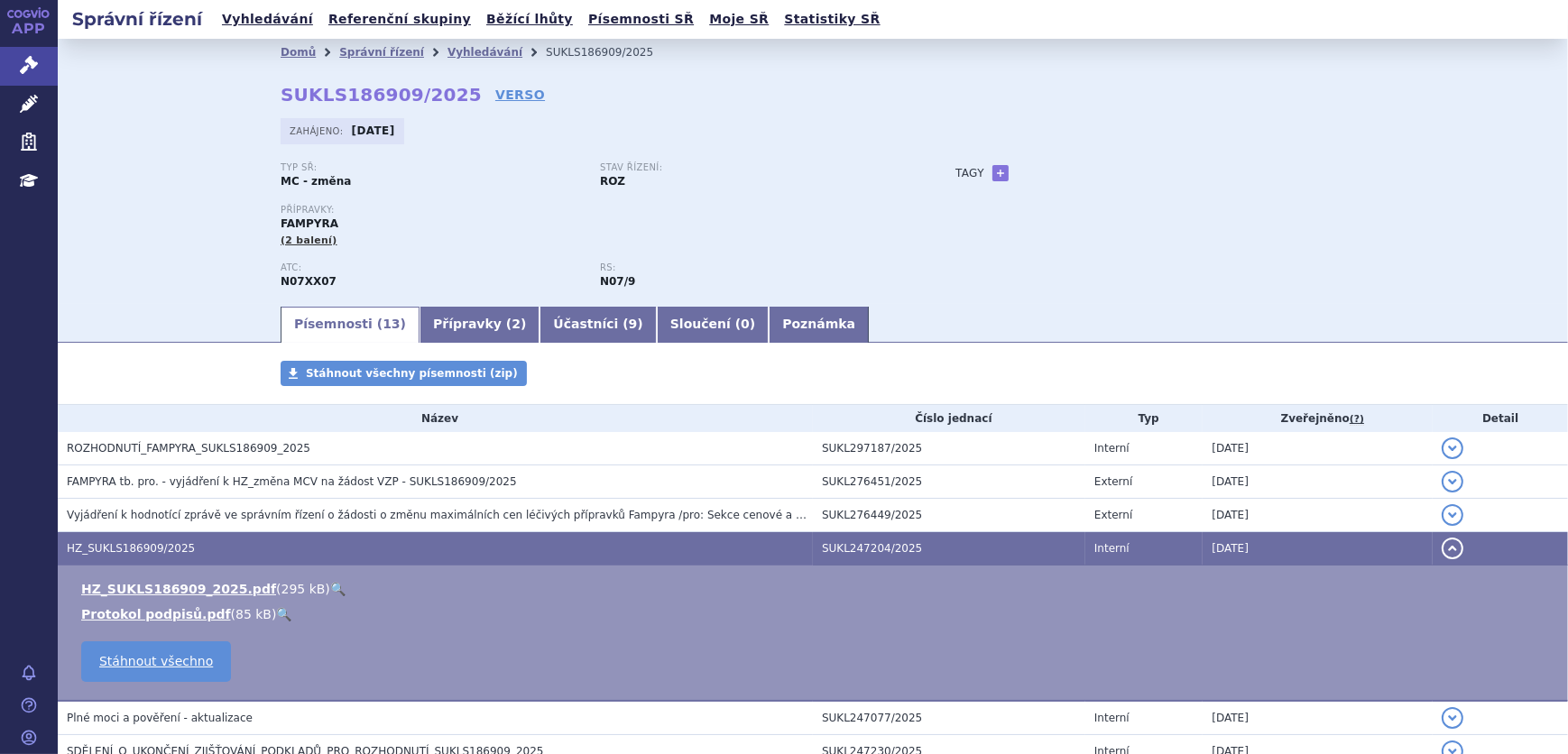
click at [331, 583] on link "🔍" at bounding box center [338, 588] width 15 height 14
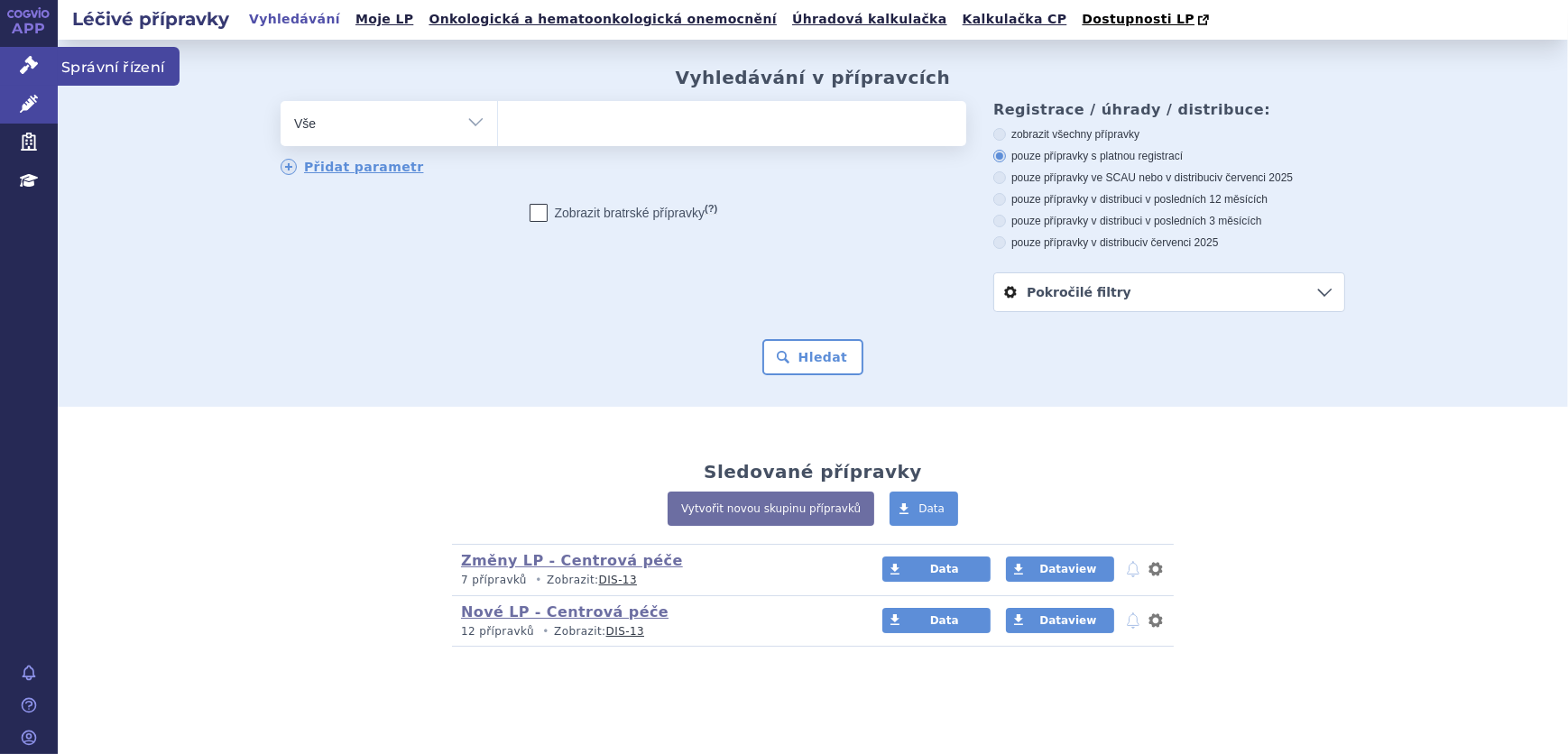
click at [26, 70] on icon at bounding box center [28, 64] width 18 height 18
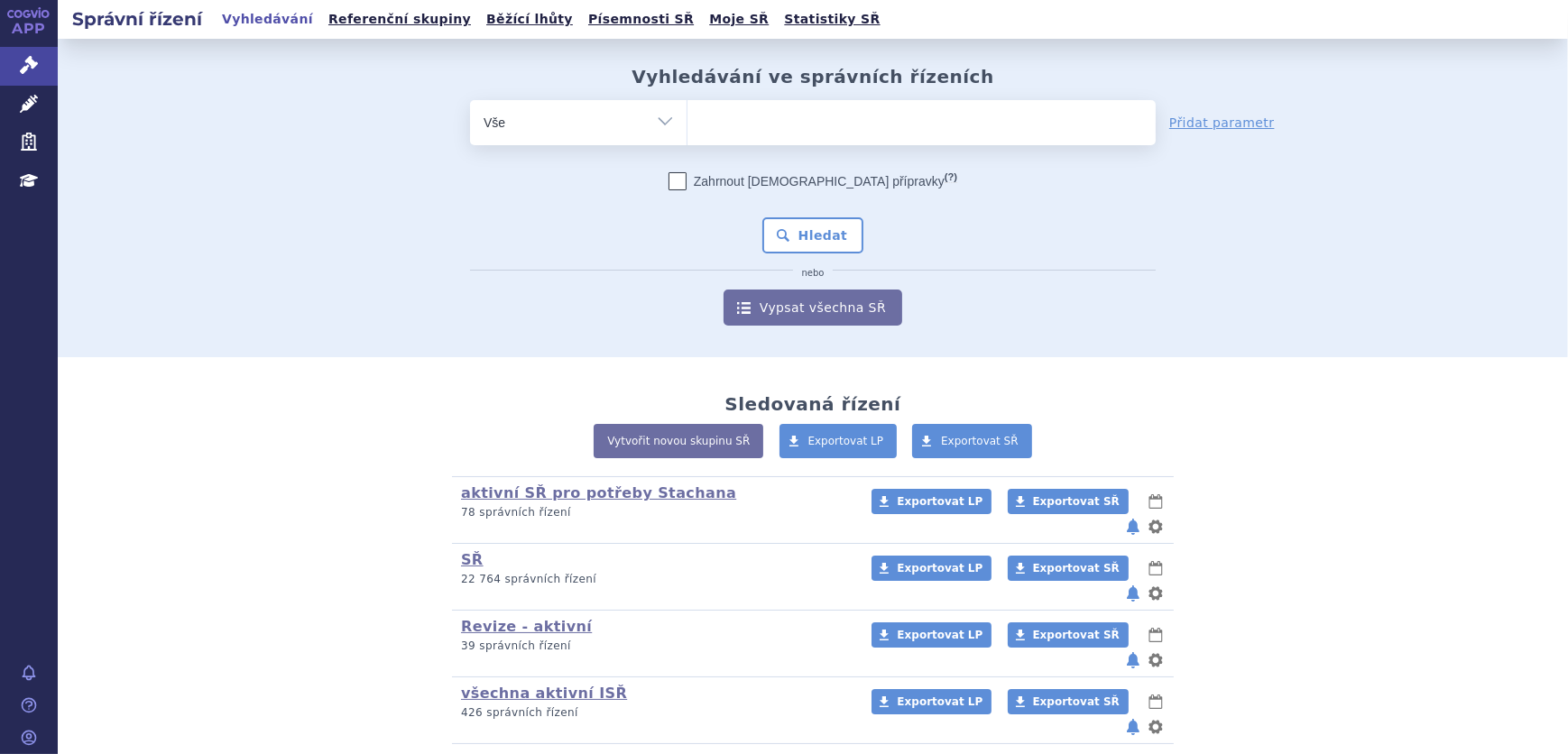
click at [724, 120] on ul at bounding box center [921, 119] width 468 height 38
click at [687, 120] on select at bounding box center [687, 121] width 1 height 45
paste input "SUKLS207053/2025"
type input "SUKLS207053/2025"
select select "SUKLS207053/2025"
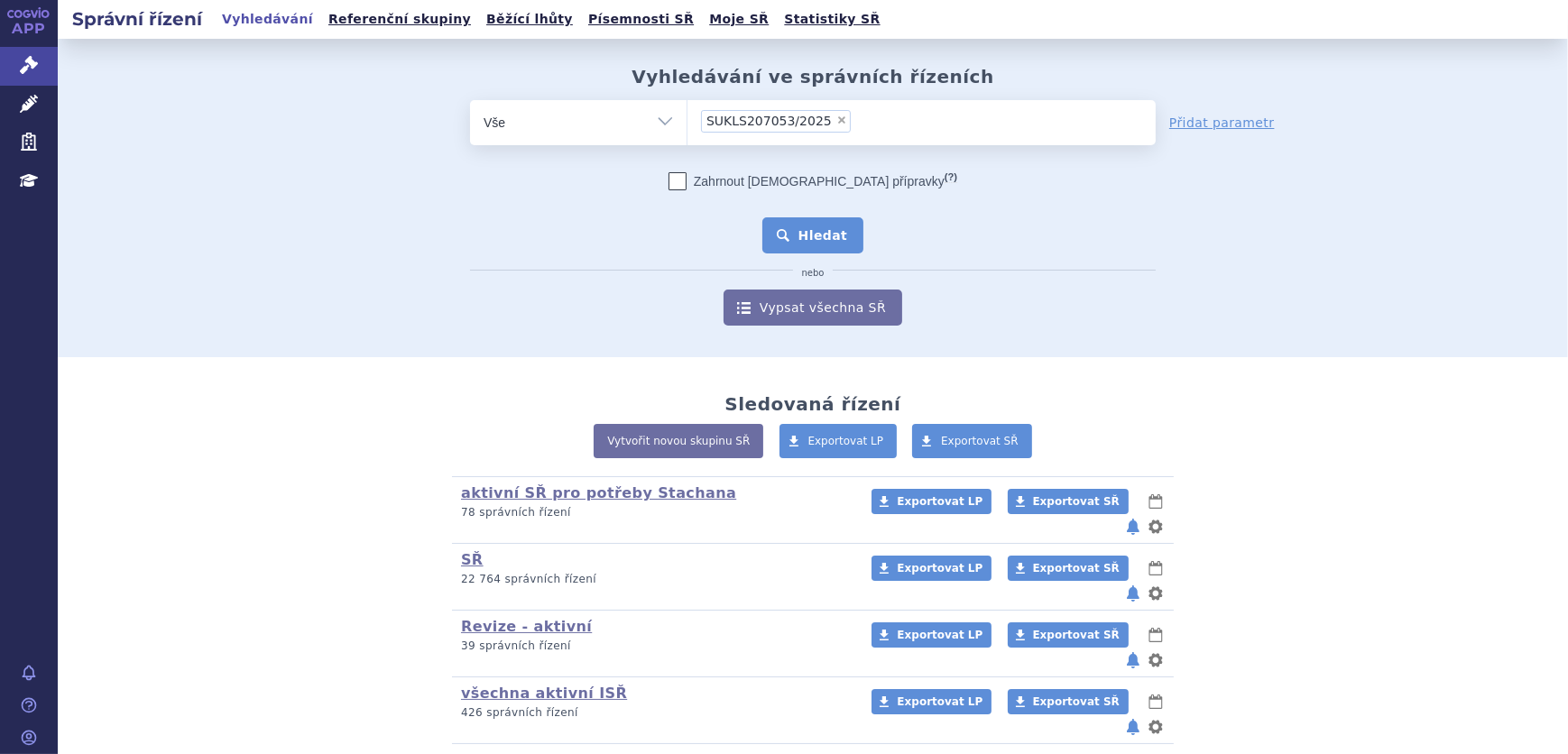
click at [799, 233] on button "Hledat" at bounding box center [814, 235] width 102 height 36
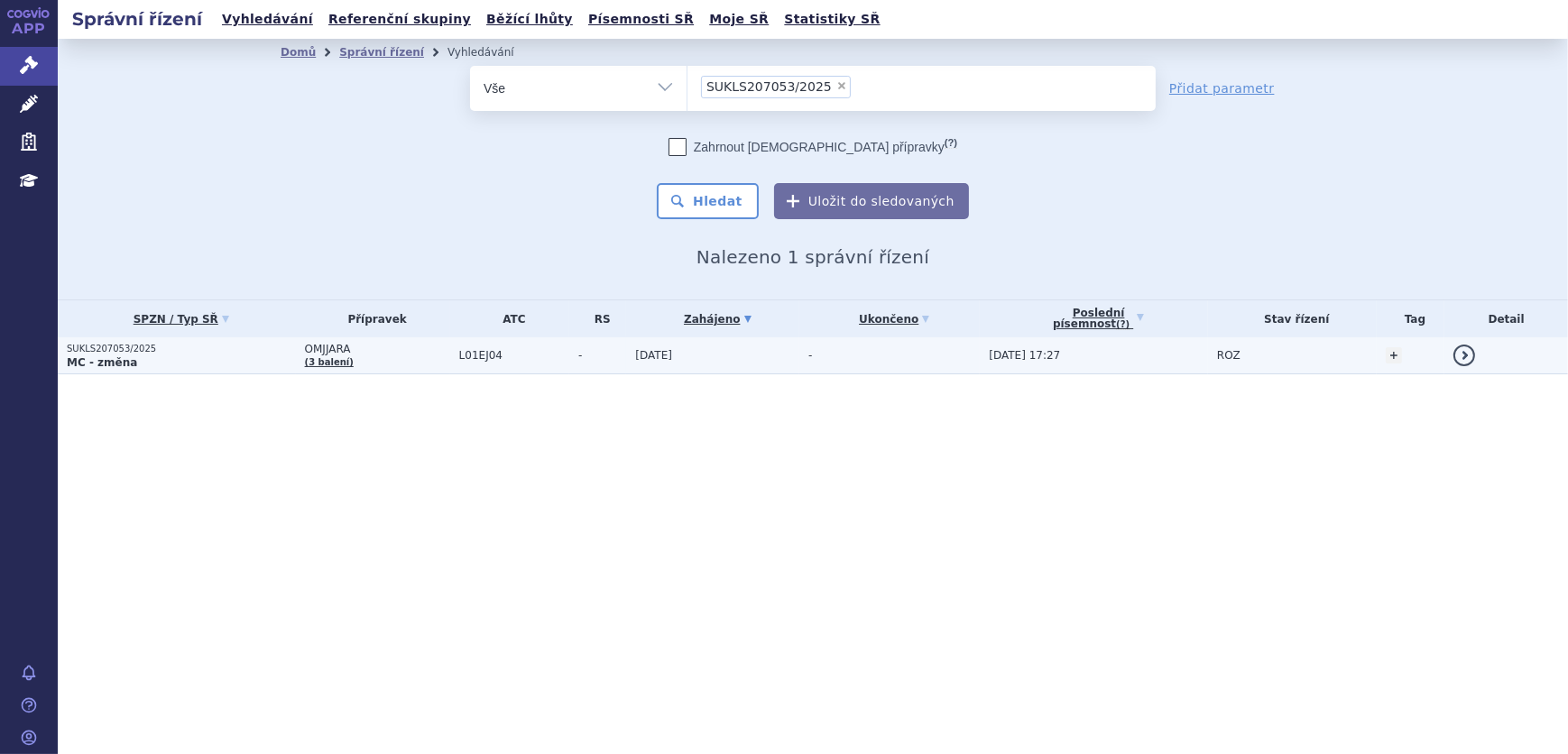
click at [529, 356] on span "L01EJ04" at bounding box center [514, 355] width 110 height 12
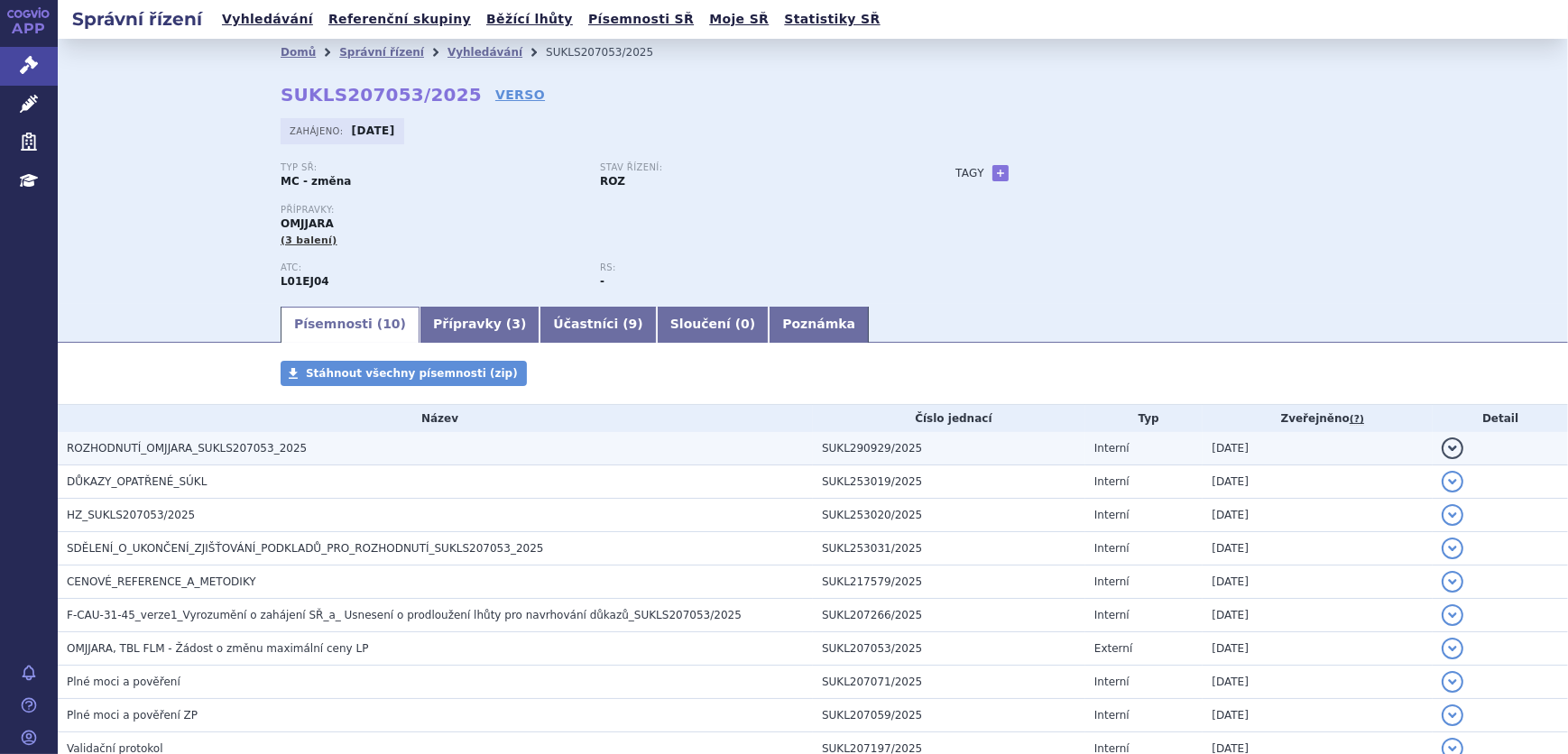
click at [230, 442] on span "ROZHODNUTÍ_OMJJARA_SUKLS207053_2025" at bounding box center [186, 448] width 240 height 12
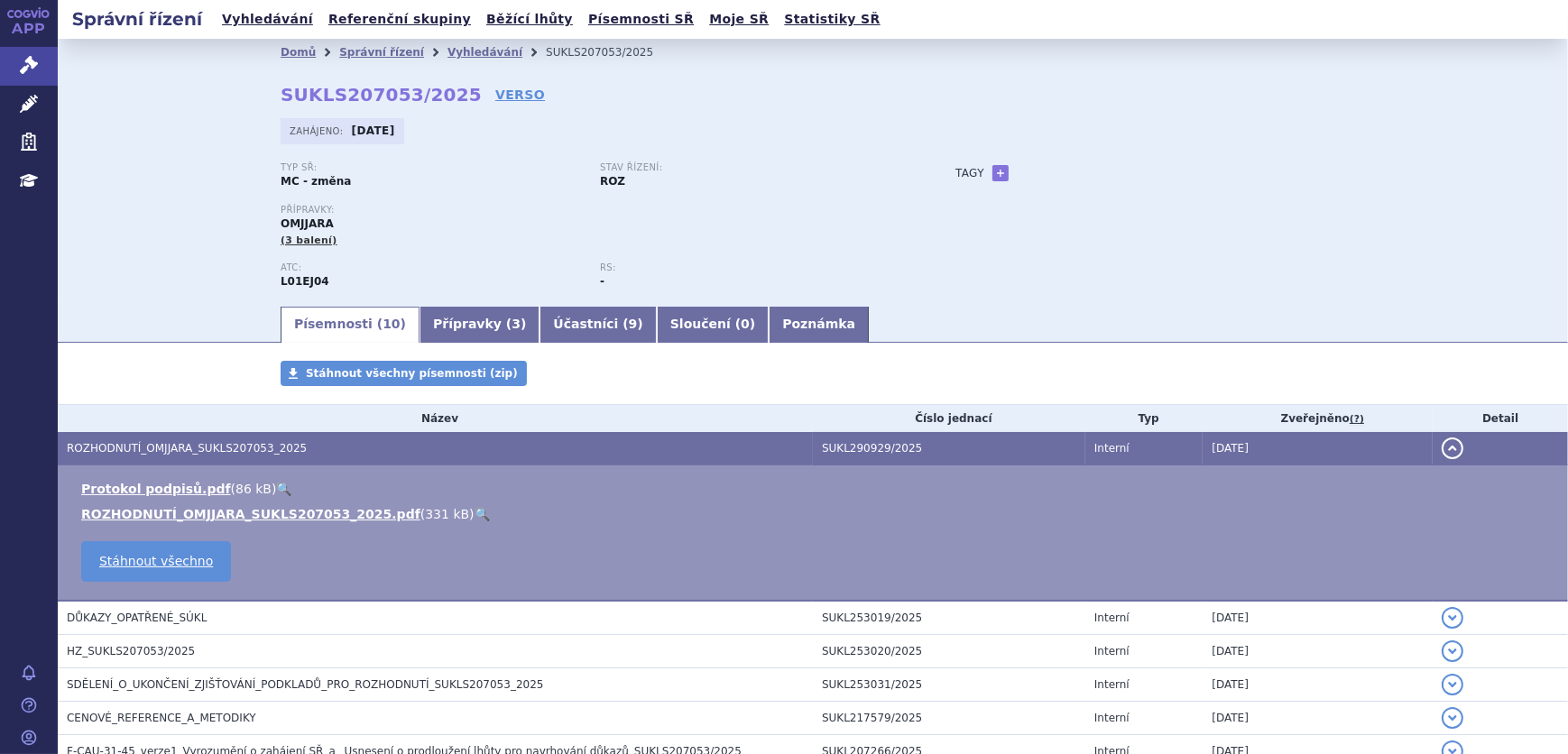
click at [475, 512] on link "🔍" at bounding box center [482, 514] width 15 height 14
click at [141, 650] on span "HZ_SUKLS207053/2025" at bounding box center [131, 650] width 128 height 12
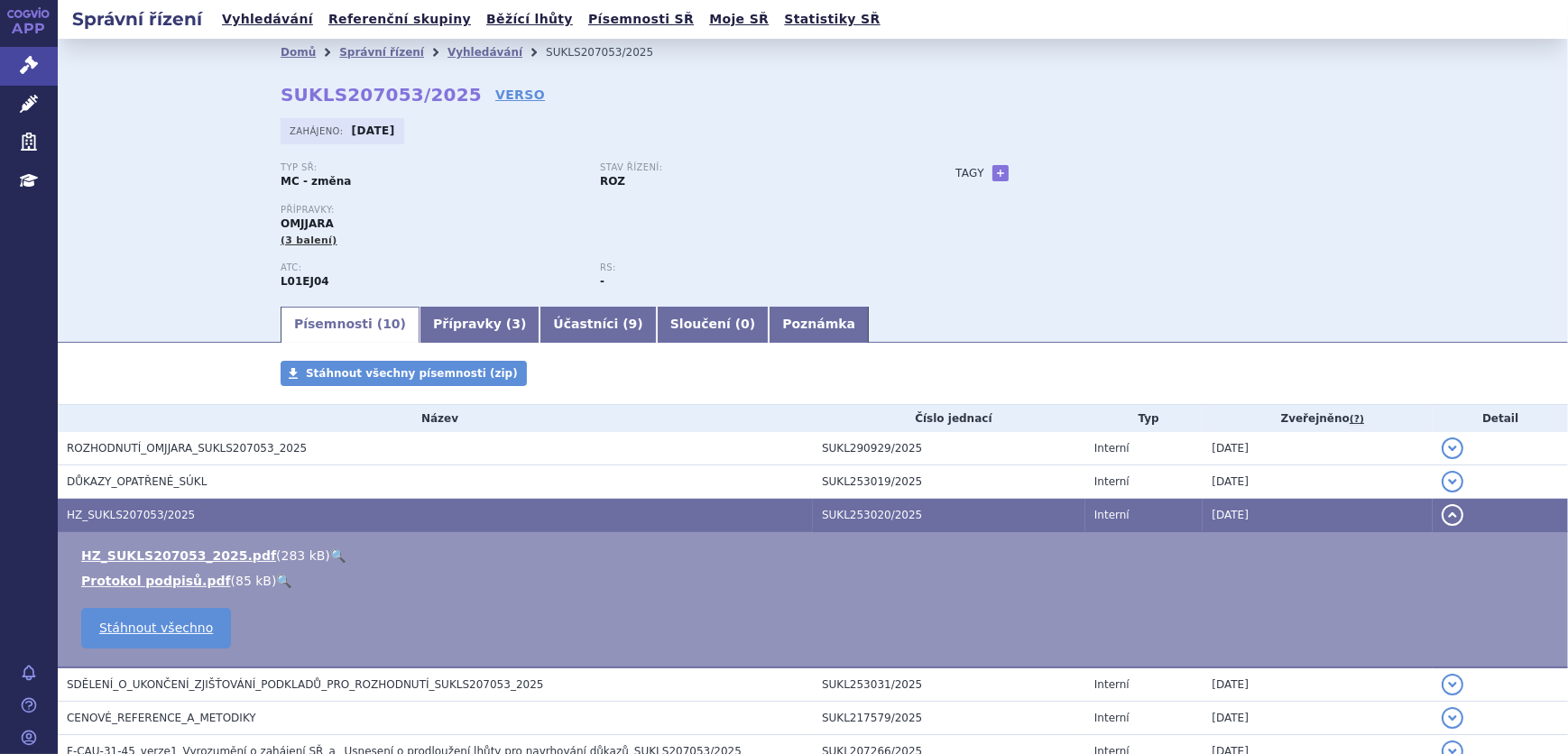
click at [331, 552] on link "🔍" at bounding box center [338, 555] width 15 height 14
